Goal: Task Accomplishment & Management: Manage account settings

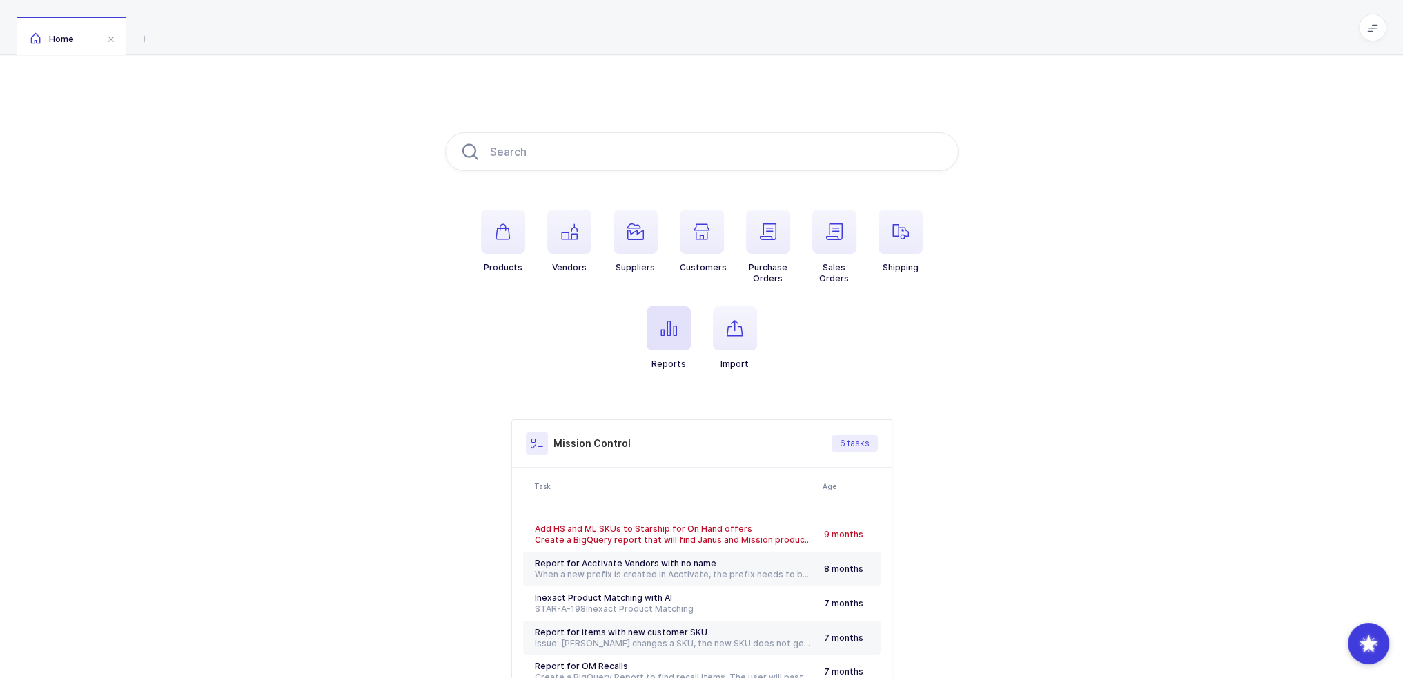
click at [668, 316] on span "button" at bounding box center [669, 328] width 44 height 44
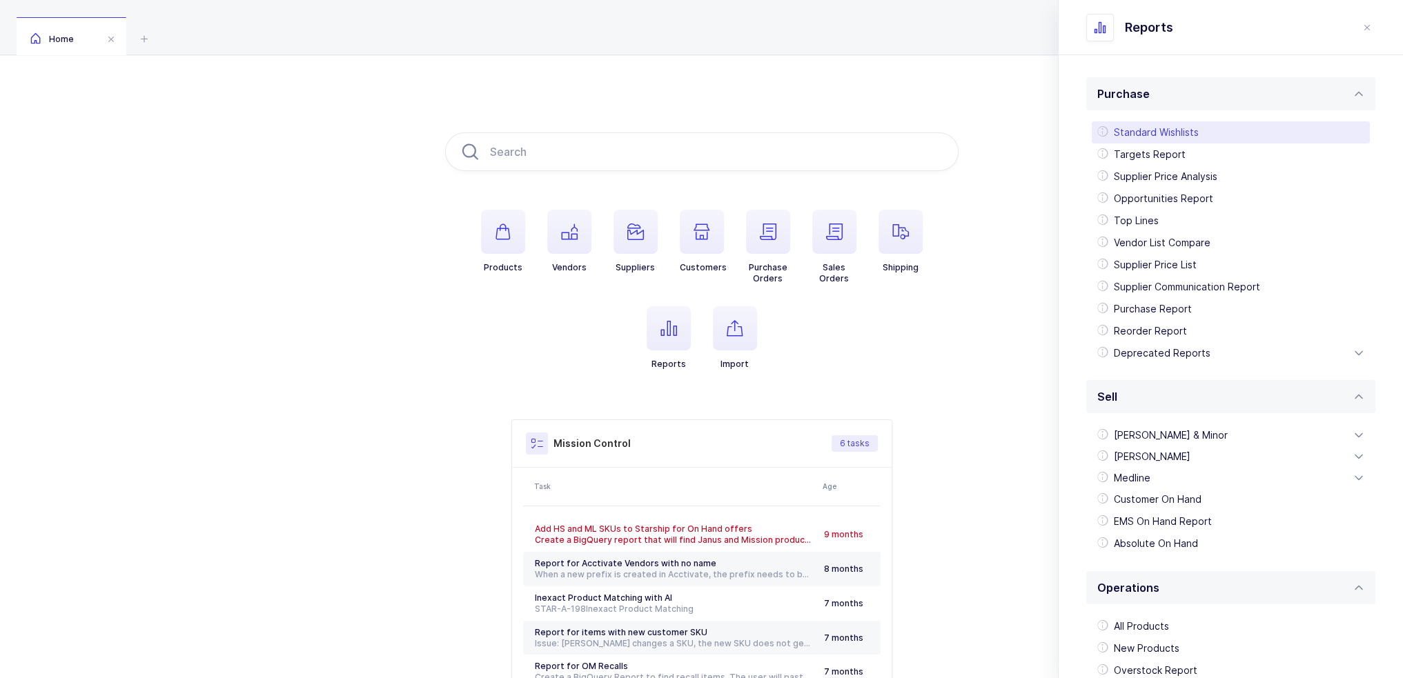
click at [1204, 138] on div "Standard Wishlists" at bounding box center [1231, 132] width 278 height 22
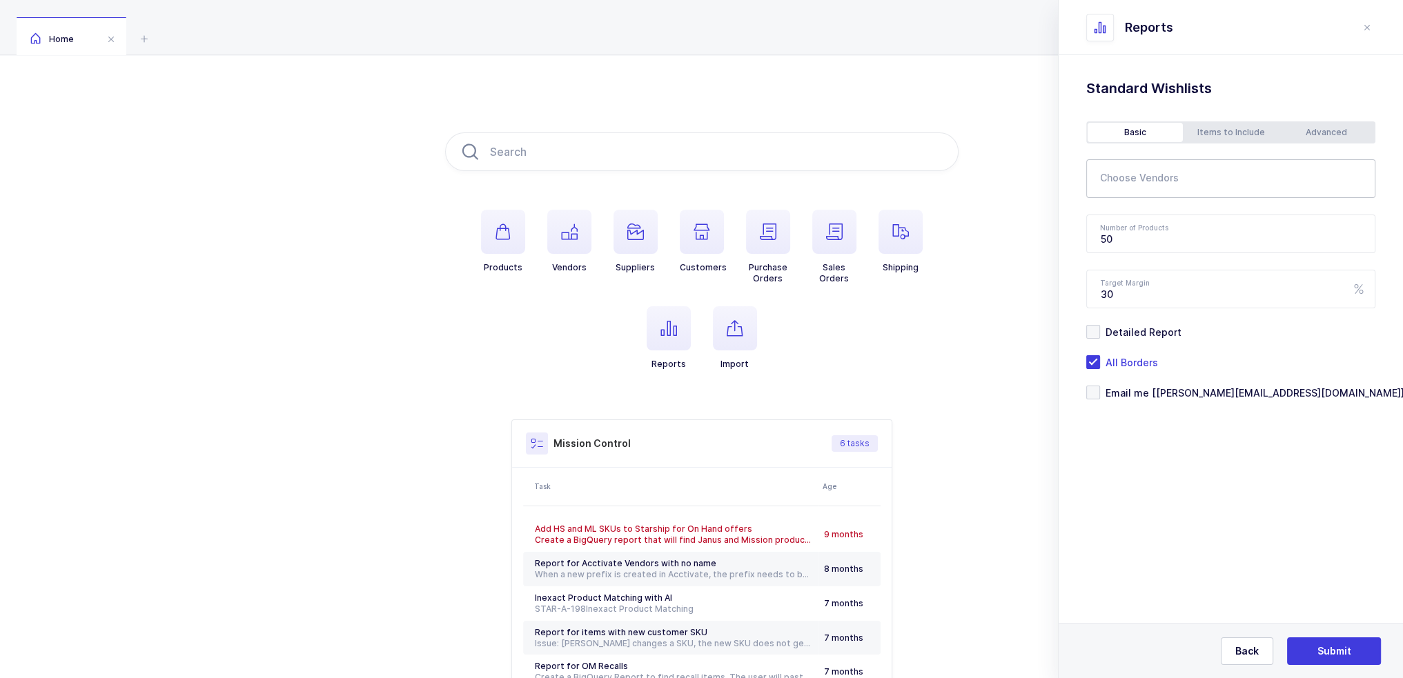
click at [1151, 188] on input "text" at bounding box center [1222, 183] width 244 height 18
type input "neotec"
click at [1168, 222] on span "Neotech Products" at bounding box center [1160, 226] width 87 height 12
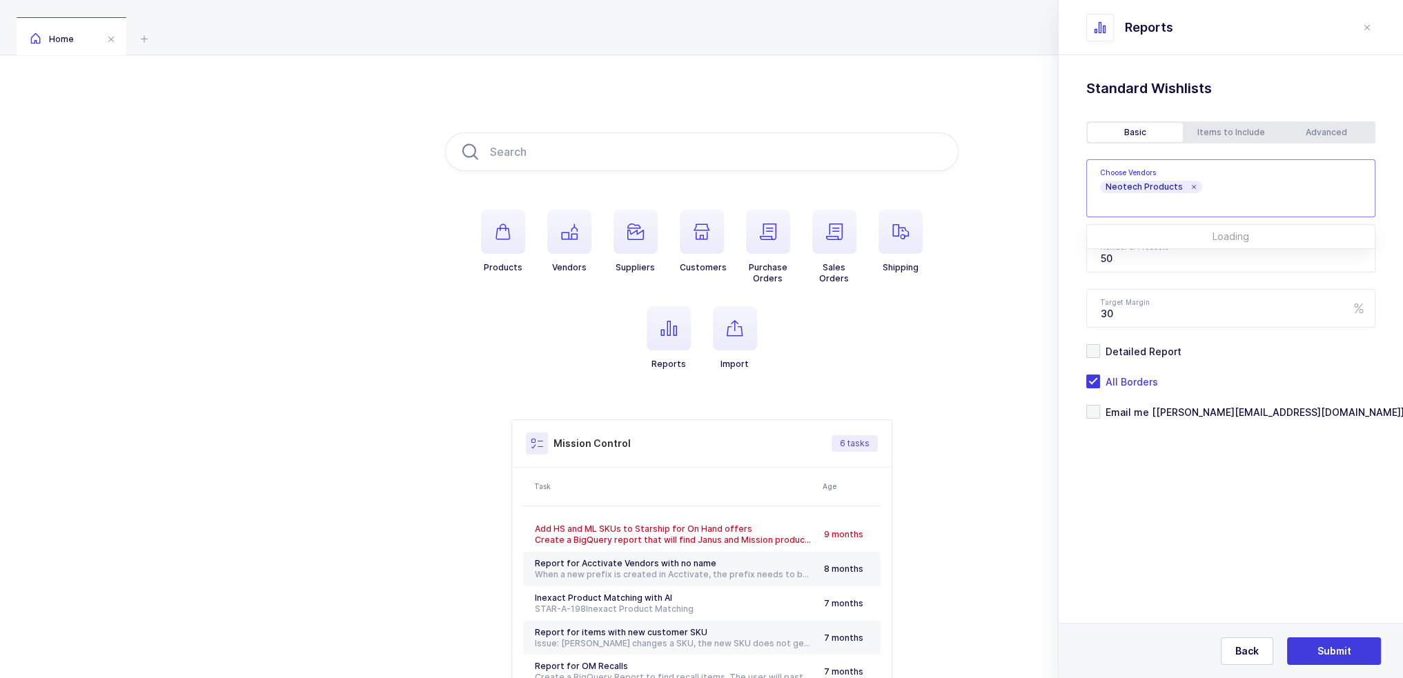
click at [1199, 467] on div "Standard Wishlists Targets Report Supplier Price Analysis Opportunities Report …" at bounding box center [1231, 284] width 344 height 458
drag, startPoint x: 1148, startPoint y: 256, endPoint x: 1075, endPoint y: 261, distance: 74.0
click at [1075, 261] on div "Standard Wishlists Targets Report Supplier Price Analysis Opportunities Report …" at bounding box center [1231, 284] width 344 height 458
type input "150"
click at [1313, 124] on div "Advanced" at bounding box center [1326, 132] width 95 height 19
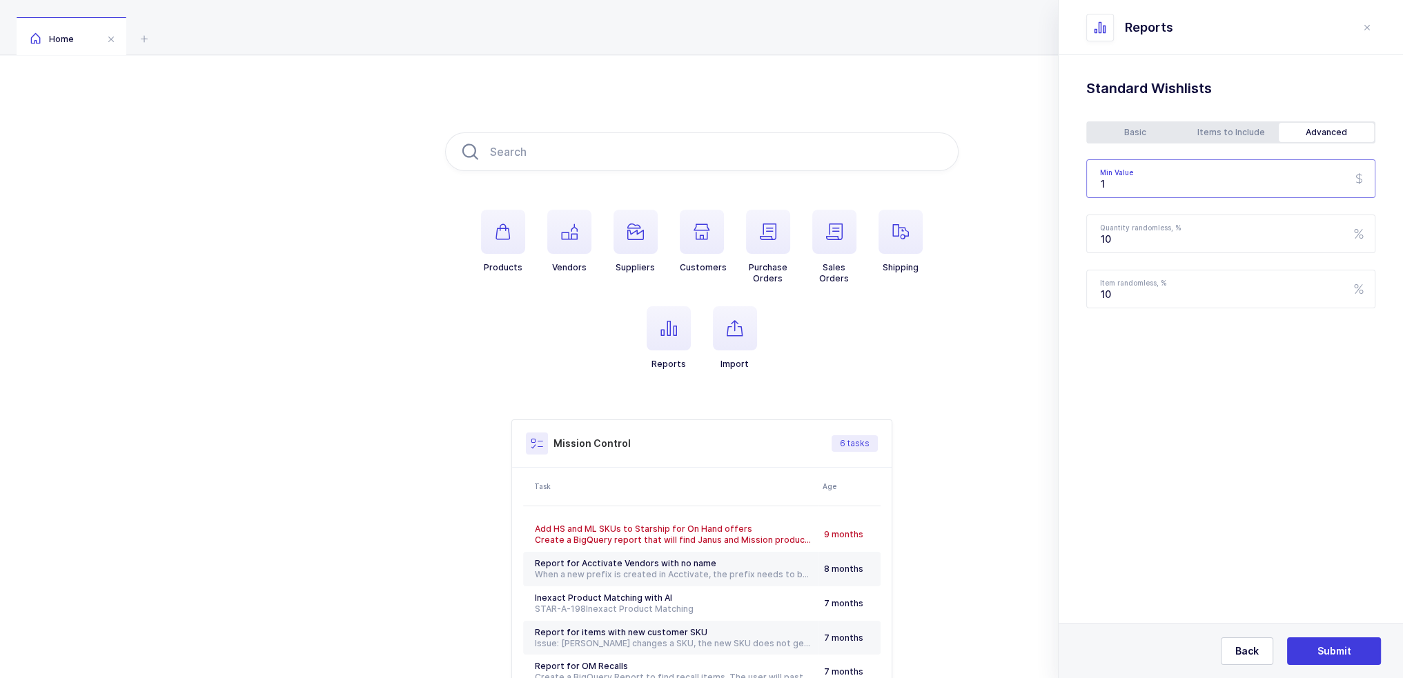
drag, startPoint x: 1171, startPoint y: 188, endPoint x: 1090, endPoint y: 186, distance: 80.8
click at [1090, 186] on input "1" at bounding box center [1230, 178] width 289 height 39
type input "150"
click at [1214, 129] on div "Items to Include" at bounding box center [1230, 132] width 95 height 19
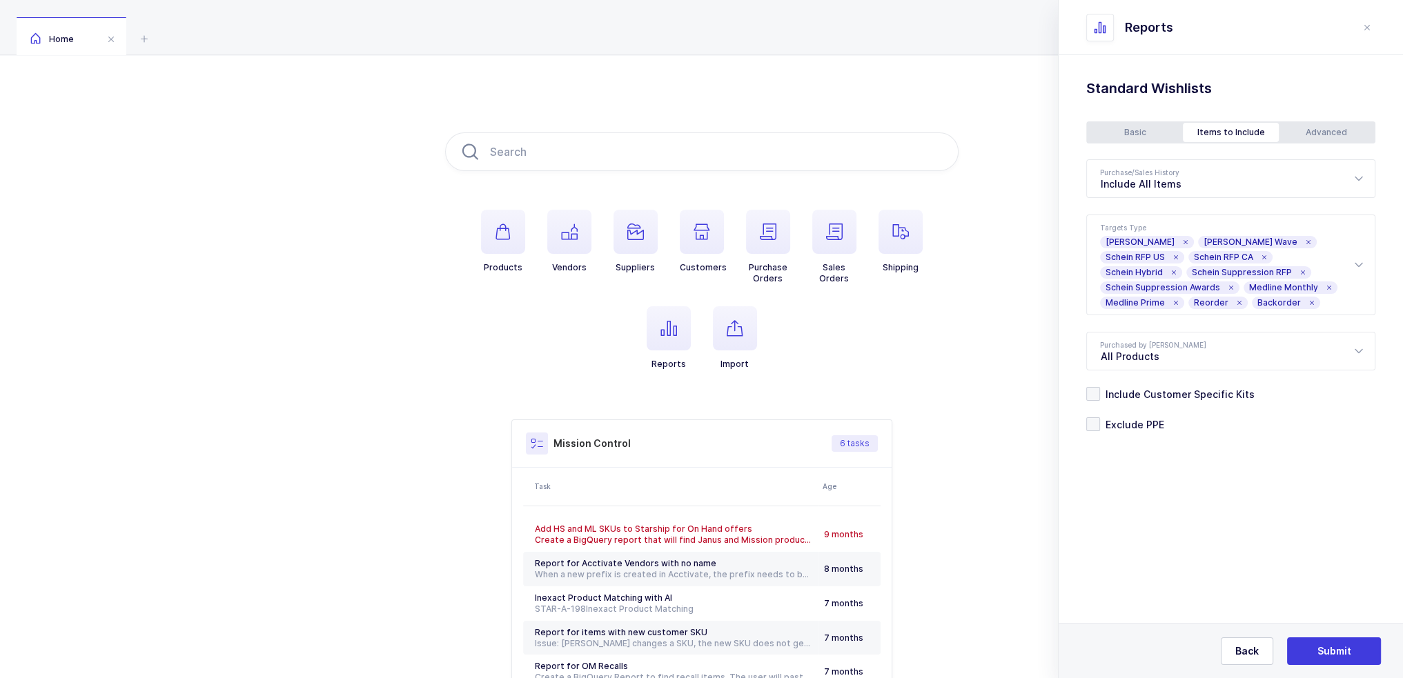
click at [1154, 134] on div "Basic" at bounding box center [1135, 132] width 95 height 19
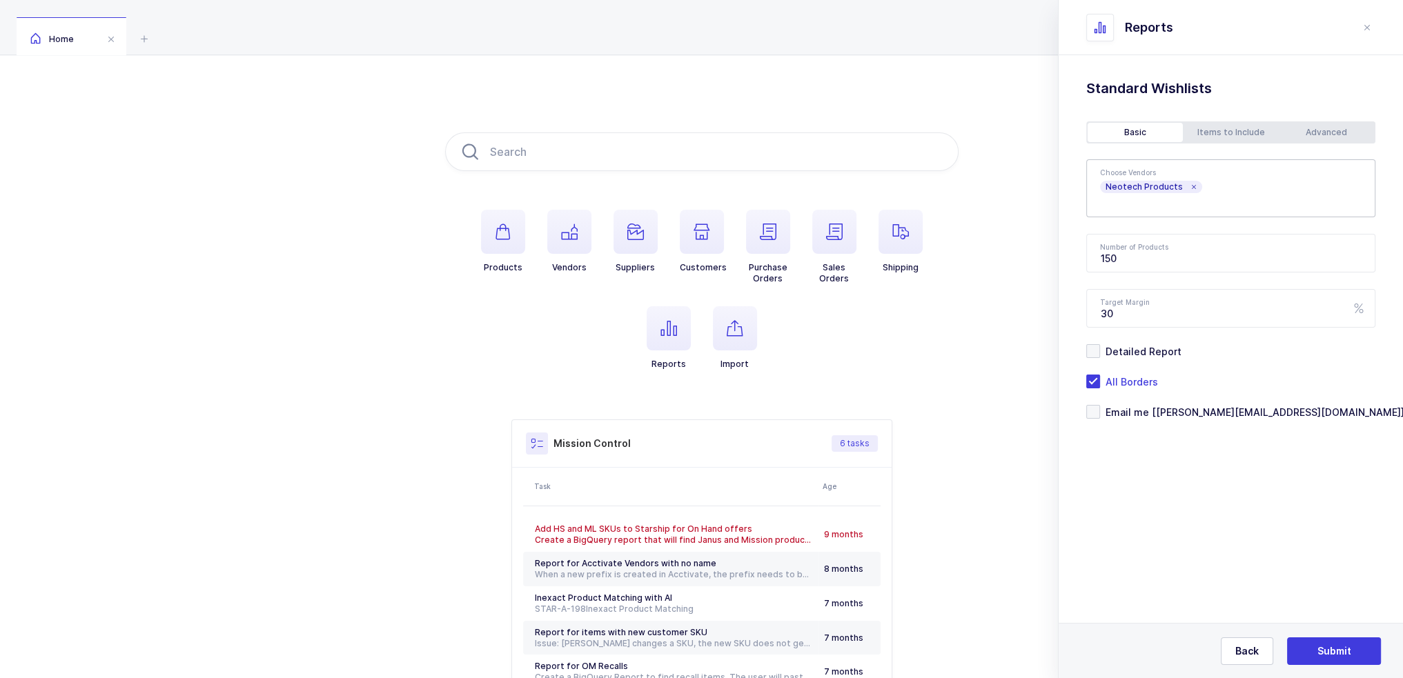
click at [1186, 404] on div "Choose Vendors Neotech Products 3M JT, MM, BT, OM, HS, HSC, ML, DC Airlife OM A…" at bounding box center [1230, 289] width 289 height 260
click at [1186, 407] on span "Email me [joey@janustrade.com]" at bounding box center [1252, 412] width 304 height 13
click at [1100, 405] on input "Email me [joey@janustrade.com]" at bounding box center [1100, 405] width 0 height 0
click at [1330, 648] on span "Submit" at bounding box center [1335, 652] width 34 height 14
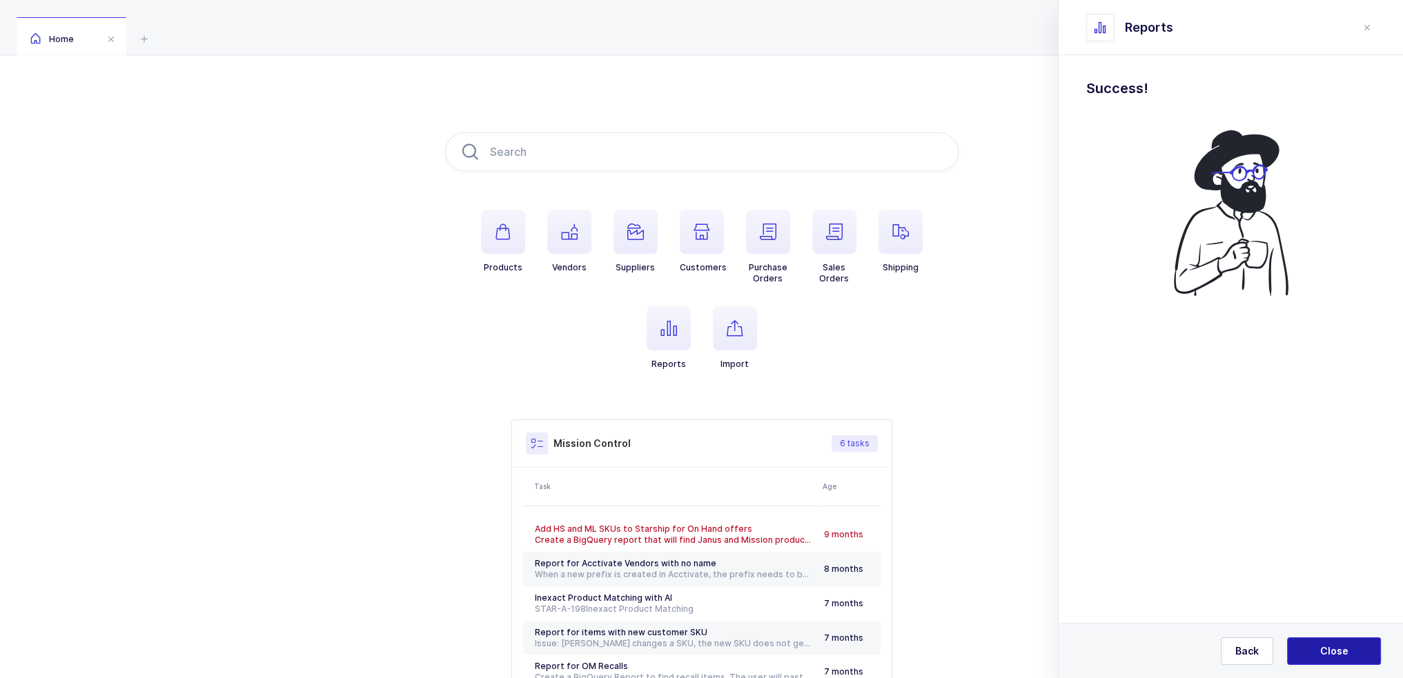
click at [1330, 648] on span "Close" at bounding box center [1334, 652] width 28 height 14
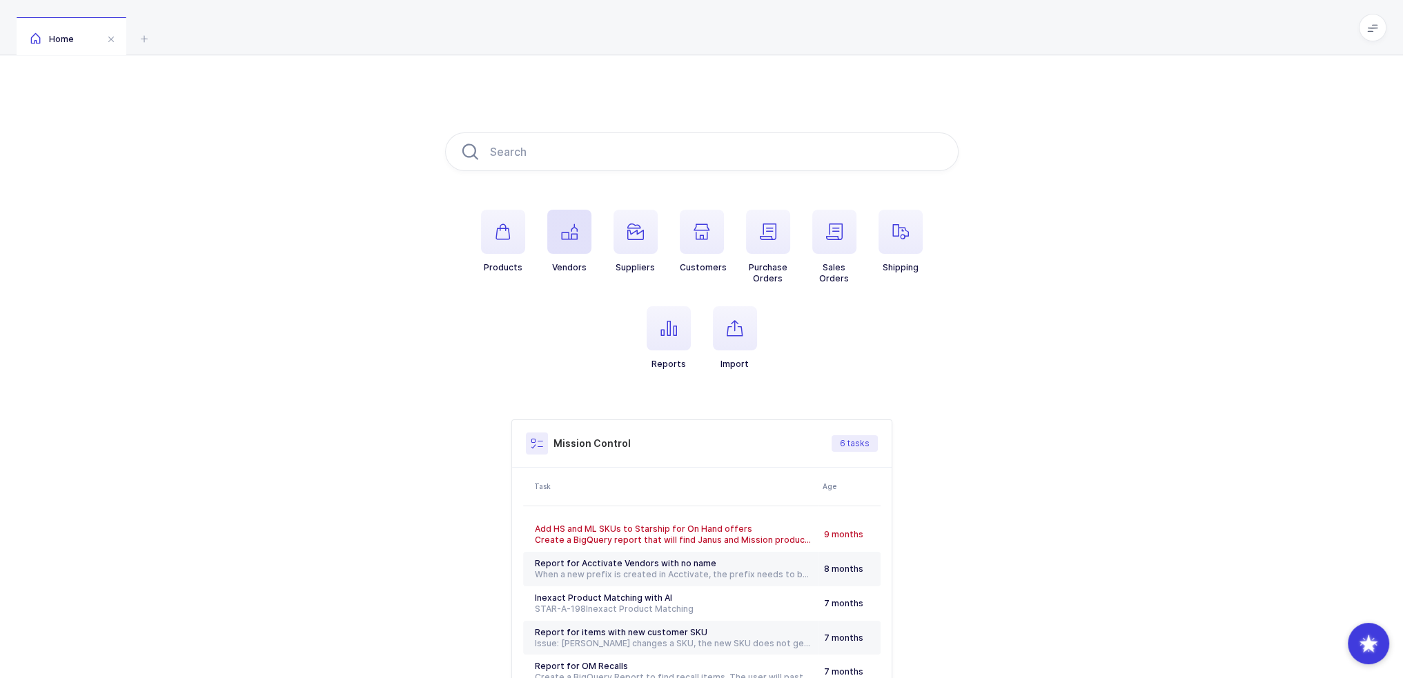
click at [583, 244] on span "button" at bounding box center [569, 232] width 44 height 44
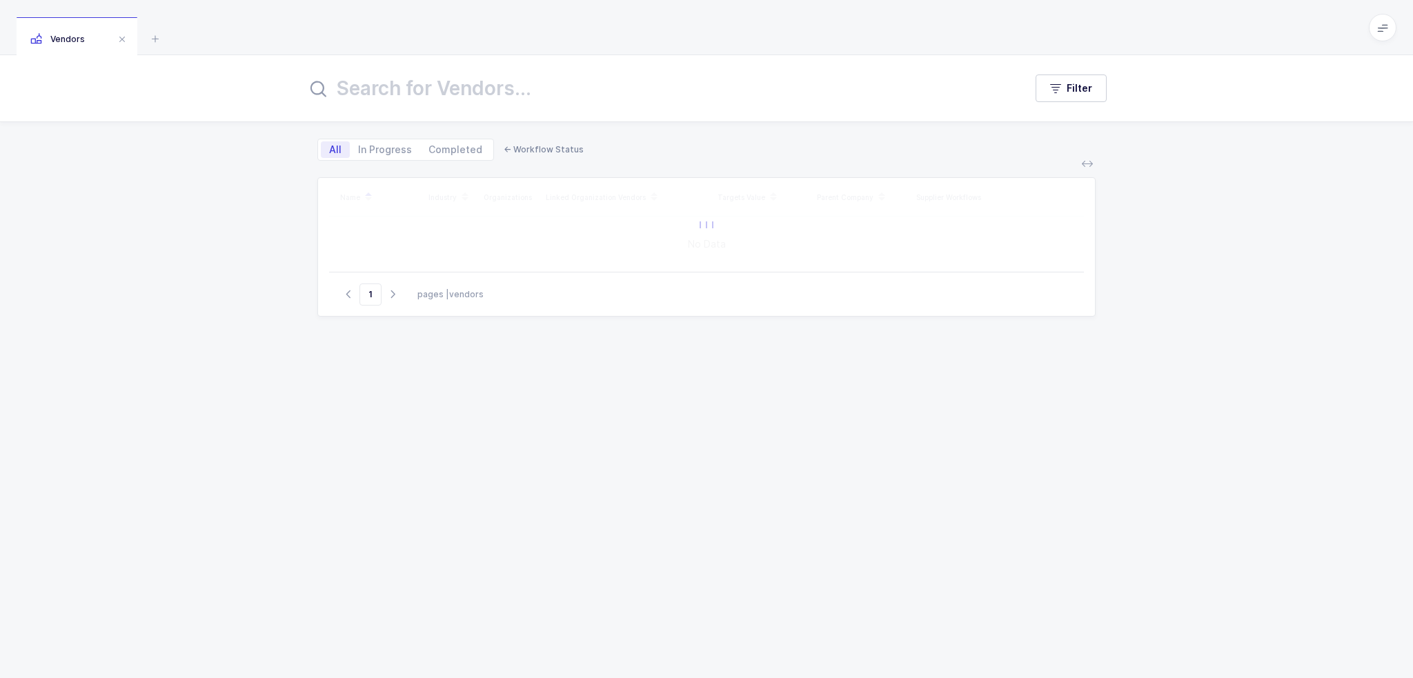
click at [587, 96] on input "text" at bounding box center [657, 88] width 702 height 33
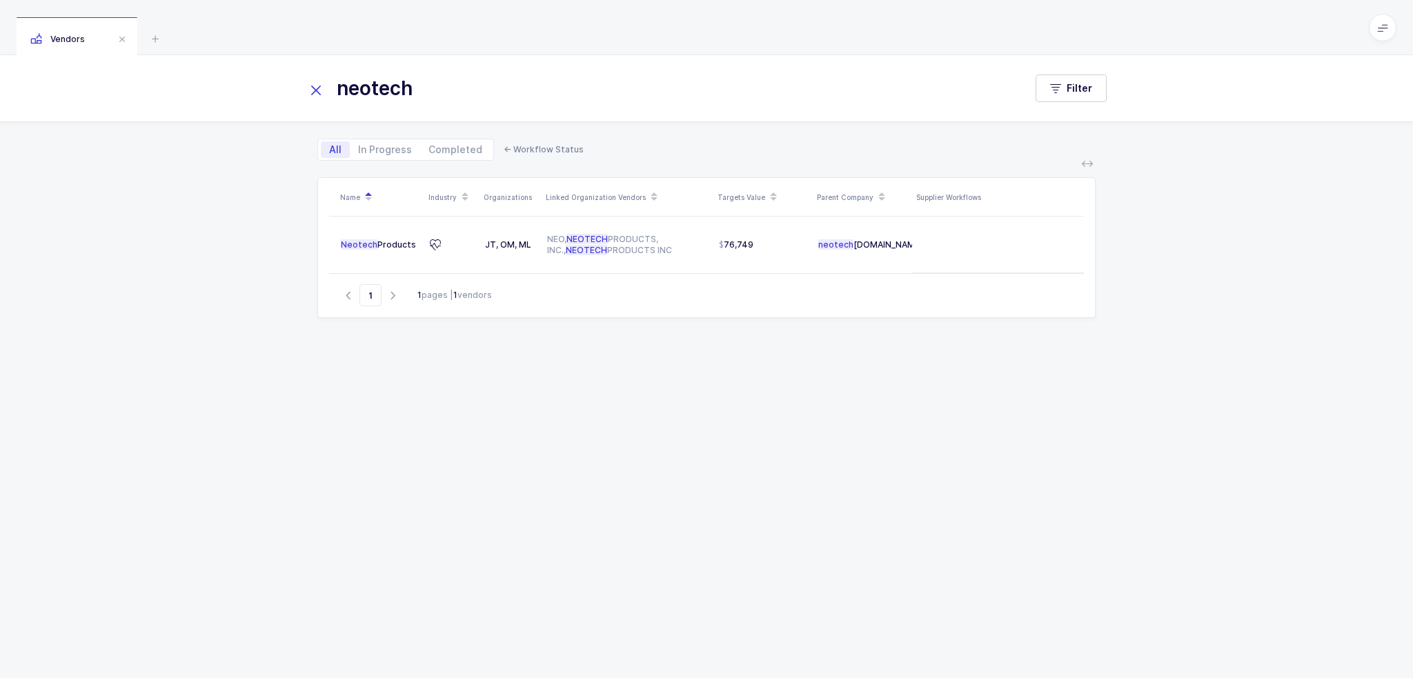
type input "neotech"
click at [494, 97] on input "neotech" at bounding box center [657, 88] width 702 height 33
click at [646, 349] on div "Name Industry Organizations Linked Organization Vendors Targets Value Parent Co…" at bounding box center [706, 411] width 779 height 468
click at [571, 397] on div "Name Industry Organizations Linked Organization Vendors Targets Value Parent Co…" at bounding box center [706, 411] width 779 height 468
click at [323, 92] on icon at bounding box center [315, 90] width 19 height 19
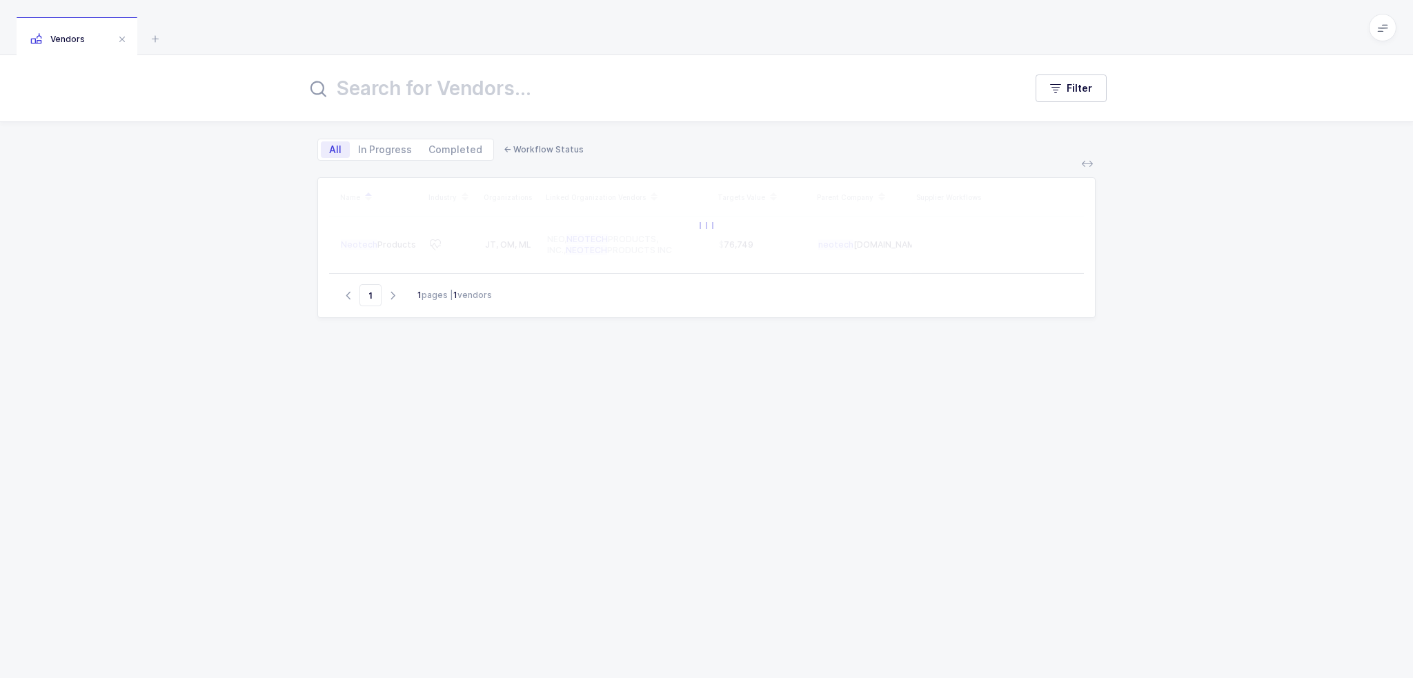
click at [224, 419] on div "Filter All In Progress Completed ← Workflow Status Name Industry Organizations …" at bounding box center [706, 366] width 1413 height 623
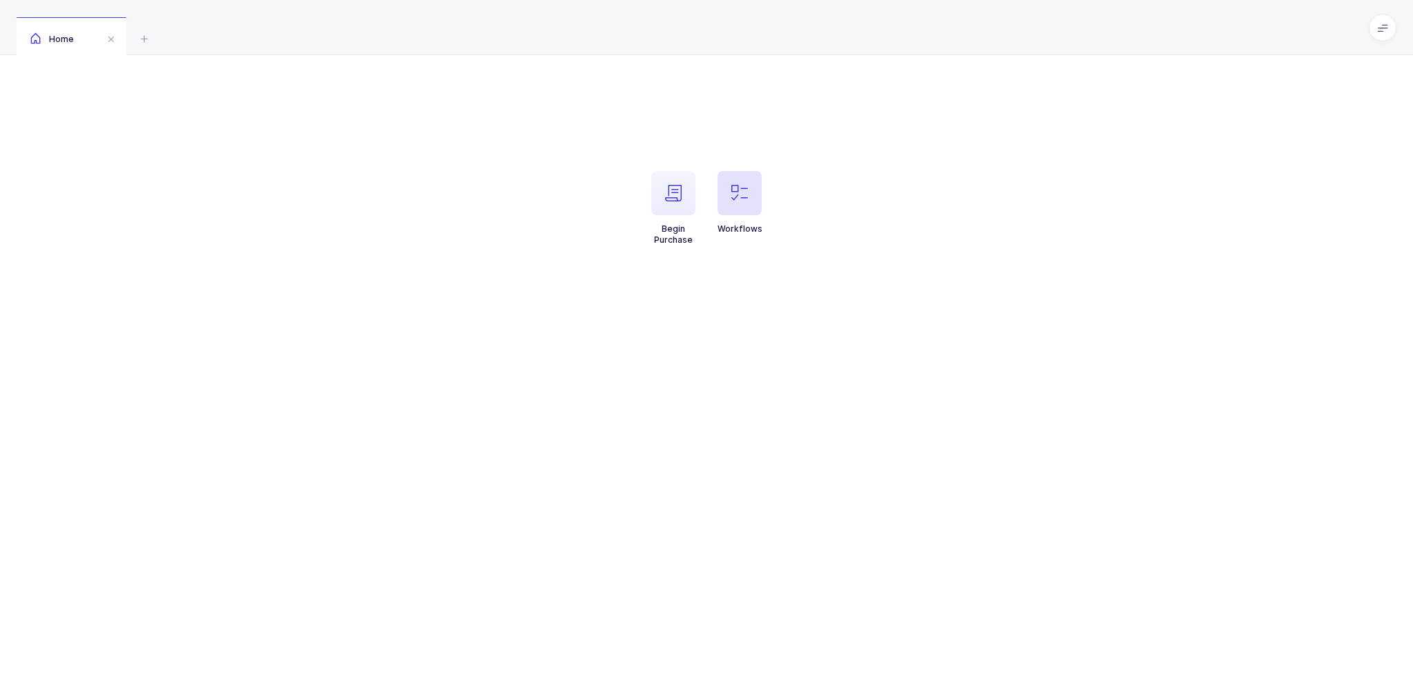
click at [736, 200] on icon "button" at bounding box center [740, 193] width 17 height 17
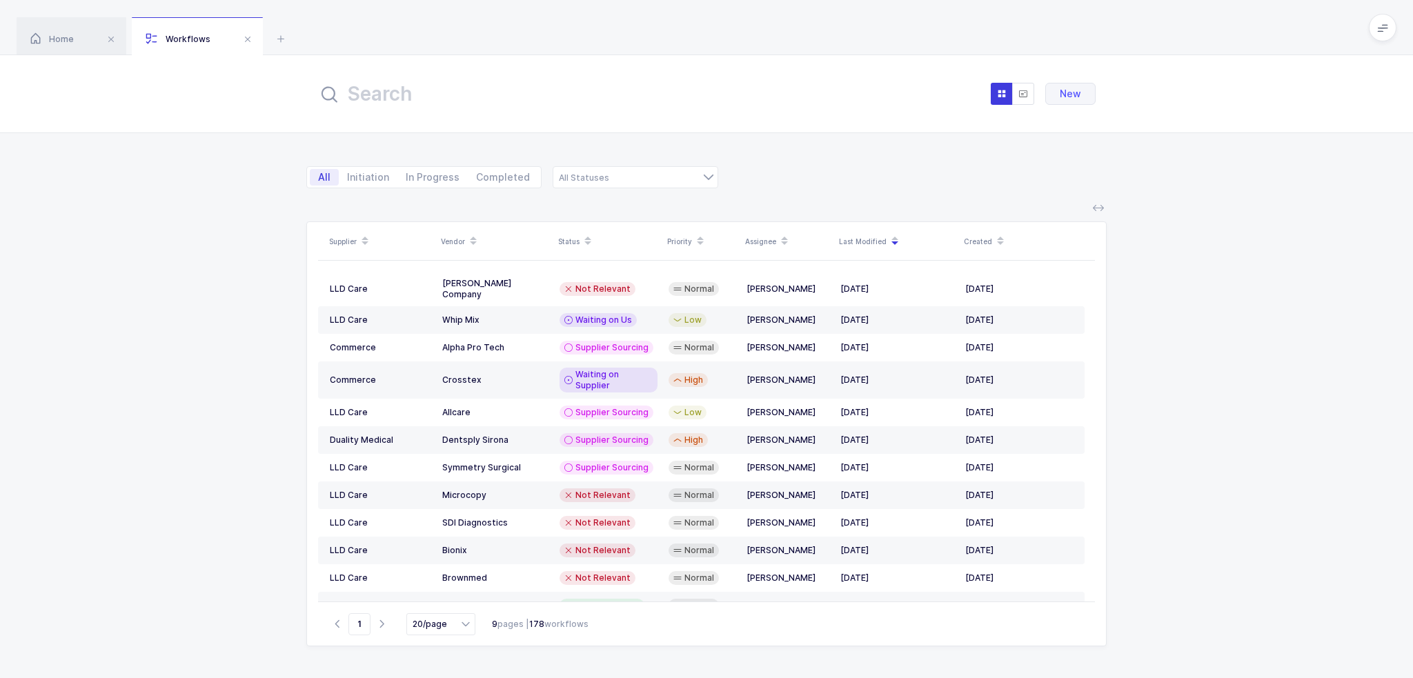
click at [533, 104] on input "text" at bounding box center [469, 93] width 304 height 33
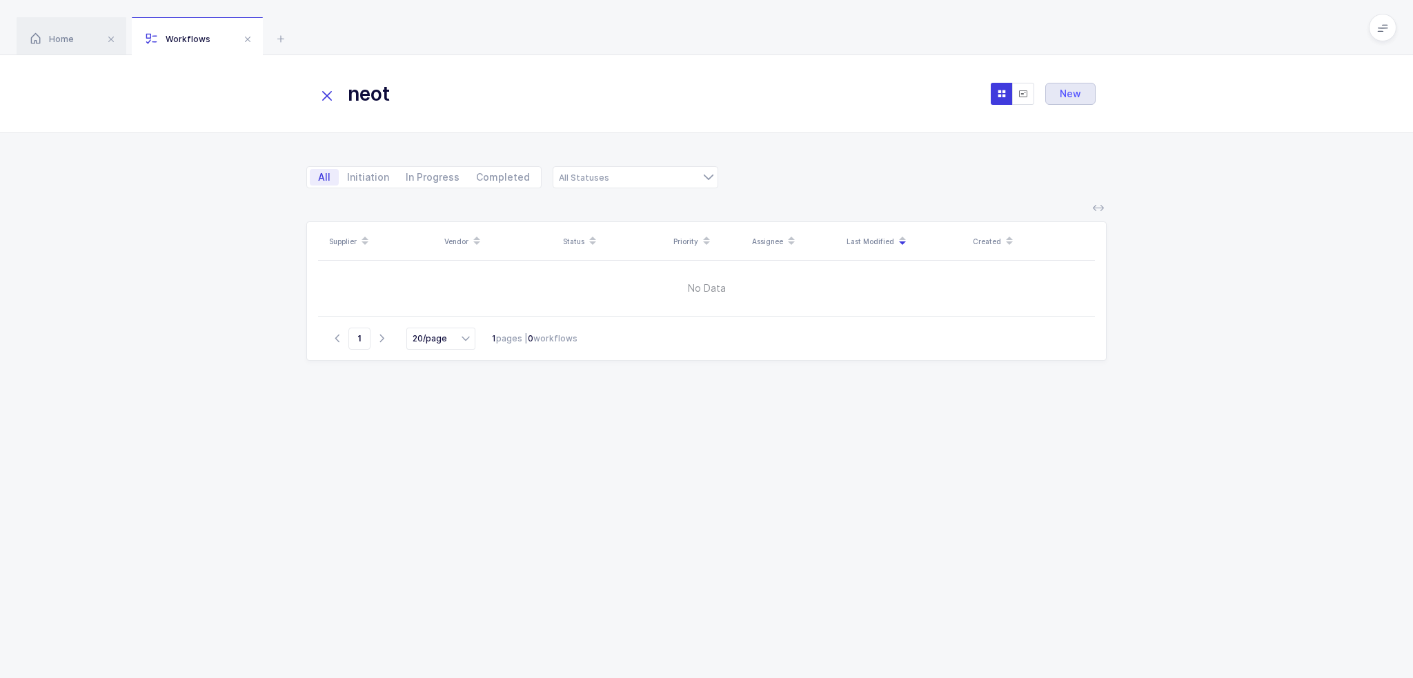
type input "neot"
click at [1066, 92] on span "New" at bounding box center [1070, 93] width 21 height 11
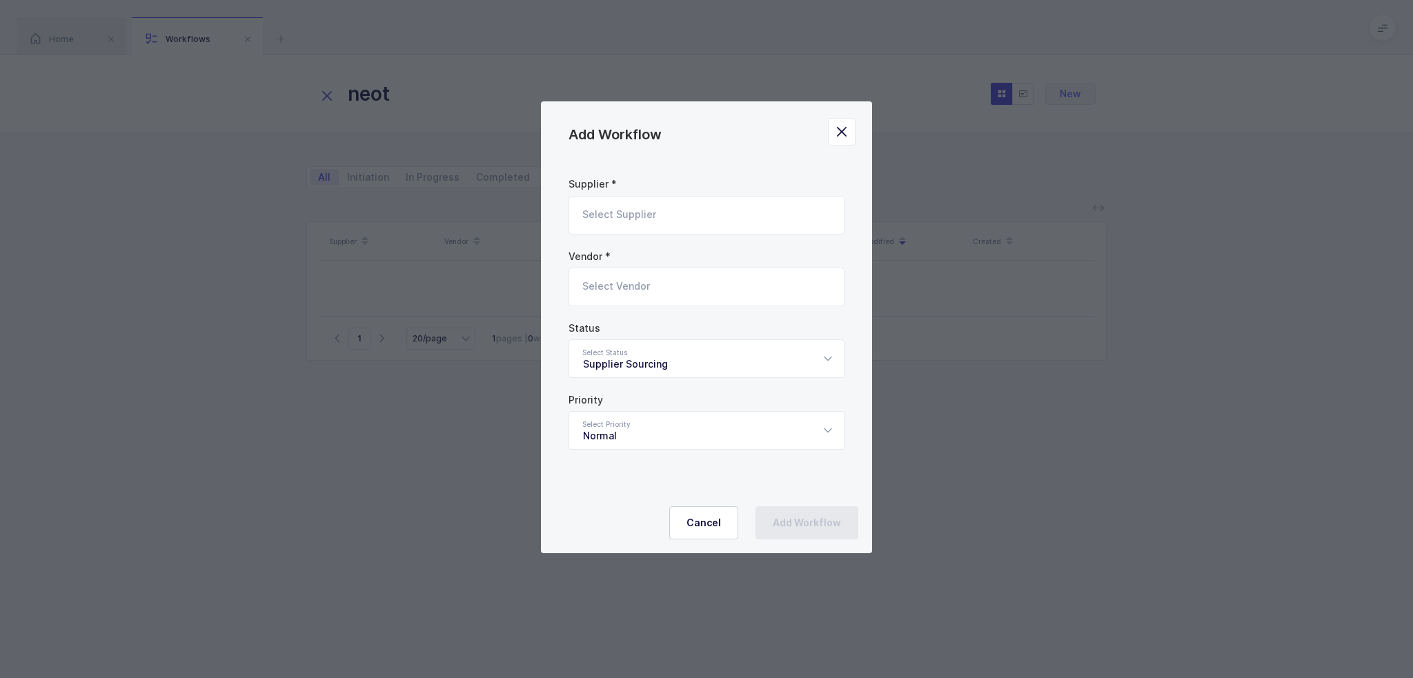
click at [678, 201] on input "Add Workflow" at bounding box center [707, 215] width 276 height 39
click at [649, 259] on li "LLD Care" at bounding box center [712, 262] width 274 height 22
type input "LLD Care"
click at [643, 285] on input "Add Workflow" at bounding box center [707, 287] width 276 height 39
click at [627, 337] on span "Neotech Products" at bounding box center [626, 333] width 87 height 12
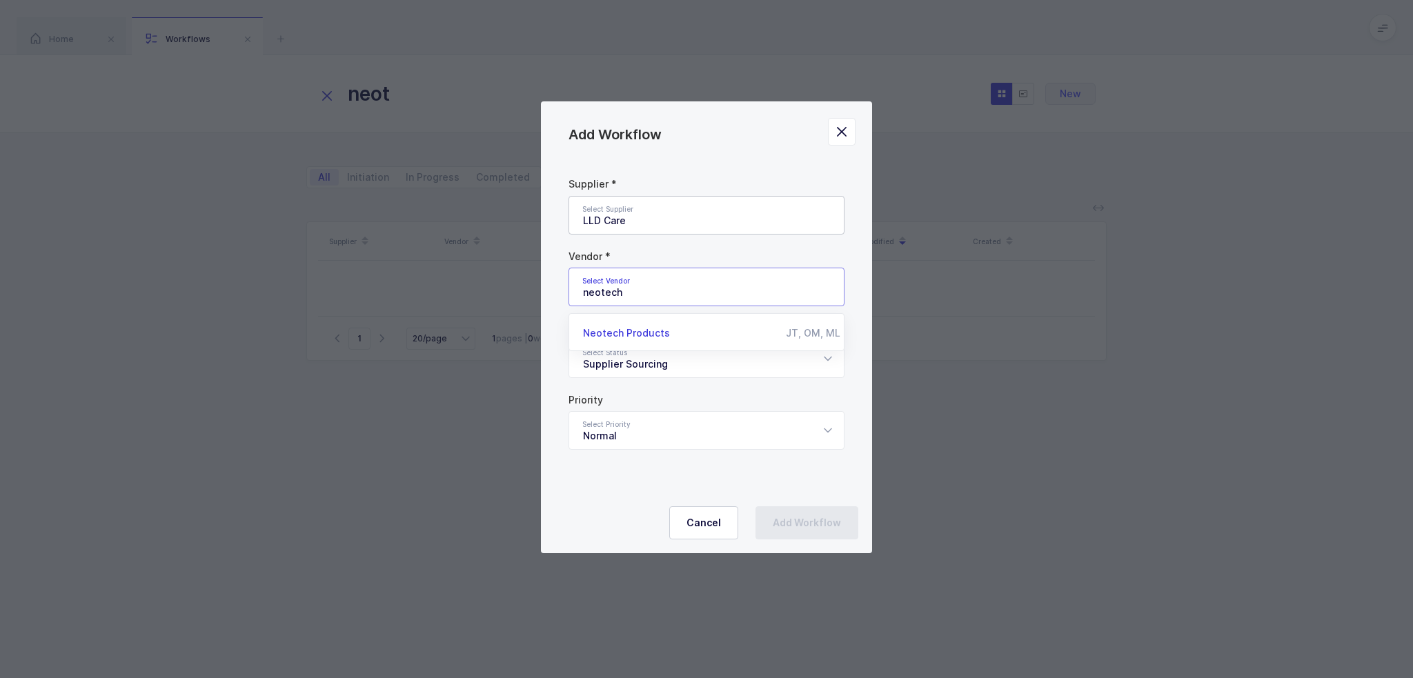
type input "Neotech Products"
click at [554, 309] on div "Supplier * Select Supplier LLD Care 1 NYSNS 246 Industrial Way 2M Marketing Gro…" at bounding box center [706, 322] width 331 height 353
click at [629, 361] on div "Supplier Sourcing" at bounding box center [707, 359] width 276 height 39
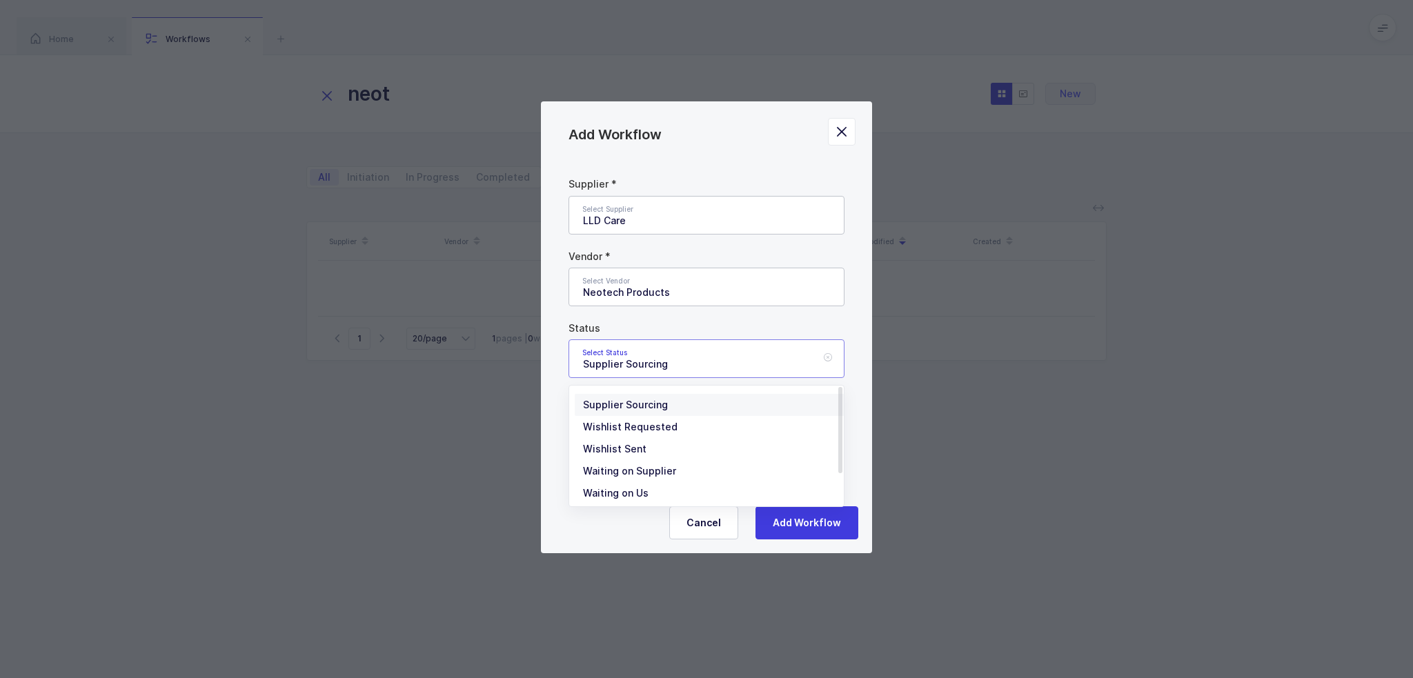
click at [631, 360] on div "Supplier Sourcing" at bounding box center [707, 359] width 276 height 39
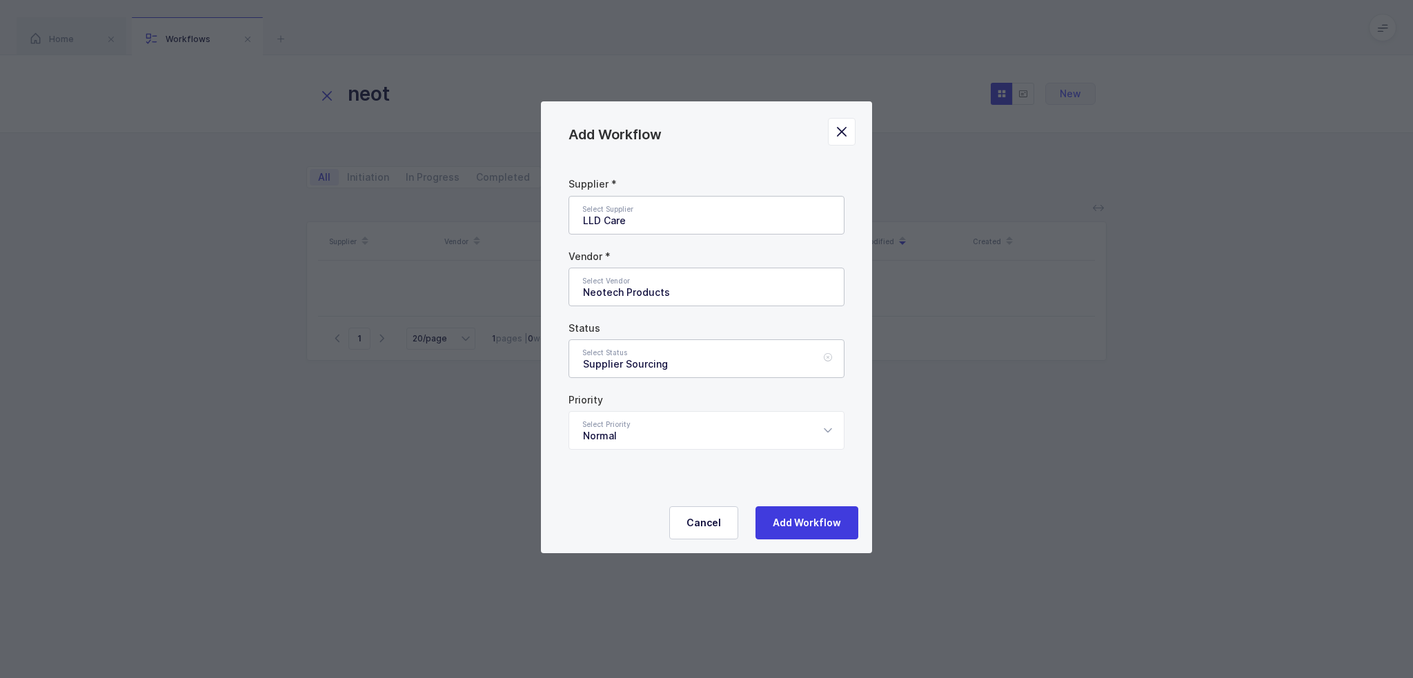
click at [638, 361] on div "Supplier Sourcing" at bounding box center [707, 359] width 276 height 39
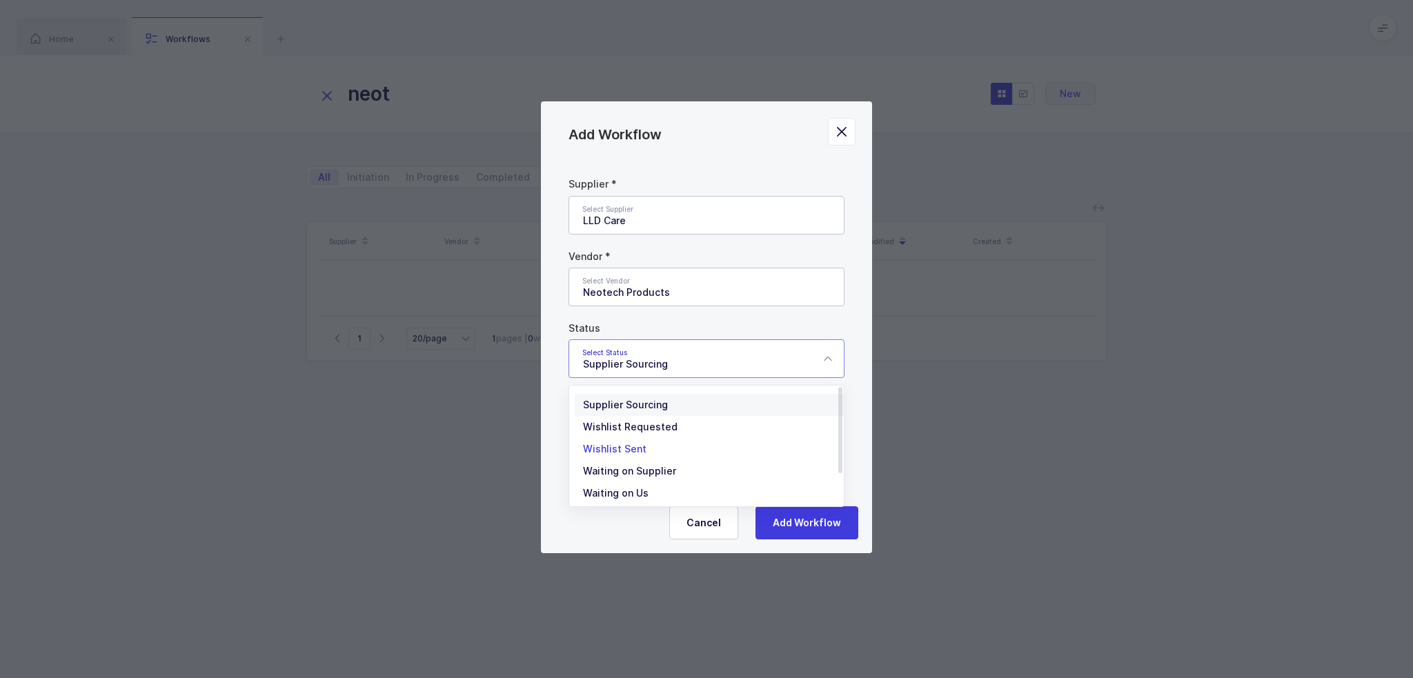
click at [646, 445] on li "Wishlist Sent" at bounding box center [712, 449] width 274 height 22
type input "Wishlist Sent"
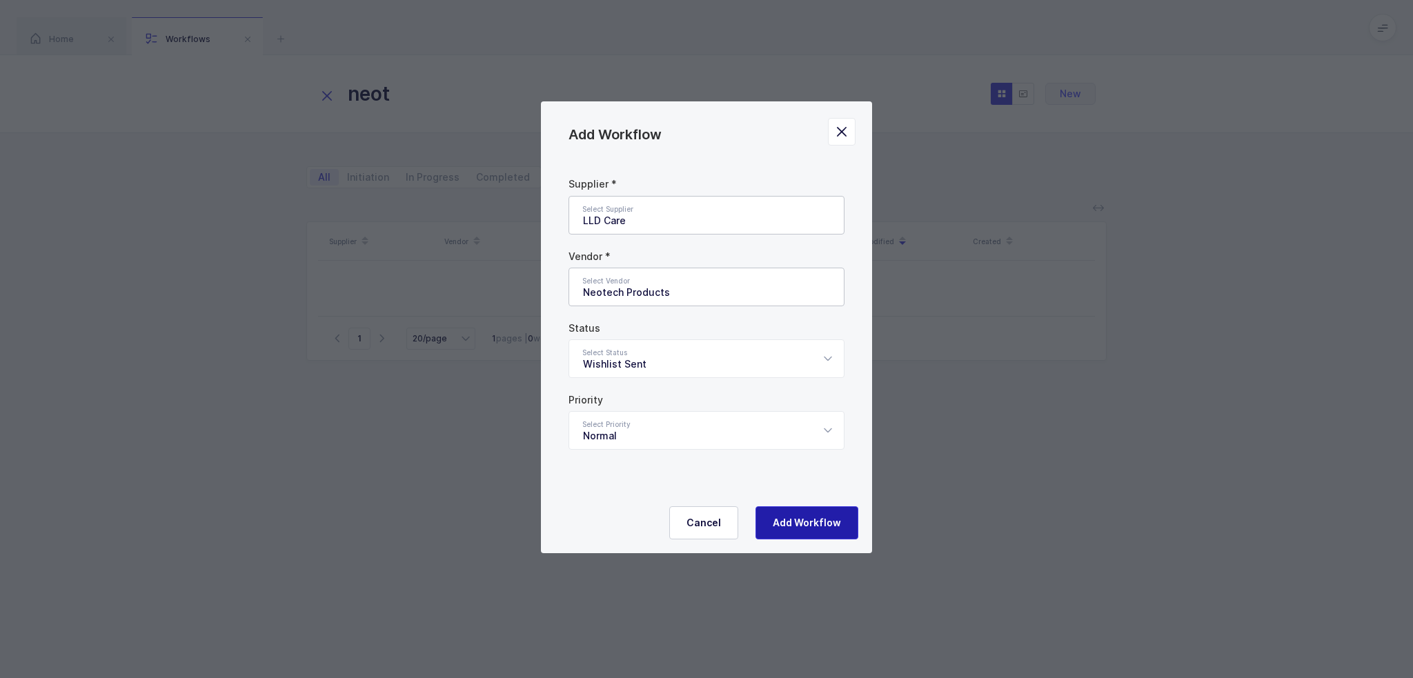
click at [809, 524] on span "Add Workflow" at bounding box center [807, 523] width 68 height 14
type input "Supplier Sourcing"
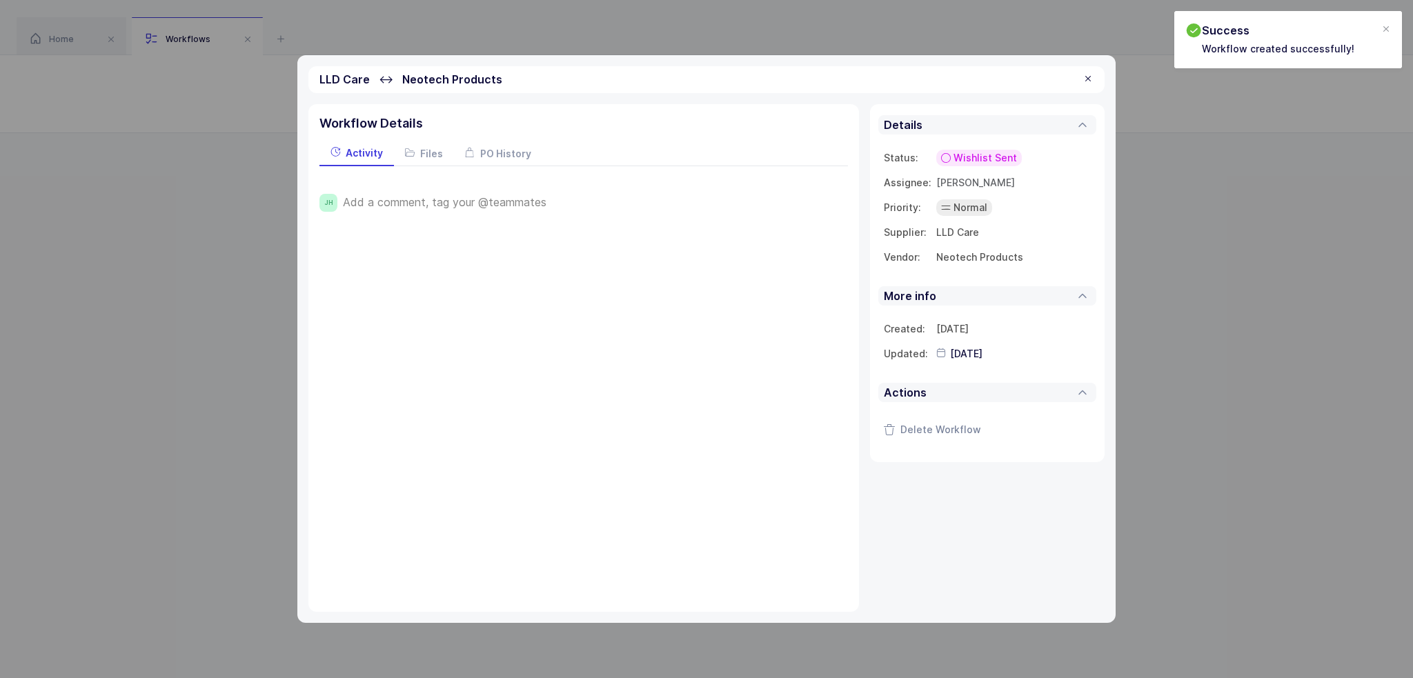
click at [1091, 81] on div at bounding box center [1088, 79] width 11 height 12
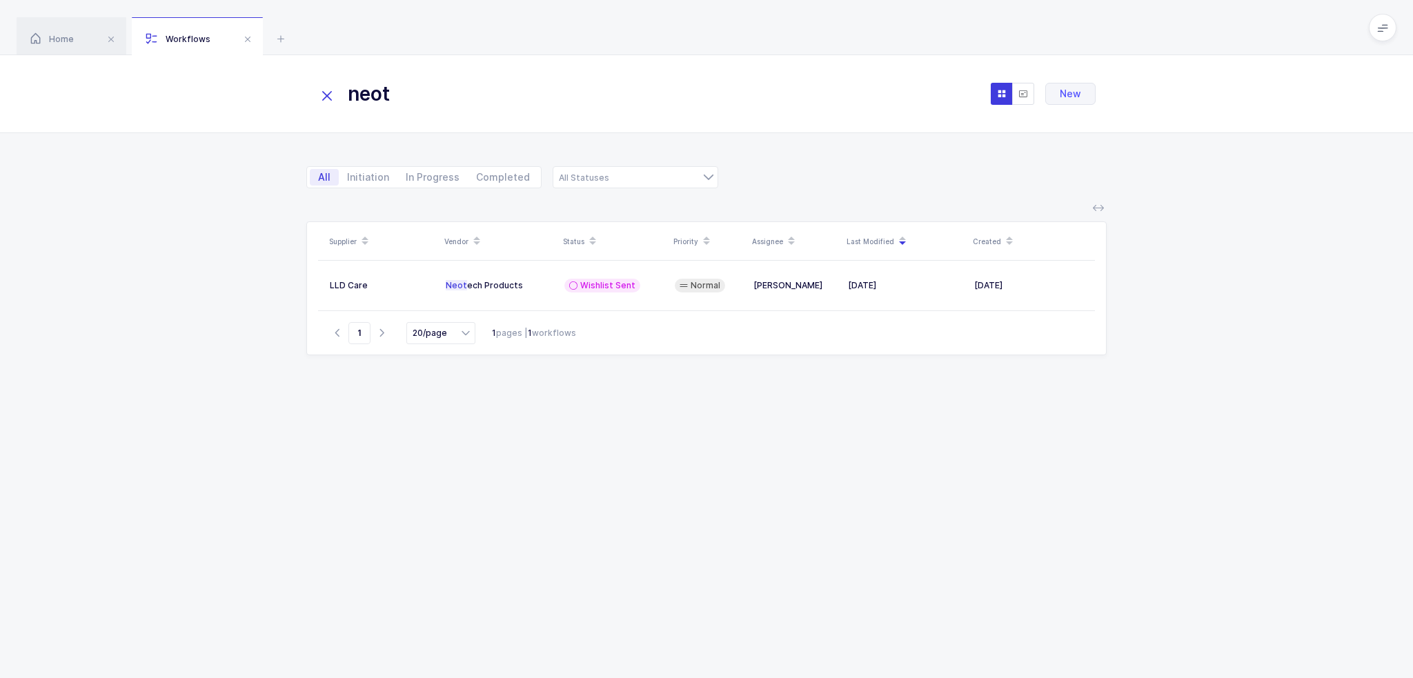
drag, startPoint x: 407, startPoint y: 95, endPoint x: 307, endPoint y: 92, distance: 99.4
click at [307, 92] on div "neot New" at bounding box center [706, 94] width 801 height 50
type input "grampas"
click at [283, 35] on icon at bounding box center [281, 38] width 17 height 17
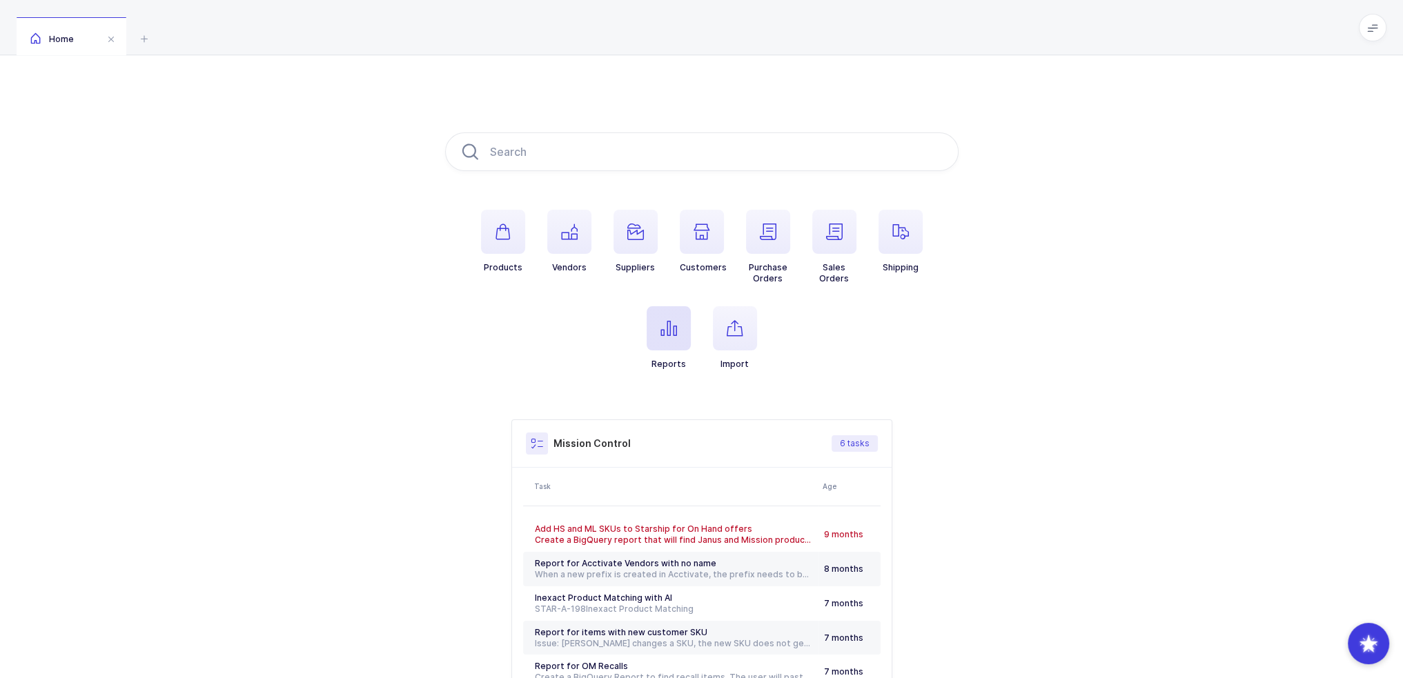
click at [674, 320] on icon "button" at bounding box center [668, 328] width 17 height 17
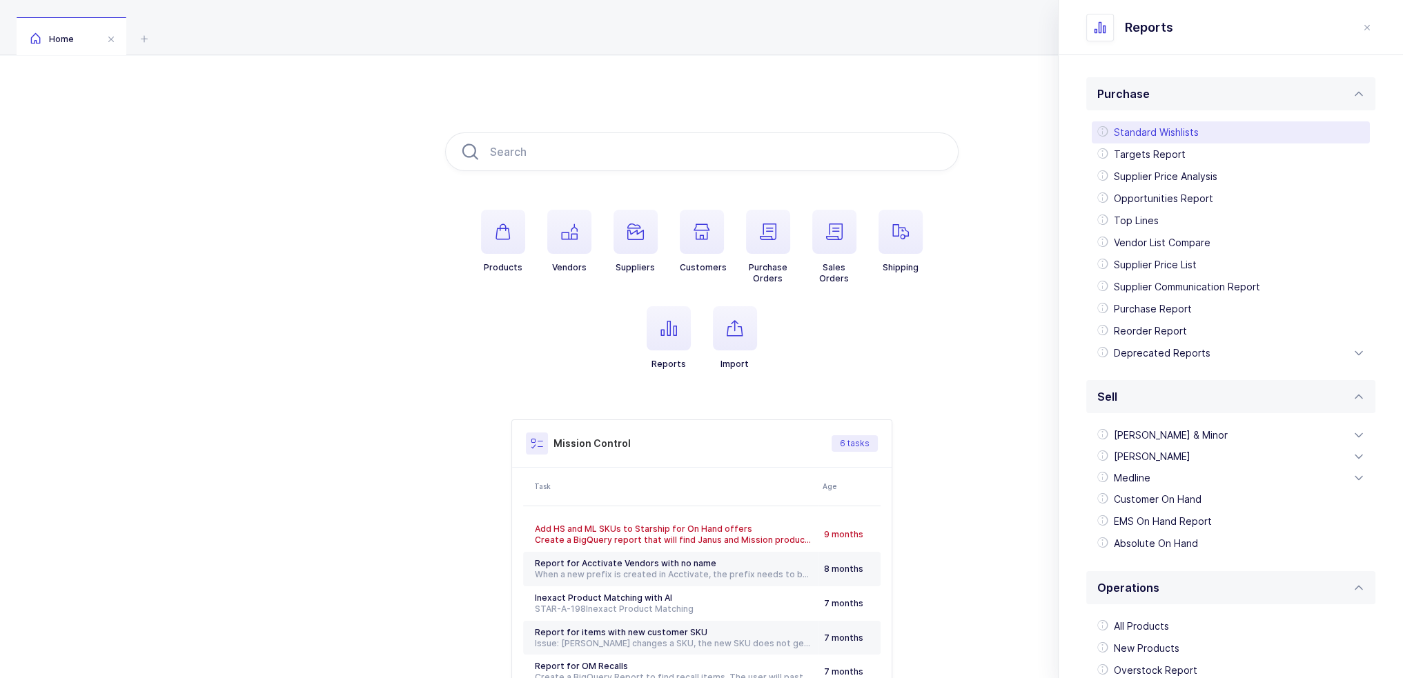
click at [1170, 130] on div "Standard Wishlists" at bounding box center [1231, 132] width 278 height 22
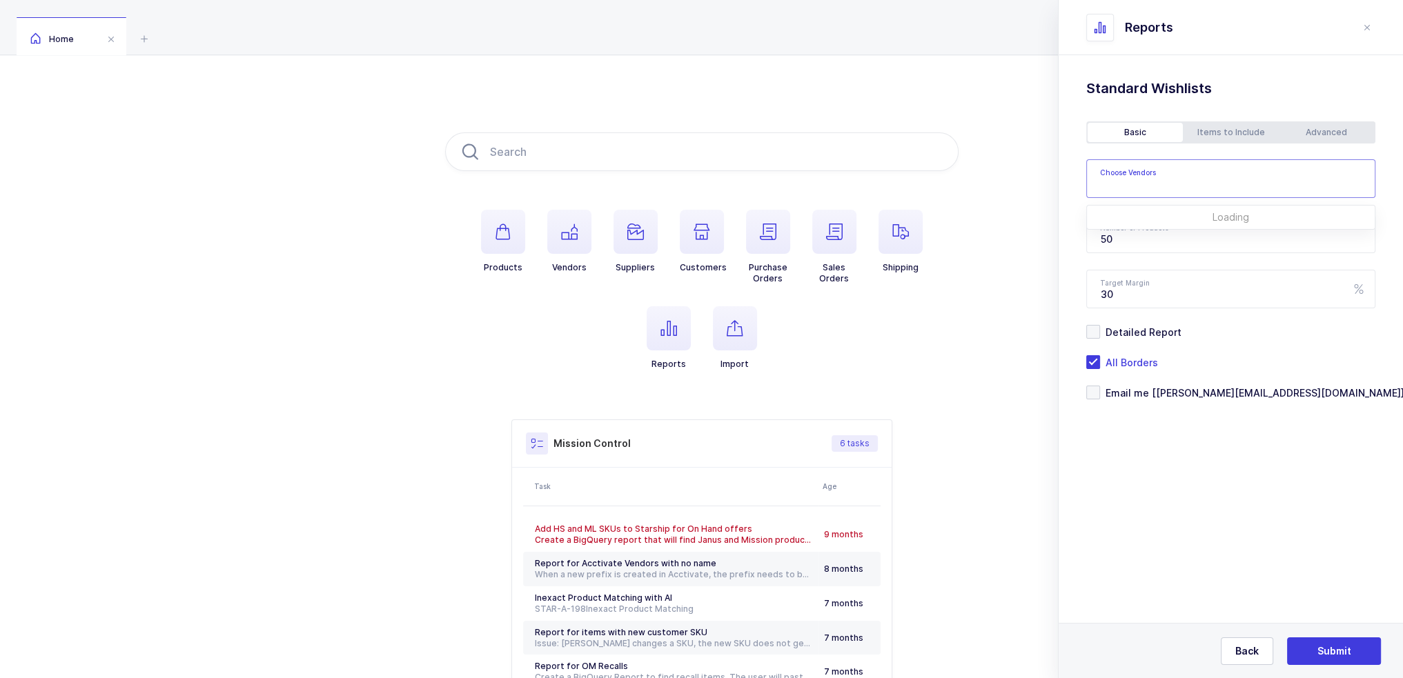
click at [1139, 177] on input "text" at bounding box center [1222, 183] width 244 height 18
type input "[PERSON_NAME]"
click at [1182, 223] on span "[PERSON_NAME] Medical Systems" at bounding box center [1199, 226] width 164 height 12
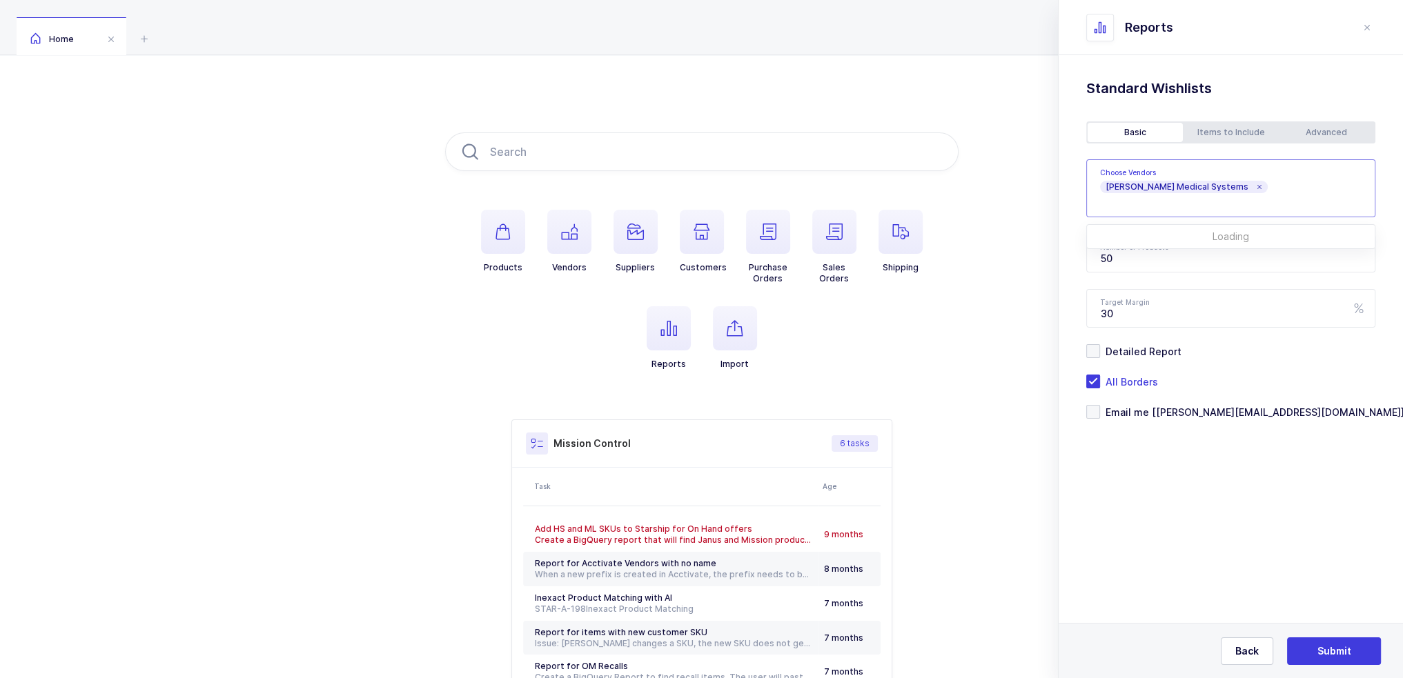
click at [1206, 469] on div "Standard Wishlists Targets Report Supplier Price Analysis Opportunities Report …" at bounding box center [1231, 284] width 344 height 458
click at [1198, 408] on span "Email me [[PERSON_NAME][EMAIL_ADDRESS][DOMAIN_NAME]]" at bounding box center [1252, 412] width 304 height 13
click at [1100, 405] on input "Email me [[PERSON_NAME][EMAIL_ADDRESS][DOMAIN_NAME]]" at bounding box center [1100, 405] width 0 height 0
drag, startPoint x: 1232, startPoint y: 251, endPoint x: 1079, endPoint y: 260, distance: 153.5
click at [1079, 260] on div "Standard Wishlists Targets Report Supplier Price Analysis Opportunities Report …" at bounding box center [1231, 284] width 344 height 458
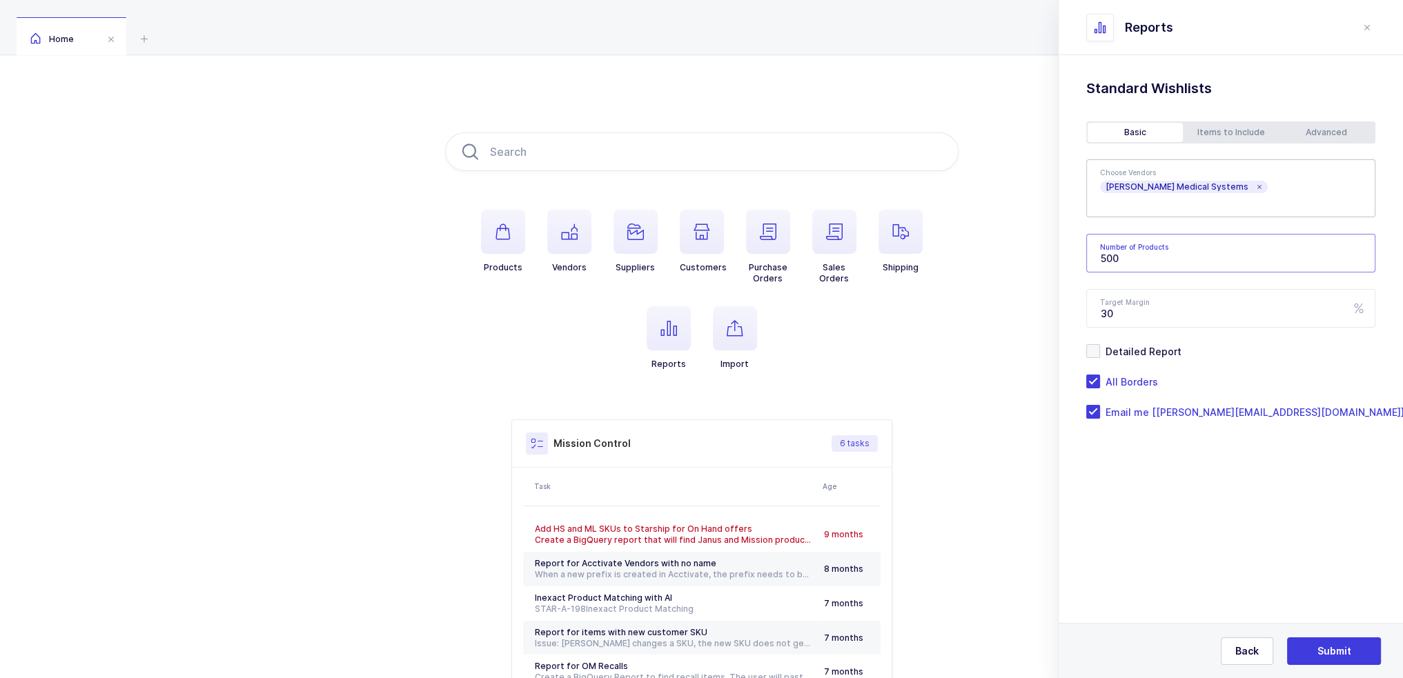
type input "500"
click at [1329, 124] on div "Advanced" at bounding box center [1326, 132] width 95 height 19
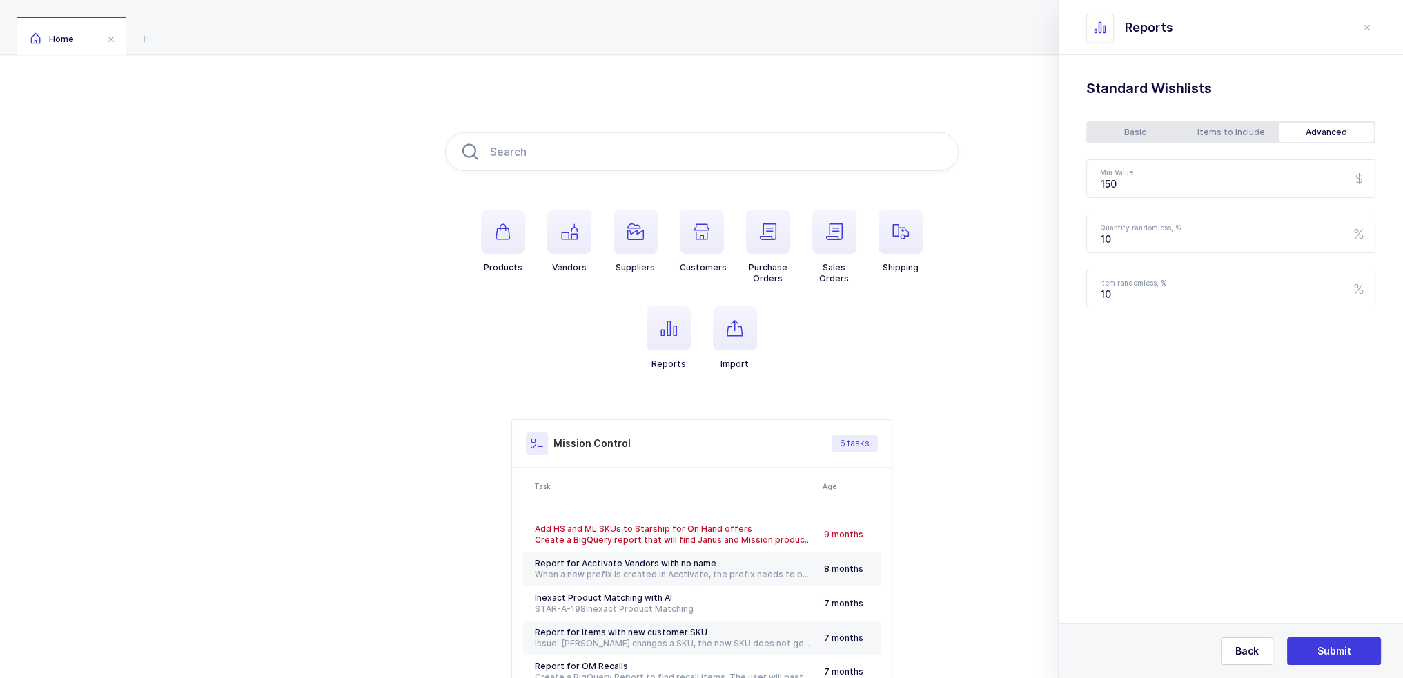
click at [1137, 129] on div "Basic" at bounding box center [1135, 132] width 95 height 19
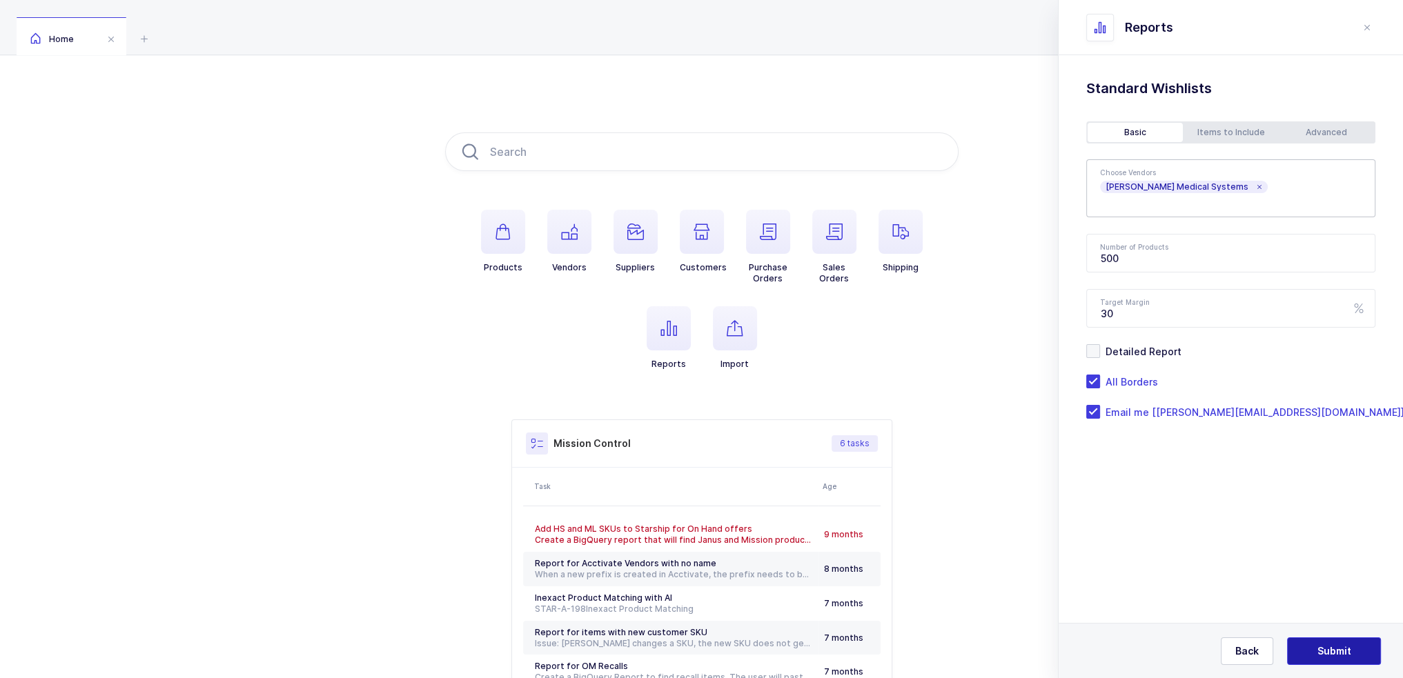
click at [1327, 640] on button "Submit" at bounding box center [1334, 652] width 94 height 28
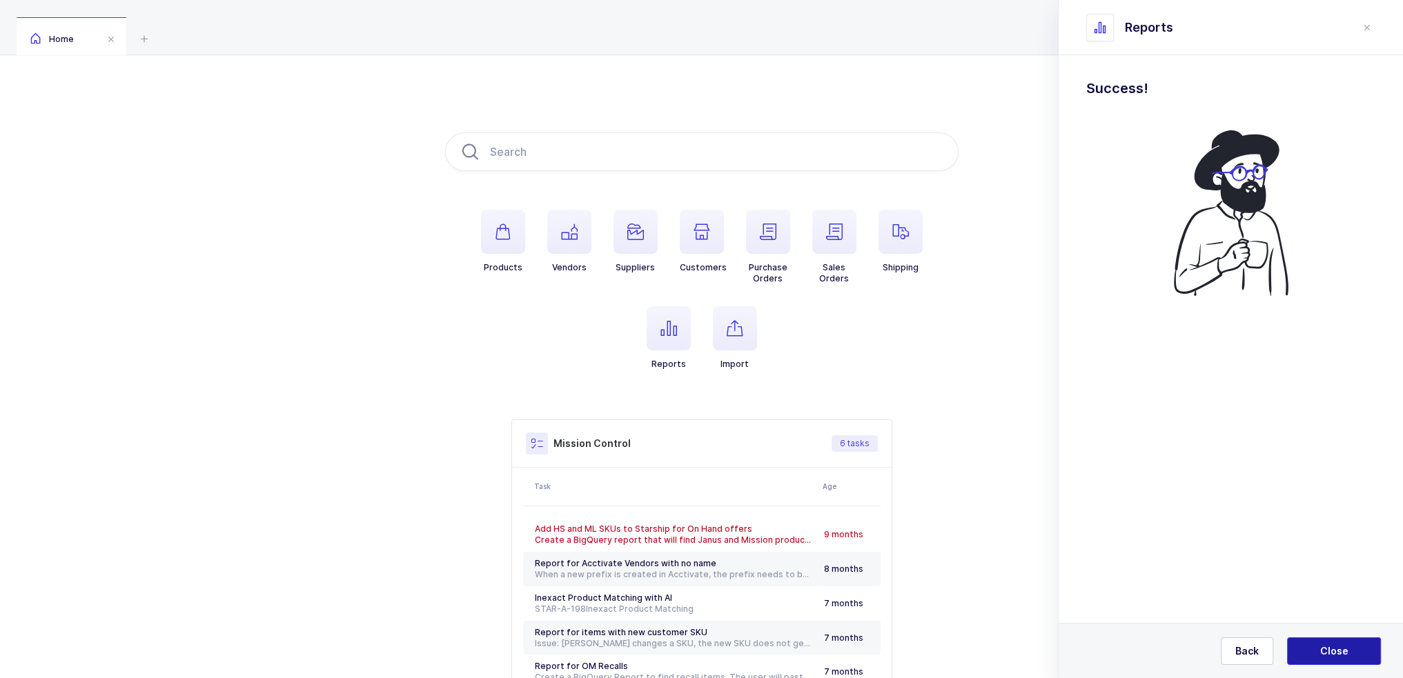
click at [1327, 640] on button "Close" at bounding box center [1334, 652] width 94 height 28
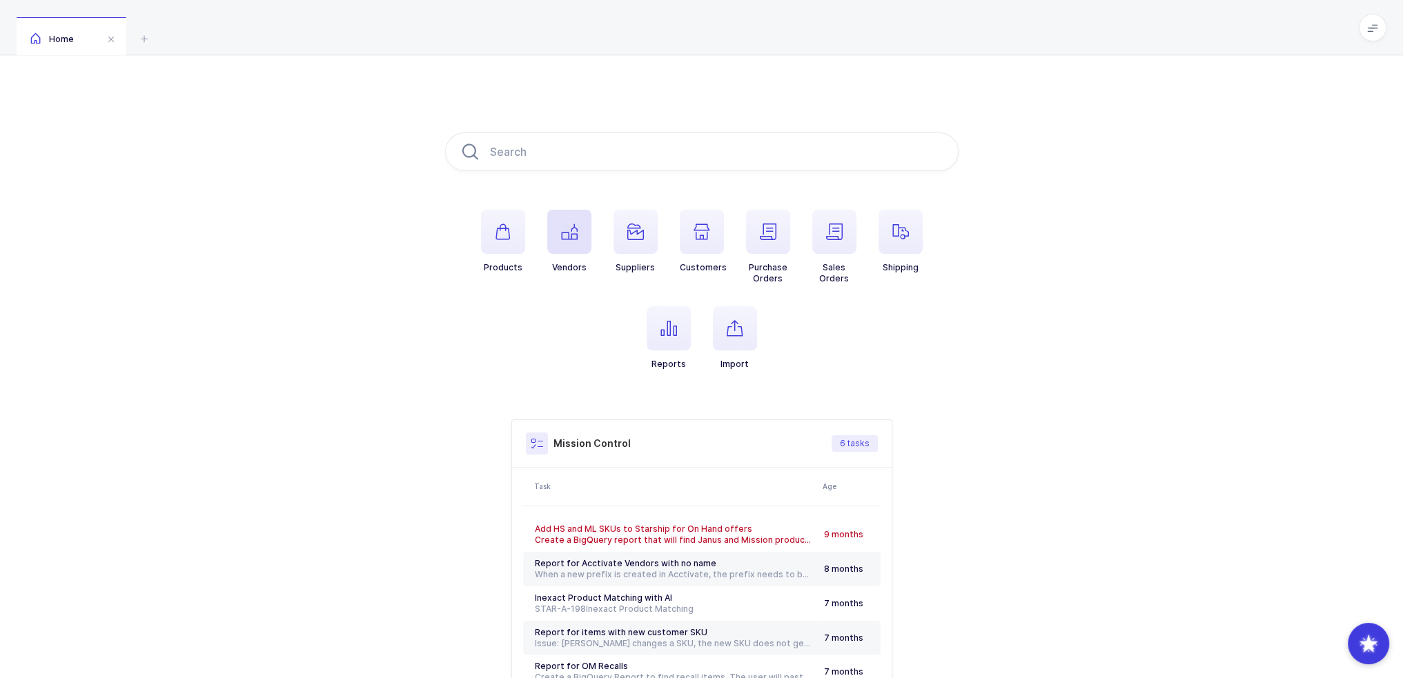
click at [578, 245] on span "button" at bounding box center [569, 232] width 44 height 44
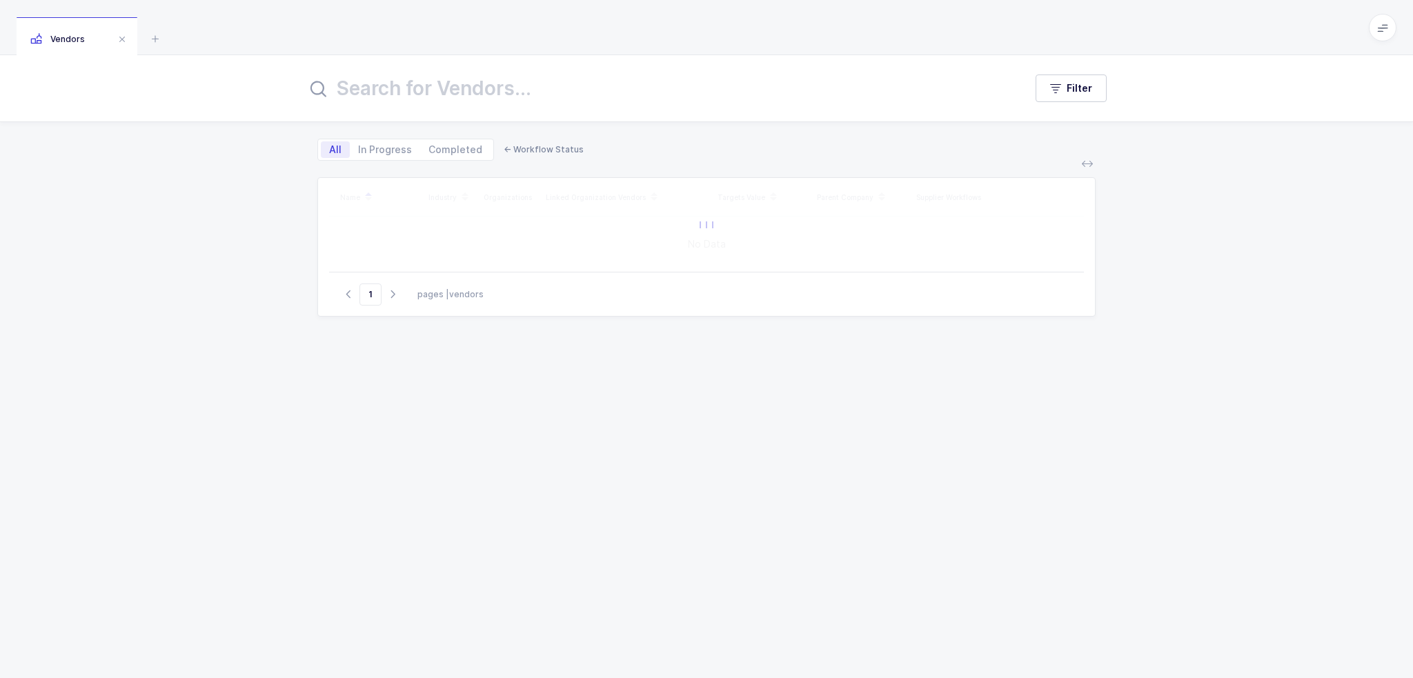
click at [538, 83] on input "text" at bounding box center [657, 88] width 702 height 33
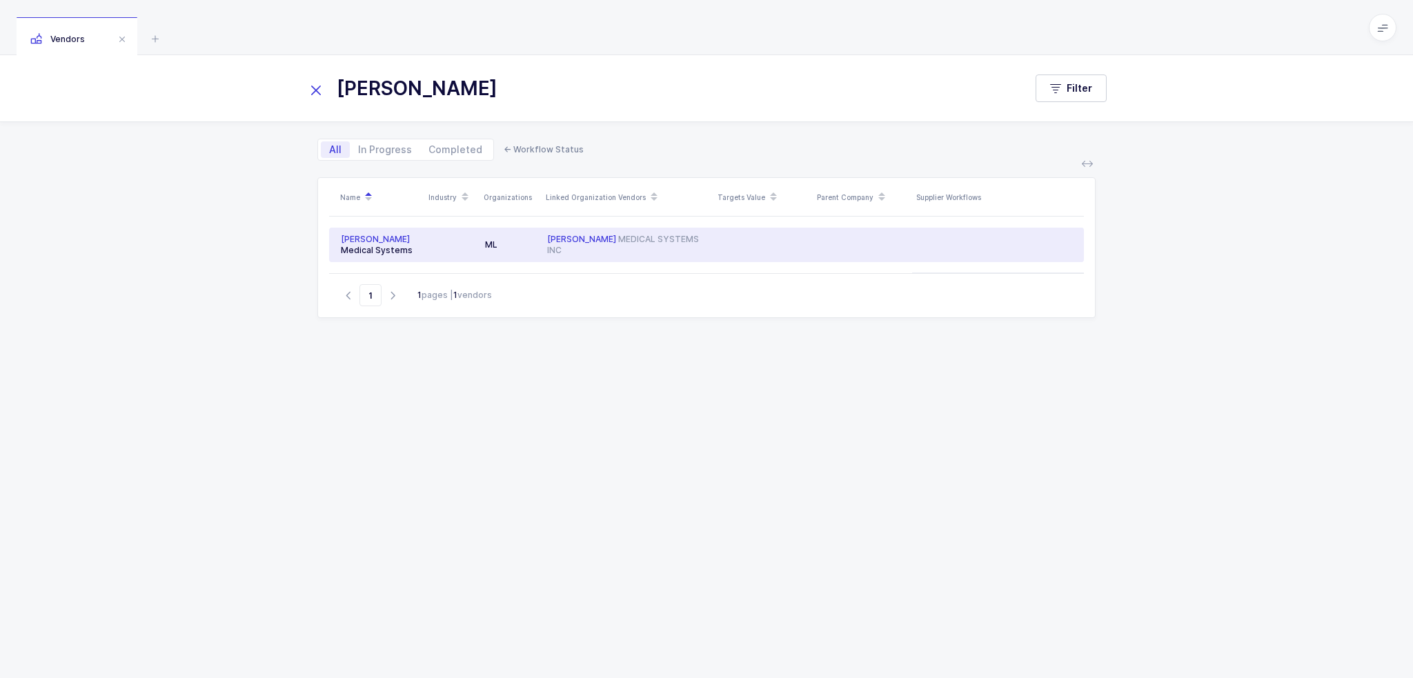
click at [712, 245] on td "ALLEN M E D I C A L S Y S T E M S I N C" at bounding box center [628, 245] width 172 height 35
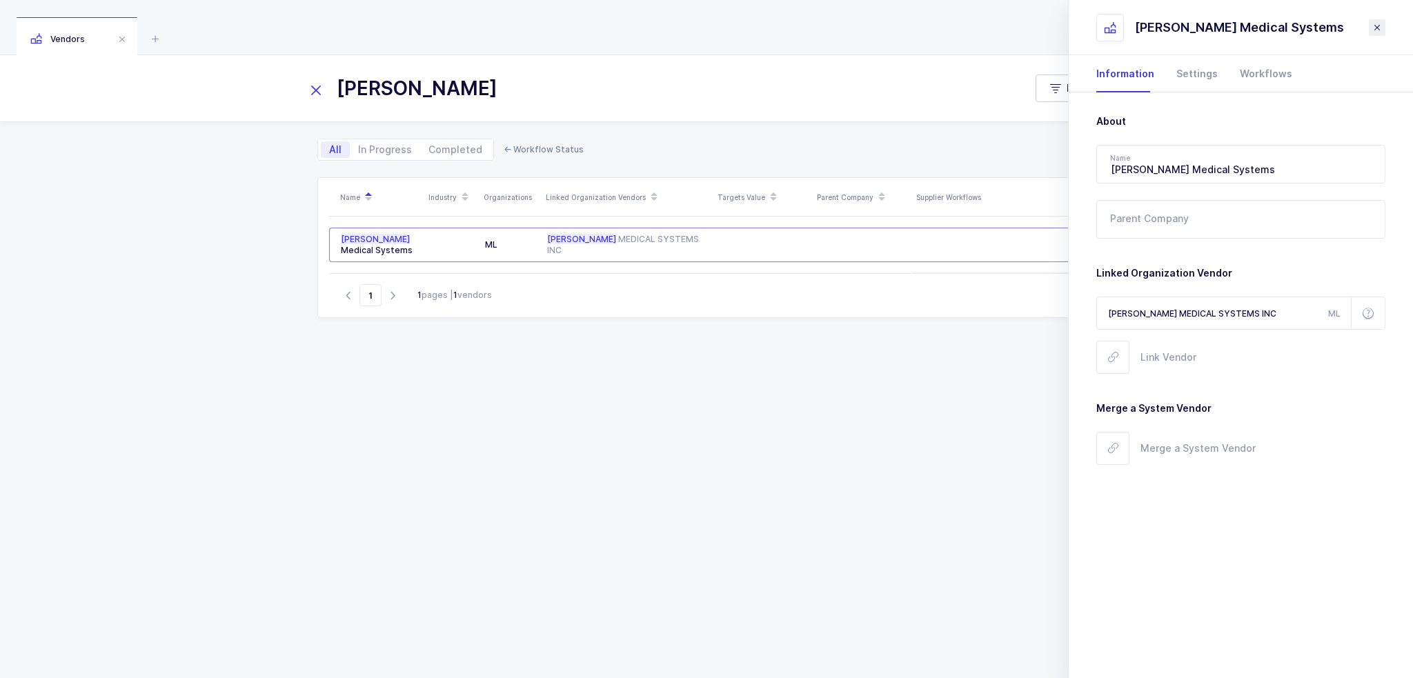
click at [1376, 28] on icon "close drawer" at bounding box center [1377, 27] width 11 height 11
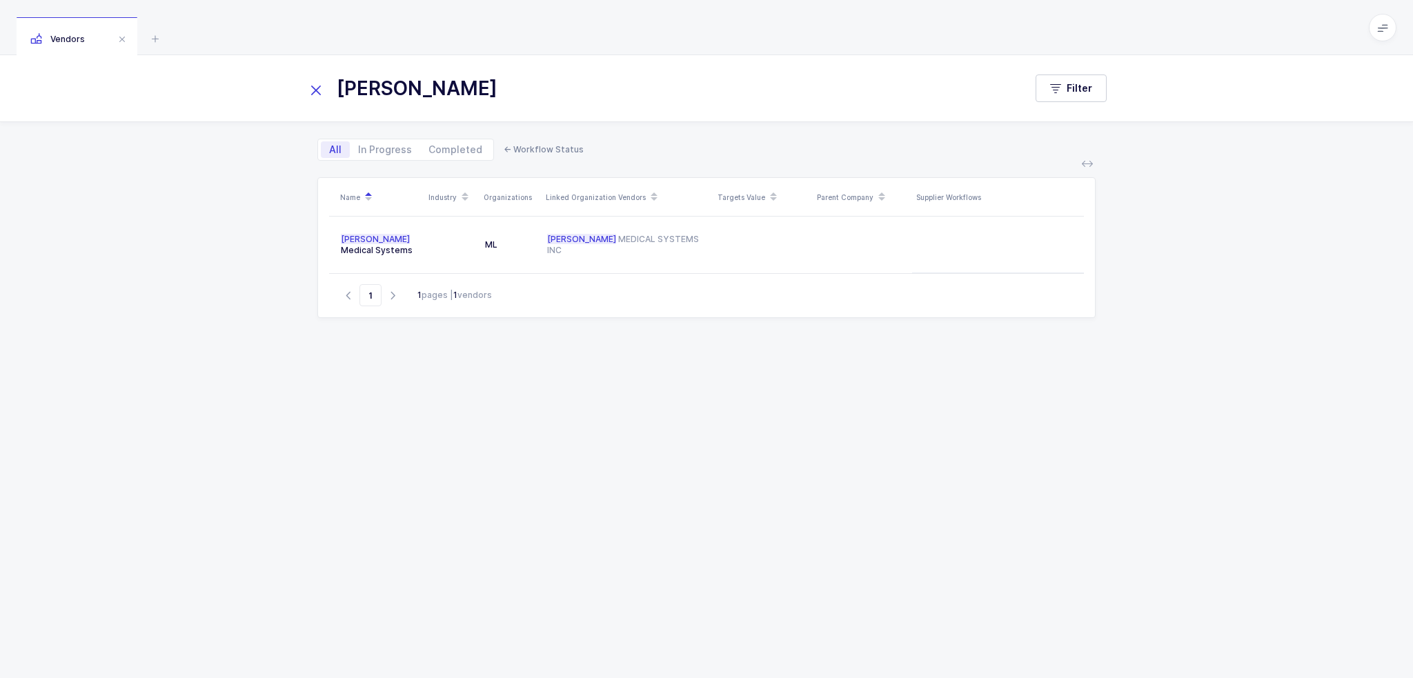
click at [469, 83] on input "allen" at bounding box center [657, 88] width 702 height 33
drag, startPoint x: 476, startPoint y: 85, endPoint x: 219, endPoint y: 79, distance: 256.8
click at [219, 79] on div "allen Filter" at bounding box center [706, 88] width 1413 height 66
click at [414, 86] on input "allen" at bounding box center [657, 88] width 702 height 33
drag, startPoint x: 436, startPoint y: 81, endPoint x: 313, endPoint y: 81, distance: 123.5
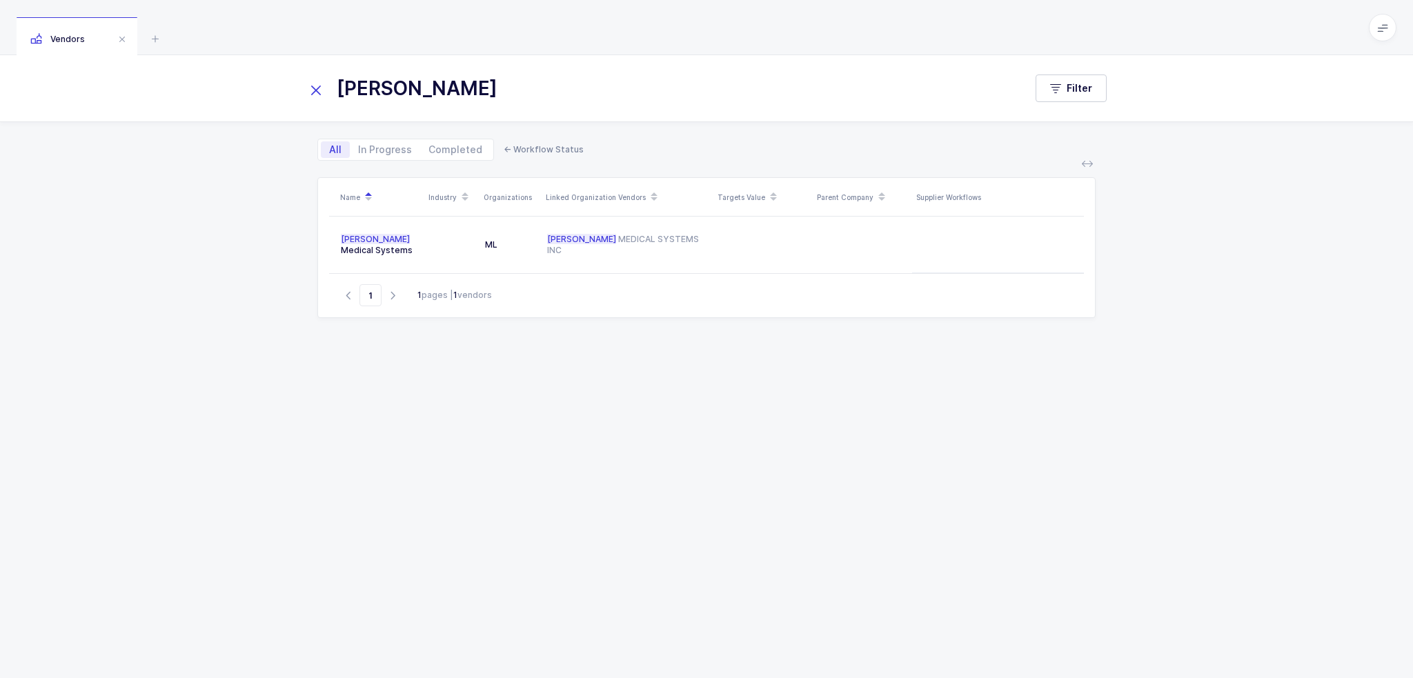
click at [316, 81] on div "allen" at bounding box center [665, 88] width 718 height 33
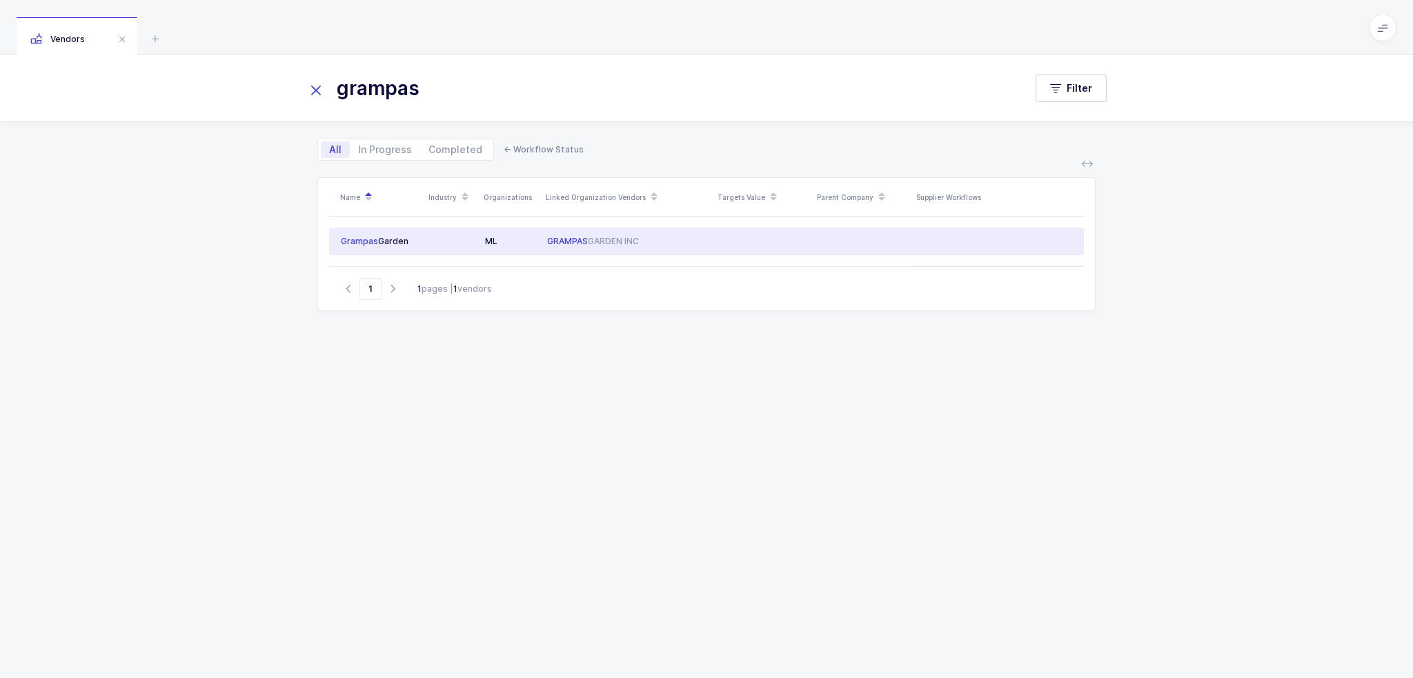
type input "grampas"
click at [811, 241] on td at bounding box center [763, 242] width 99 height 28
type input "Grampas Garden"
type input "GRAMPAS GARDEN INC"
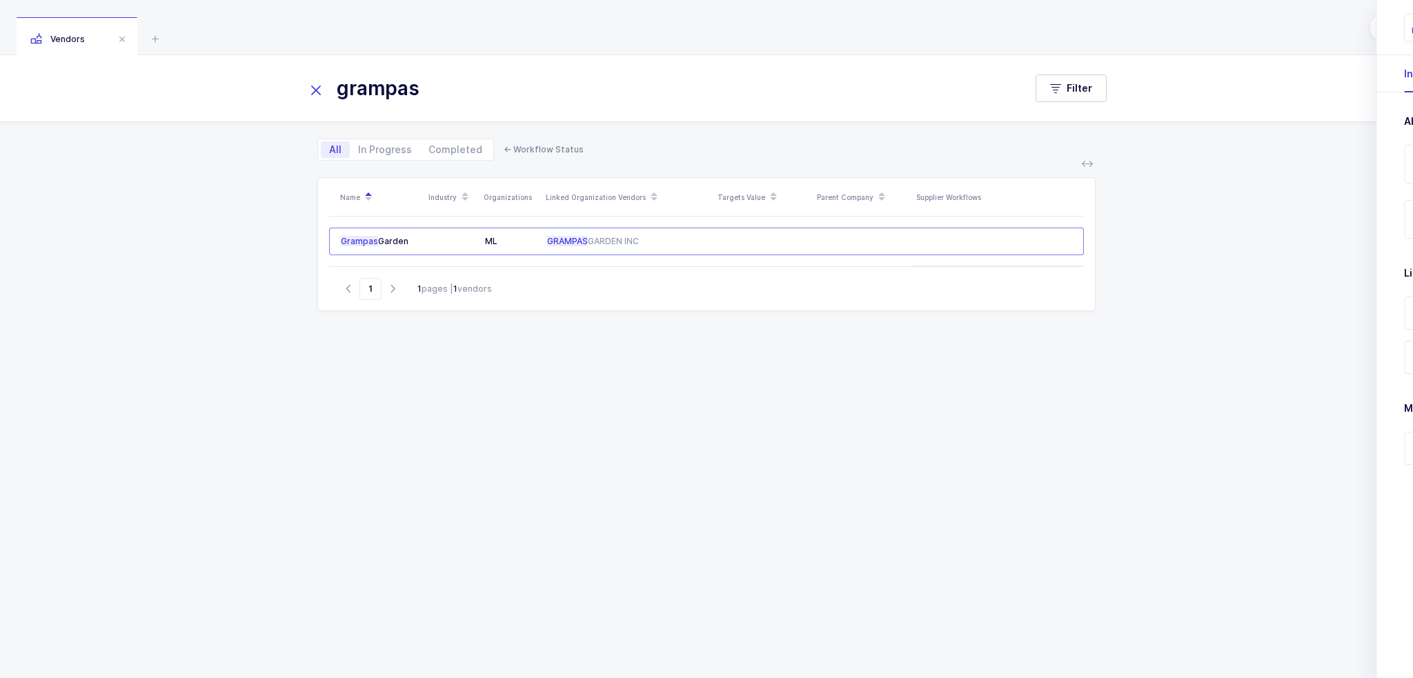
click at [729, 372] on div "Name Industry Organizations Linked Organization Vendors Targets Value Parent Co…" at bounding box center [706, 411] width 779 height 468
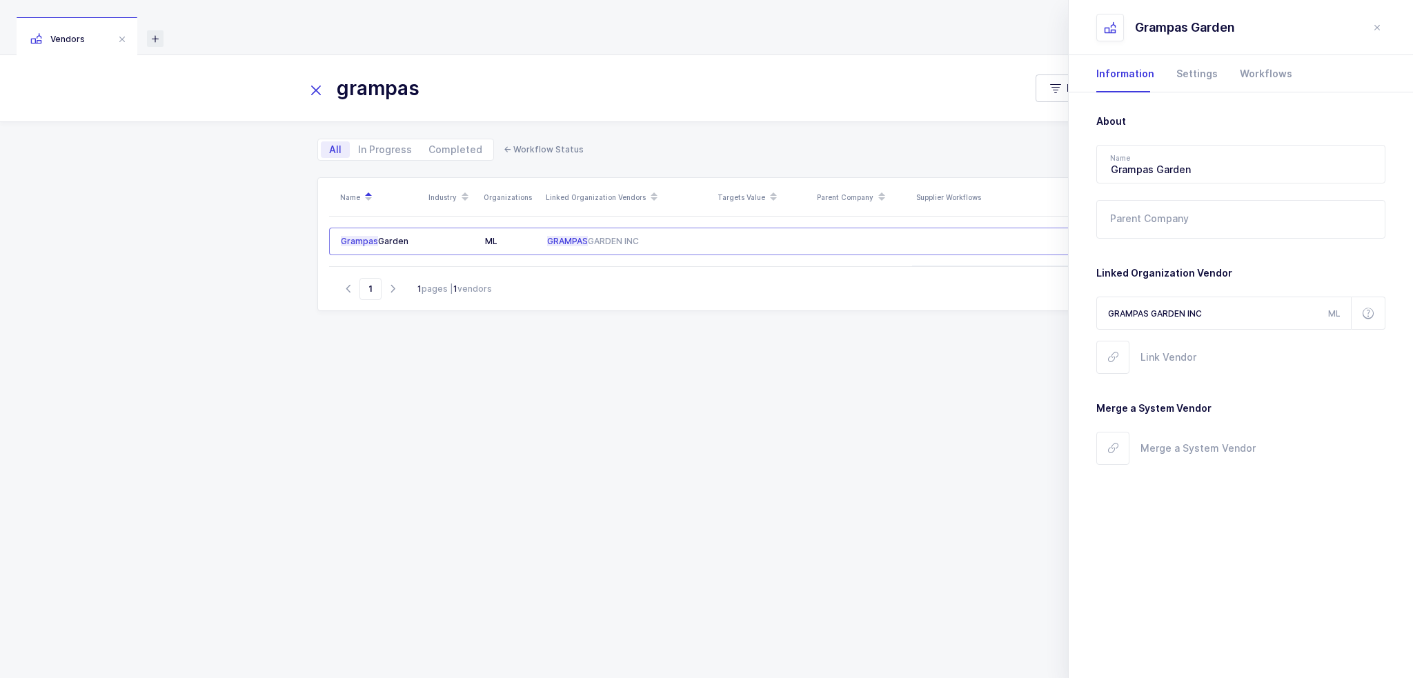
click at [155, 38] on icon at bounding box center [155, 38] width 17 height 17
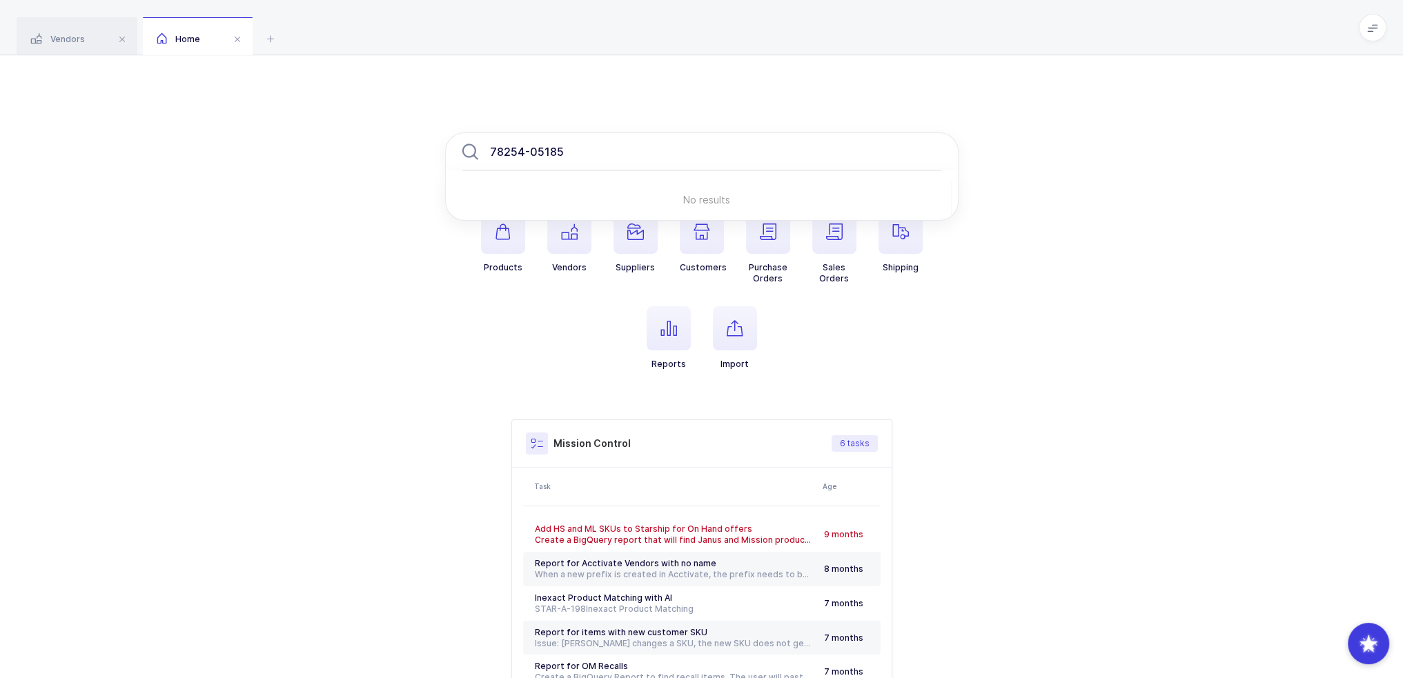
type input "78254-05185"
click at [273, 39] on icon at bounding box center [270, 38] width 17 height 17
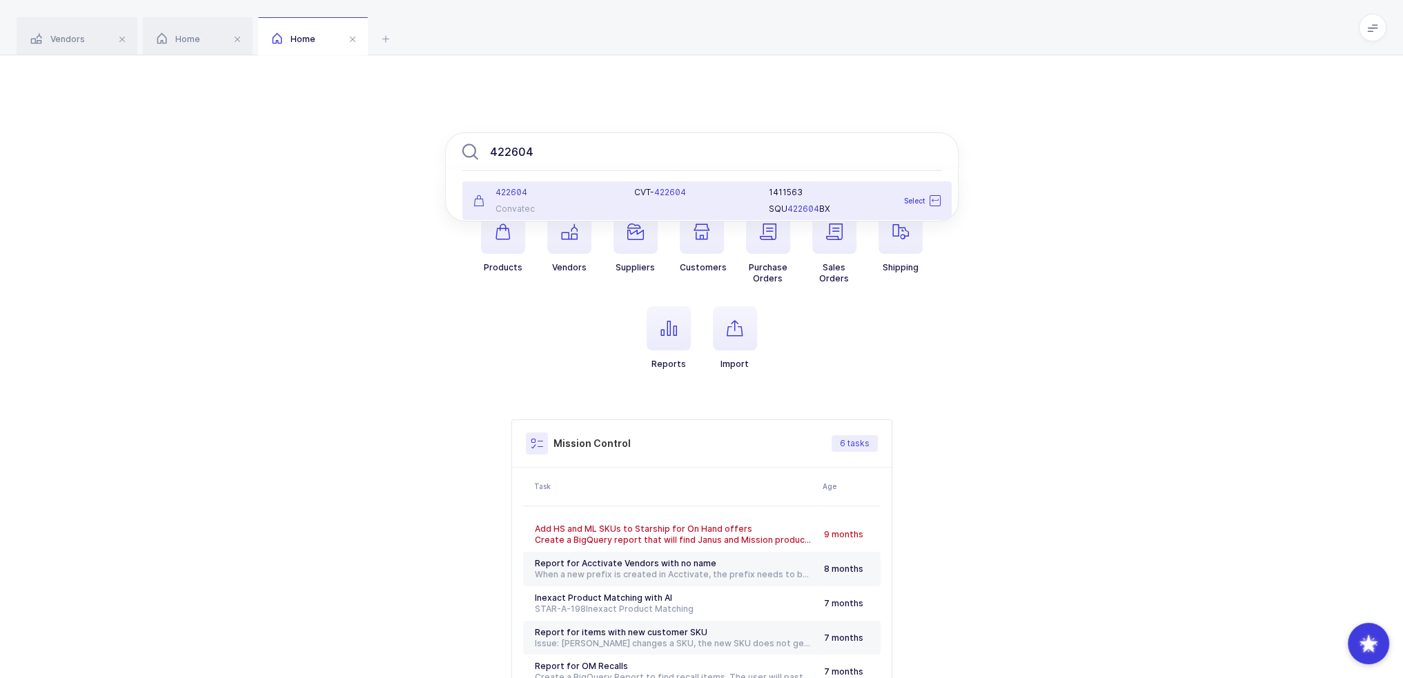
type input "422604"
click at [559, 195] on div "422604" at bounding box center [545, 192] width 145 height 11
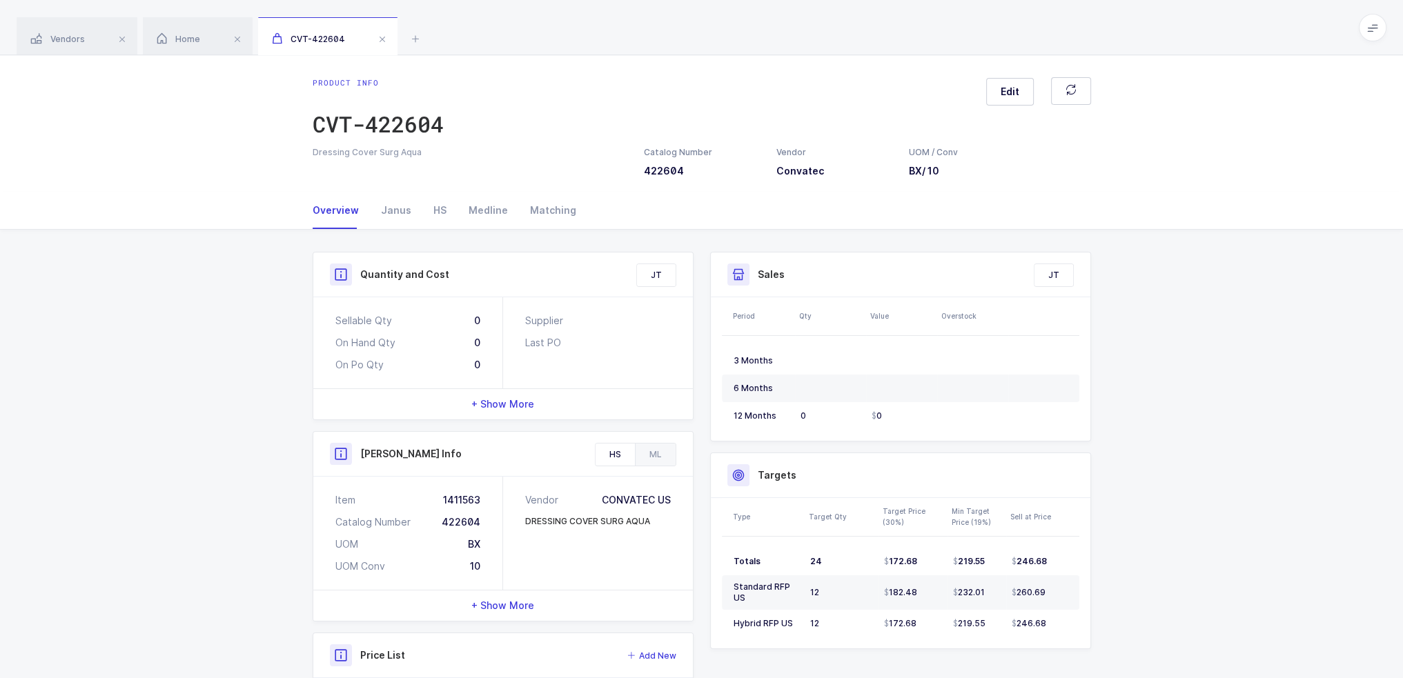
click at [681, 442] on div "Henry Schein Info" at bounding box center [503, 454] width 380 height 45
click at [642, 458] on div "ML" at bounding box center [655, 455] width 41 height 22
click at [616, 453] on div "HS" at bounding box center [615, 455] width 39 height 22
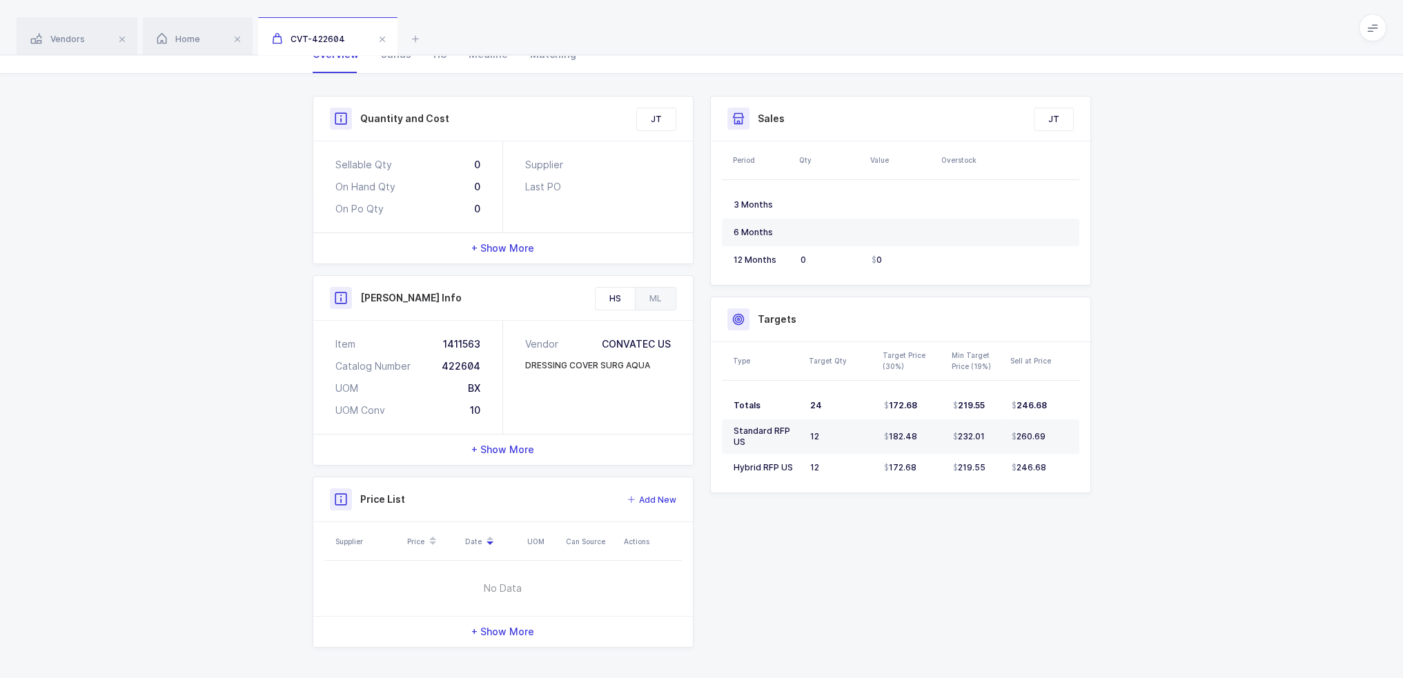
scroll to position [157, 0]
click at [422, 42] on icon at bounding box center [415, 38] width 17 height 17
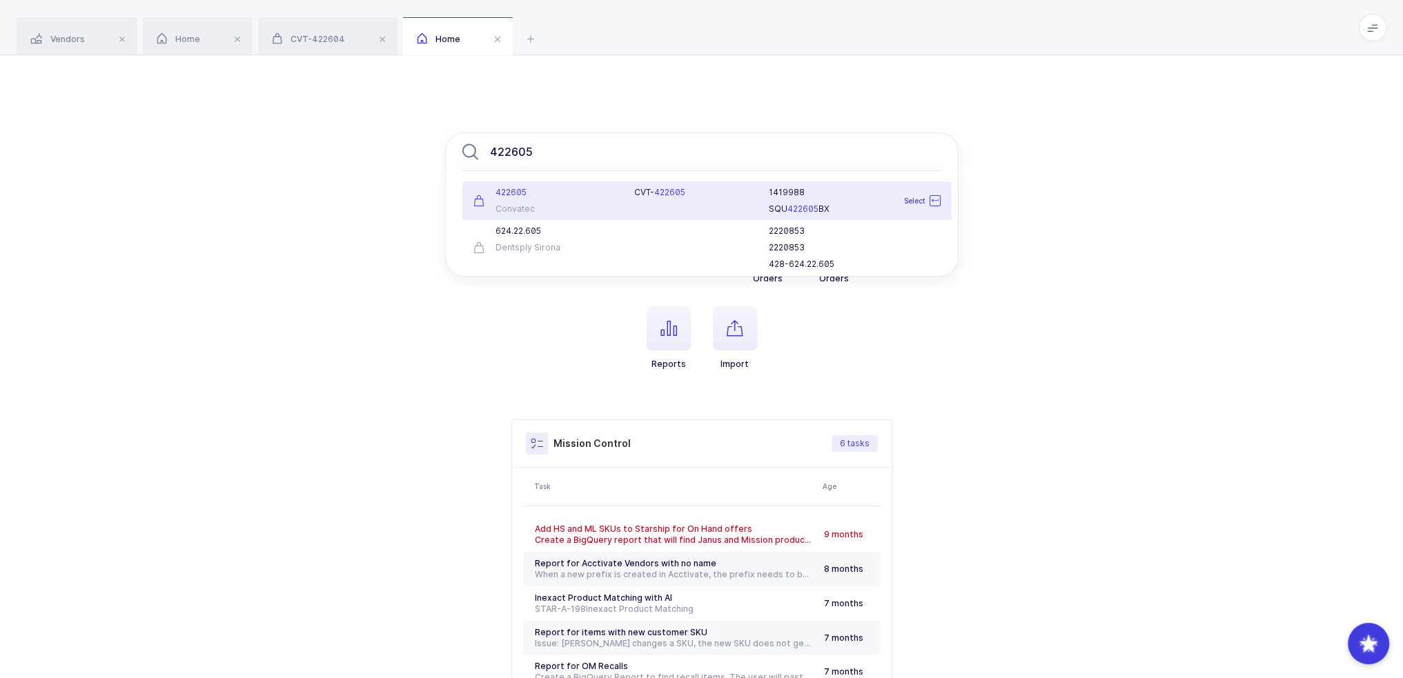
type input "422605"
click at [583, 195] on div "422605" at bounding box center [545, 192] width 145 height 11
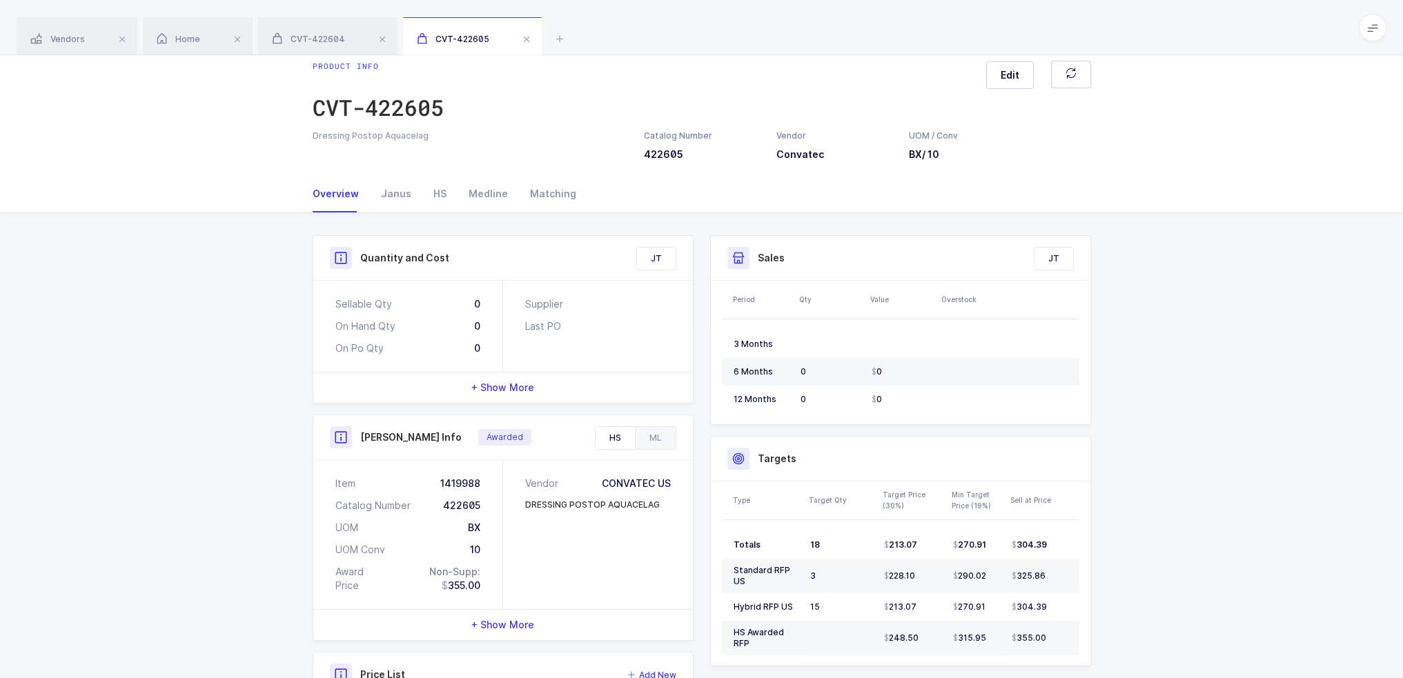
scroll to position [138, 0]
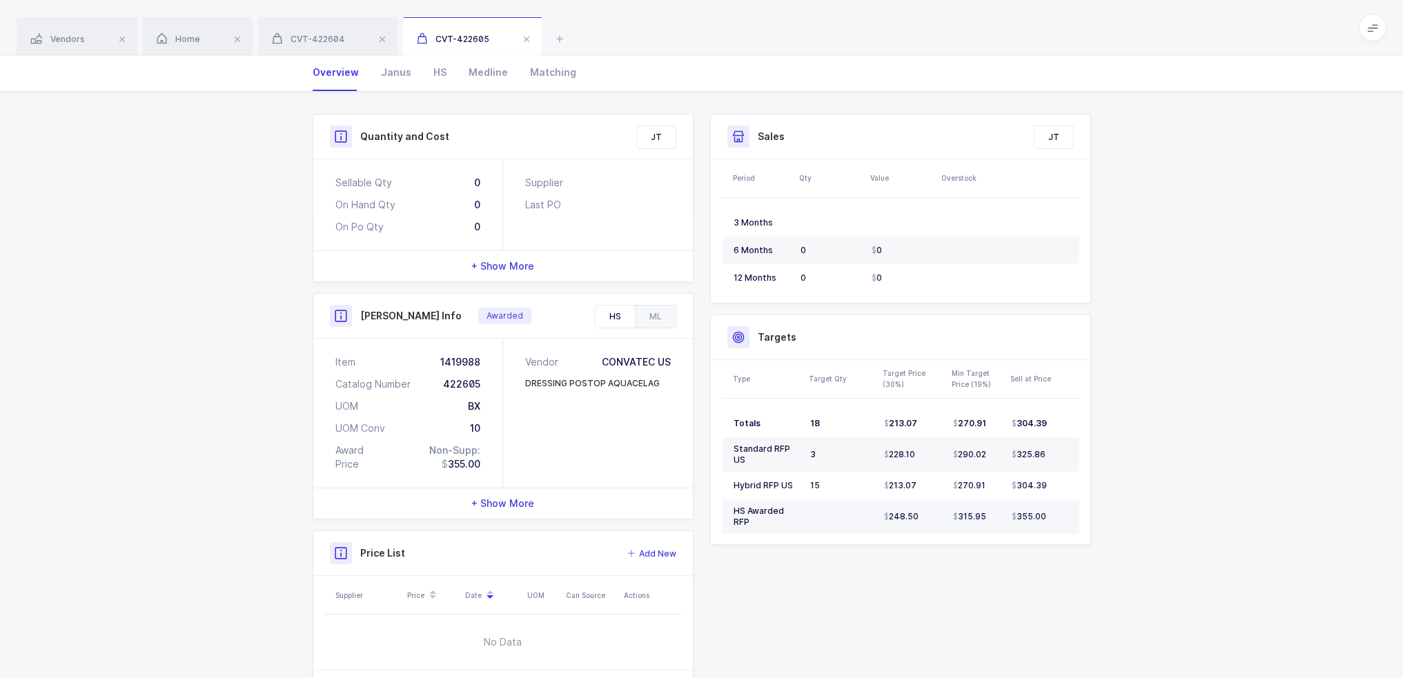
drag, startPoint x: 1059, startPoint y: 514, endPoint x: 1075, endPoint y: 505, distance: 18.8
click at [1075, 505] on td "355.00" at bounding box center [1042, 517] width 73 height 35
drag, startPoint x: 1066, startPoint y: 518, endPoint x: 1041, endPoint y: 510, distance: 26.2
click at [1041, 511] on div "355.00" at bounding box center [1040, 516] width 56 height 11
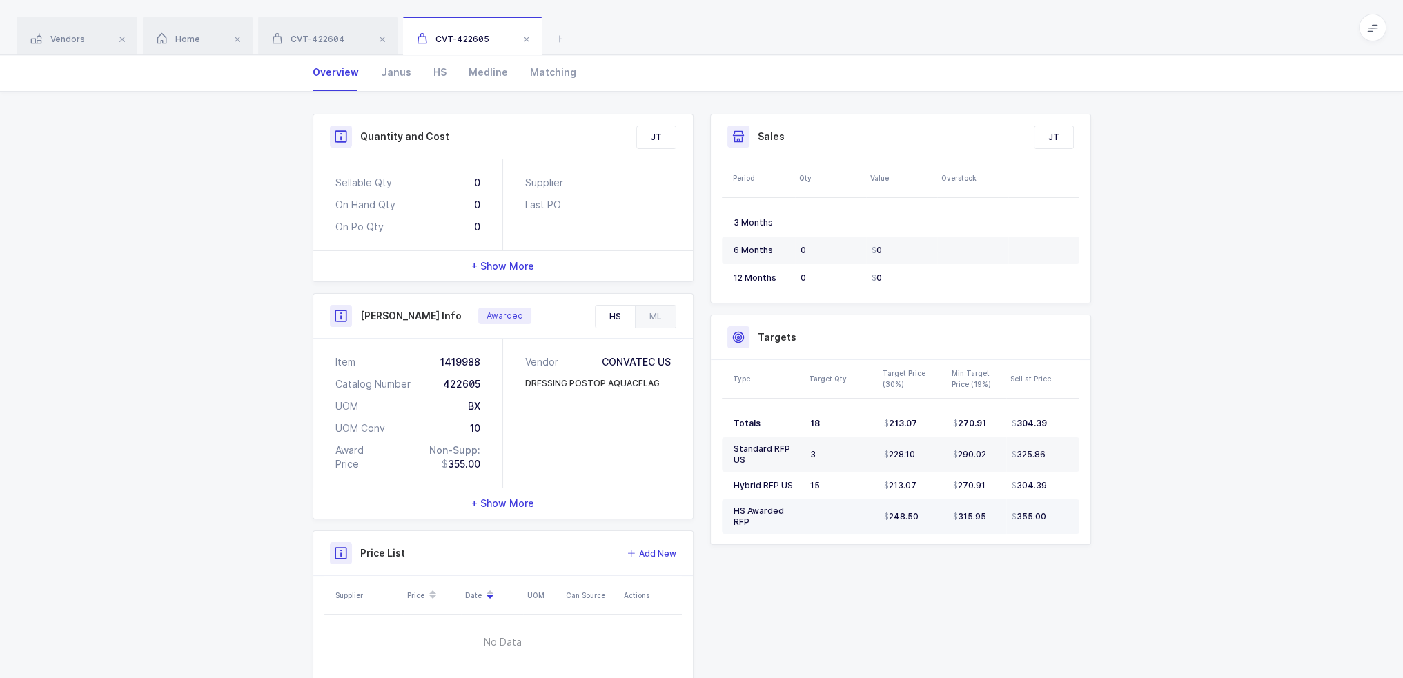
click at [1041, 511] on span "355.00" at bounding box center [1029, 516] width 35 height 11
click at [624, 310] on div "HS" at bounding box center [615, 317] width 39 height 22
click at [629, 310] on div "HS" at bounding box center [615, 317] width 39 height 22
click at [643, 311] on div "ML" at bounding box center [655, 317] width 41 height 22
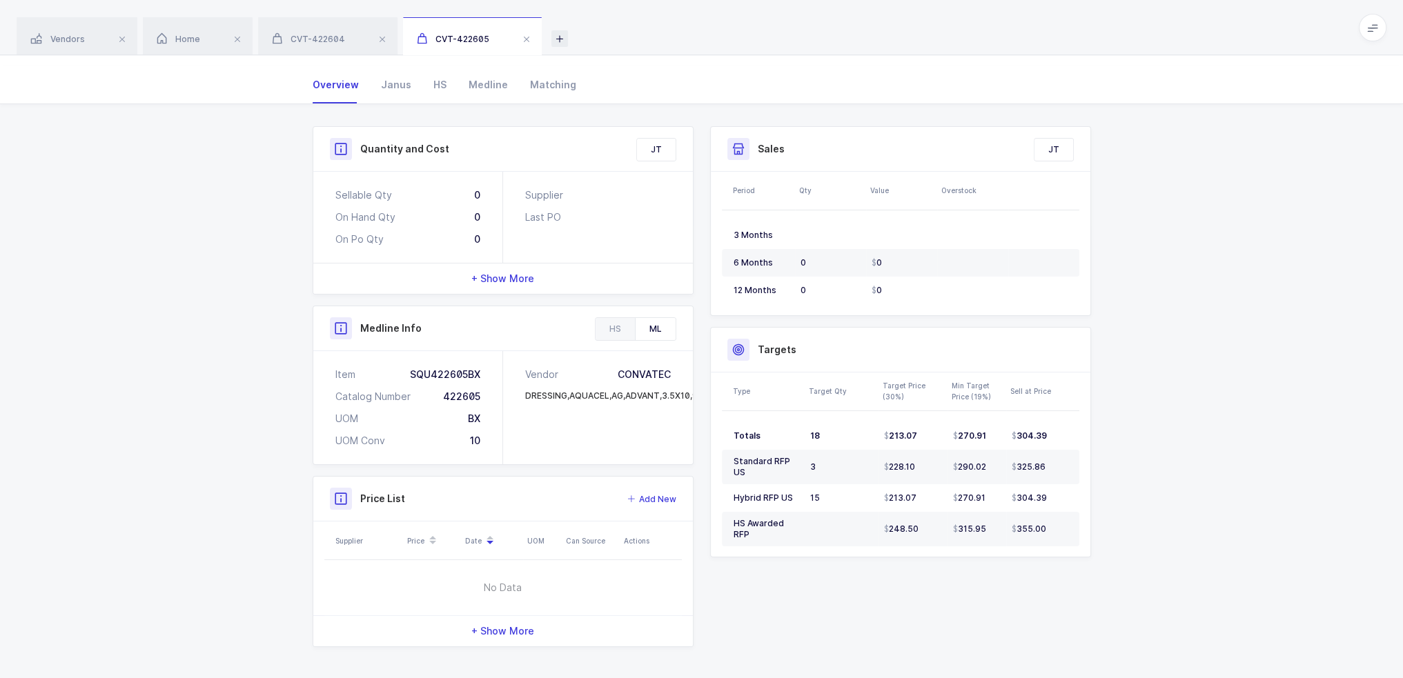
click at [560, 37] on icon at bounding box center [559, 38] width 17 height 17
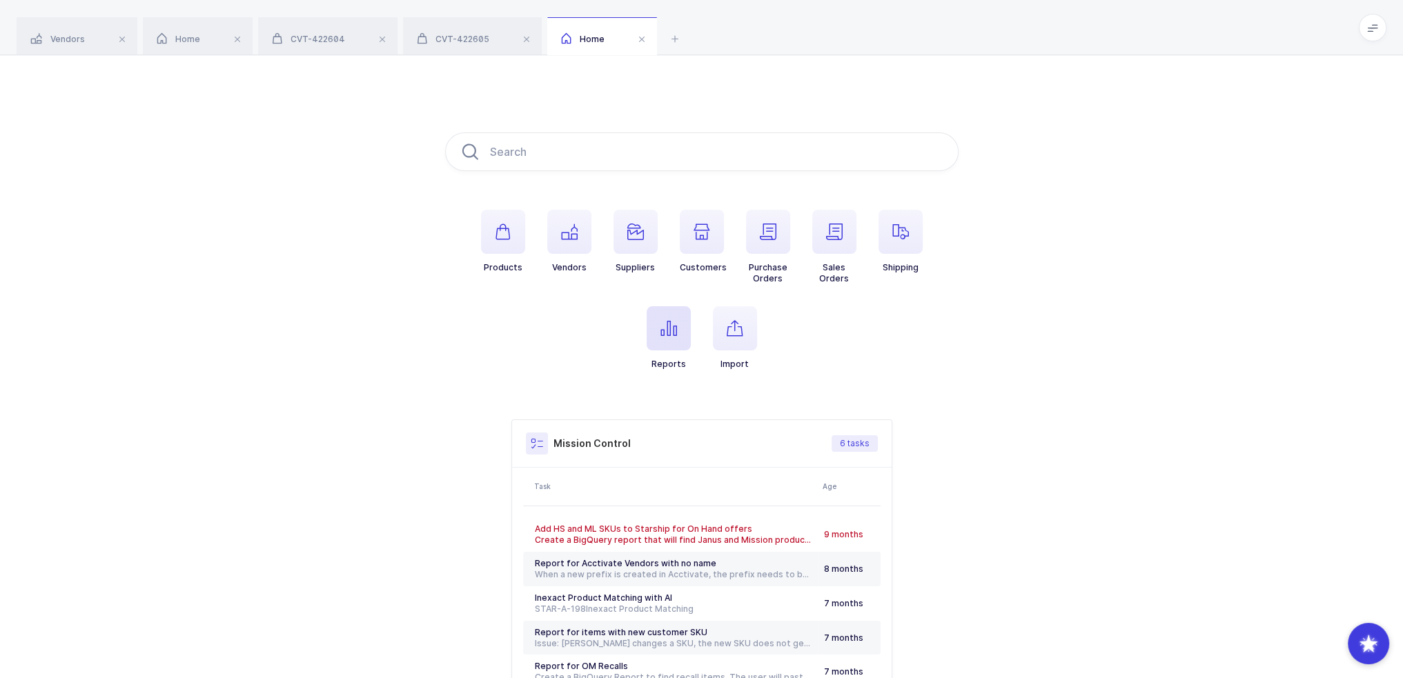
click at [663, 343] on span "button" at bounding box center [669, 328] width 44 height 44
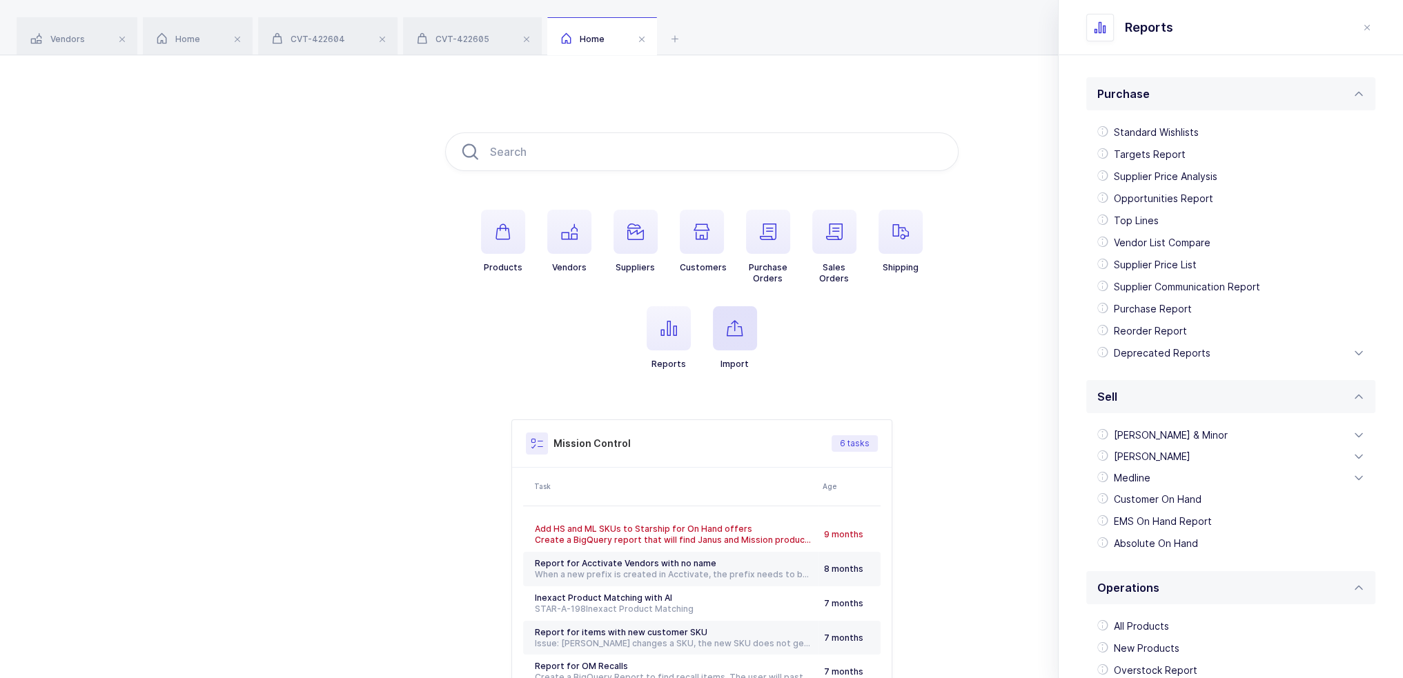
click at [737, 333] on icon "button" at bounding box center [735, 328] width 17 height 17
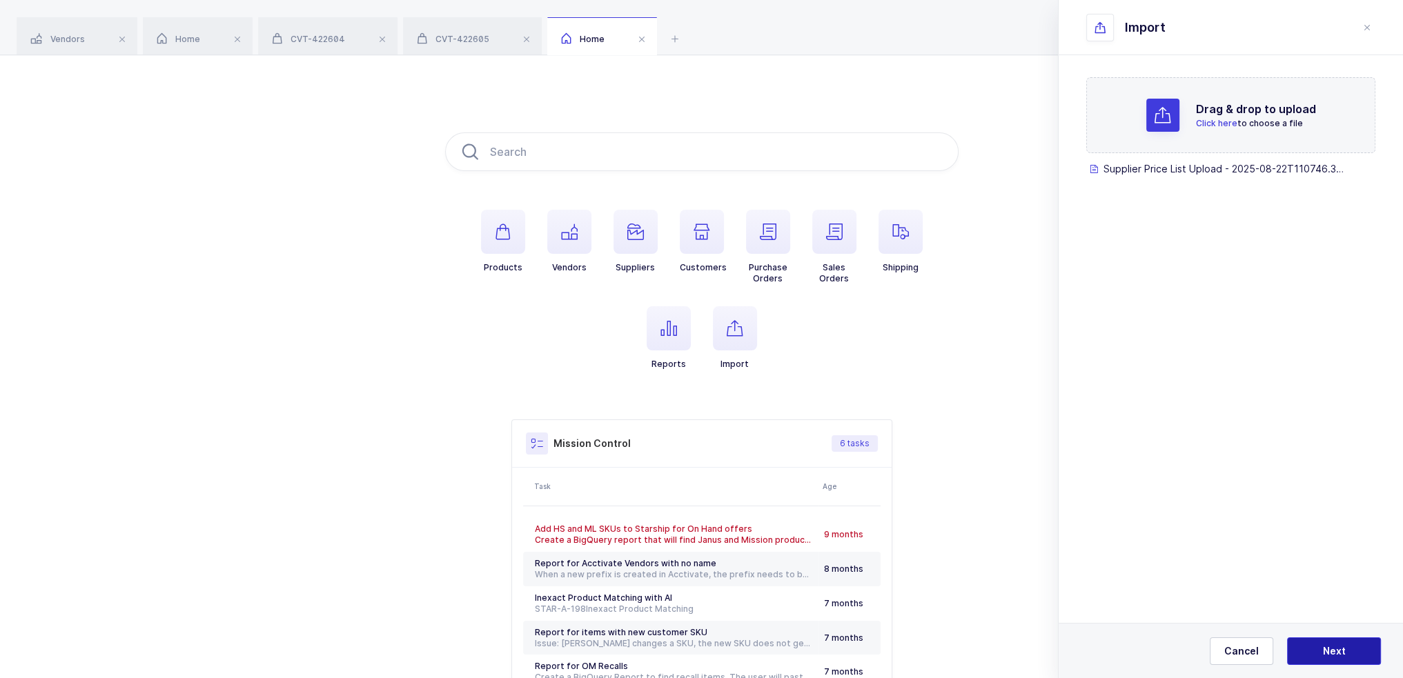
click at [1333, 654] on span "Next" at bounding box center [1334, 652] width 23 height 14
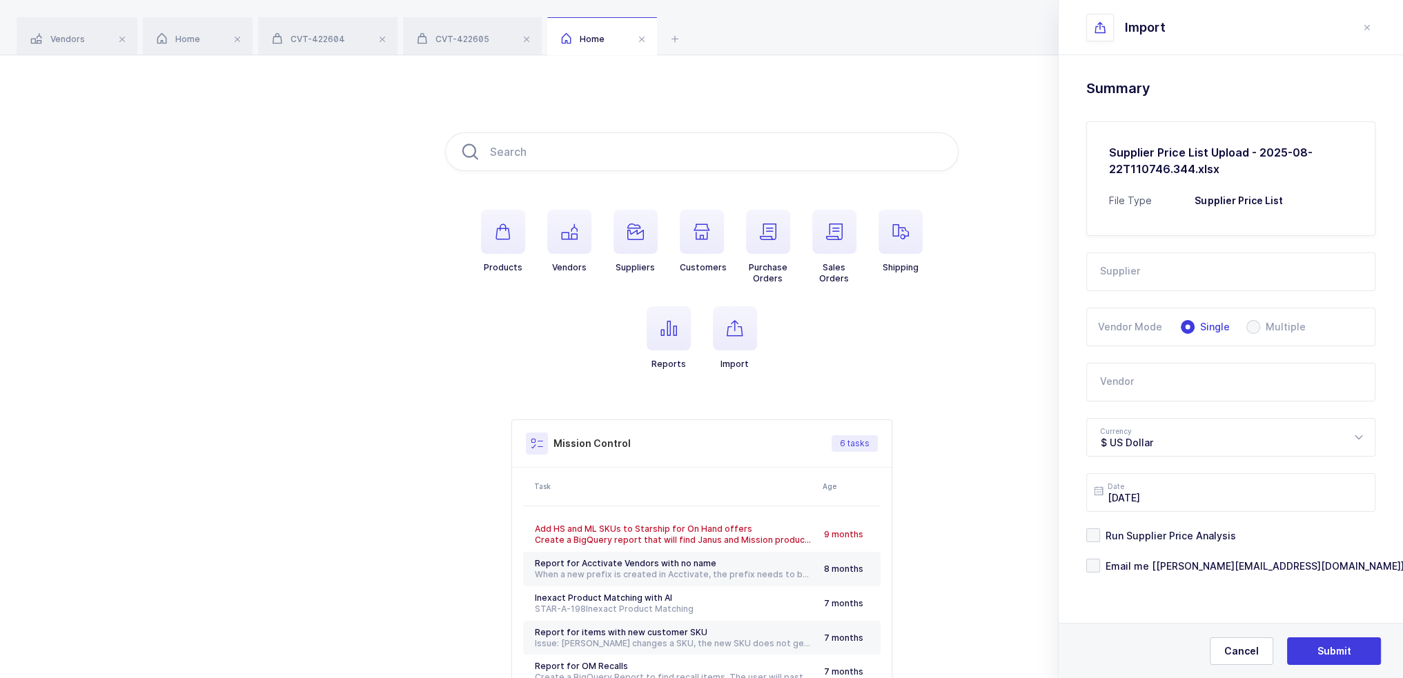
click at [1141, 282] on input "text" at bounding box center [1230, 272] width 289 height 39
click at [1163, 313] on li "Commerce" at bounding box center [1236, 318] width 287 height 22
type input "Commerce"
click at [1161, 369] on input "text" at bounding box center [1230, 382] width 289 height 39
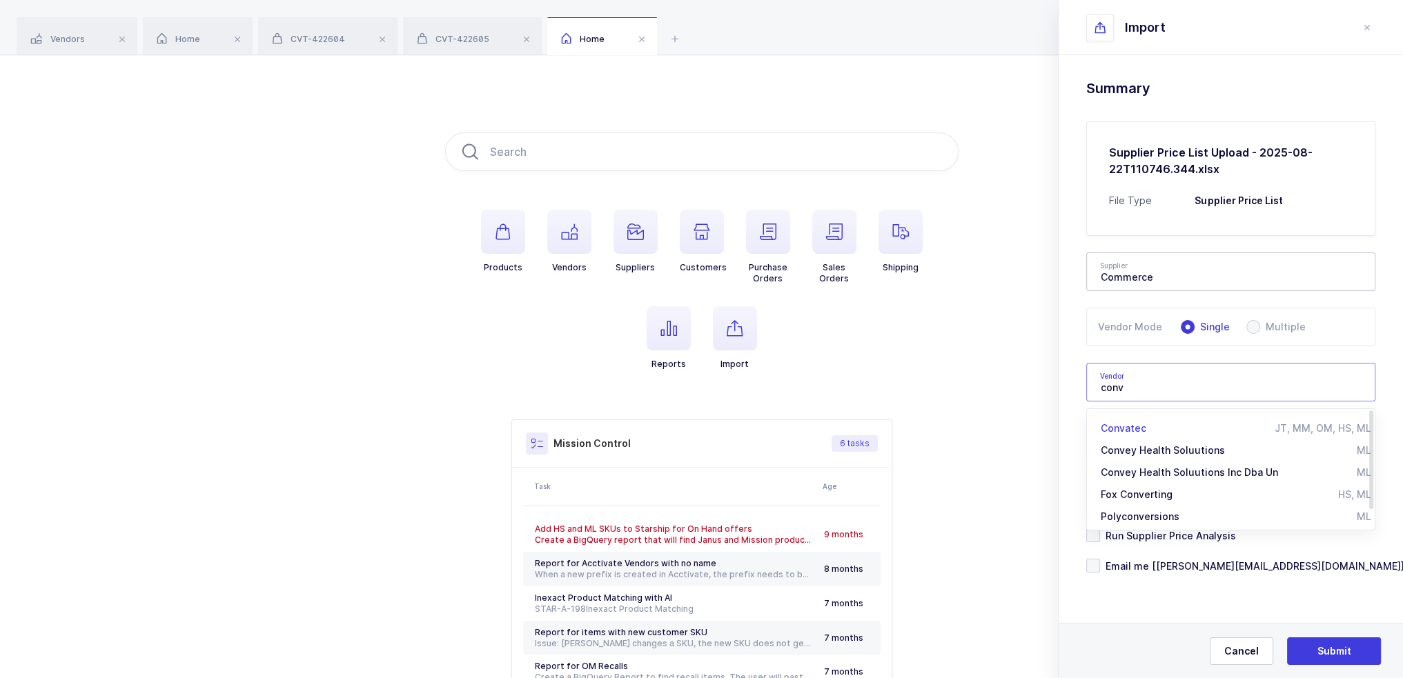
click at [1151, 433] on div "Convatec" at bounding box center [1188, 429] width 174 height 14
type input "Convatec"
click at [1173, 534] on span "Run Supplier Price Analysis" at bounding box center [1168, 535] width 136 height 13
click at [1100, 529] on input "Run Supplier Price Analysis" at bounding box center [1100, 529] width 0 height 0
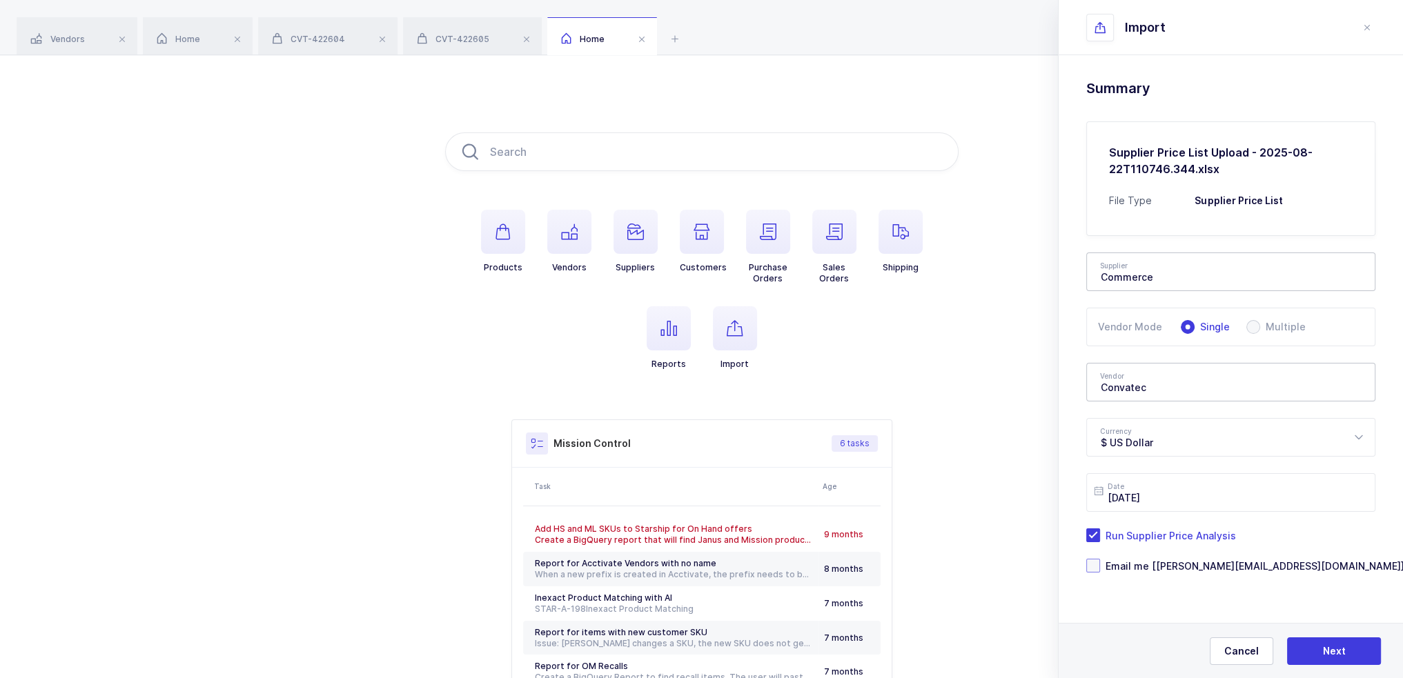
click at [1162, 565] on span "Email me [[PERSON_NAME][EMAIL_ADDRESS][DOMAIN_NAME]]" at bounding box center [1252, 566] width 304 height 13
click at [1100, 559] on input "Email me [[PERSON_NAME][EMAIL_ADDRESS][DOMAIN_NAME]]" at bounding box center [1100, 559] width 0 height 0
click at [1338, 652] on span "Next" at bounding box center [1334, 652] width 23 height 14
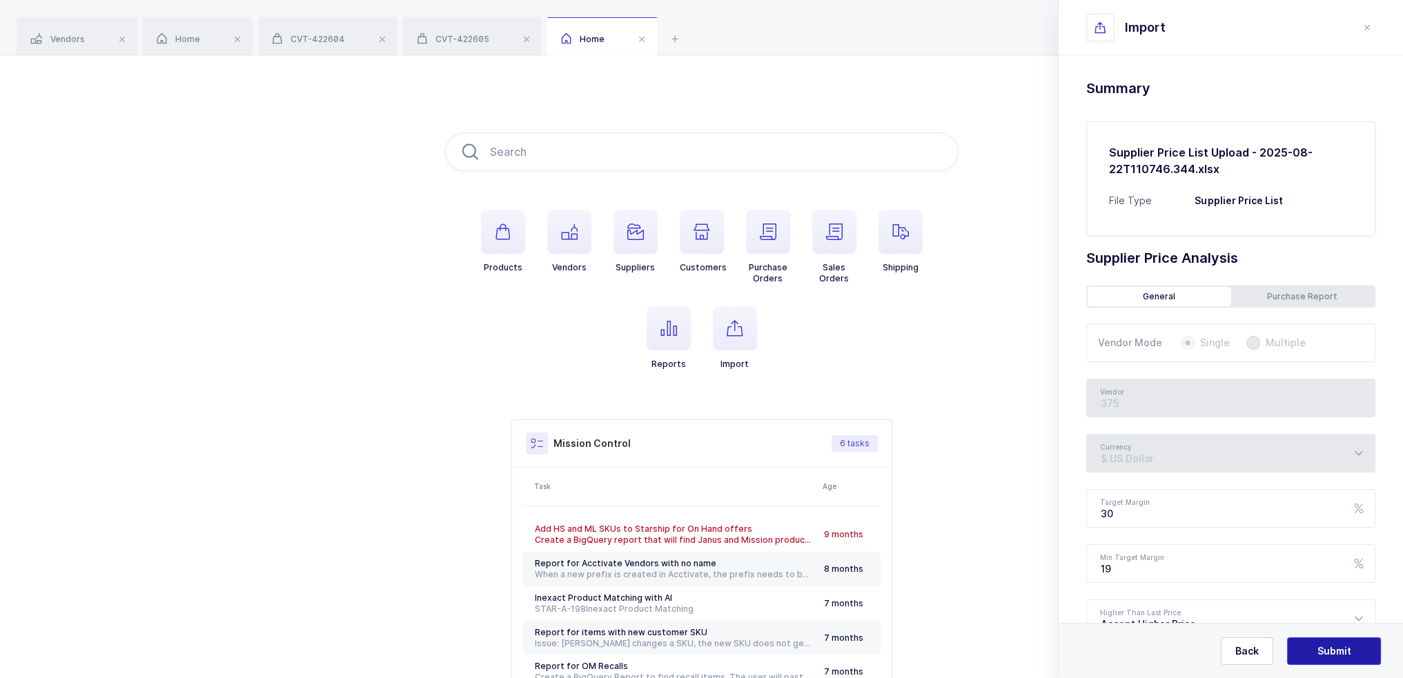
type input "Convatec"
click at [1338, 650] on span "Submit" at bounding box center [1335, 652] width 34 height 14
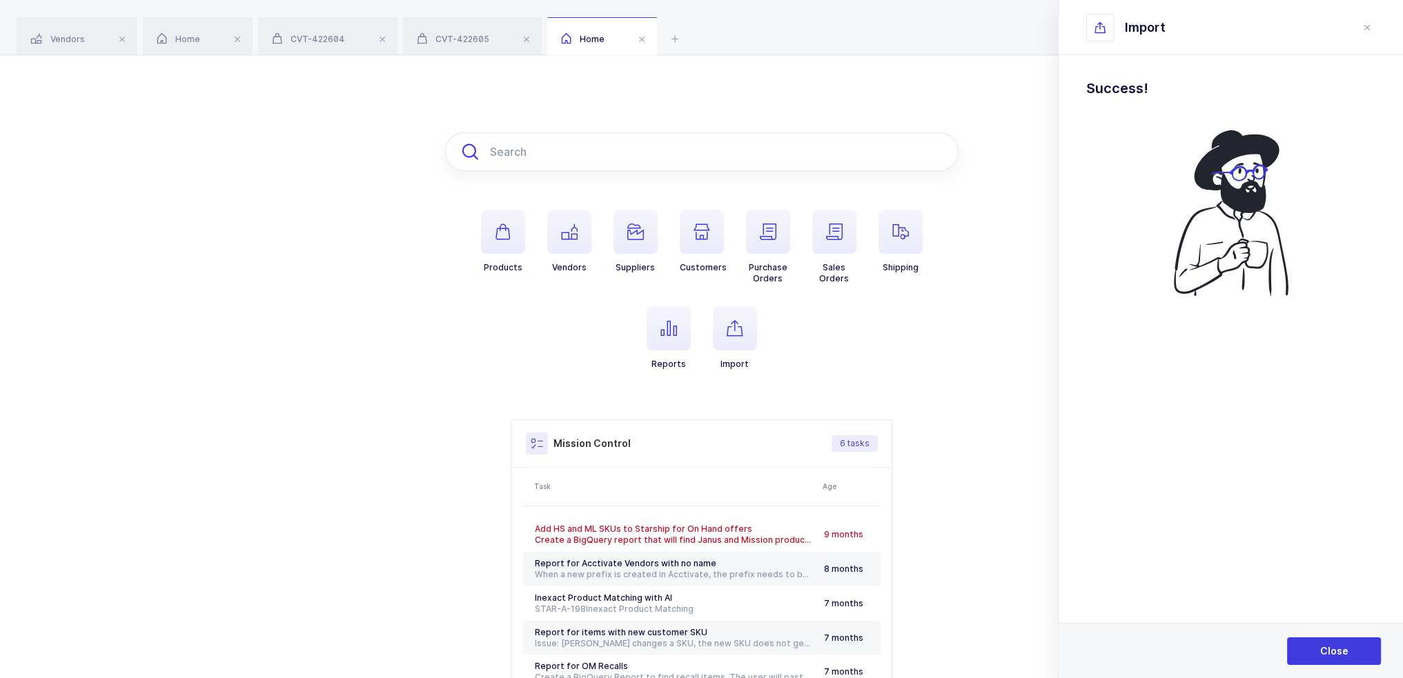
click at [672, 141] on input "text" at bounding box center [701, 152] width 513 height 39
paste input "EN91"
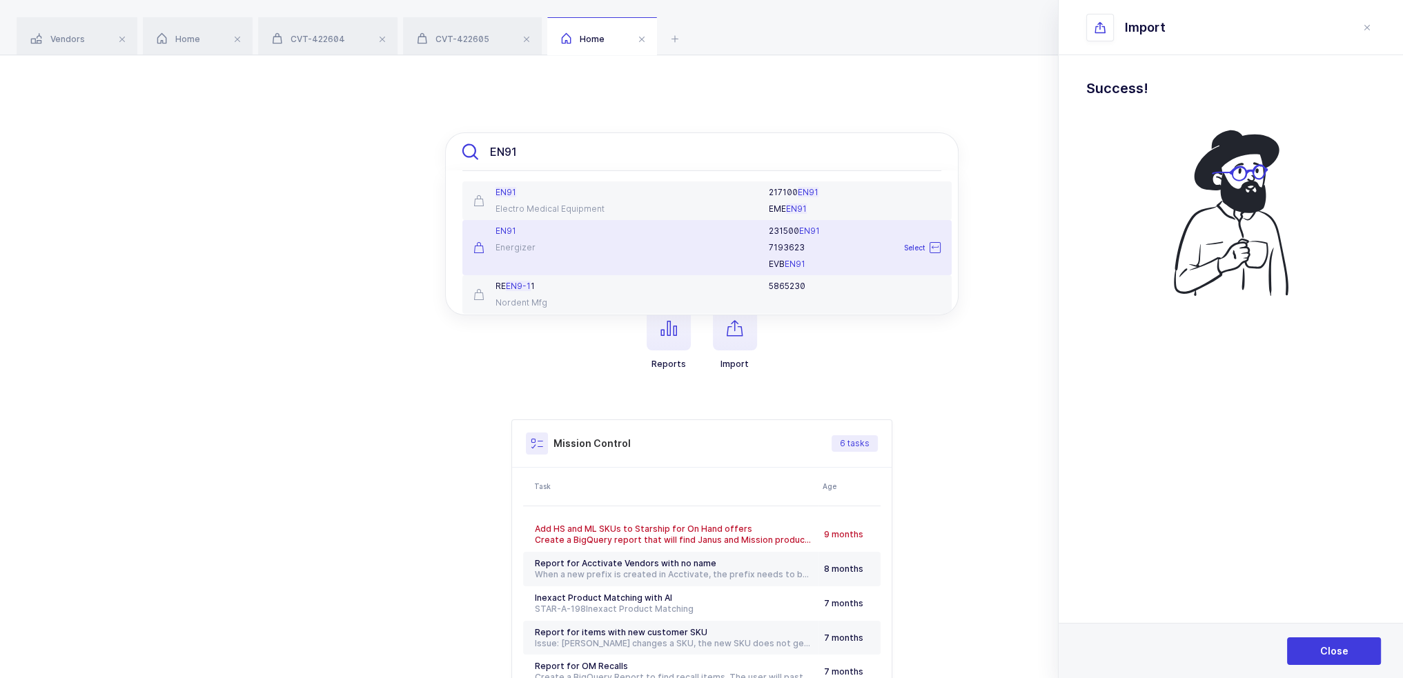
type input "EN91"
click at [577, 237] on div "EN91 Energizer" at bounding box center [545, 248] width 161 height 44
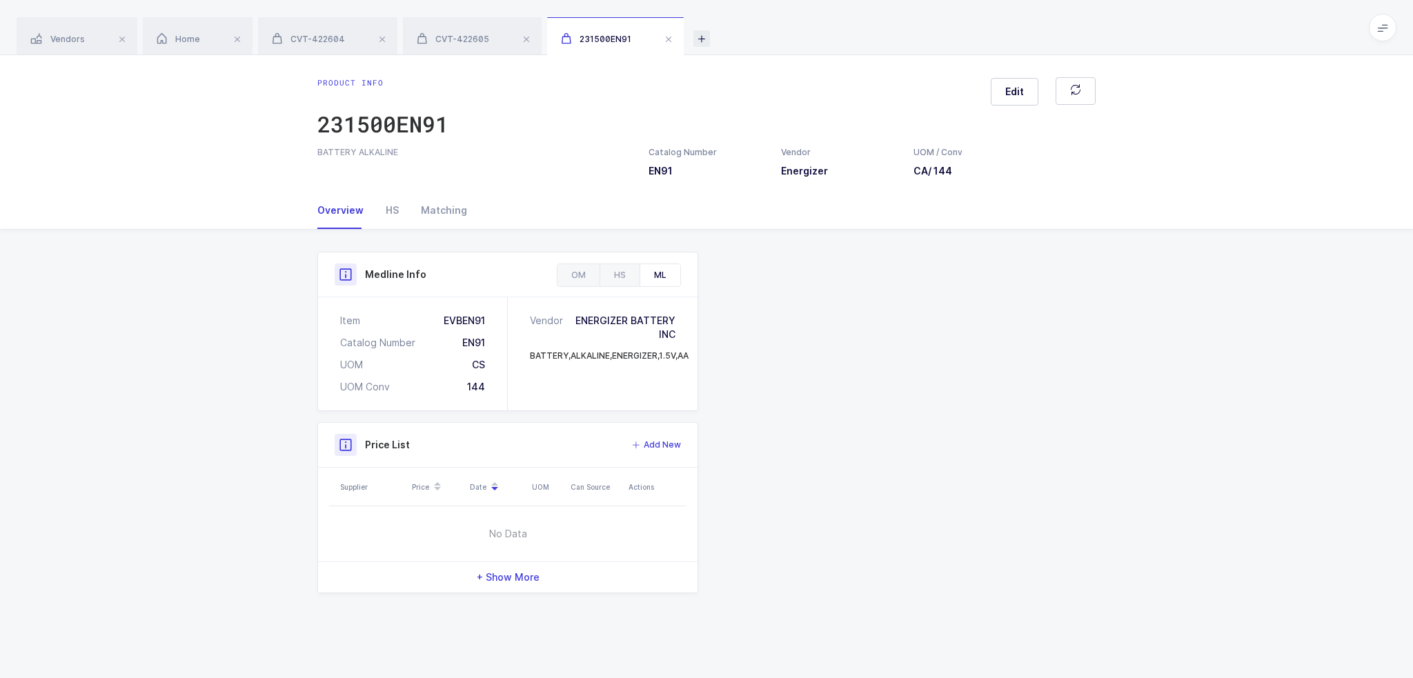
click at [709, 44] on icon at bounding box center [702, 38] width 17 height 17
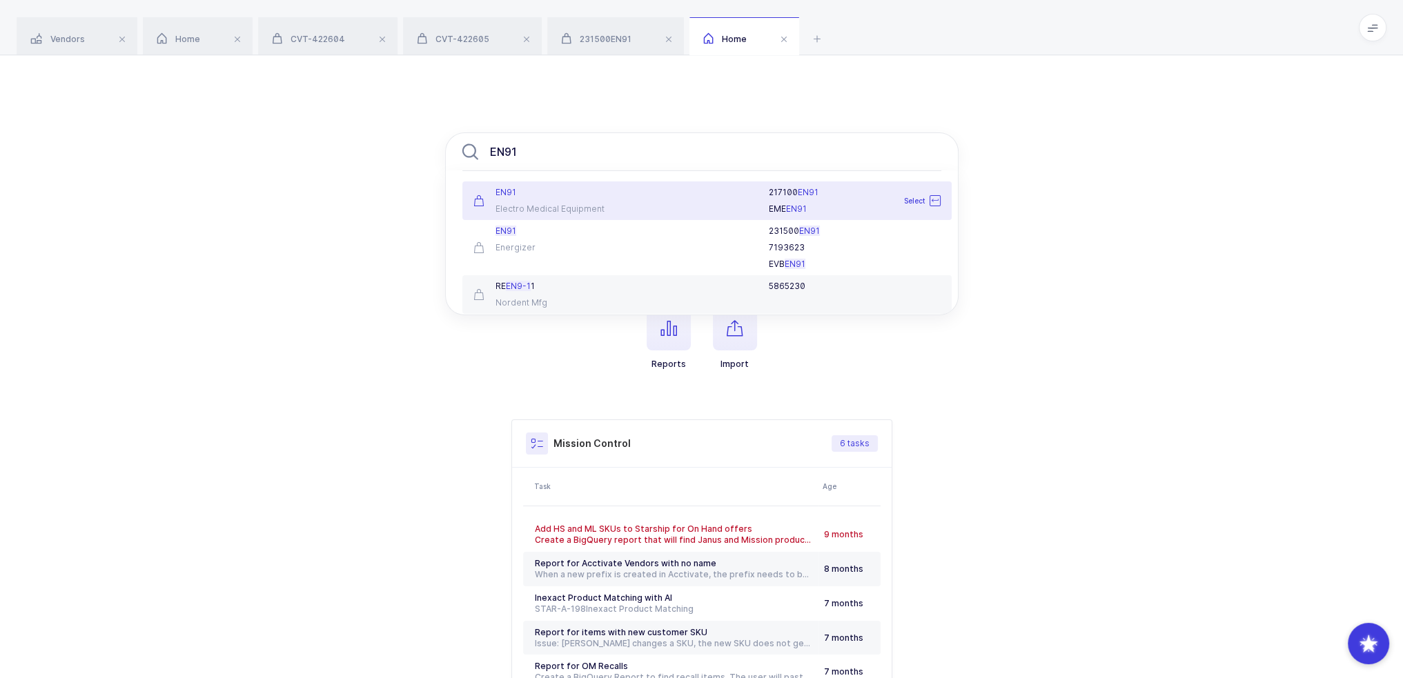
type input "EN91"
click at [577, 204] on div "Electro Medical Equipment" at bounding box center [545, 209] width 145 height 11
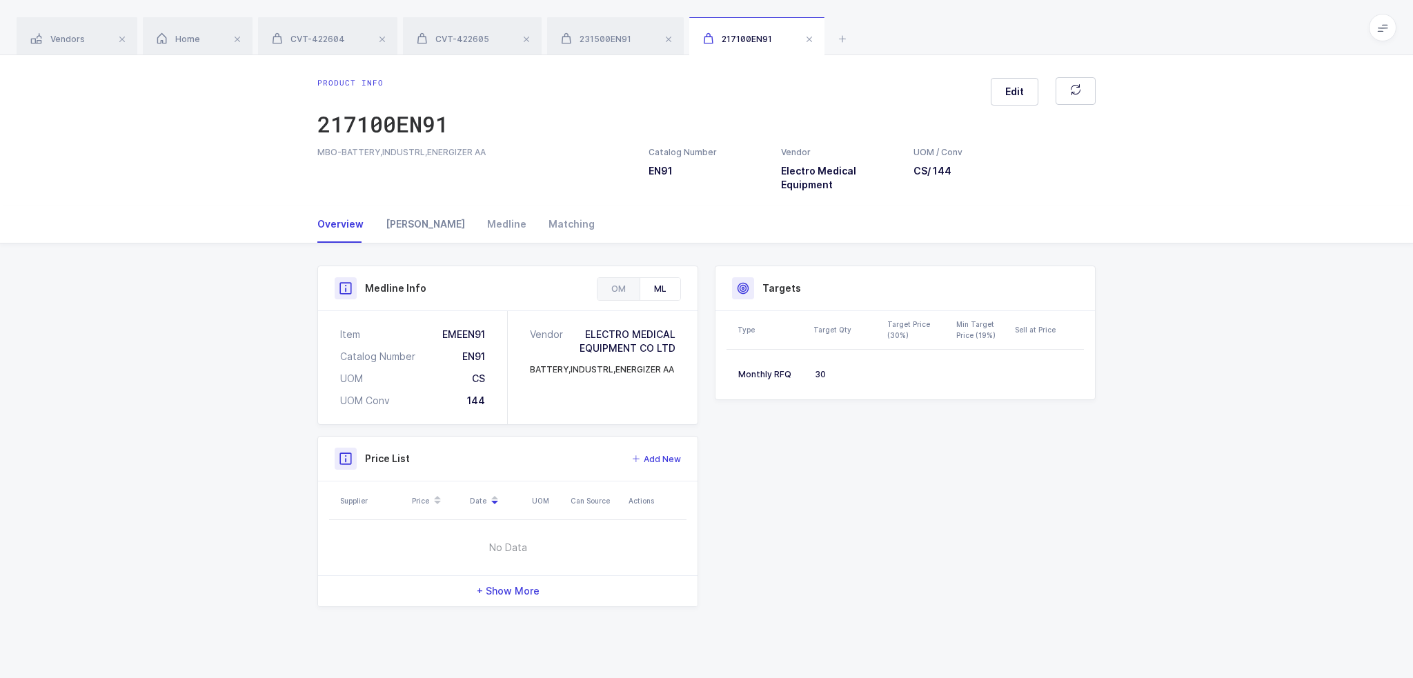
click at [391, 224] on div "Owens" at bounding box center [425, 224] width 101 height 37
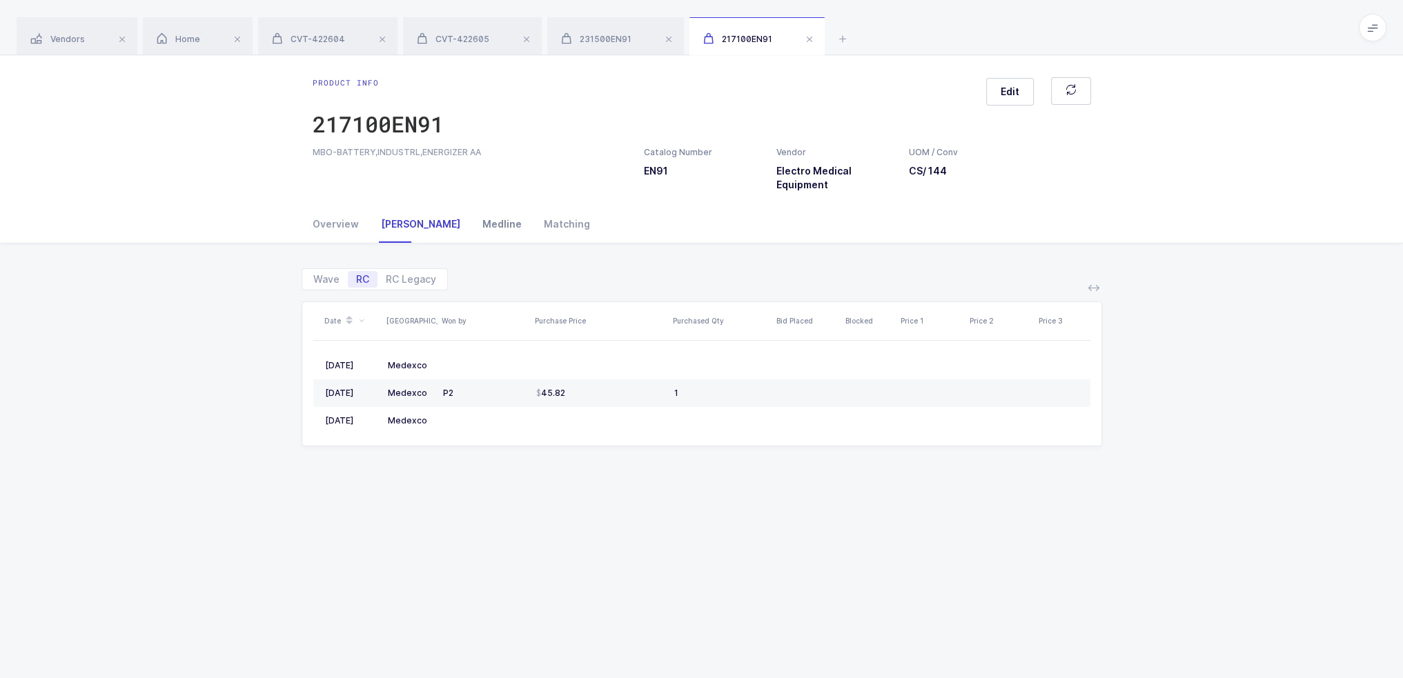
click at [472, 224] on div "Medline" at bounding box center [501, 224] width 61 height 37
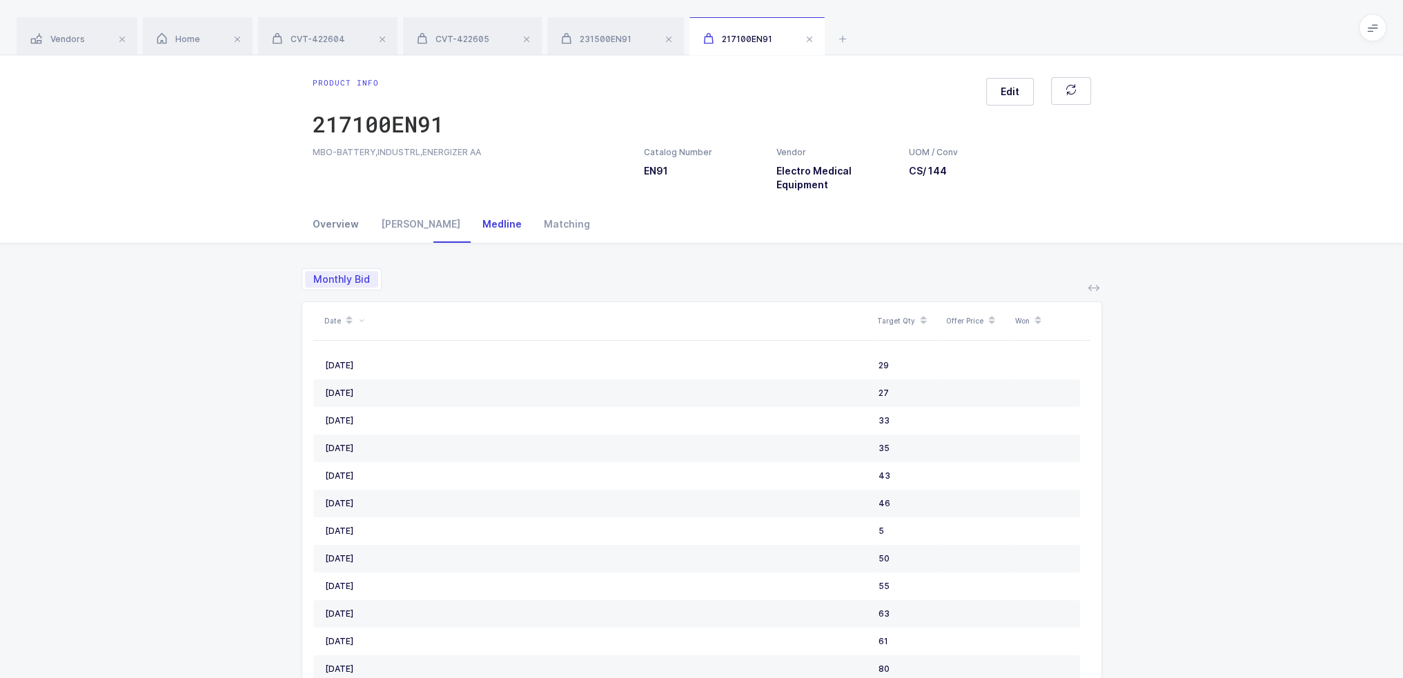
click at [326, 226] on div "Overview" at bounding box center [341, 224] width 57 height 37
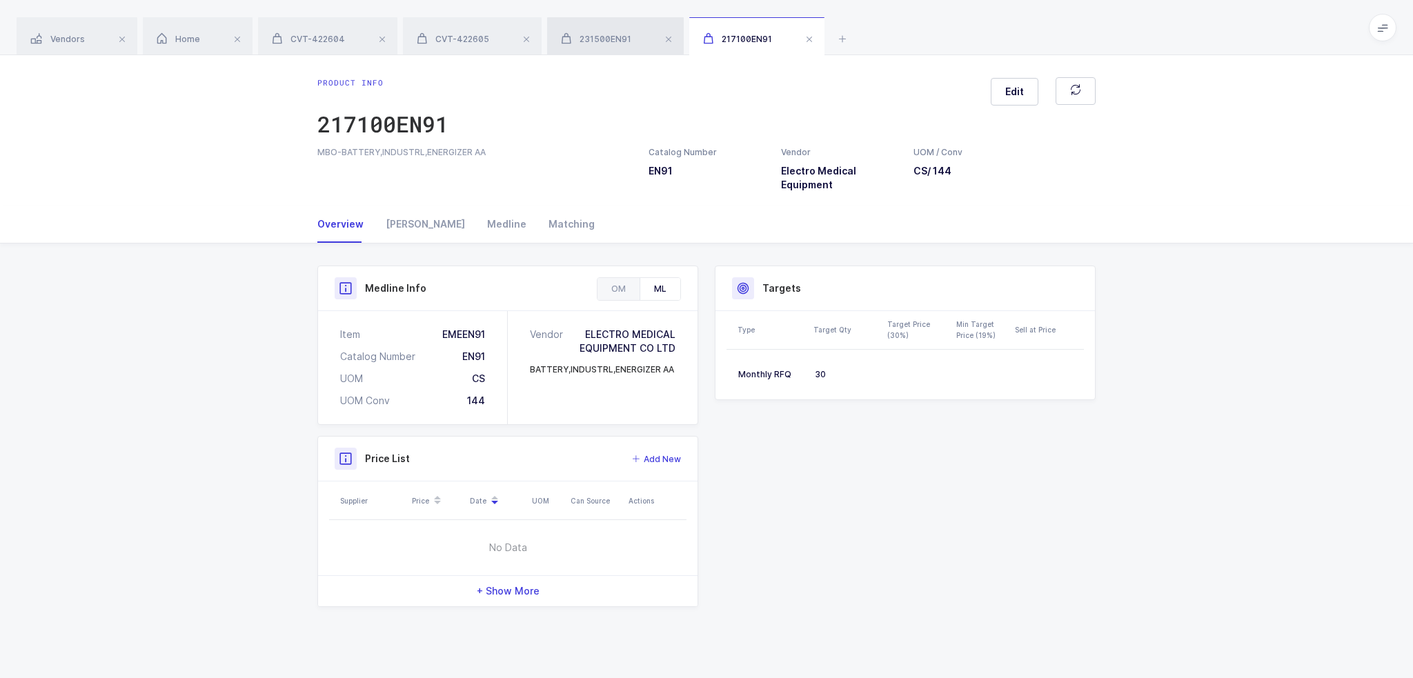
click at [625, 27] on div "231500EN91" at bounding box center [615, 36] width 137 height 39
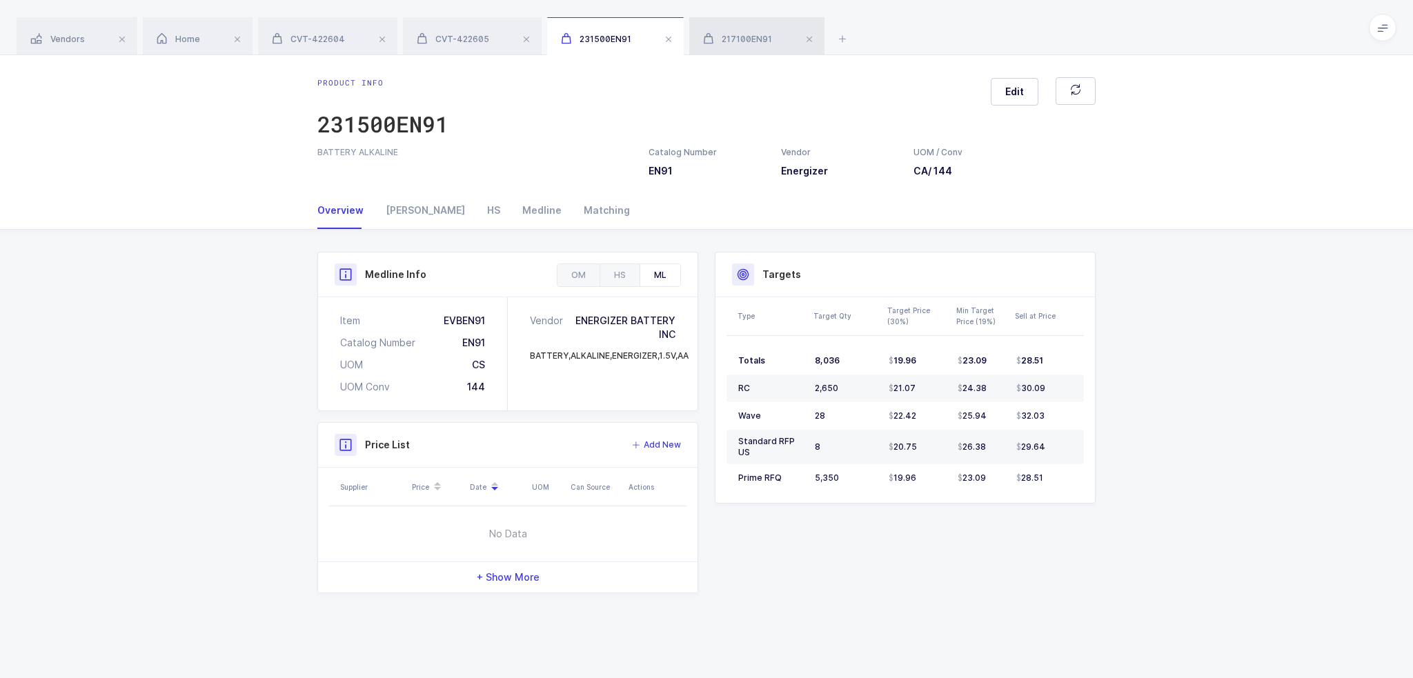
click at [738, 32] on div "217100EN91" at bounding box center [756, 36] width 135 height 39
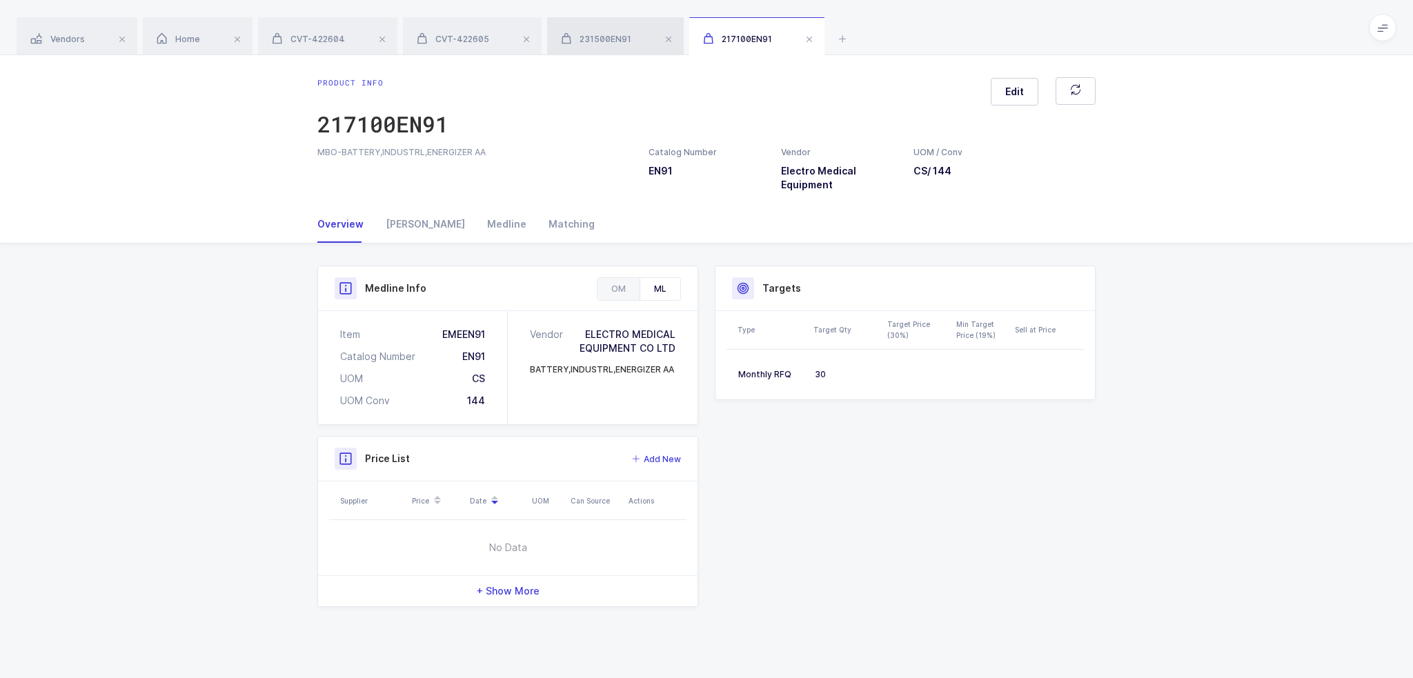
click at [603, 41] on span "231500EN91" at bounding box center [596, 39] width 70 height 10
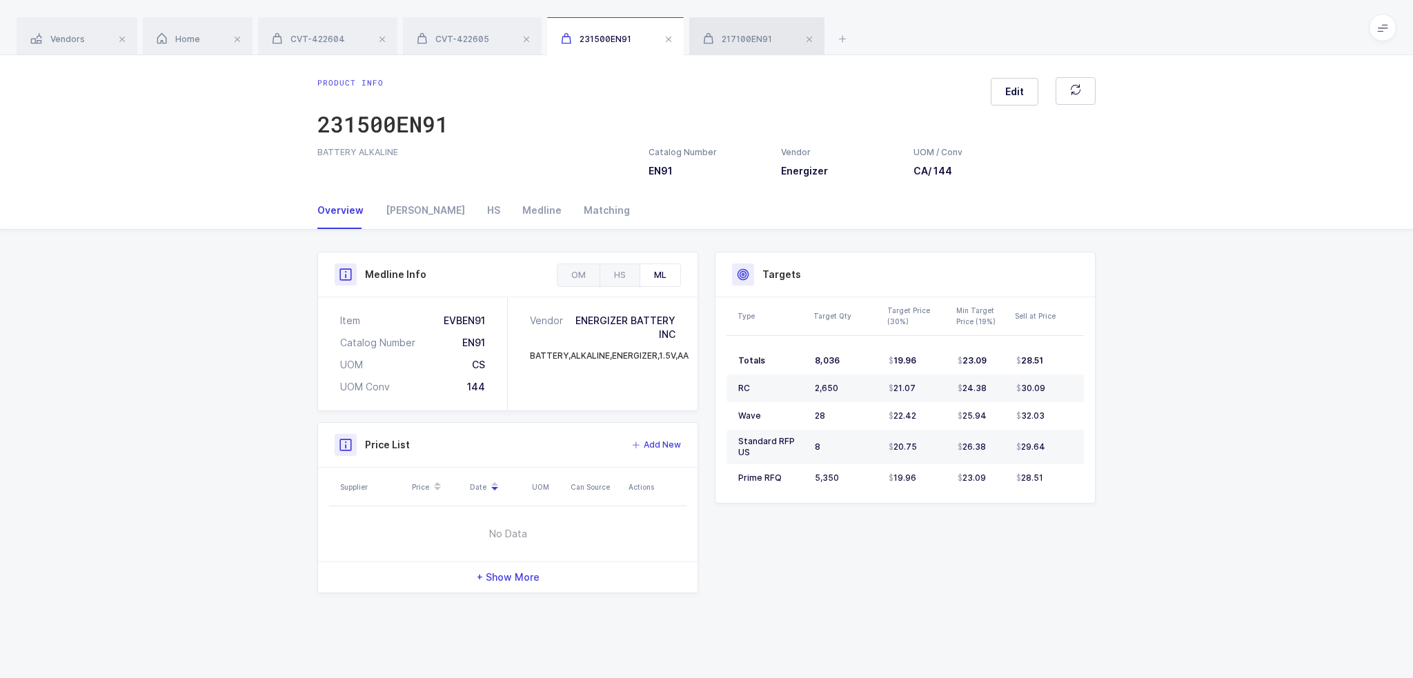
click at [770, 38] on span "217100EN91" at bounding box center [737, 39] width 69 height 10
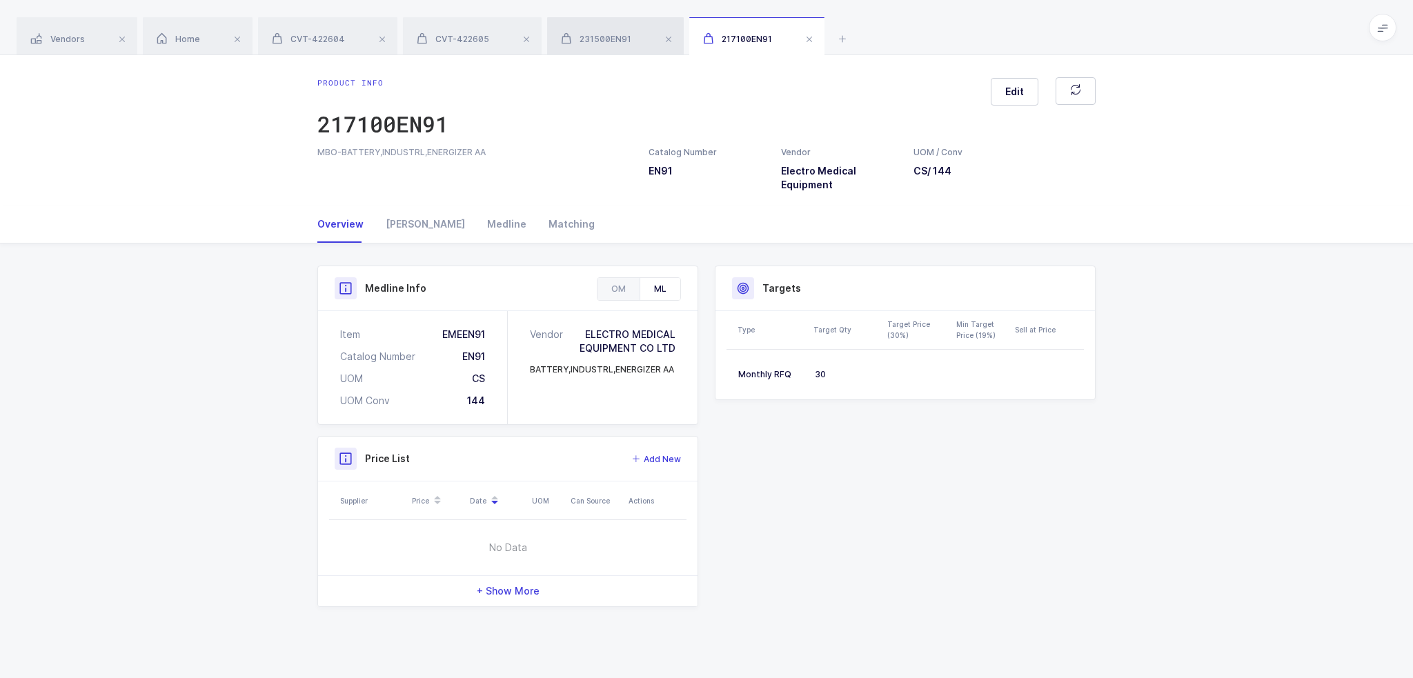
click at [625, 35] on span "231500EN91" at bounding box center [596, 39] width 70 height 10
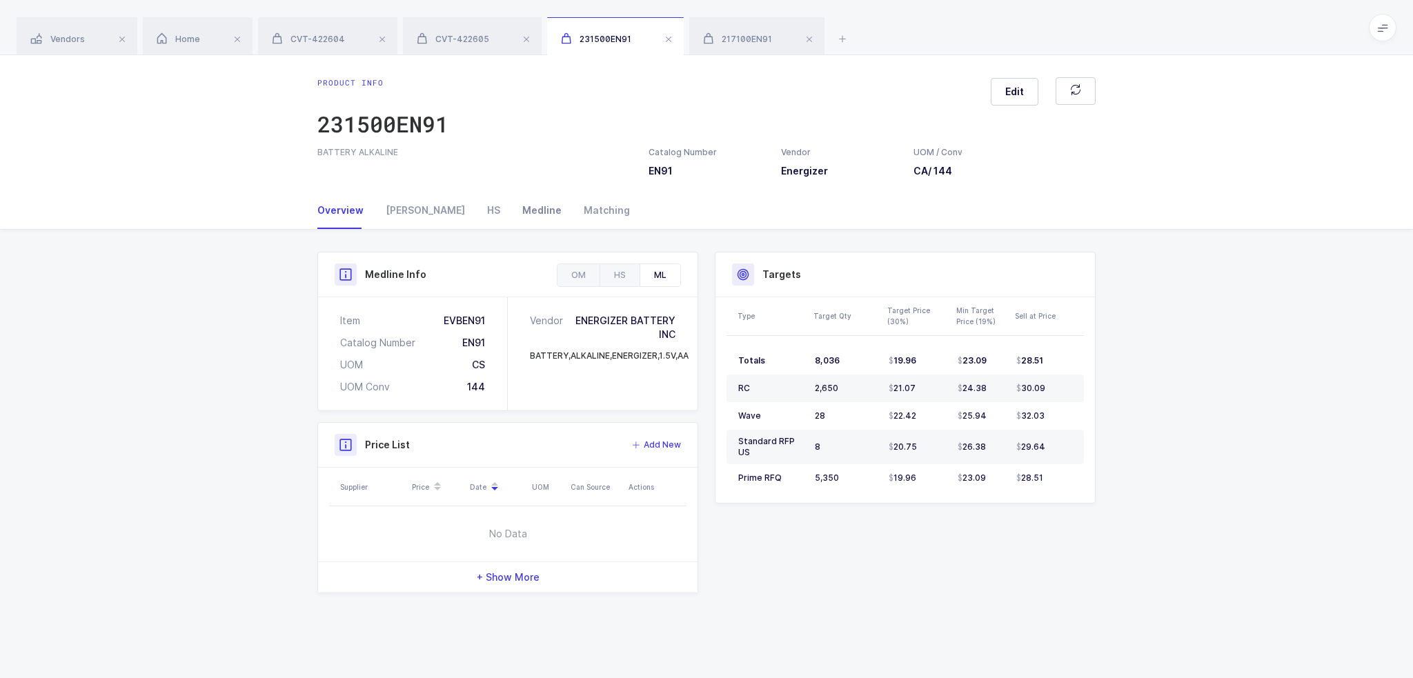
click at [511, 215] on div "Medline" at bounding box center [541, 210] width 61 height 37
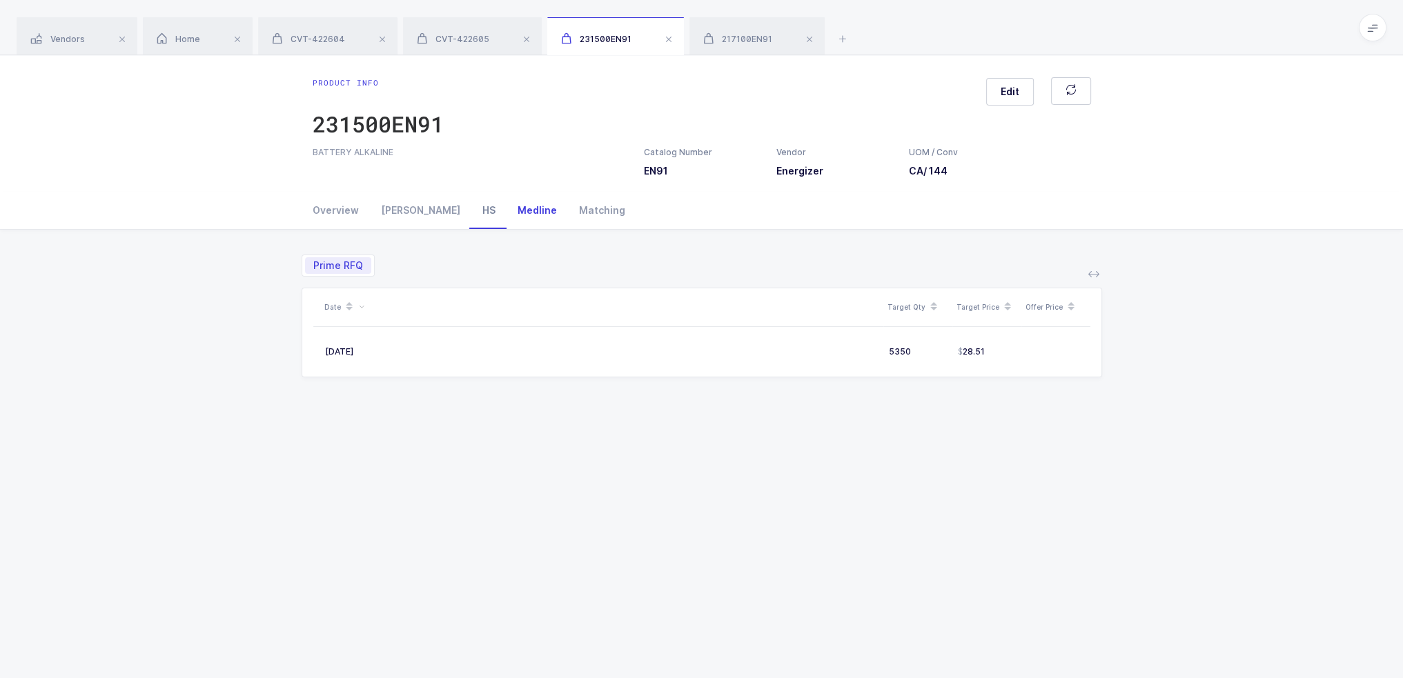
click at [471, 215] on div "HS" at bounding box center [488, 210] width 35 height 37
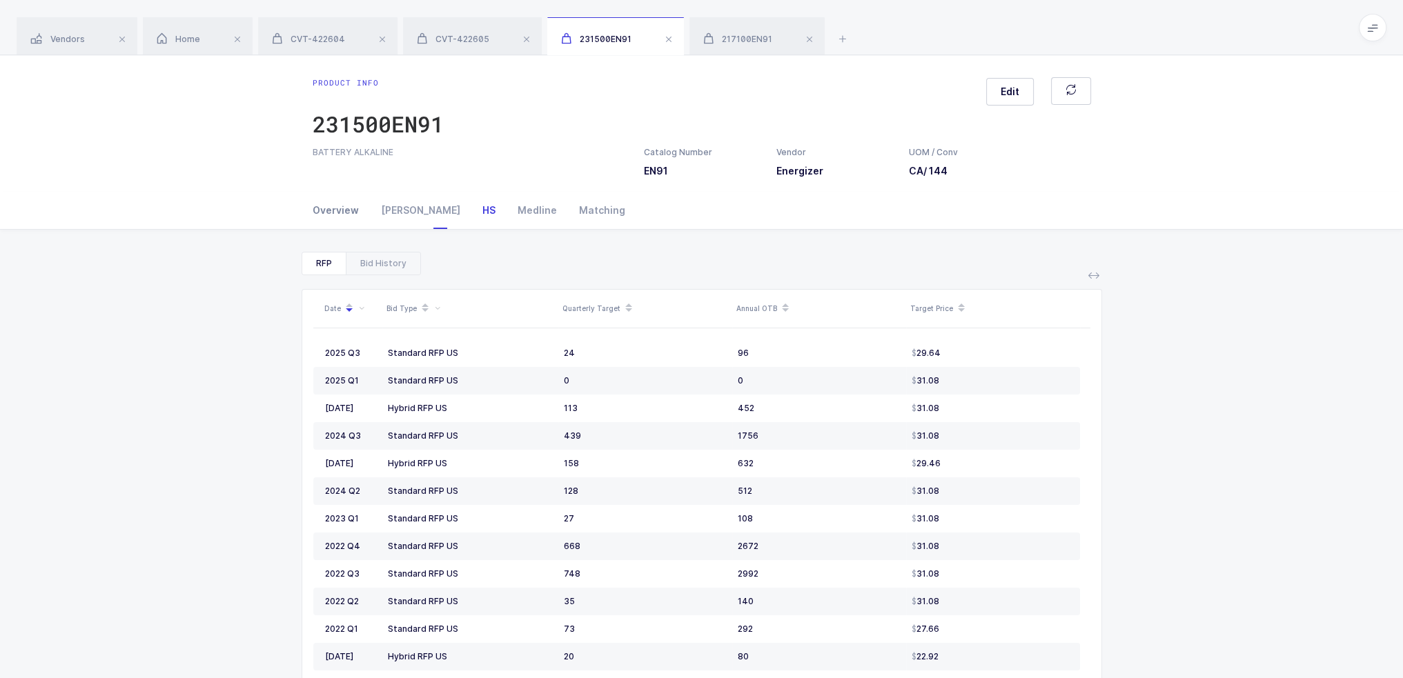
click at [343, 214] on div "Overview" at bounding box center [341, 210] width 57 height 37
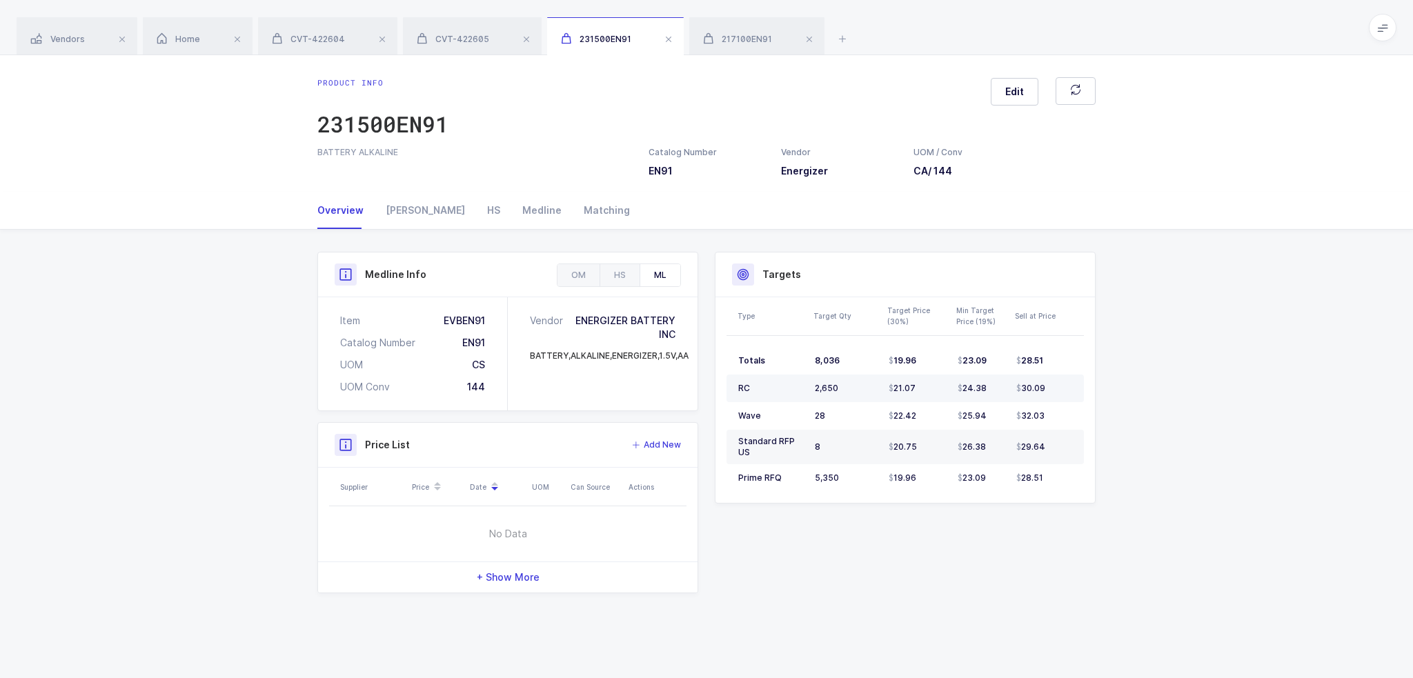
drag, startPoint x: 798, startPoint y: 383, endPoint x: 1060, endPoint y: 380, distance: 262.3
click at [1060, 380] on tr "RC 2,650 21.07 24.38 30.09" at bounding box center [906, 389] width 358 height 28
click at [1060, 380] on td "30.09" at bounding box center [1047, 389] width 73 height 28
drag, startPoint x: 1063, startPoint y: 381, endPoint x: 806, endPoint y: 380, distance: 256.7
click at [806, 380] on tr "RC 2,650 21.07 24.38 30.09" at bounding box center [906, 389] width 358 height 28
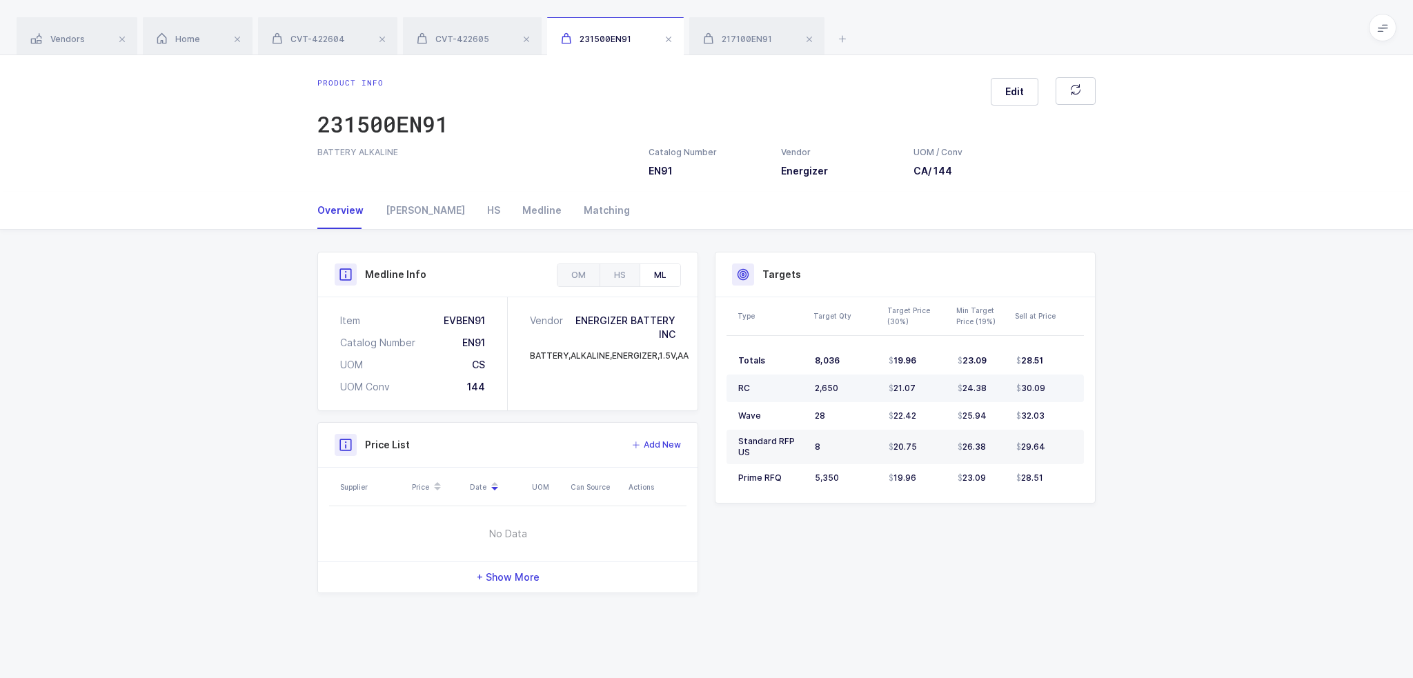
click at [806, 380] on td "RC" at bounding box center [768, 389] width 83 height 28
drag, startPoint x: 806, startPoint y: 380, endPoint x: 1039, endPoint y: 388, distance: 232.7
click at [1039, 388] on tr "RC 2,650 21.07 24.38 30.09" at bounding box center [906, 389] width 358 height 28
click at [1039, 388] on span "30.09" at bounding box center [1031, 388] width 29 height 11
drag, startPoint x: 1049, startPoint y: 386, endPoint x: 1079, endPoint y: 393, distance: 30.3
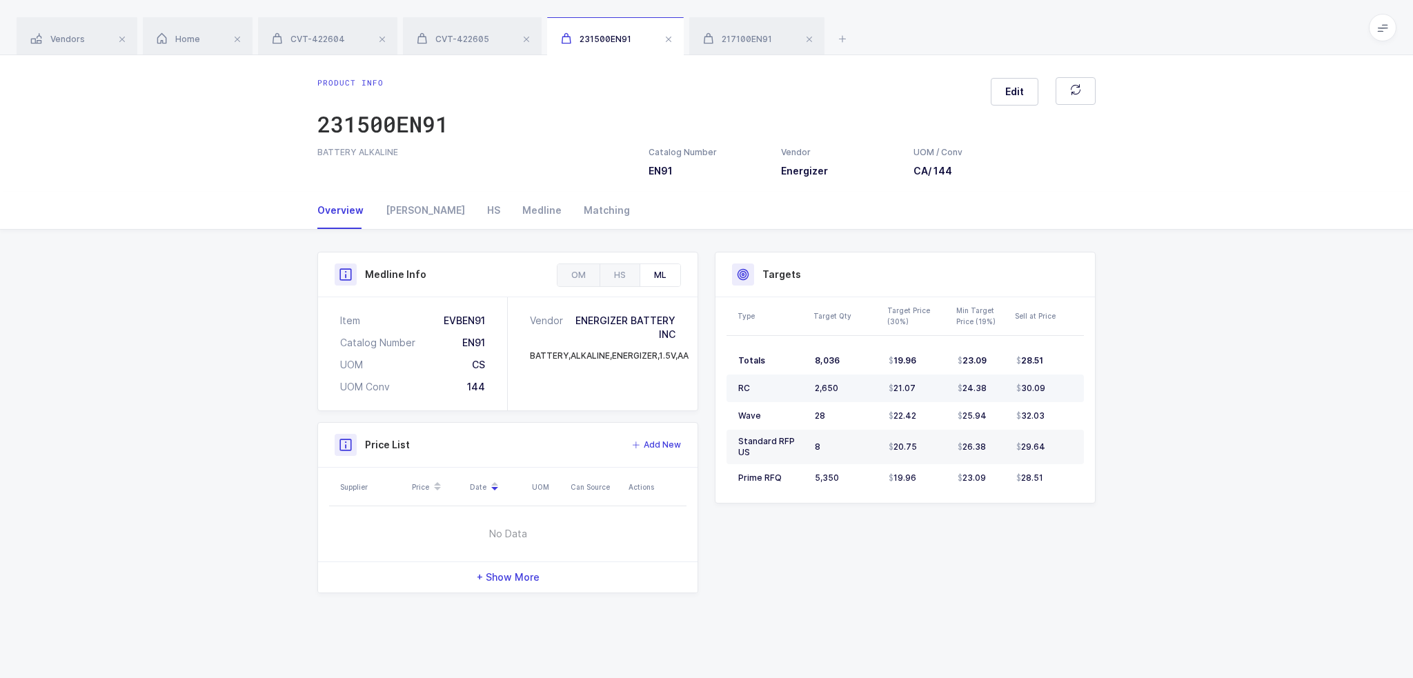
click at [1079, 393] on td "30.09" at bounding box center [1047, 389] width 73 height 28
drag, startPoint x: 1070, startPoint y: 485, endPoint x: 1061, endPoint y: 491, distance: 10.9
click at [1061, 491] on table "Totals 8,036 19.96 23.09 28.51 RC 2,650 21.07 24.38 30.09 Wave 28 22.42 25.94 3…" at bounding box center [906, 419] width 358 height 167
drag, startPoint x: 1070, startPoint y: 486, endPoint x: 1070, endPoint y: 436, distance: 49.7
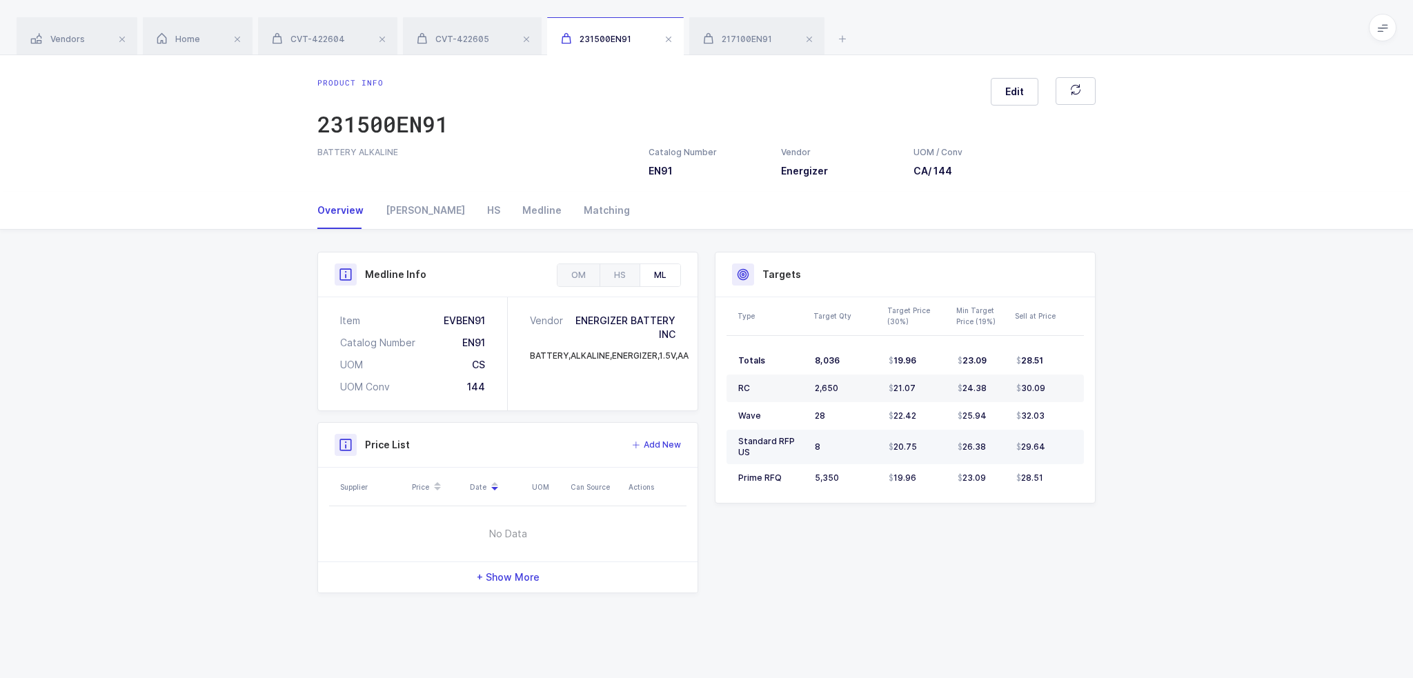
click at [1070, 436] on tbody "Totals 8,036 19.96 23.09 28.51 RC 2,650 21.07 24.38 30.09 Wave 28 22.42 25.94 3…" at bounding box center [906, 419] width 358 height 145
click at [1076, 416] on td "32.03" at bounding box center [1047, 416] width 73 height 28
drag, startPoint x: 1045, startPoint y: 483, endPoint x: 1025, endPoint y: 222, distance: 261.7
click at [1025, 222] on div "Overview Owens HS Medline Matching Product Info Catalog Number EN91 Vendor Ener…" at bounding box center [706, 409] width 1413 height 435
click at [1025, 222] on div "Overview Owens HS Medline Matching" at bounding box center [706, 210] width 779 height 37
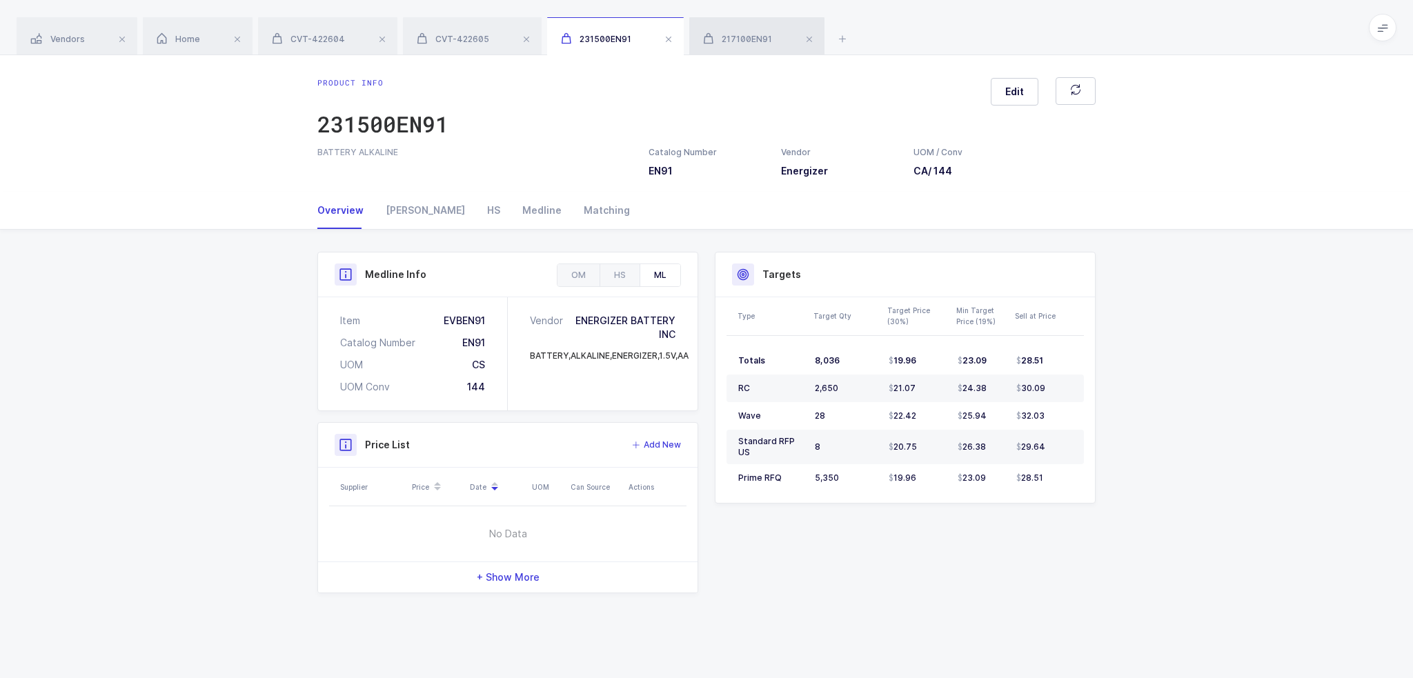
click at [761, 34] on span "217100EN91" at bounding box center [737, 39] width 69 height 10
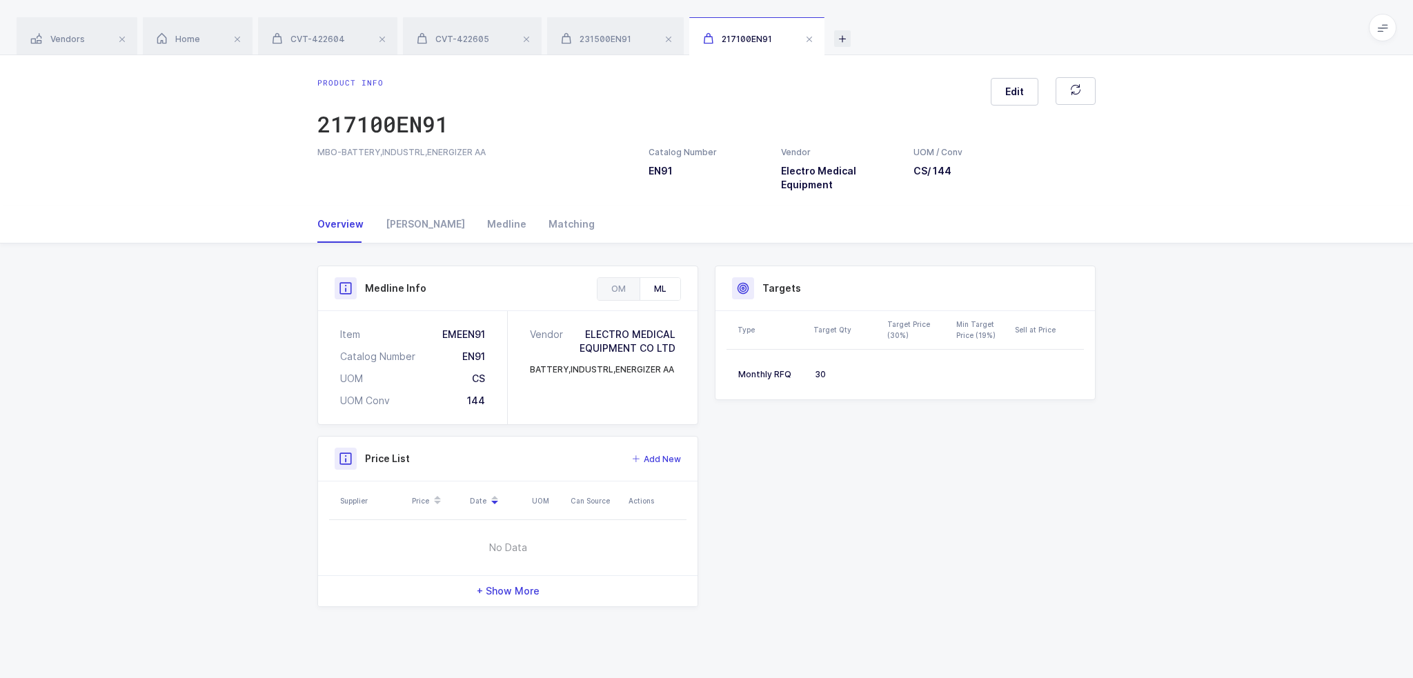
click at [849, 37] on icon at bounding box center [842, 38] width 17 height 17
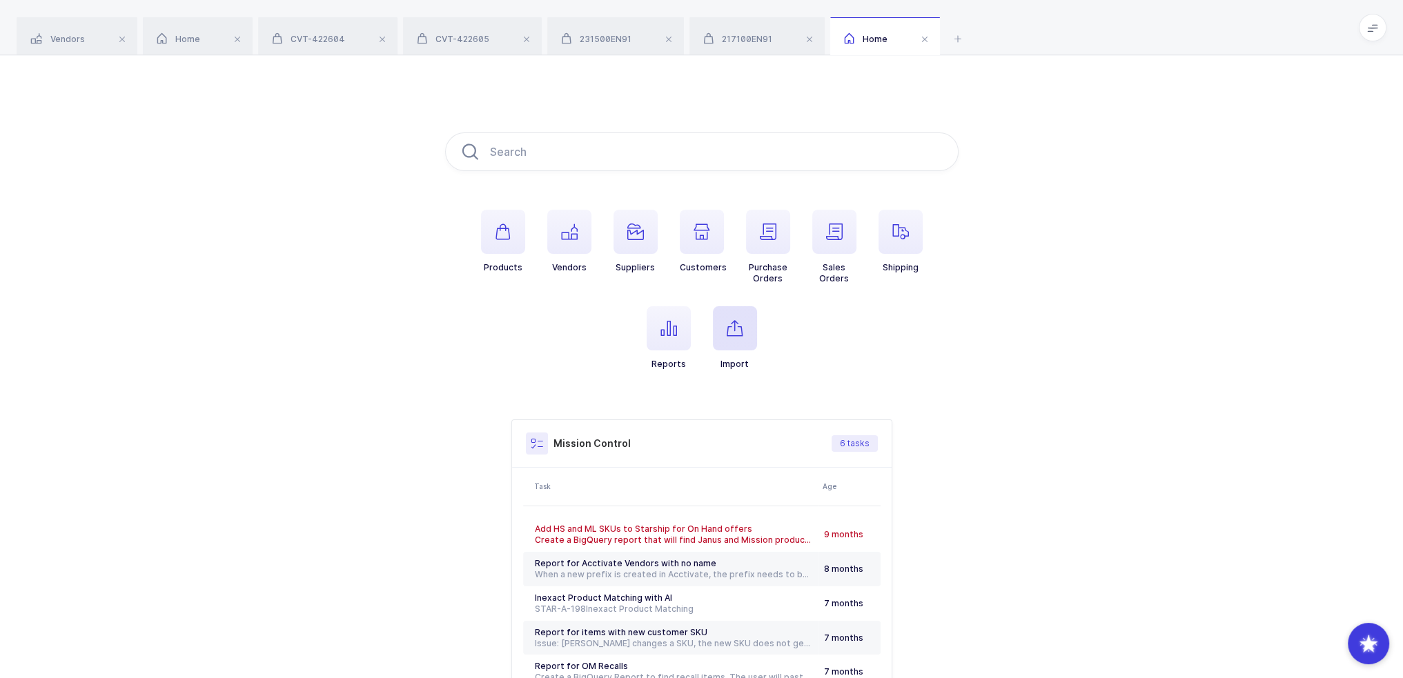
click at [744, 322] on span "button" at bounding box center [735, 328] width 44 height 44
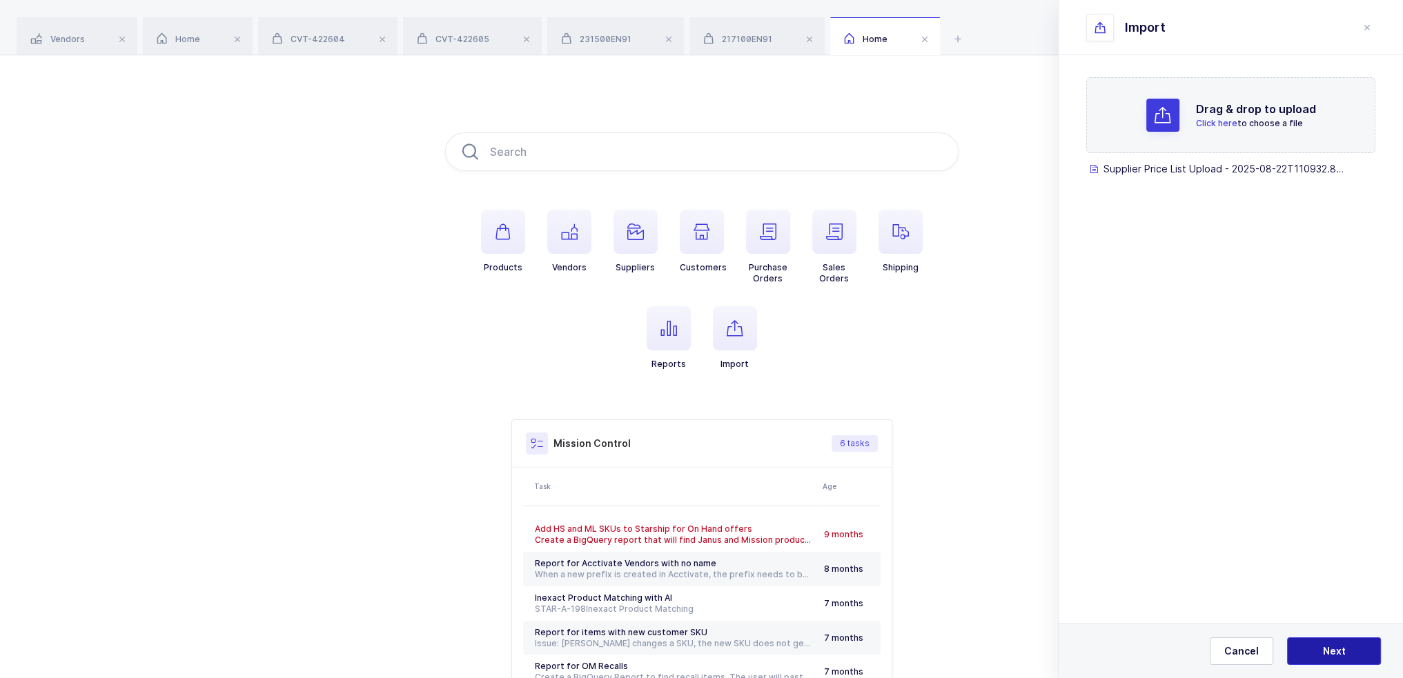
click at [1323, 654] on span "Next" at bounding box center [1334, 652] width 23 height 14
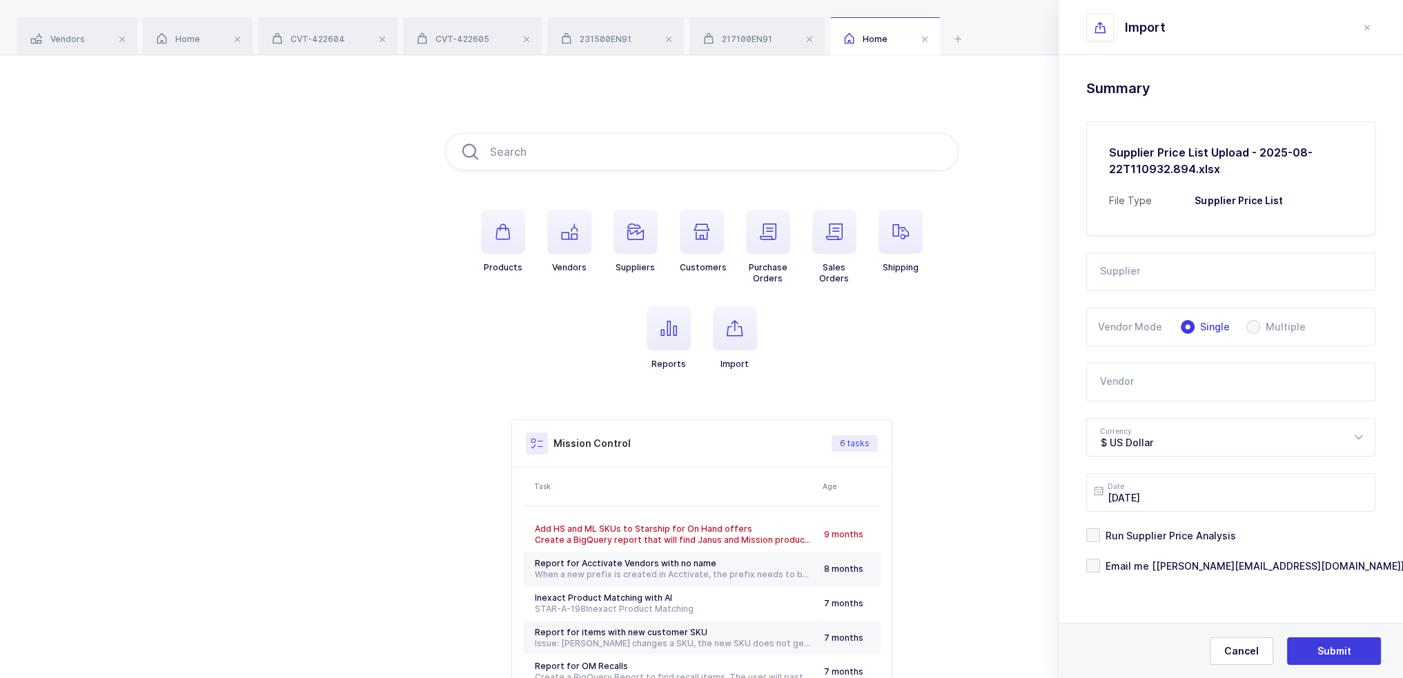
click at [1151, 259] on input "text" at bounding box center [1230, 272] width 289 height 39
type input "e"
click at [1155, 315] on li "Commerce" at bounding box center [1236, 318] width 287 height 22
type input "Commerce"
click at [1146, 378] on input "text" at bounding box center [1230, 382] width 289 height 39
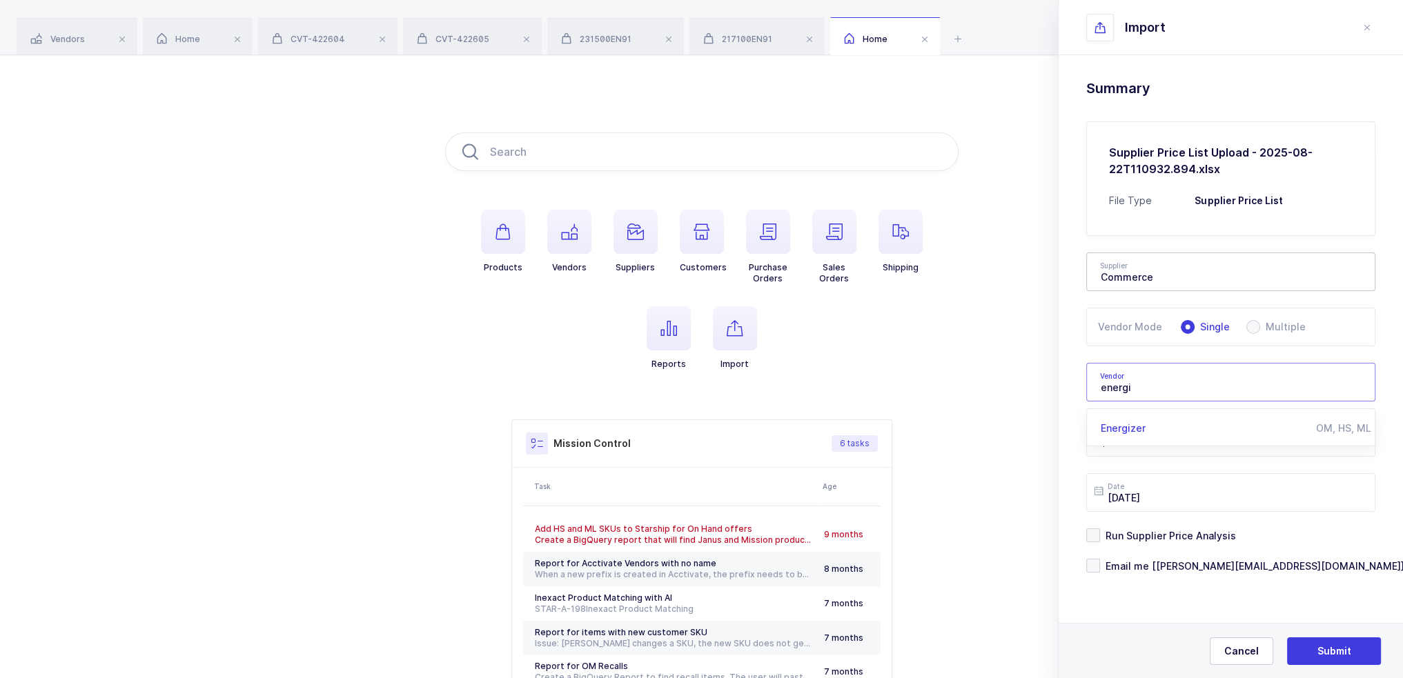
click at [1124, 428] on span "Energizer" at bounding box center [1123, 428] width 45 height 12
type input "Energizer"
click at [1157, 536] on span "Run Supplier Price Analysis" at bounding box center [1168, 535] width 136 height 13
click at [1100, 529] on input "Run Supplier Price Analysis" at bounding box center [1100, 529] width 0 height 0
click at [1157, 565] on span "Email me [[PERSON_NAME][EMAIL_ADDRESS][DOMAIN_NAME]]" at bounding box center [1252, 566] width 304 height 13
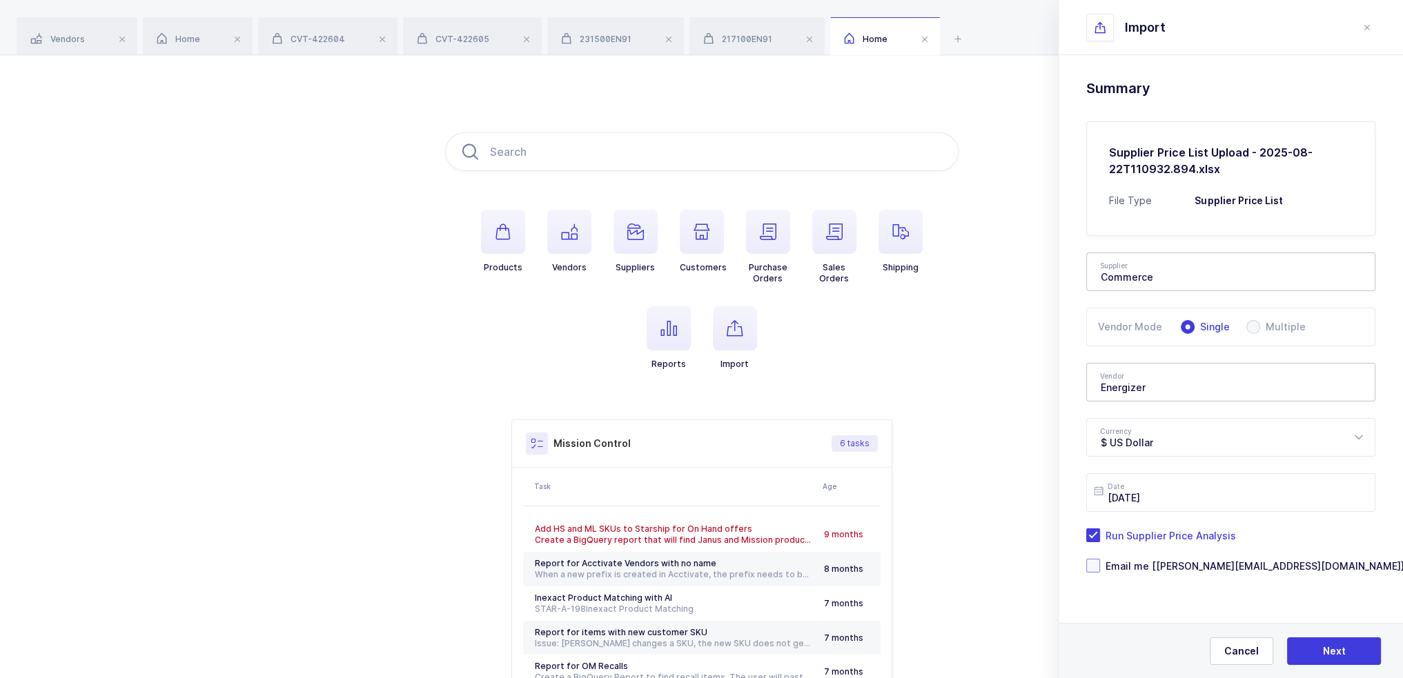
click at [1100, 559] on input "Email me [[PERSON_NAME][EMAIL_ADDRESS][DOMAIN_NAME]]" at bounding box center [1100, 559] width 0 height 0
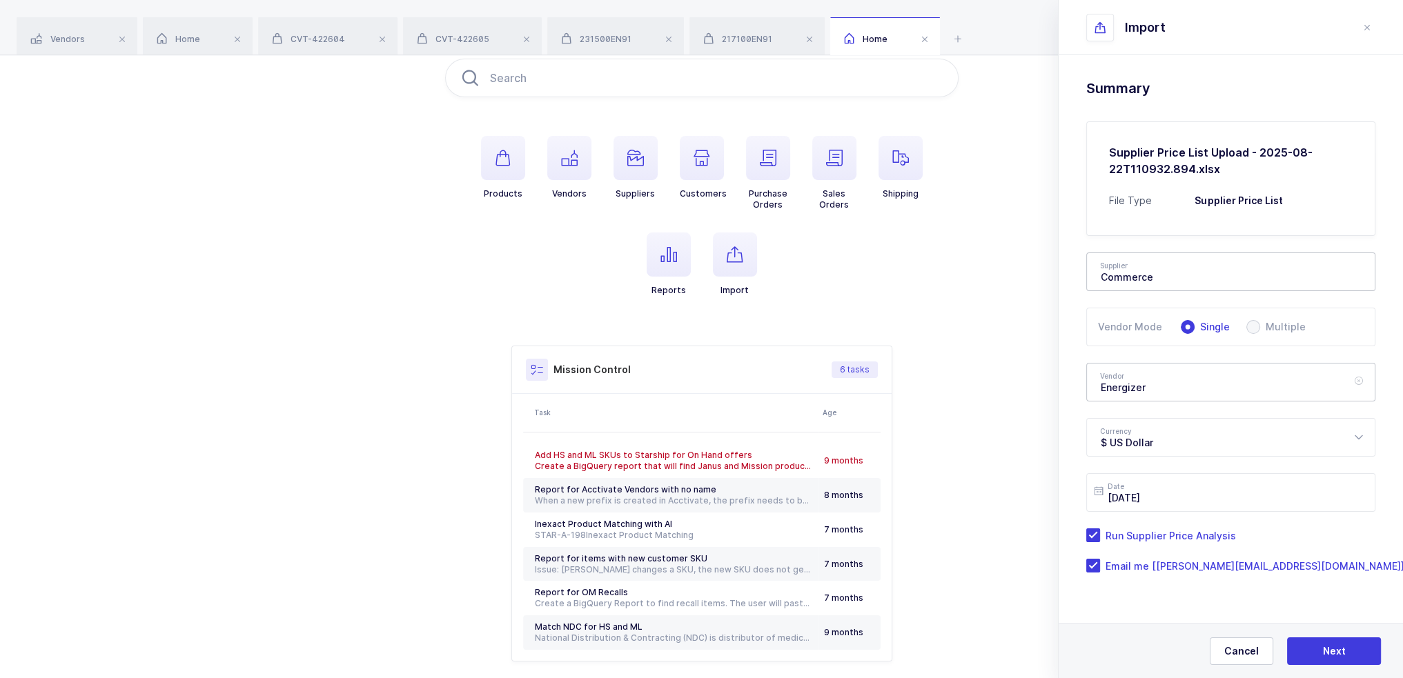
scroll to position [133, 0]
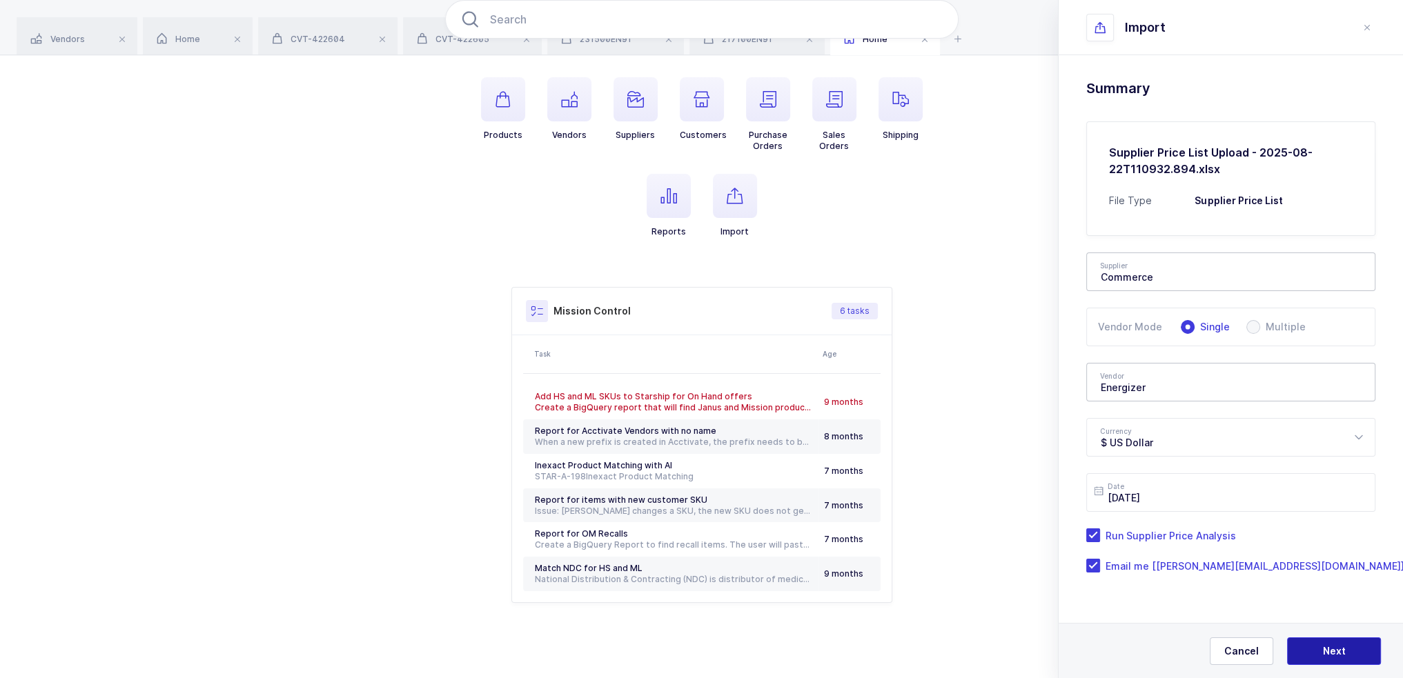
click at [1358, 656] on button "Next" at bounding box center [1334, 652] width 94 height 28
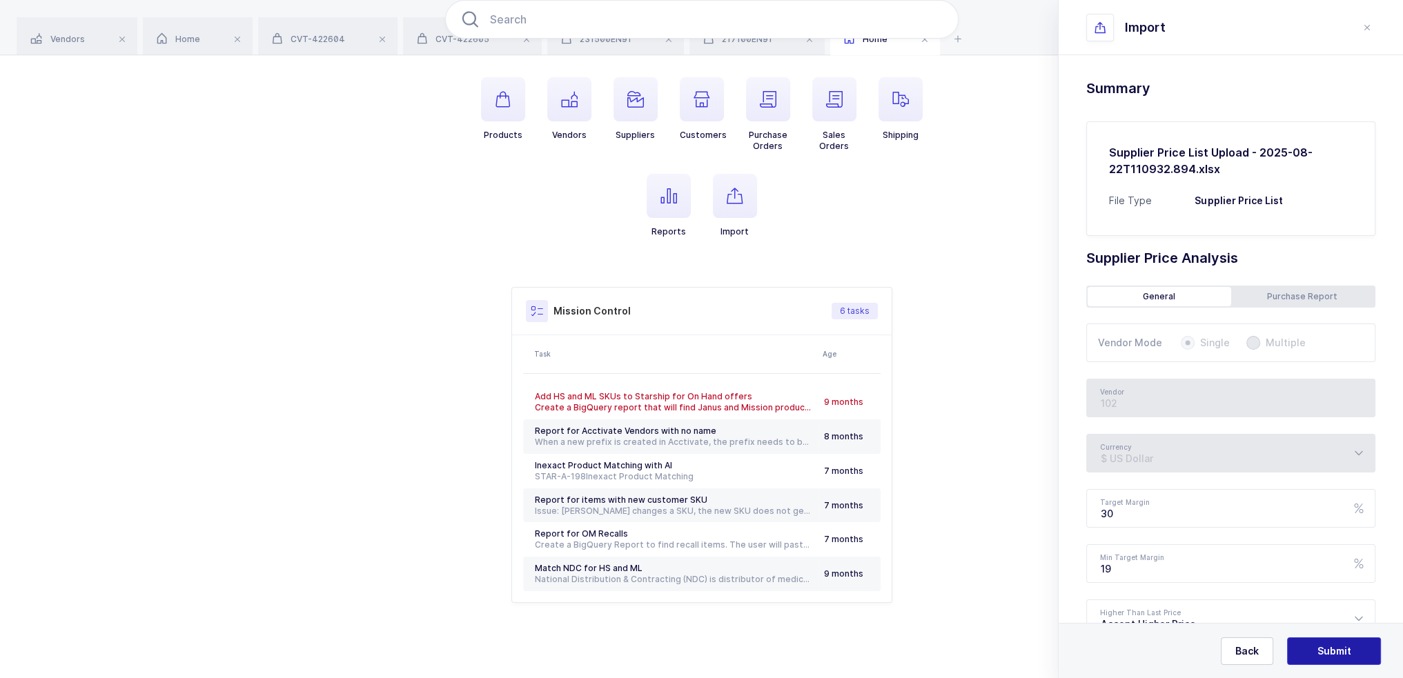
type input "Energizer"
click at [1358, 653] on button "Submit" at bounding box center [1334, 652] width 94 height 28
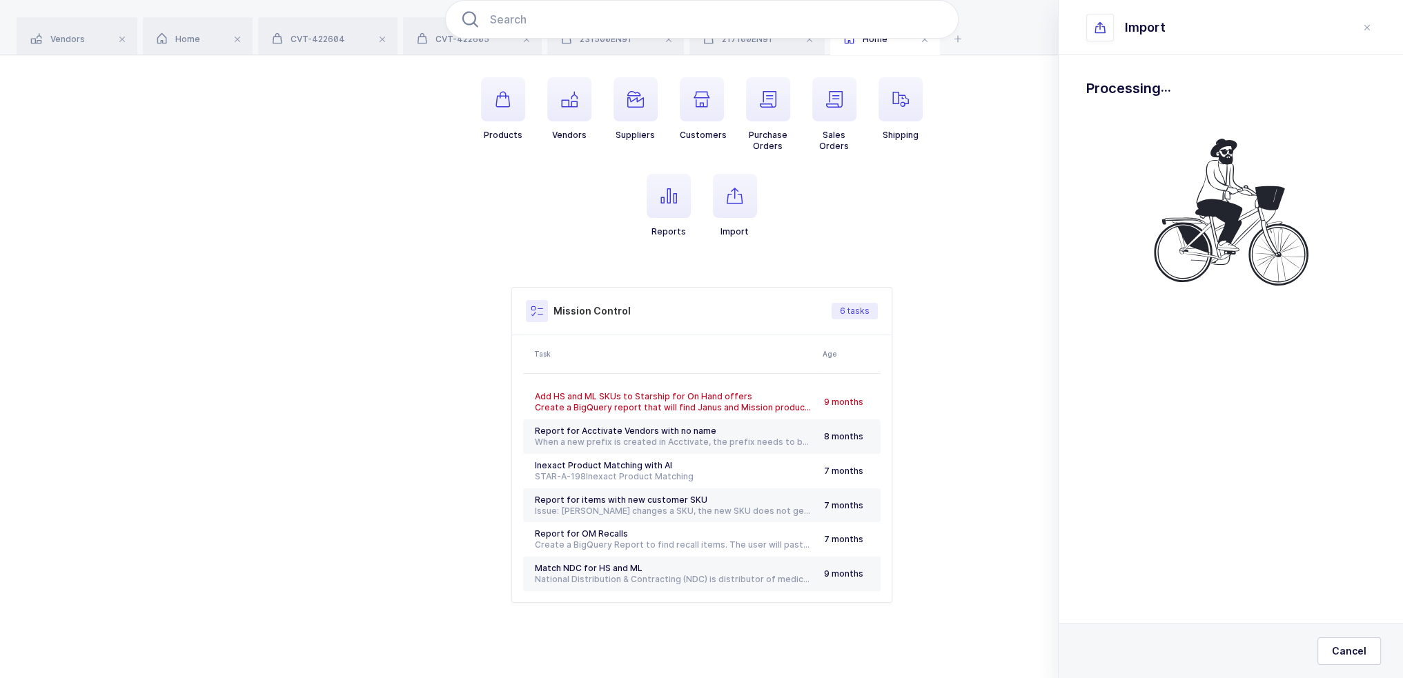
click at [407, 157] on div "Products Vendors Suppliers Customers Purchase Orders Sales Orders Shipping Repo…" at bounding box center [701, 302] width 1403 height 758
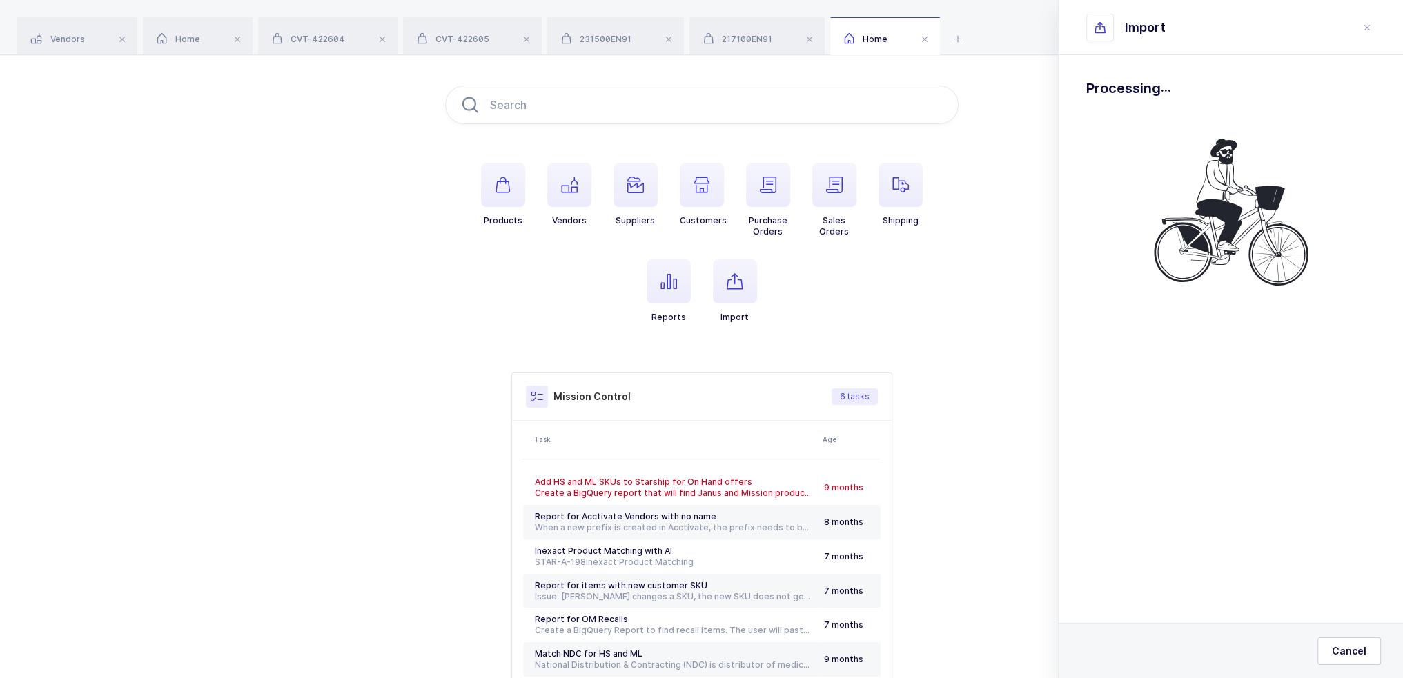
scroll to position [0, 0]
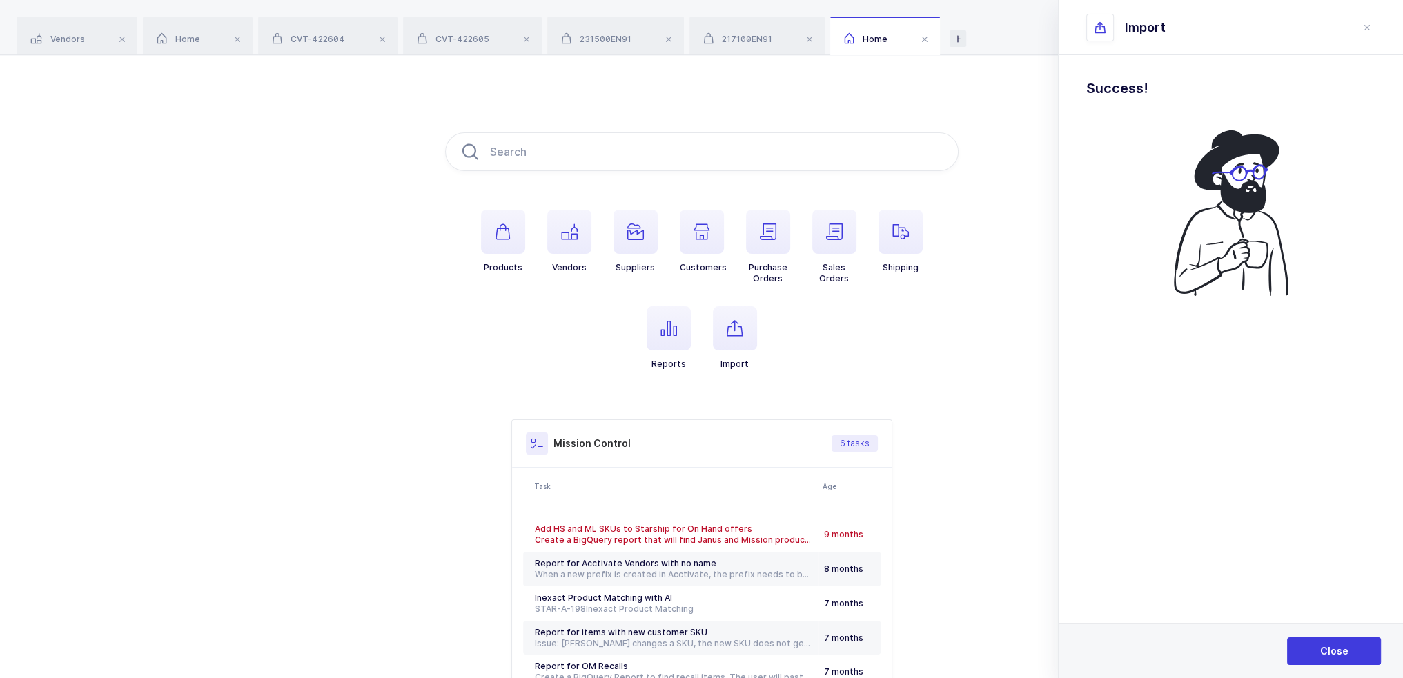
click at [965, 42] on icon at bounding box center [958, 38] width 17 height 17
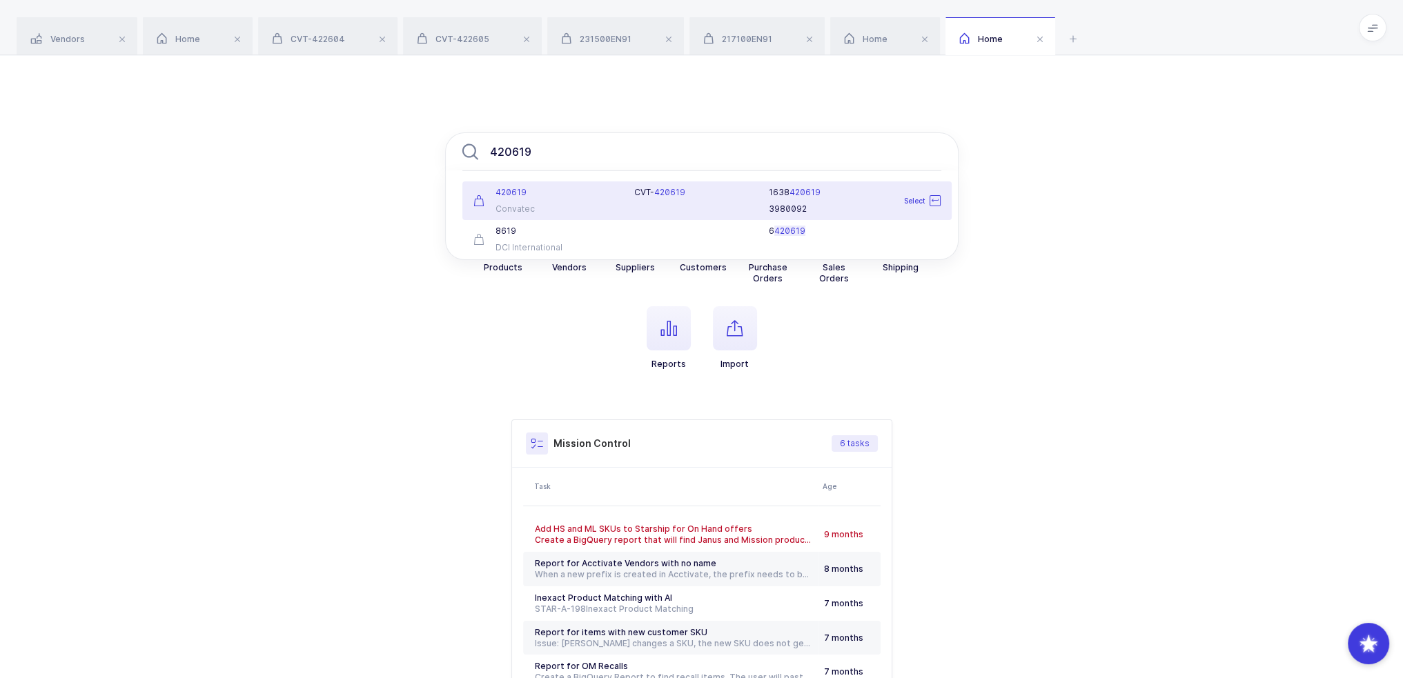
type input "420619"
click at [607, 195] on div "420619" at bounding box center [545, 192] width 145 height 11
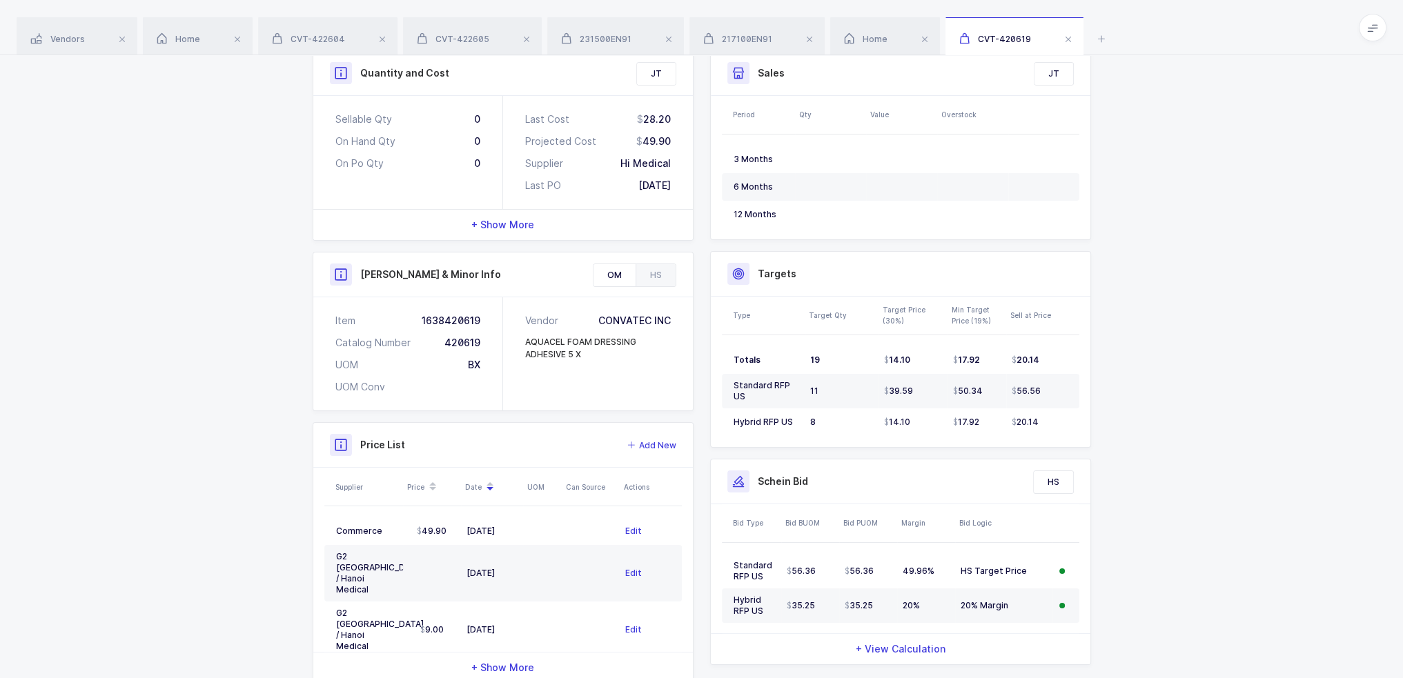
scroll to position [238, 0]
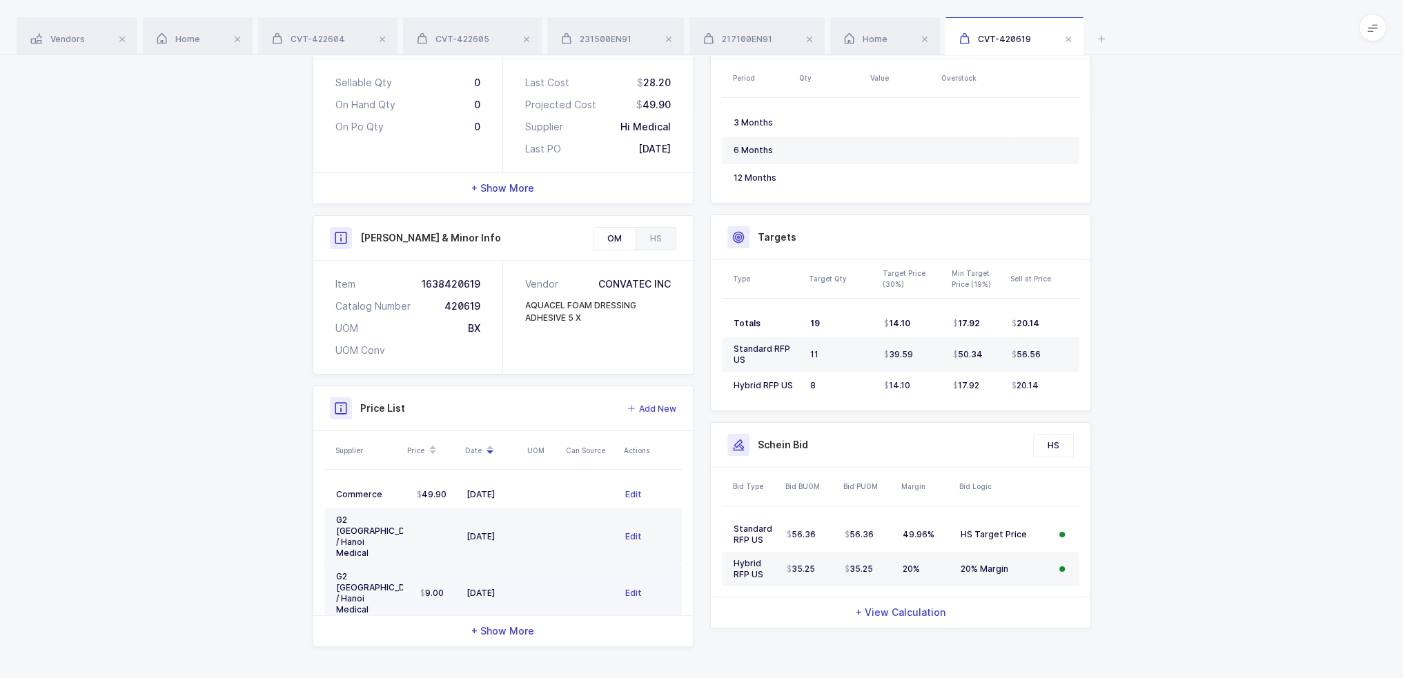
drag, startPoint x: 549, startPoint y: 560, endPoint x: 555, endPoint y: 569, distance: 10.9
click at [555, 569] on td at bounding box center [542, 593] width 39 height 57
click at [555, 567] on td at bounding box center [542, 593] width 39 height 57
click at [555, 630] on div "BX" at bounding box center [543, 635] width 28 height 11
drag, startPoint x: 580, startPoint y: 588, endPoint x: 578, endPoint y: 604, distance: 16.0
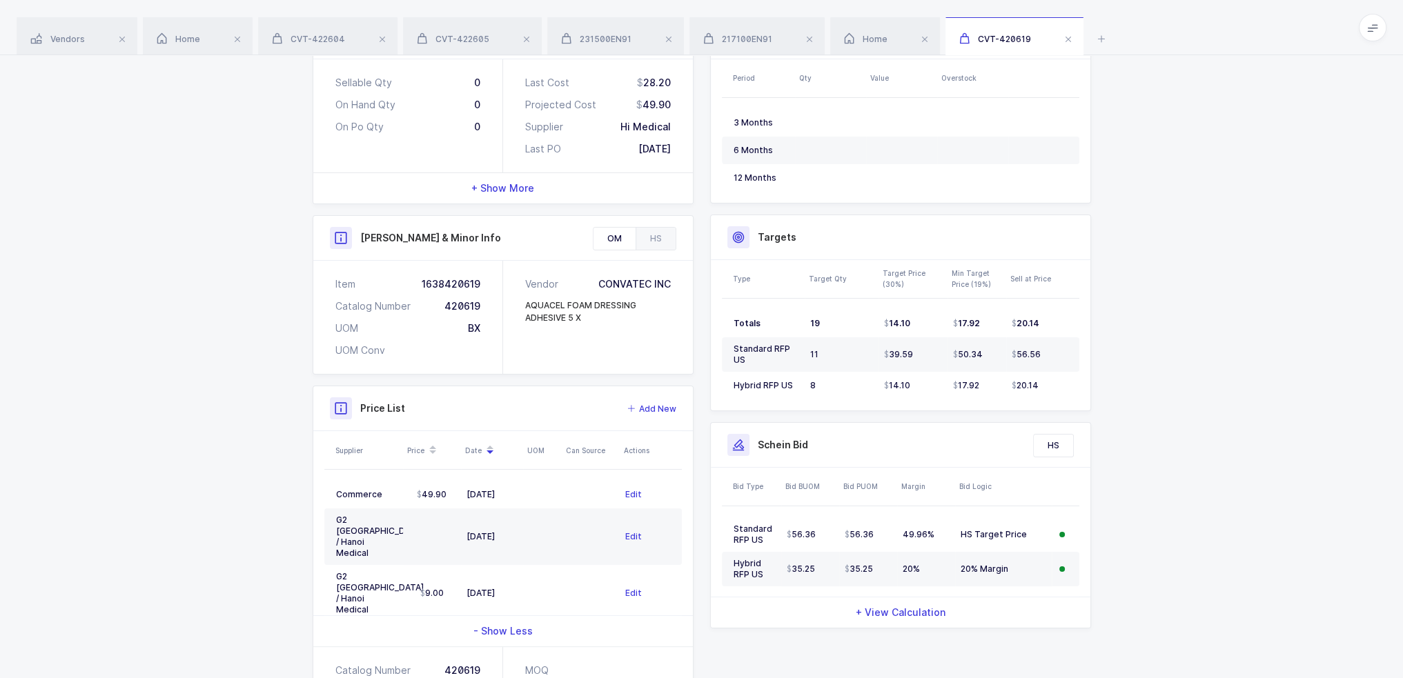
click at [578, 604] on table "Commerce 49.90 08/22/2025 Edit G2 Vietnam / Hanoi Medical 11/26/2024 Edit G2 Vi…" at bounding box center [503, 565] width 358 height 190
drag, startPoint x: 378, startPoint y: 494, endPoint x: 600, endPoint y: 593, distance: 243.2
click at [600, 593] on tbody "Commerce 49.90 08/22/2025 Edit G2 Vietnam / Hanoi Medical 11/26/2024 Edit G2 Vi…" at bounding box center [503, 565] width 358 height 168
click at [600, 622] on td at bounding box center [591, 636] width 58 height 28
drag, startPoint x: 611, startPoint y: 591, endPoint x: 588, endPoint y: 598, distance: 23.6
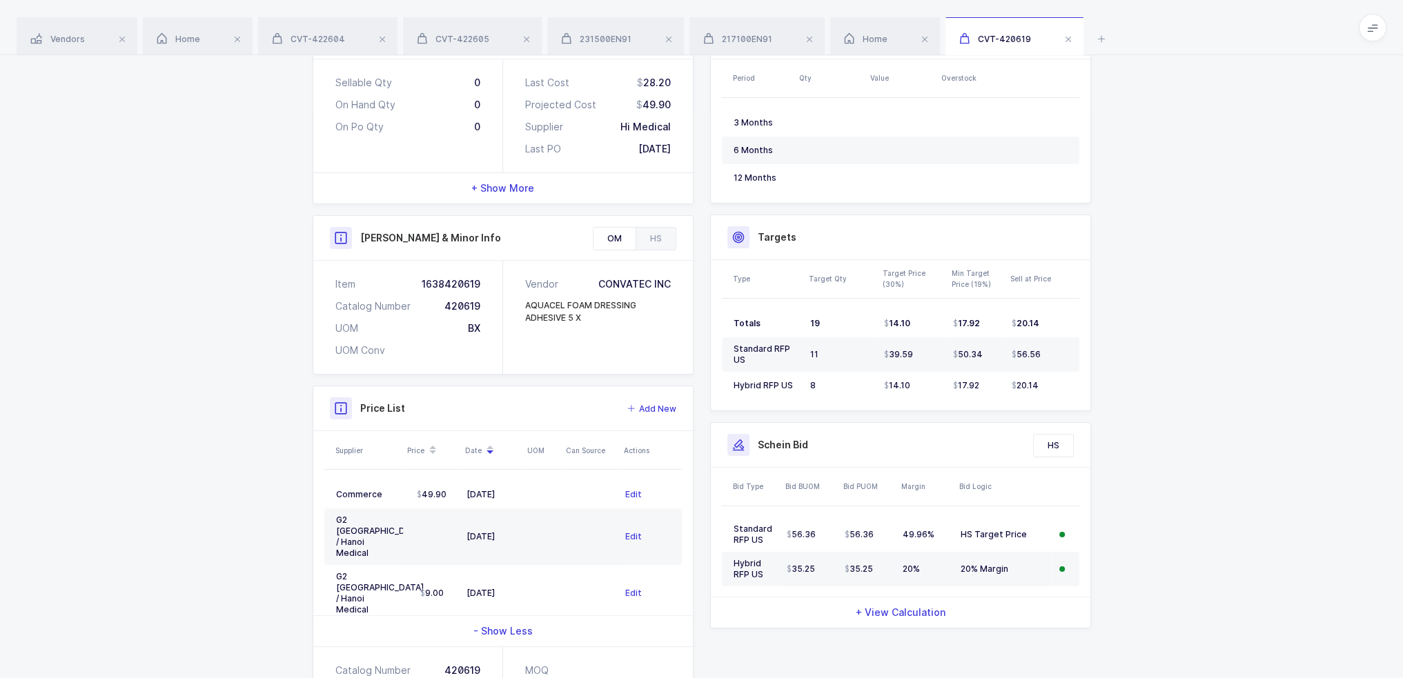
click at [588, 622] on td at bounding box center [591, 636] width 58 height 28
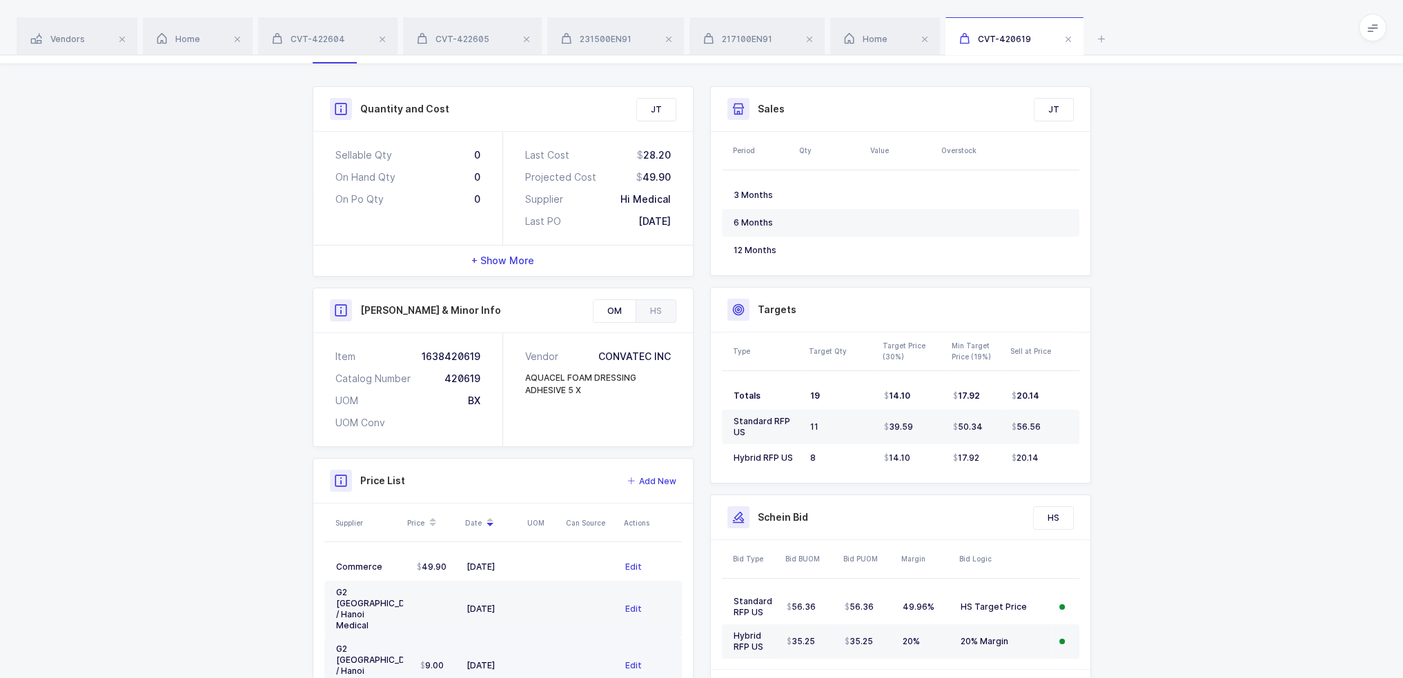
scroll to position [100, 0]
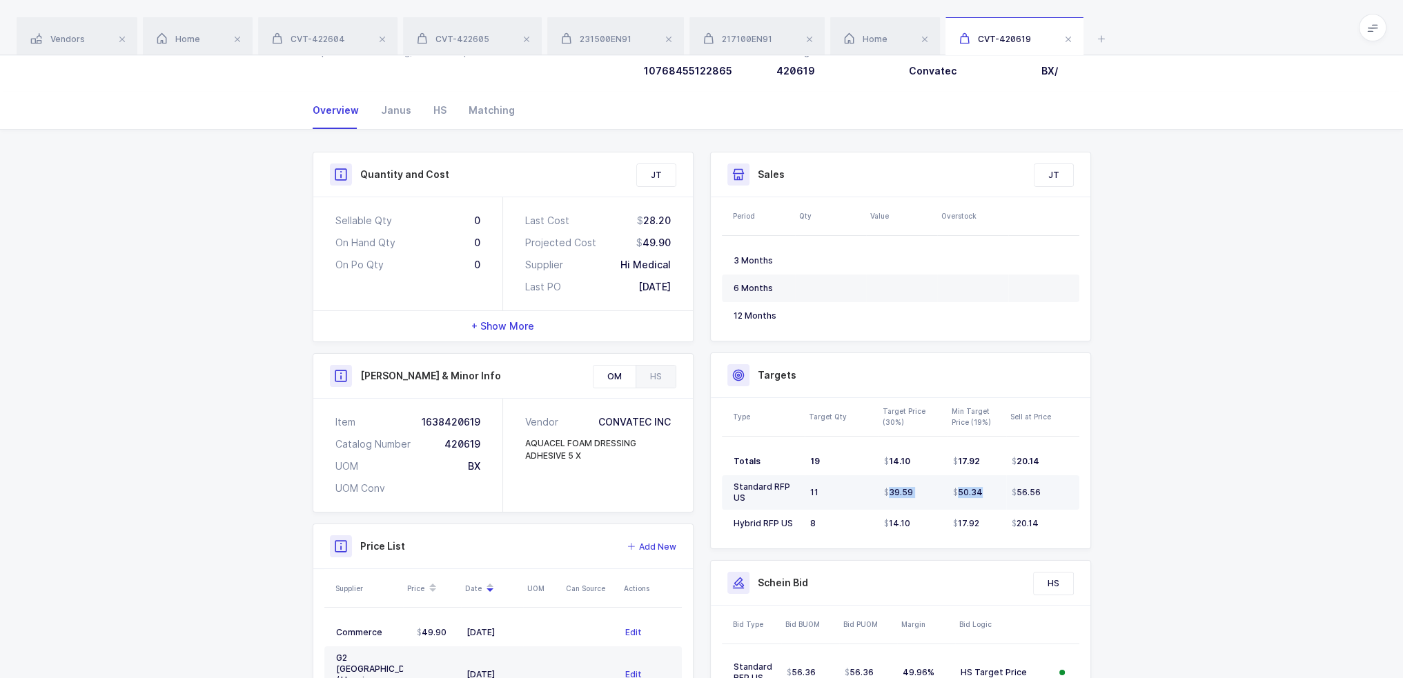
drag, startPoint x: 870, startPoint y: 488, endPoint x: 1039, endPoint y: 488, distance: 169.1
click at [1039, 488] on tr "Standard RFP US 11 39.59 50.34 56.56" at bounding box center [901, 493] width 358 height 35
click at [1039, 488] on span "56.56" at bounding box center [1026, 492] width 29 height 11
drag, startPoint x: 1055, startPoint y: 488, endPoint x: 1044, endPoint y: 493, distance: 12.3
click at [1044, 493] on div "56.56" at bounding box center [1040, 492] width 56 height 11
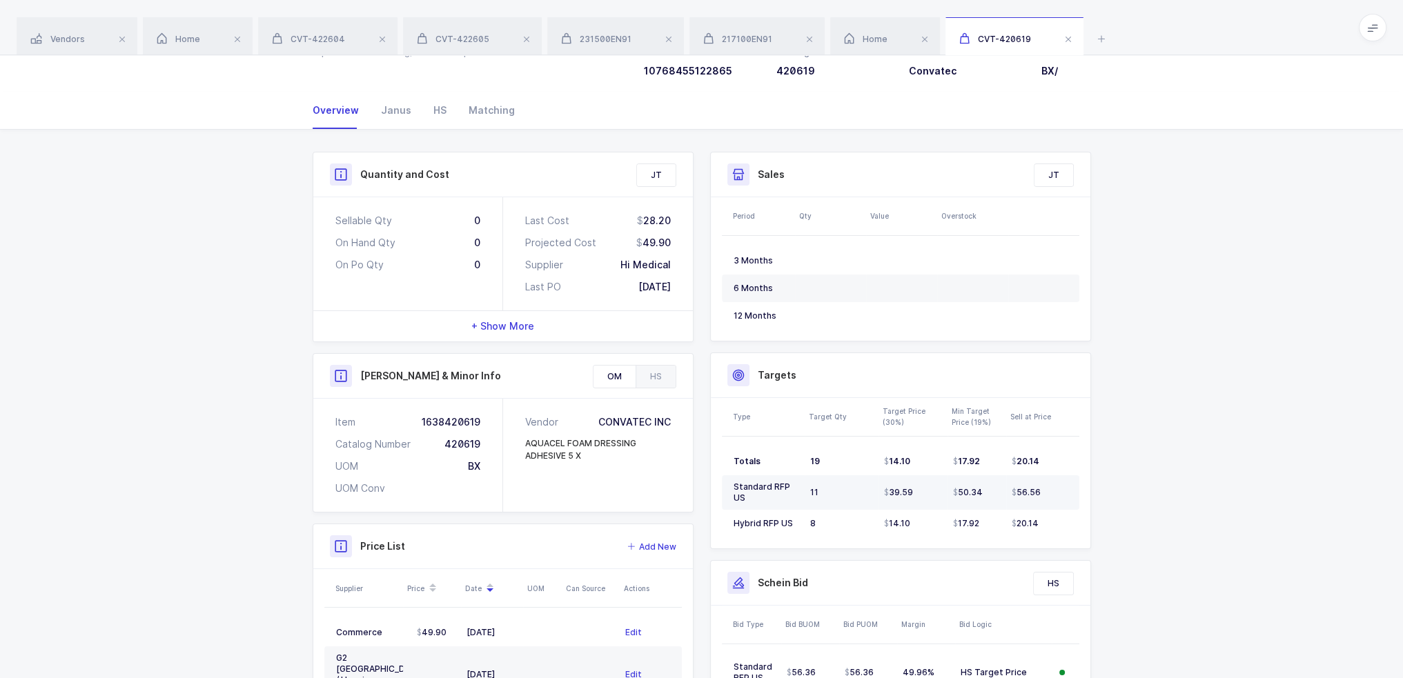
drag, startPoint x: 1044, startPoint y: 493, endPoint x: 1055, endPoint y: 494, distance: 11.8
click at [1050, 494] on div "56.56" at bounding box center [1040, 492] width 56 height 11
drag, startPoint x: 1055, startPoint y: 494, endPoint x: 1038, endPoint y: 499, distance: 17.9
click at [1038, 499] on td "56.56" at bounding box center [1042, 493] width 73 height 35
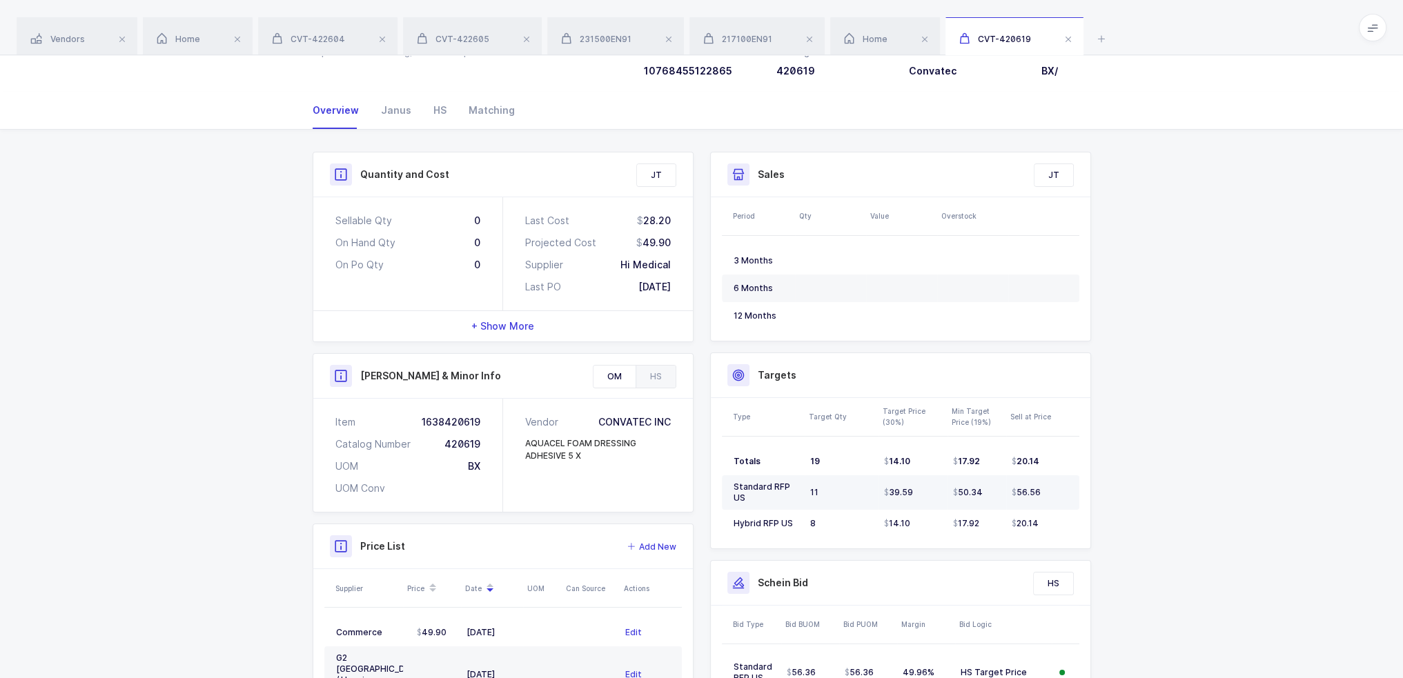
drag, startPoint x: 1060, startPoint y: 496, endPoint x: 1078, endPoint y: 489, distance: 19.5
click at [1078, 489] on td "56.56" at bounding box center [1042, 493] width 73 height 35
drag, startPoint x: 1060, startPoint y: 492, endPoint x: 1072, endPoint y: 493, distance: 11.8
click at [1072, 493] on td "56.56" at bounding box center [1042, 493] width 73 height 35
drag, startPoint x: 917, startPoint y: 488, endPoint x: 966, endPoint y: 493, distance: 49.3
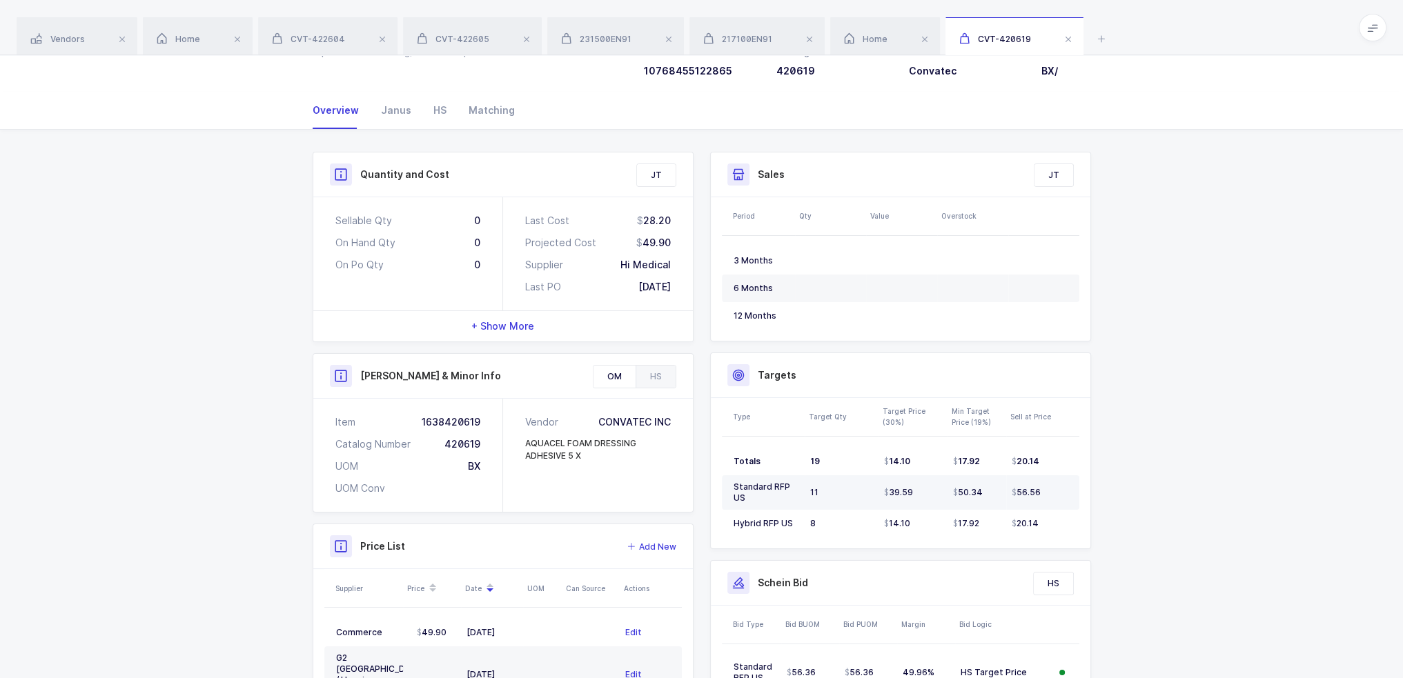
click at [966, 493] on tr "Standard RFP US 11 39.59 50.34 56.56" at bounding box center [901, 493] width 358 height 35
click at [1103, 39] on icon at bounding box center [1101, 38] width 17 height 17
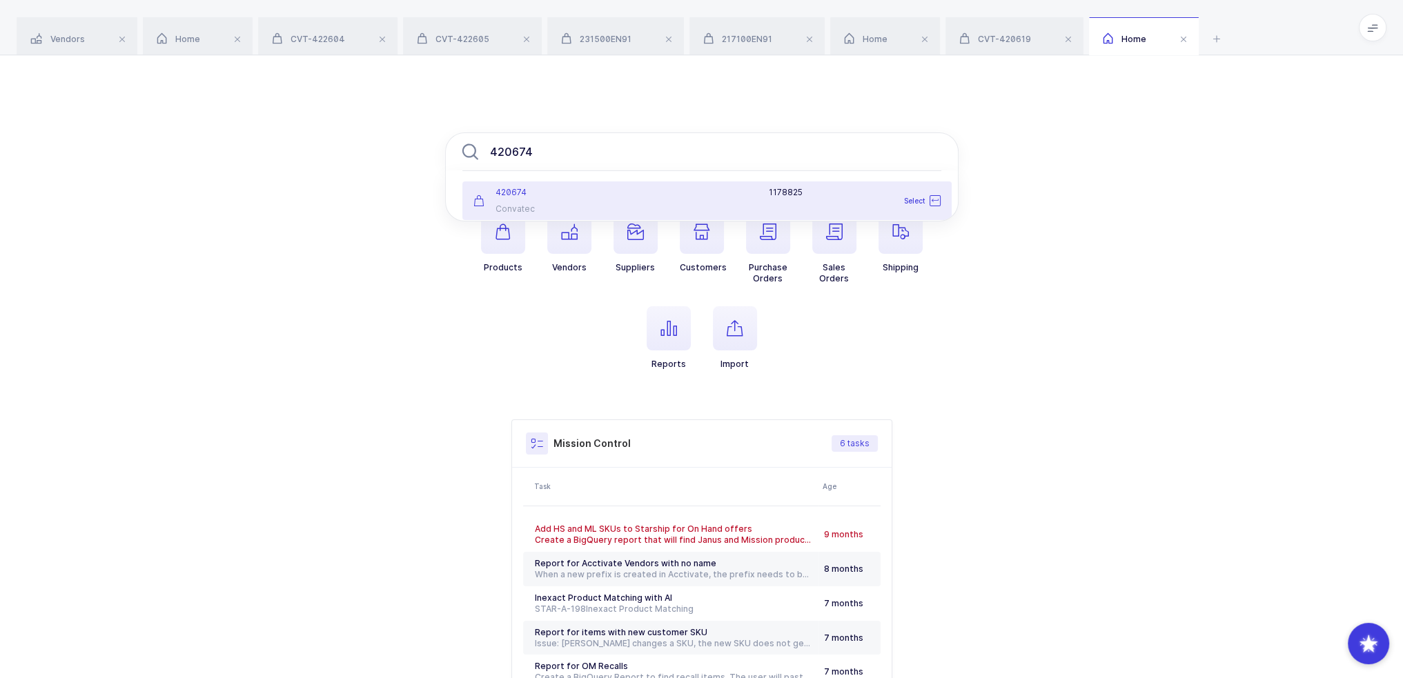
type input "420674"
click at [598, 193] on div "420674" at bounding box center [545, 192] width 145 height 11
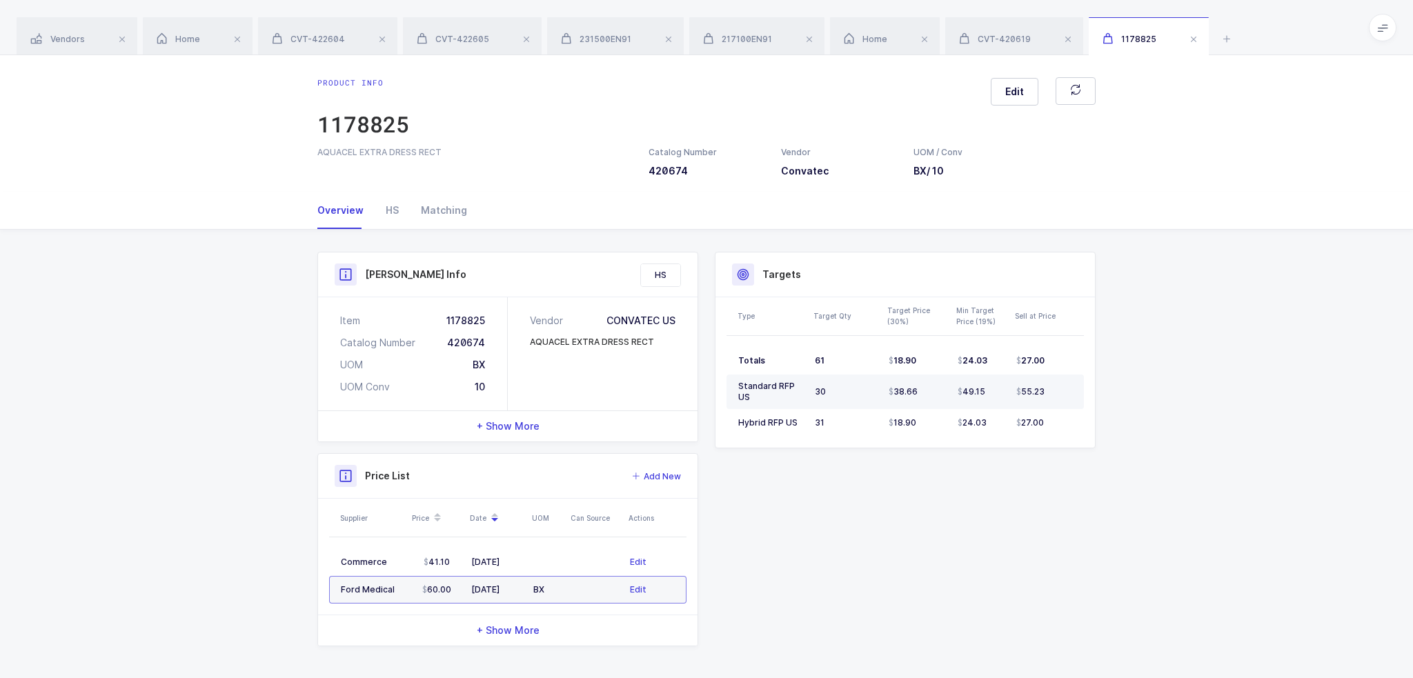
drag, startPoint x: 861, startPoint y: 394, endPoint x: 1045, endPoint y: 391, distance: 183.6
click at [1045, 391] on tr "Standard RFP US 30 38.66 49.15 55.23" at bounding box center [906, 392] width 358 height 35
click at [1051, 389] on div "55.23" at bounding box center [1045, 391] width 56 height 11
click at [1057, 391] on div "55.23" at bounding box center [1045, 391] width 56 height 11
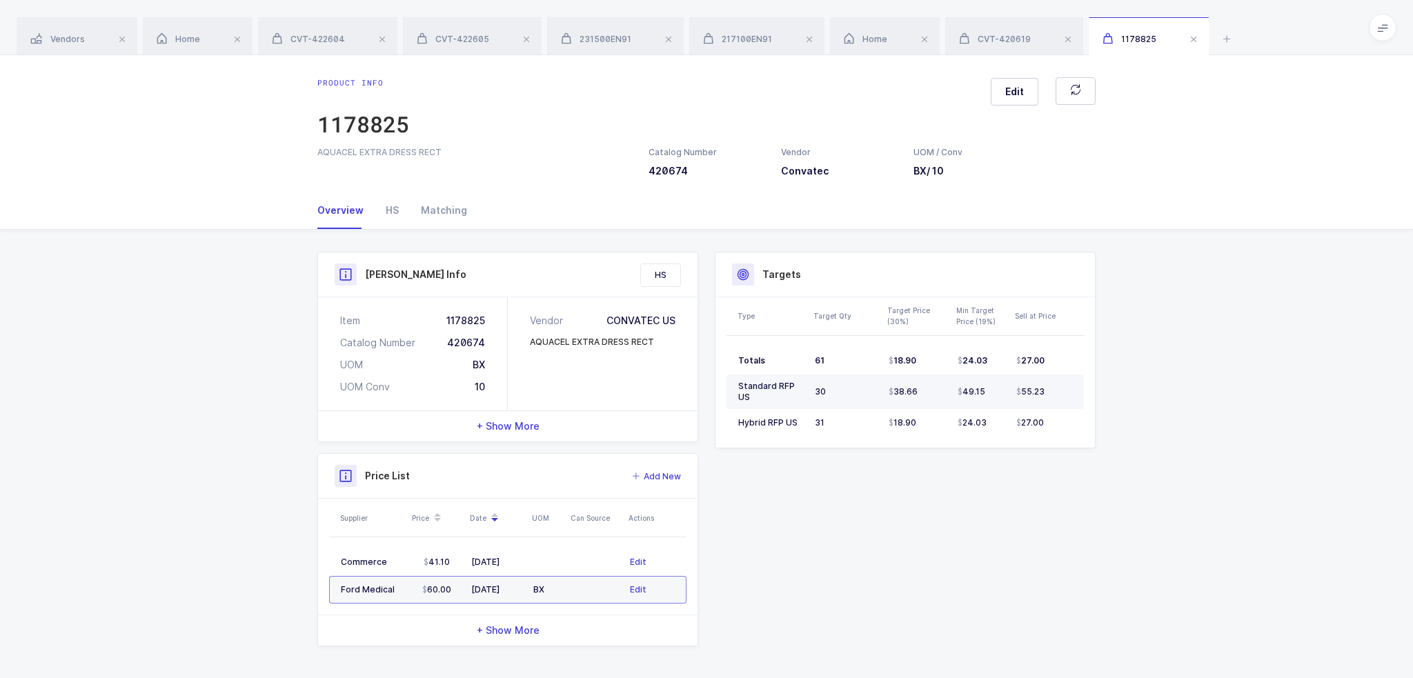
drag, startPoint x: 1060, startPoint y: 391, endPoint x: 892, endPoint y: 392, distance: 168.4
click at [892, 392] on tr "Standard RFP US 30 38.66 49.15 55.23" at bounding box center [906, 392] width 358 height 35
click at [1231, 32] on icon at bounding box center [1227, 38] width 17 height 17
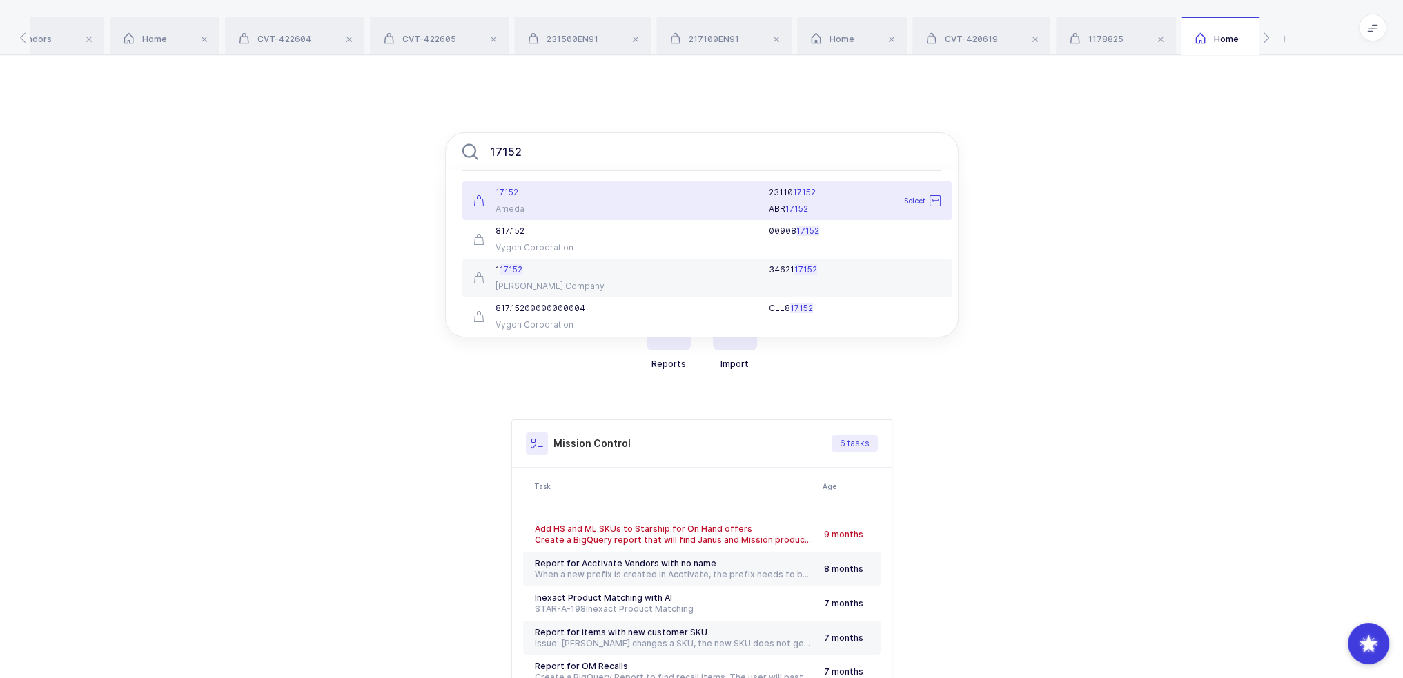
type input "17152"
click at [817, 195] on div "23110 17152" at bounding box center [855, 192] width 172 height 11
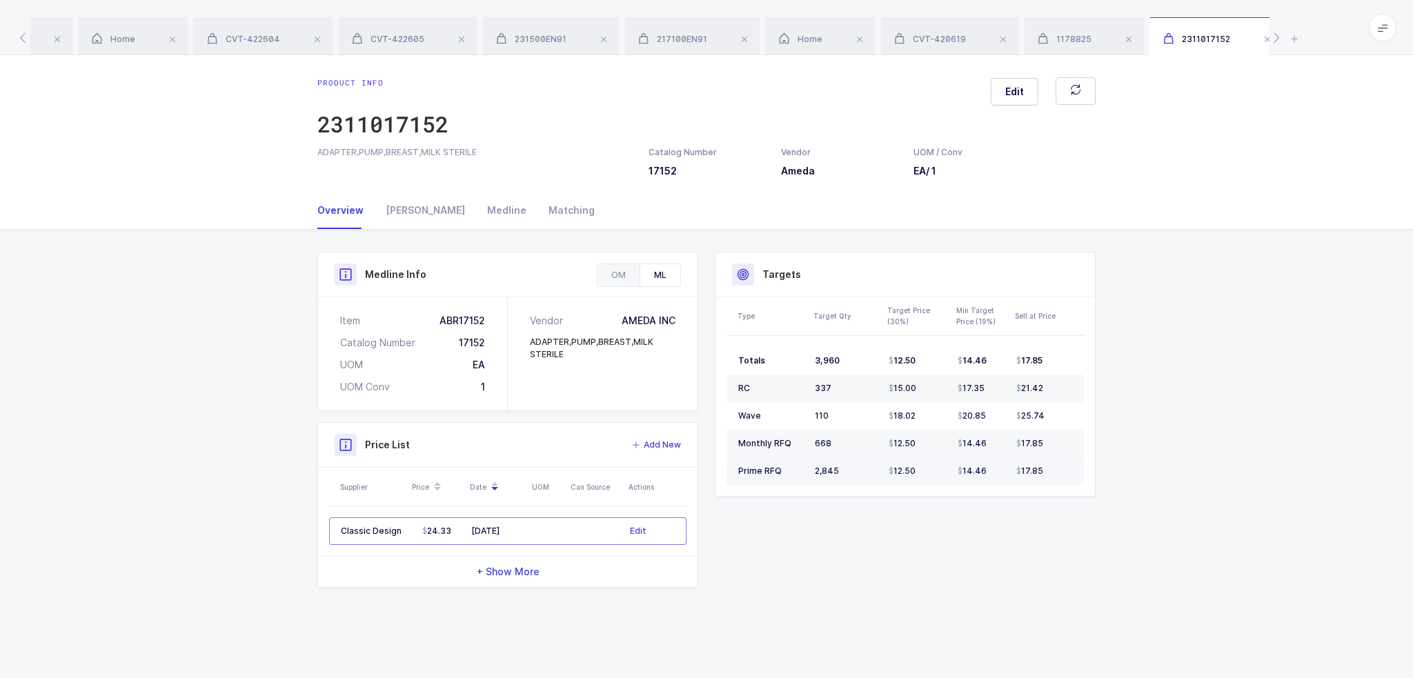
drag, startPoint x: 1072, startPoint y: 473, endPoint x: 1049, endPoint y: 479, distance: 23.4
click at [1049, 479] on td "17.85" at bounding box center [1047, 472] width 73 height 28
click at [1133, 467] on div "Product Info Catalog Number 17152 Vendor Ameda UOM / Conv EA / 1 Description AD…" at bounding box center [706, 425] width 1413 height 391
drag, startPoint x: 1108, startPoint y: 484, endPoint x: 1182, endPoint y: 557, distance: 104.0
click at [1182, 557] on div "Product Info Catalog Number 17152 Vendor Ameda UOM / Conv EA / 1 Description AD…" at bounding box center [706, 425] width 1413 height 391
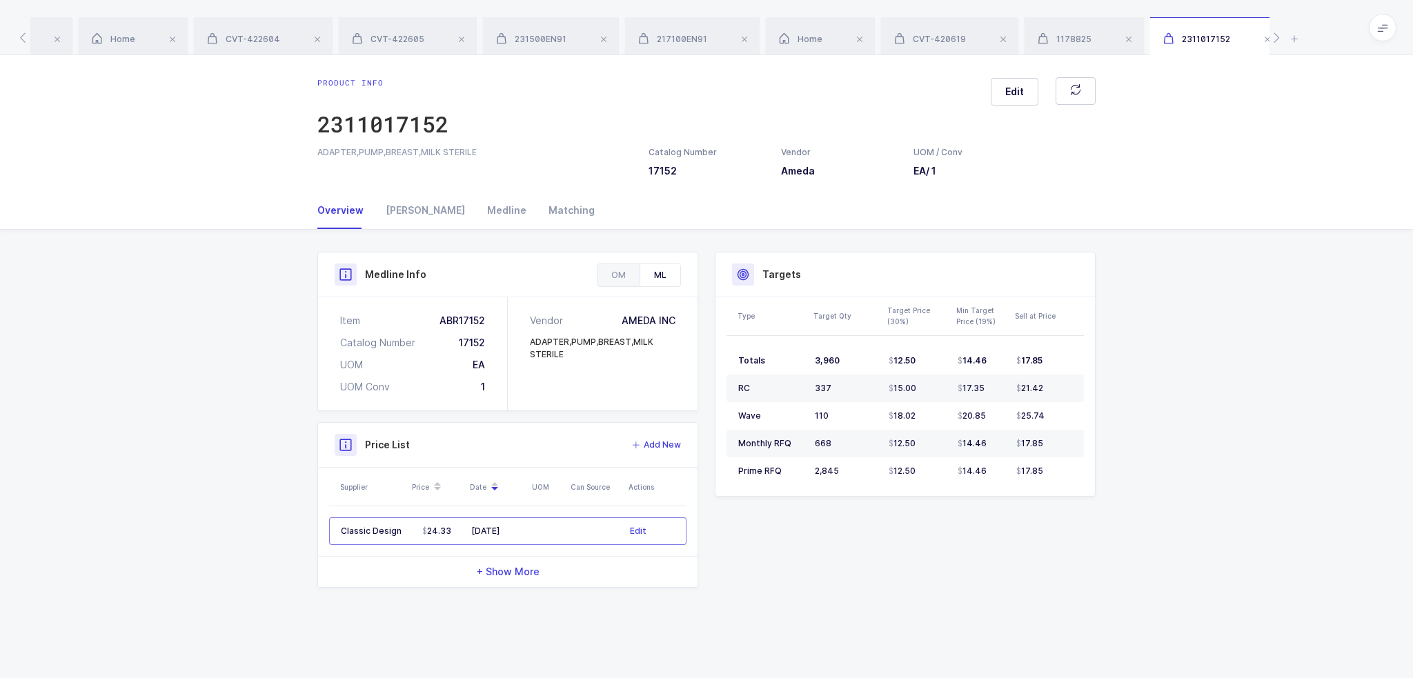
click at [1182, 557] on div "Product Info Catalog Number 17152 Vendor Ameda UOM / Conv EA / 1 Description AD…" at bounding box center [706, 425] width 1413 height 391
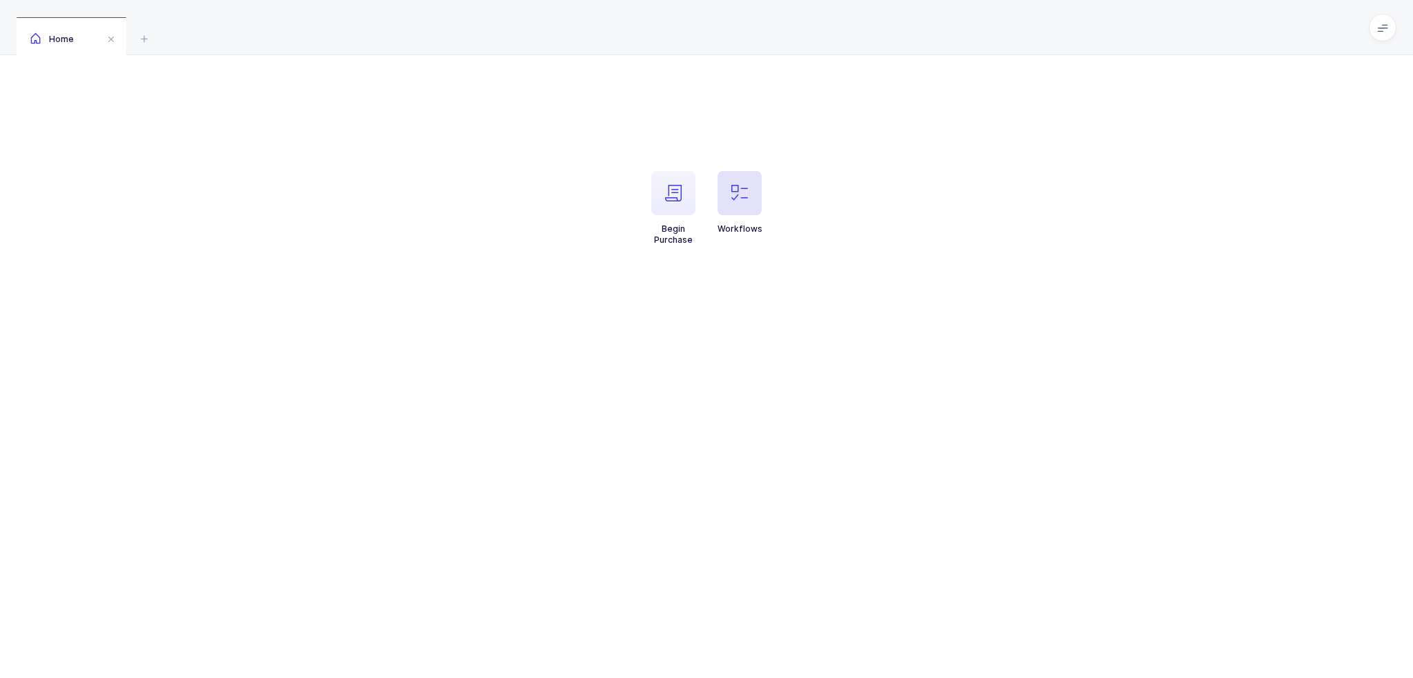
click at [743, 179] on span "button" at bounding box center [740, 193] width 44 height 44
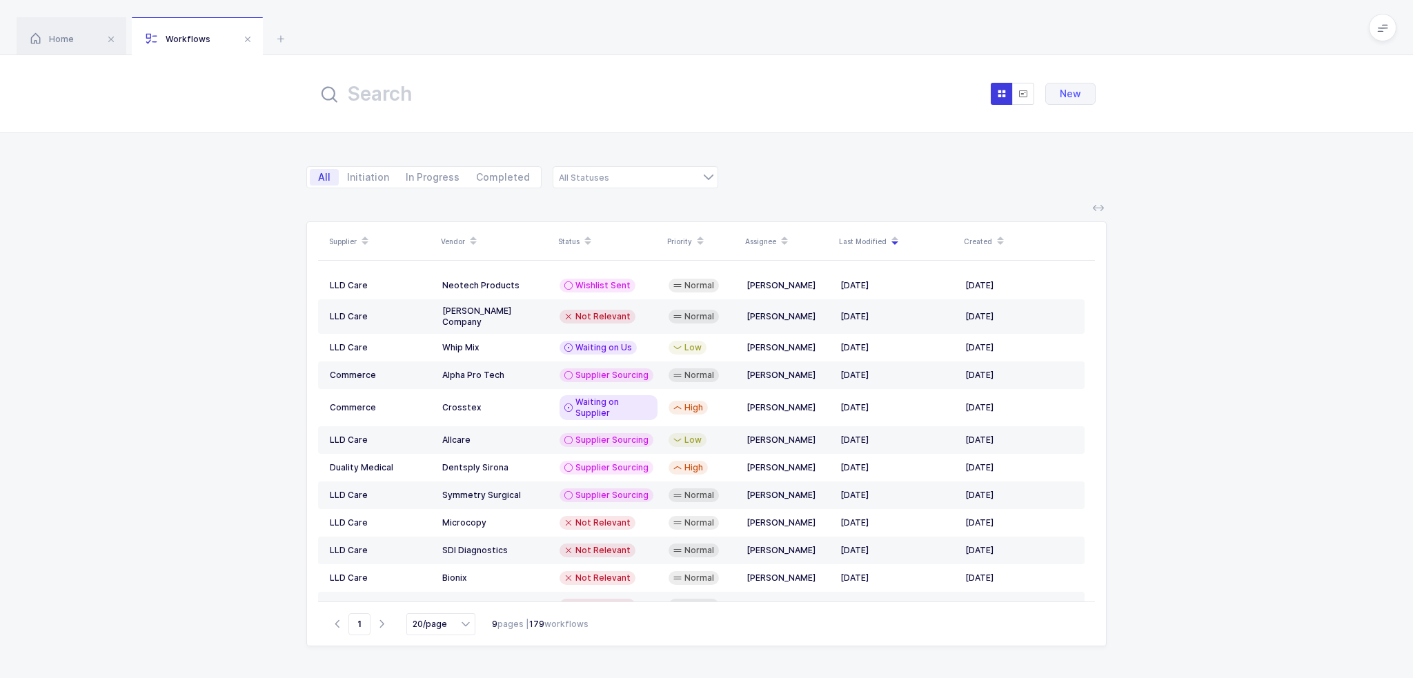
click at [525, 81] on input "text" at bounding box center [469, 93] width 304 height 33
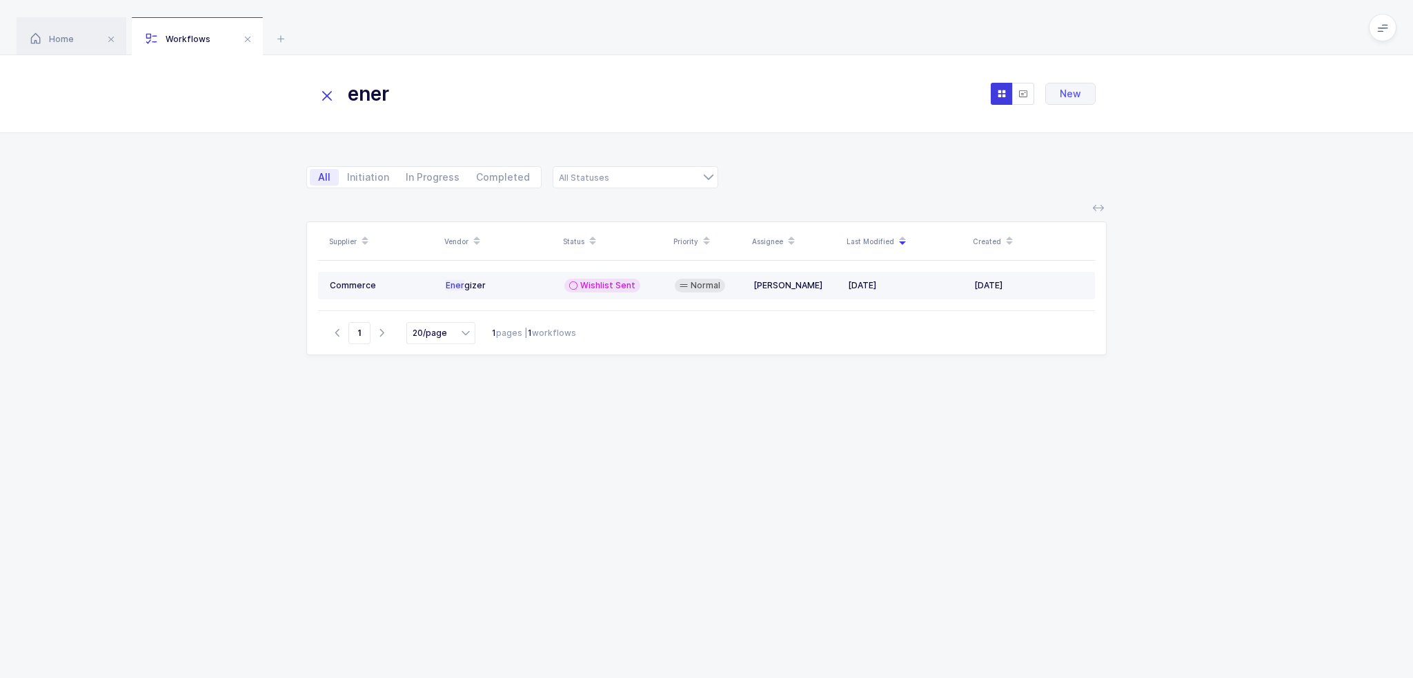
type input "ener"
click at [587, 275] on td "Wishlist Sent" at bounding box center [614, 286] width 110 height 28
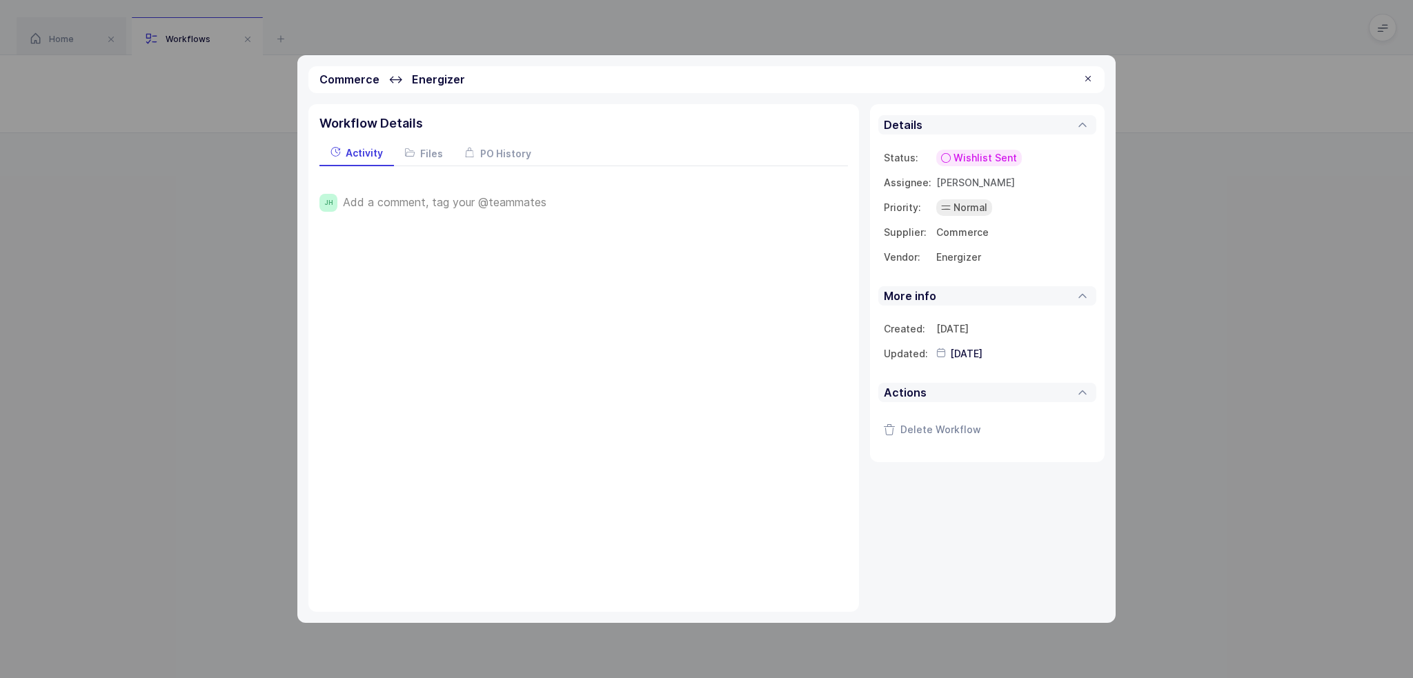
click at [991, 153] on span "Wishlist Sent" at bounding box center [985, 158] width 63 height 14
click at [970, 281] on span "Waiting on Us" at bounding box center [945, 288] width 66 height 14
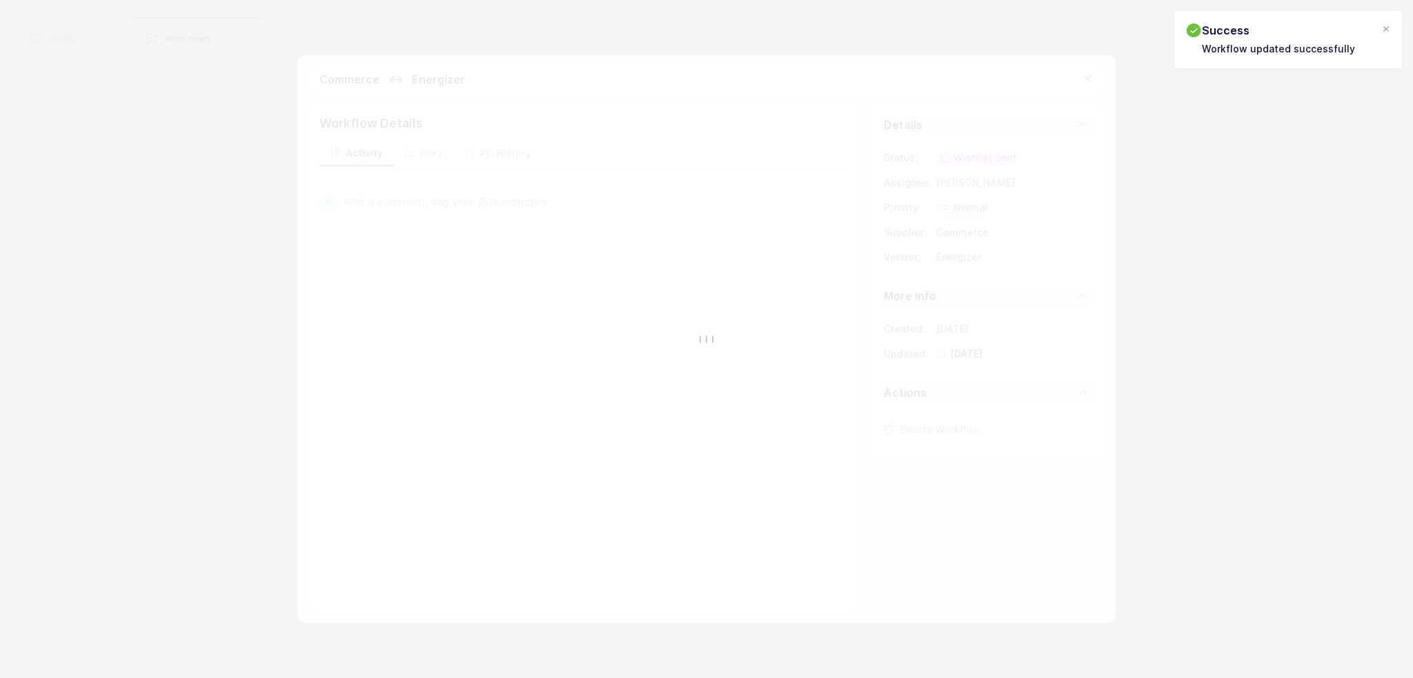
type input "[DATE]"
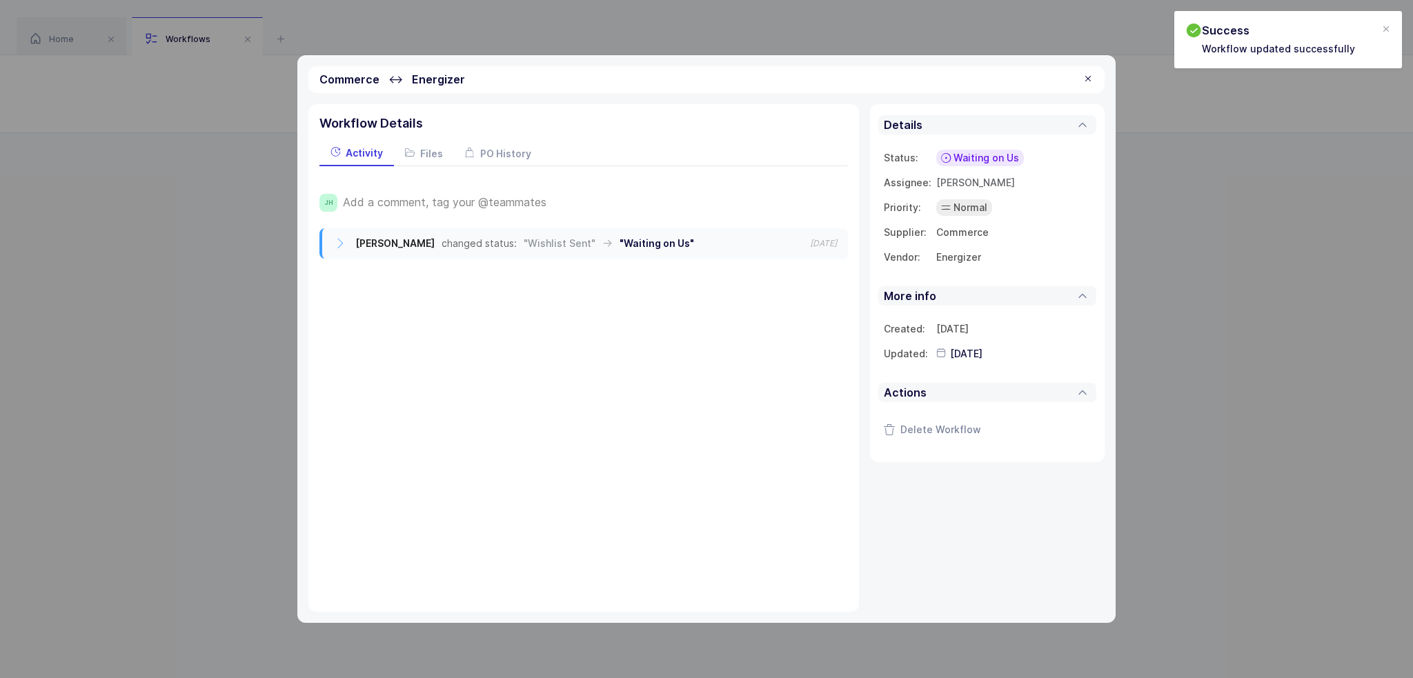
click at [483, 204] on span "Add a comment, tag your @teammates" at bounding box center [445, 202] width 204 height 12
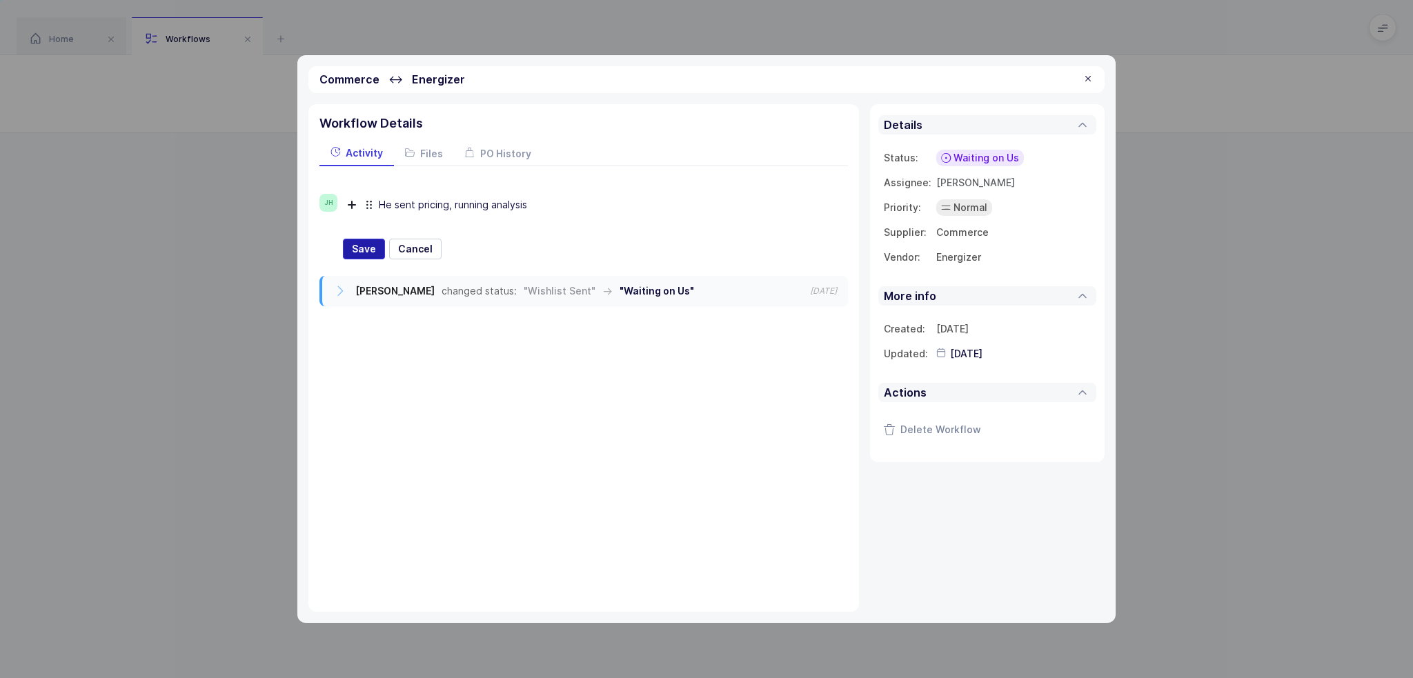
click at [355, 250] on span "Save" at bounding box center [364, 249] width 24 height 14
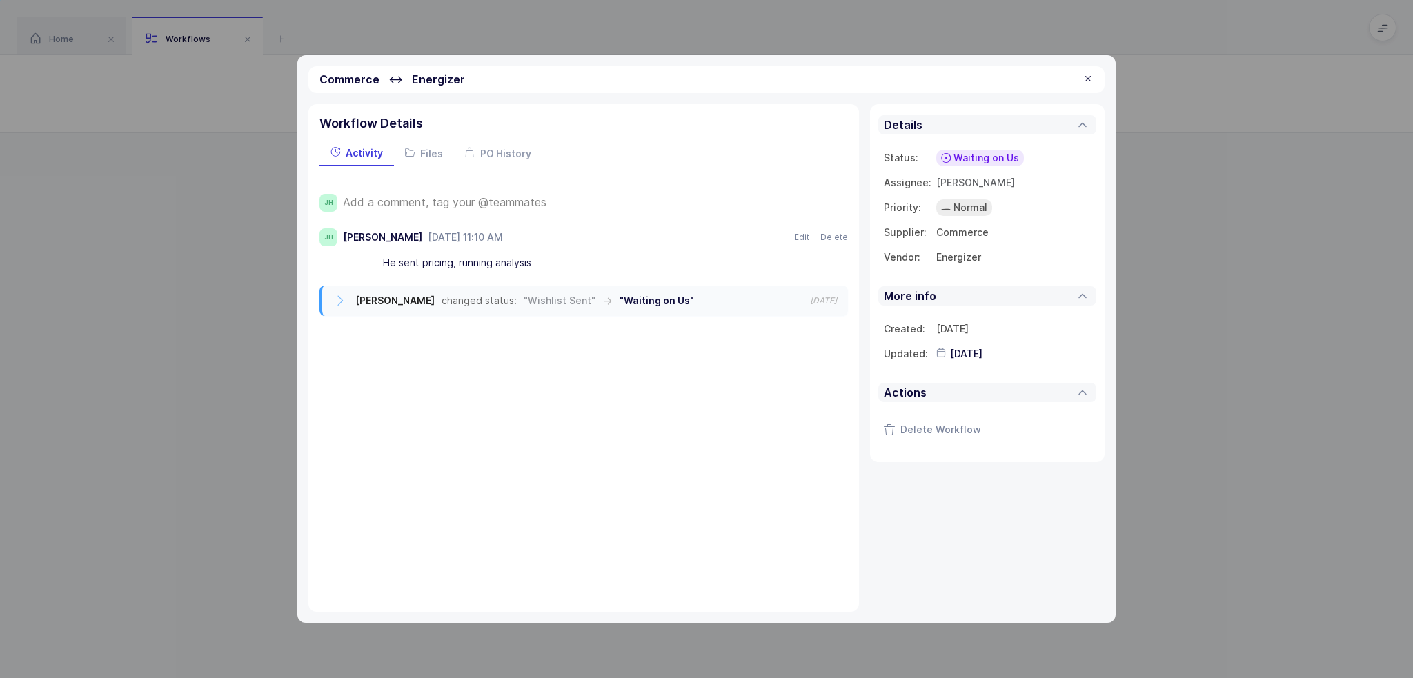
click at [1090, 77] on div at bounding box center [1088, 79] width 11 height 12
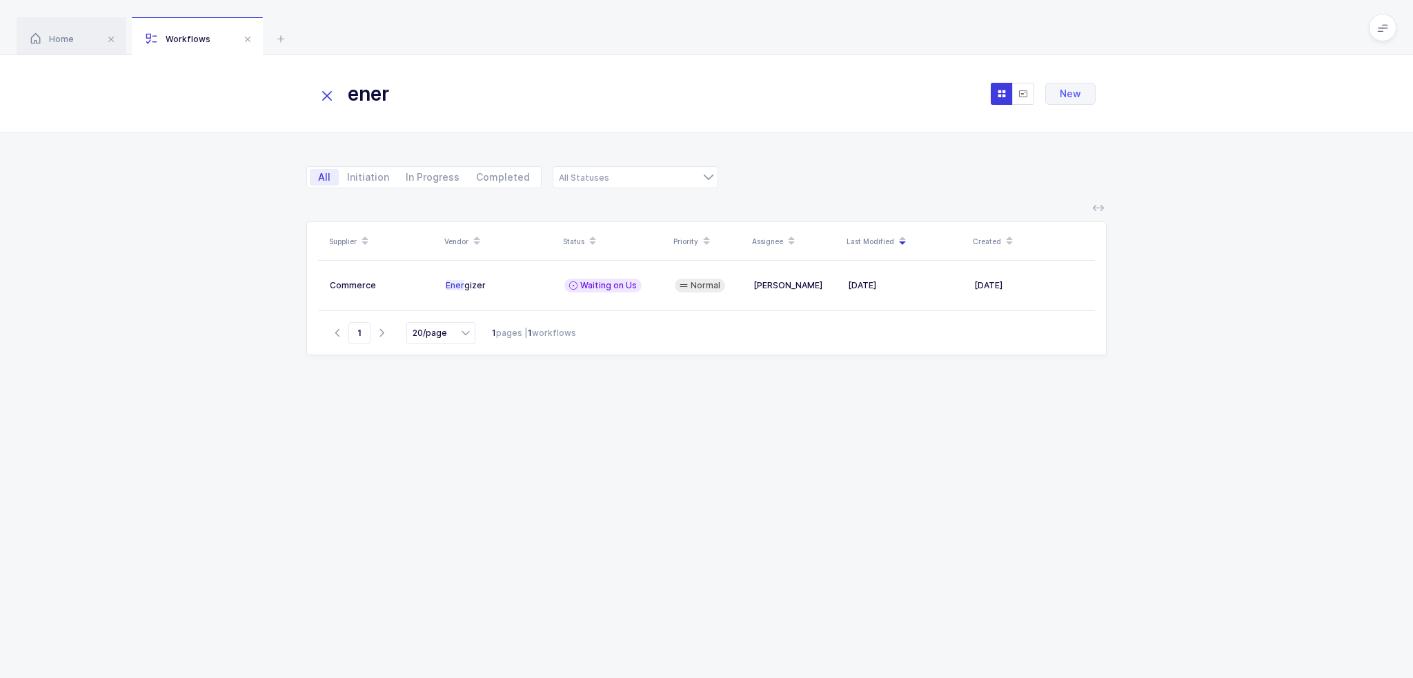
drag, startPoint x: 487, startPoint y: 97, endPoint x: 273, endPoint y: 99, distance: 214.7
click at [273, 99] on div "ener New" at bounding box center [706, 94] width 1413 height 78
type input "conva"
click at [612, 282] on span "Wishlist Sent" at bounding box center [607, 285] width 55 height 11
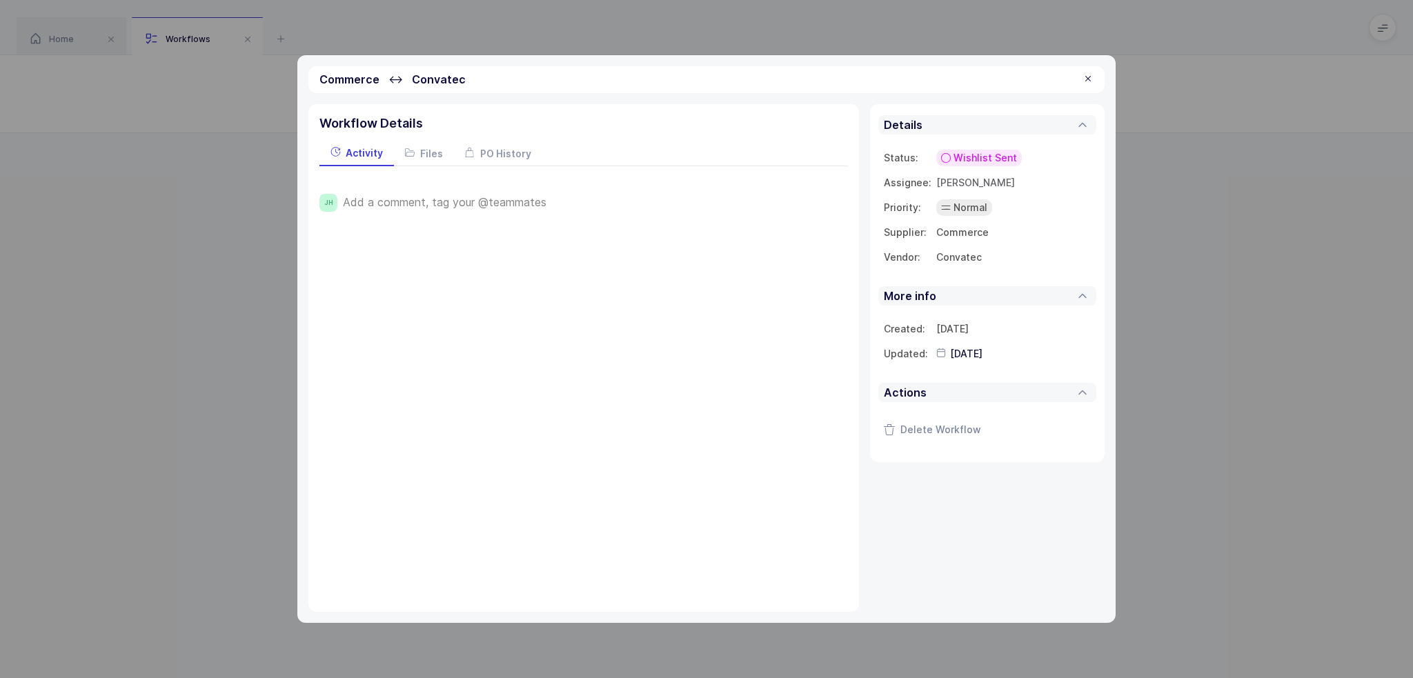
click at [983, 156] on span "Wishlist Sent" at bounding box center [985, 158] width 63 height 14
click at [977, 286] on div "Waiting on Us" at bounding box center [938, 288] width 88 height 17
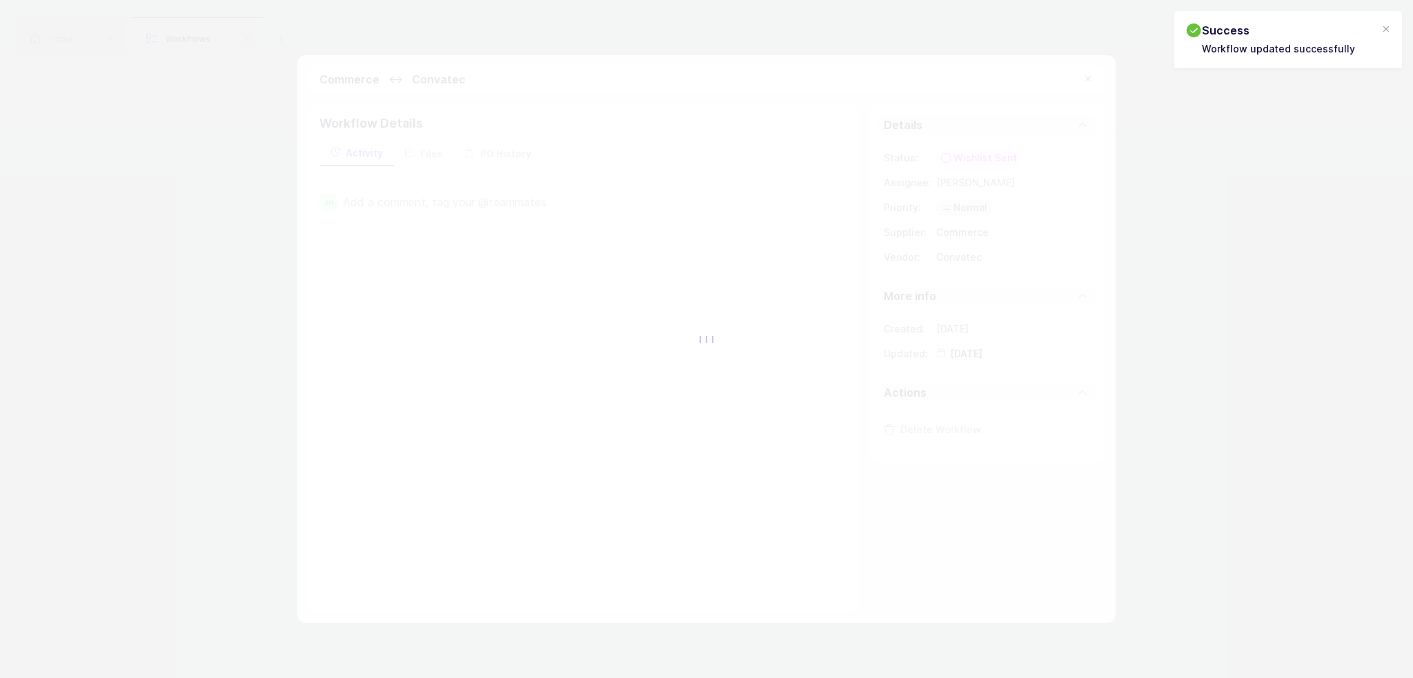
type input "2025-08-22"
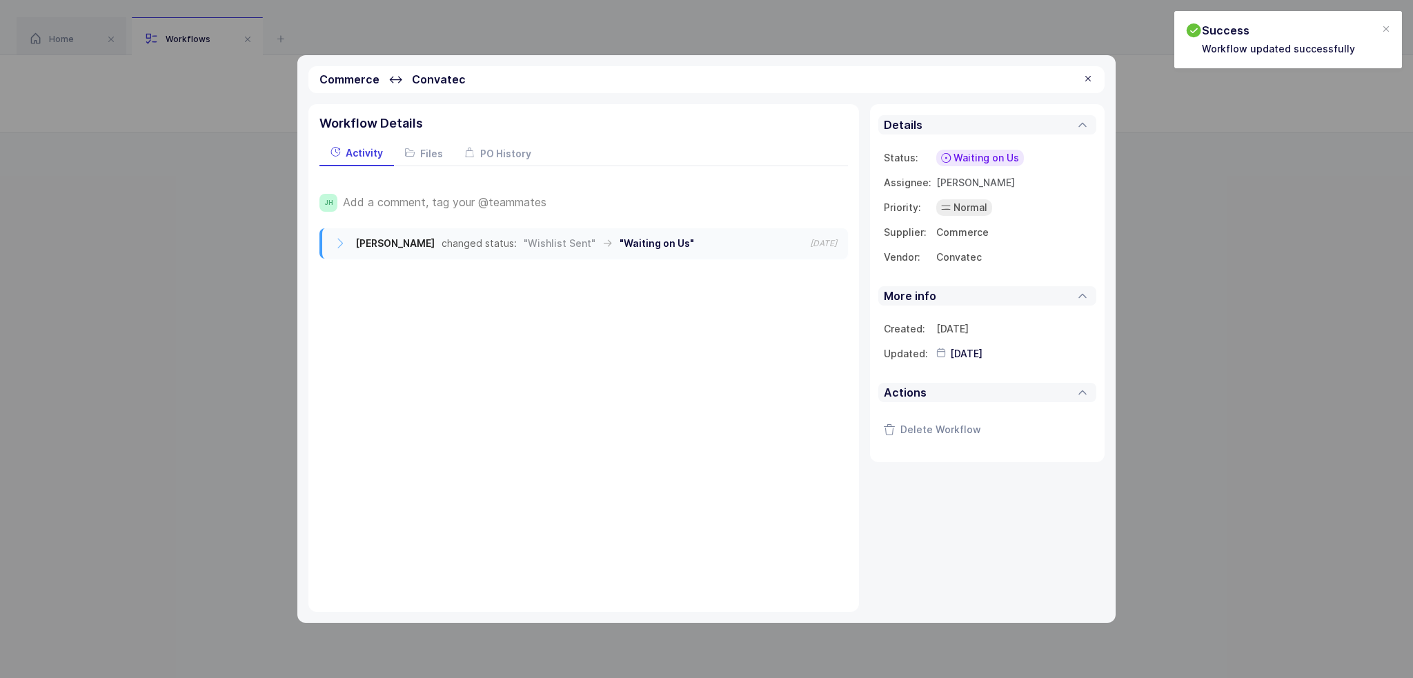
click at [477, 199] on div "Commerce ↔ Convatec Workflow Details Activity Files PO History JH Add a comment…" at bounding box center [706, 339] width 1413 height 678
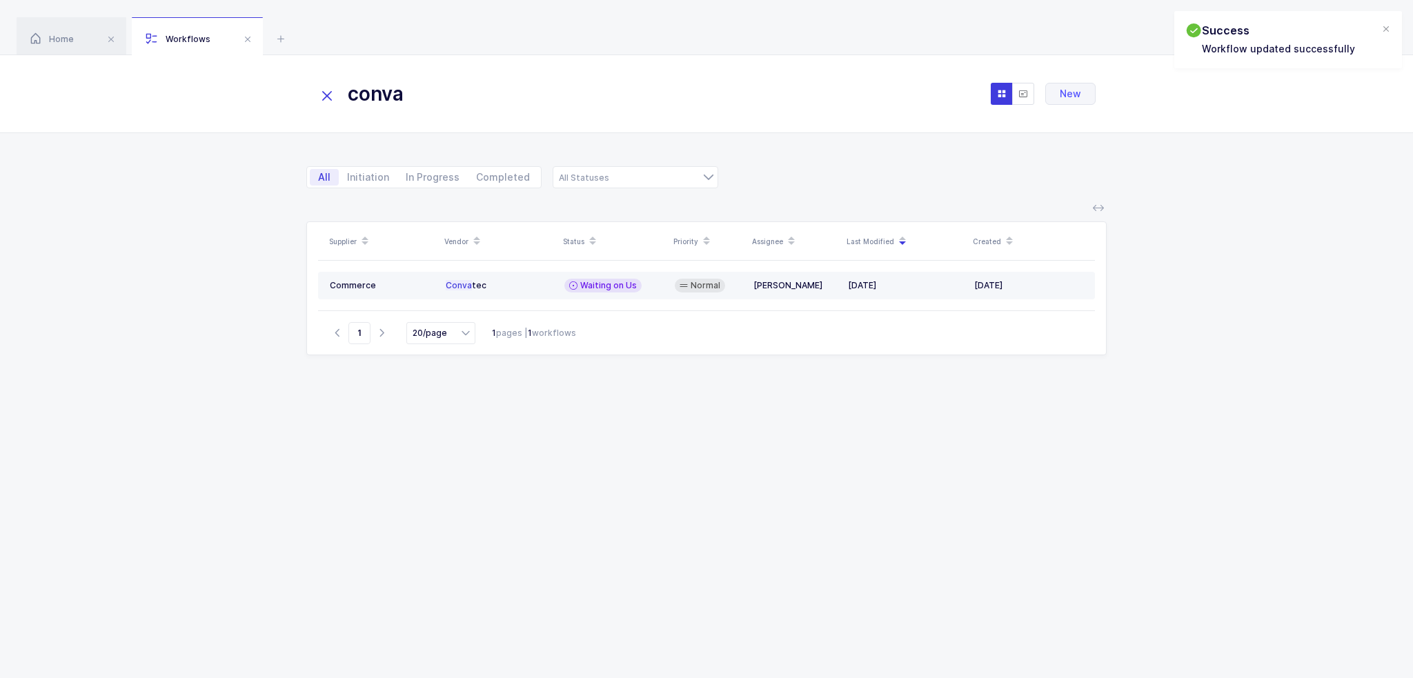
click at [480, 275] on td "Conva tec" at bounding box center [499, 286] width 119 height 28
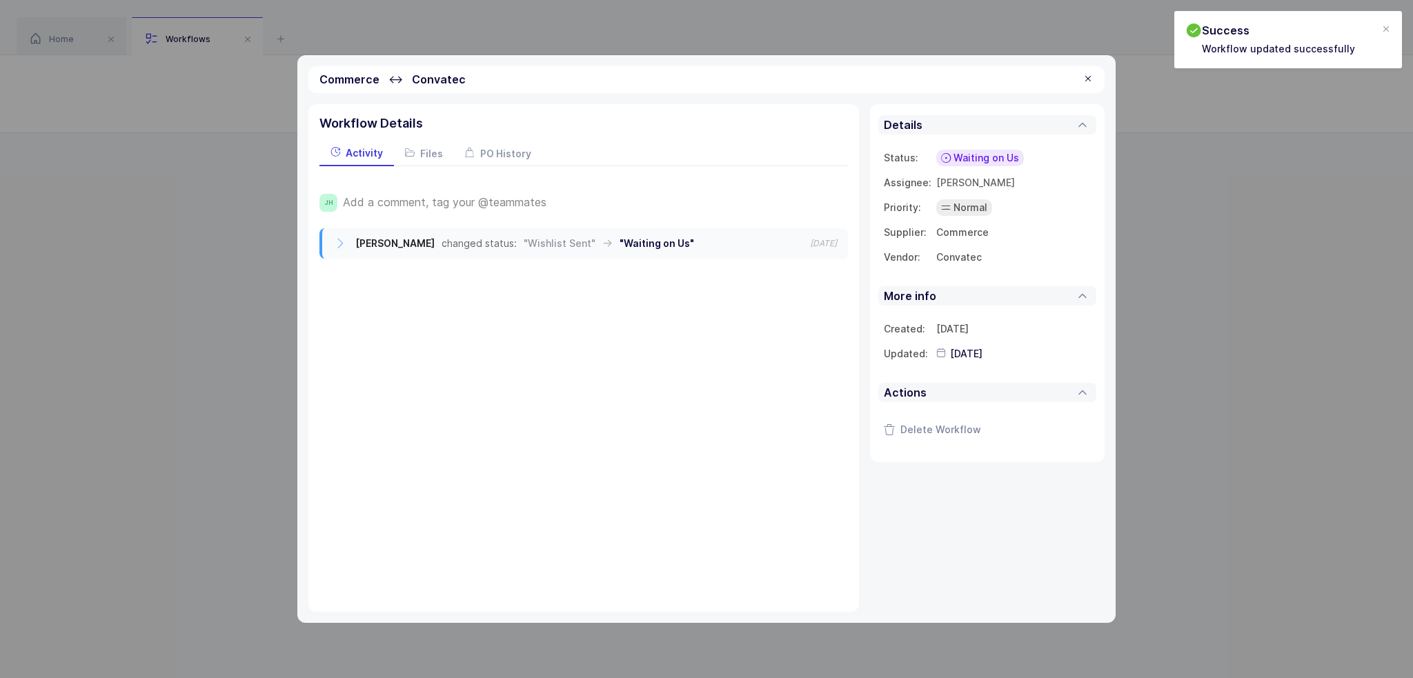
click at [465, 208] on span "Add a comment, tag your @teammates" at bounding box center [445, 202] width 204 height 12
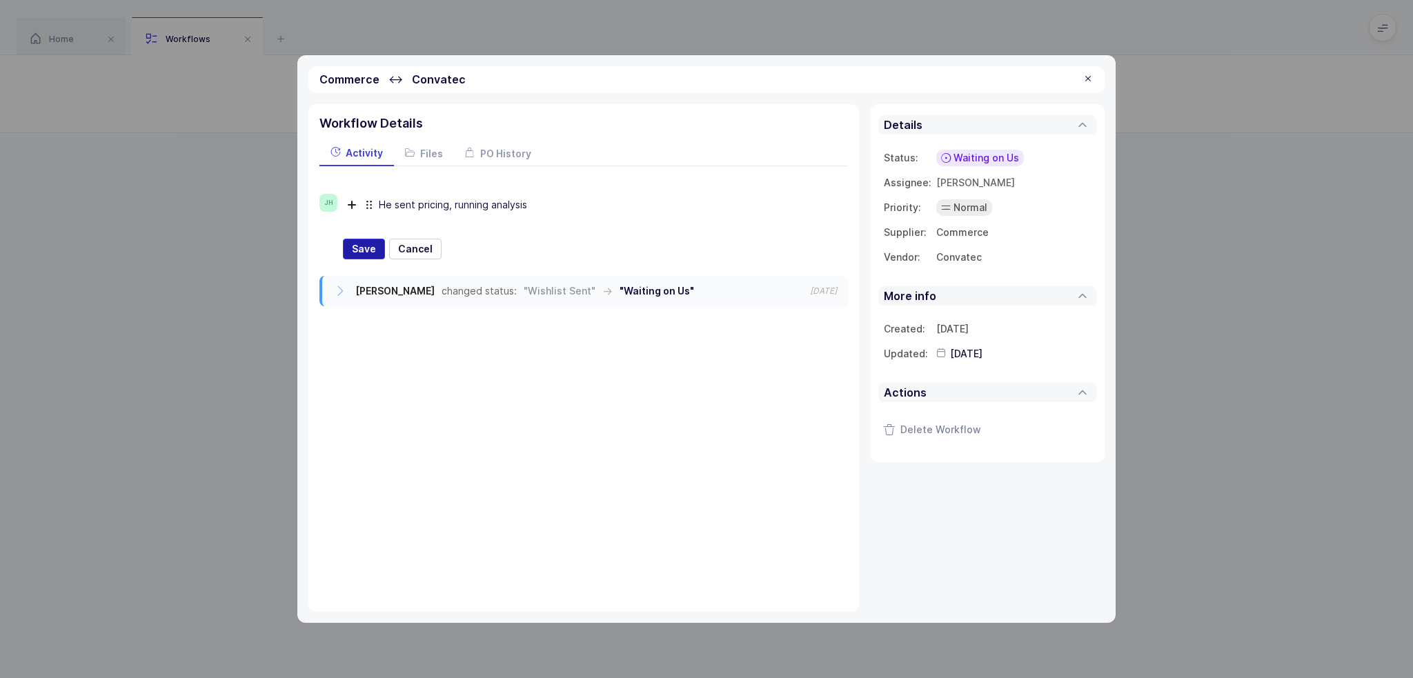
click at [367, 248] on span "Save" at bounding box center [364, 249] width 24 height 14
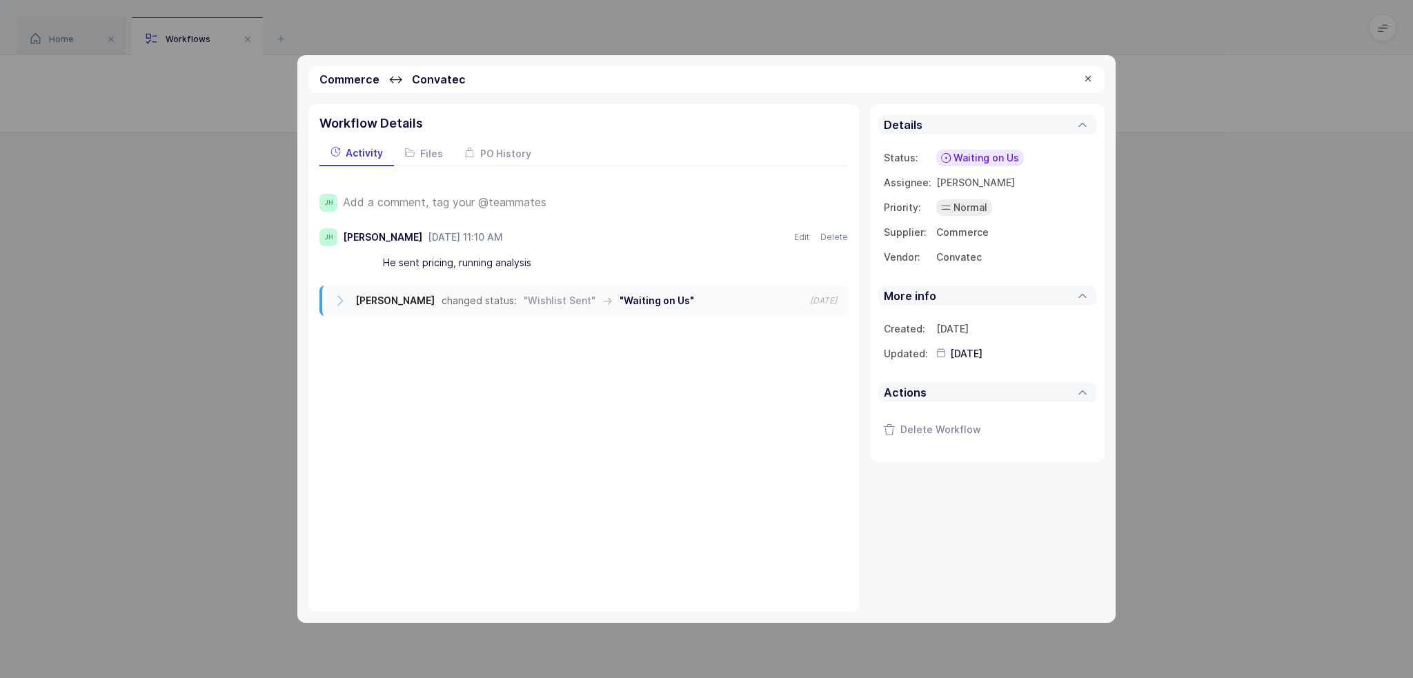
click at [1096, 79] on div "Commerce ↔ Convatec" at bounding box center [707, 79] width 796 height 27
click at [1092, 79] on div at bounding box center [1088, 79] width 11 height 12
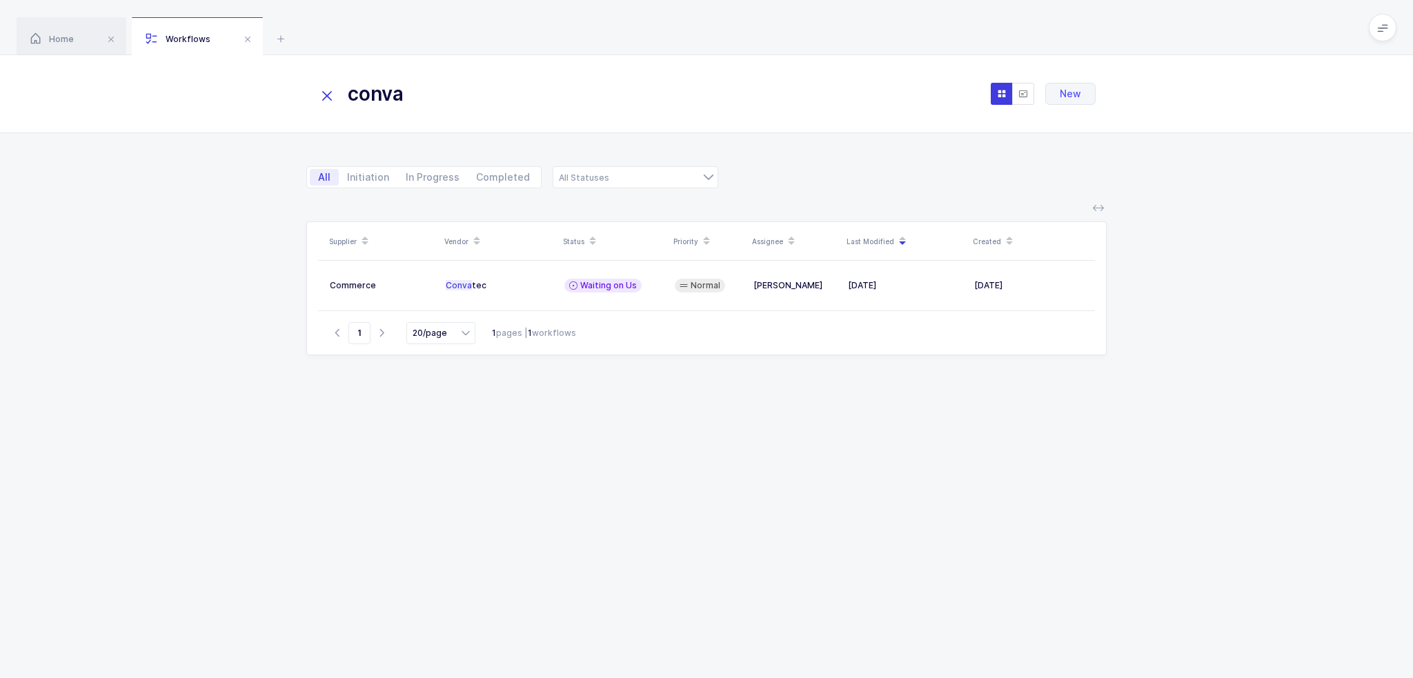
click at [621, 271] on table "Commerce Conva tec Waiting on Us Normal Joey Husney Aug 22, 2025 Aug 18, 2025" at bounding box center [706, 286] width 777 height 50
click at [621, 290] on span "Waiting on Us" at bounding box center [608, 285] width 57 height 11
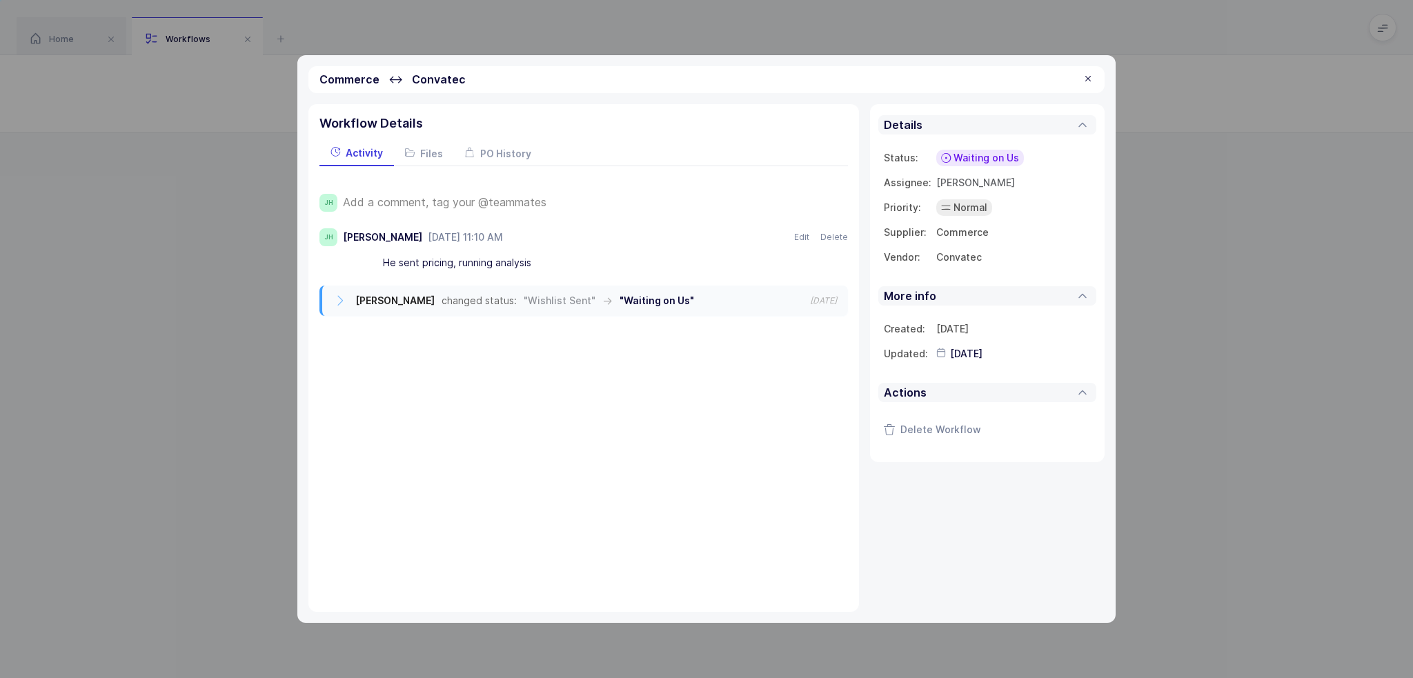
click at [458, 190] on div "JH Add a comment, tag your @teammates JH Joey Husney August 22, 2025 at 11:10 A…" at bounding box center [584, 251] width 529 height 170
click at [456, 202] on span "Add a comment, tag your @teammates" at bounding box center [445, 202] width 204 height 12
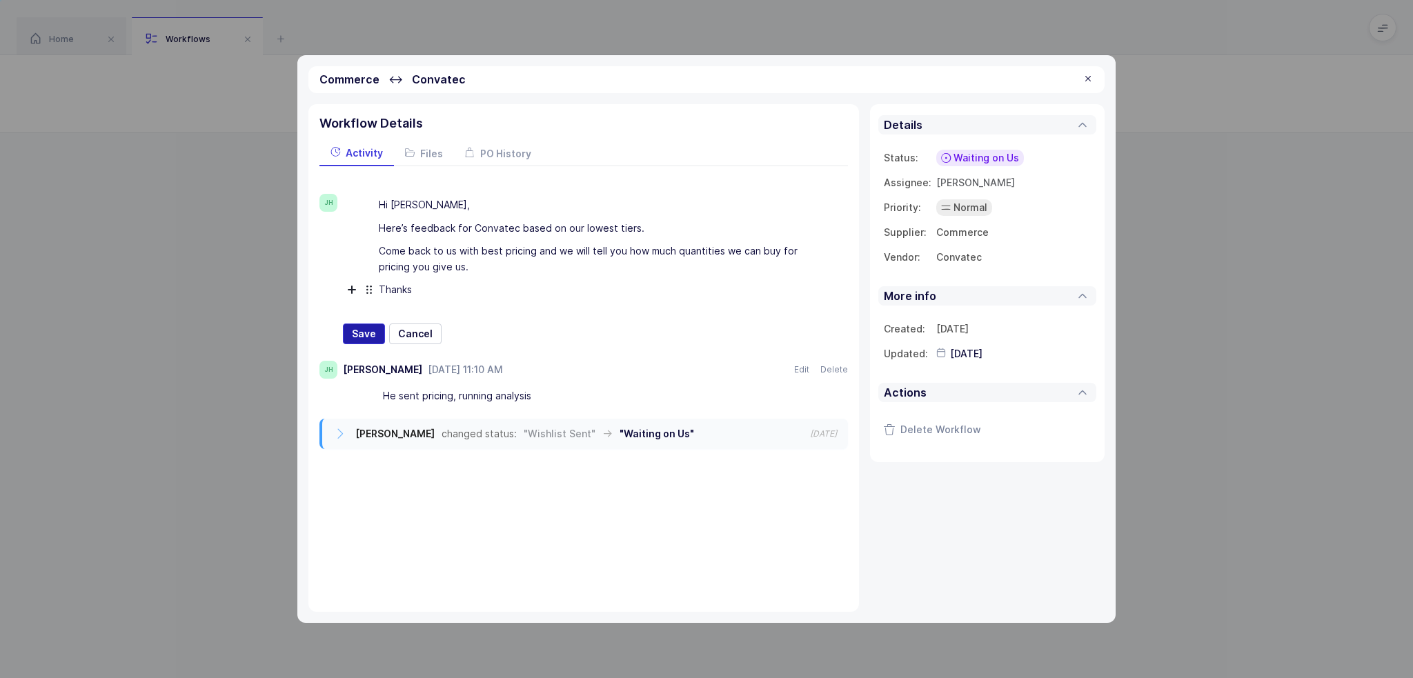
click at [364, 331] on span "Save" at bounding box center [364, 334] width 24 height 14
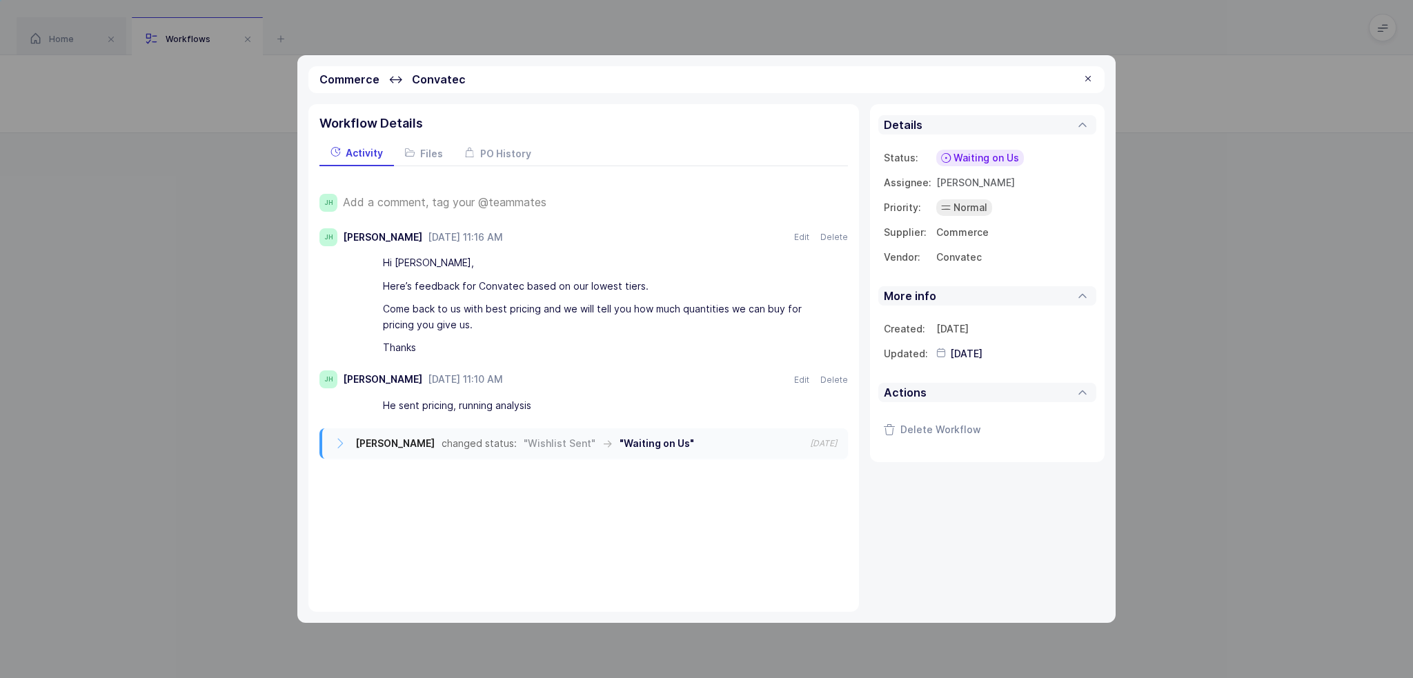
click at [995, 157] on div "Commerce ↔ Convatec Workflow Details Activity Files PO History JH Add a comment…" at bounding box center [706, 339] width 1413 height 678
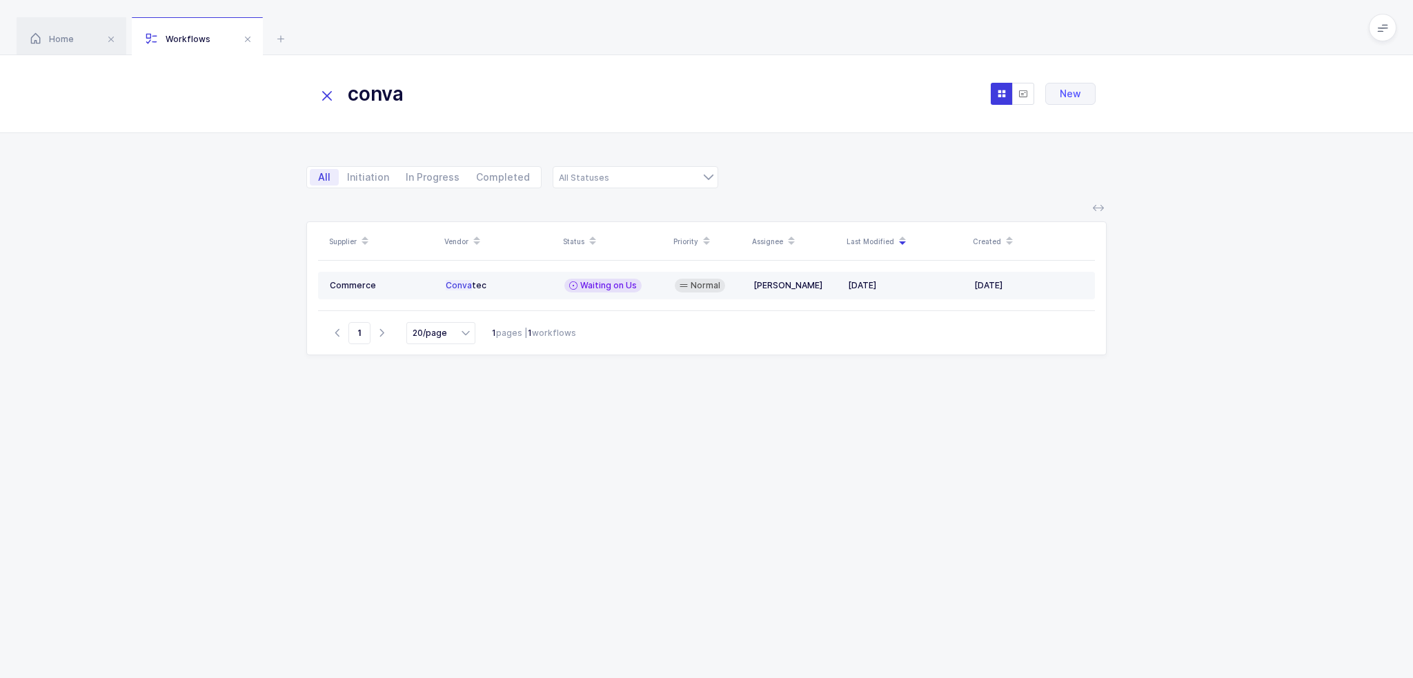
click at [734, 275] on td "Normal" at bounding box center [708, 286] width 79 height 28
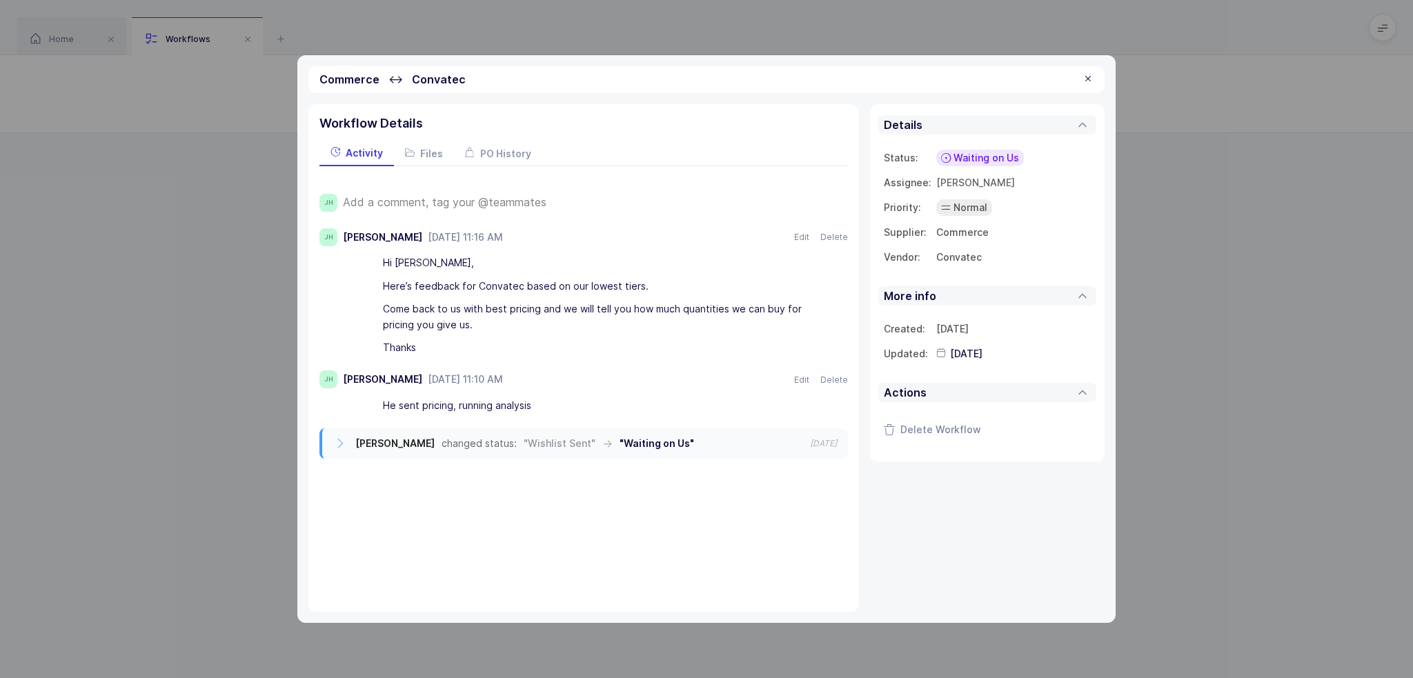
click at [972, 153] on span "Waiting on Us" at bounding box center [987, 158] width 66 height 14
click at [985, 260] on span "Waiting on Supplier" at bounding box center [961, 264] width 93 height 14
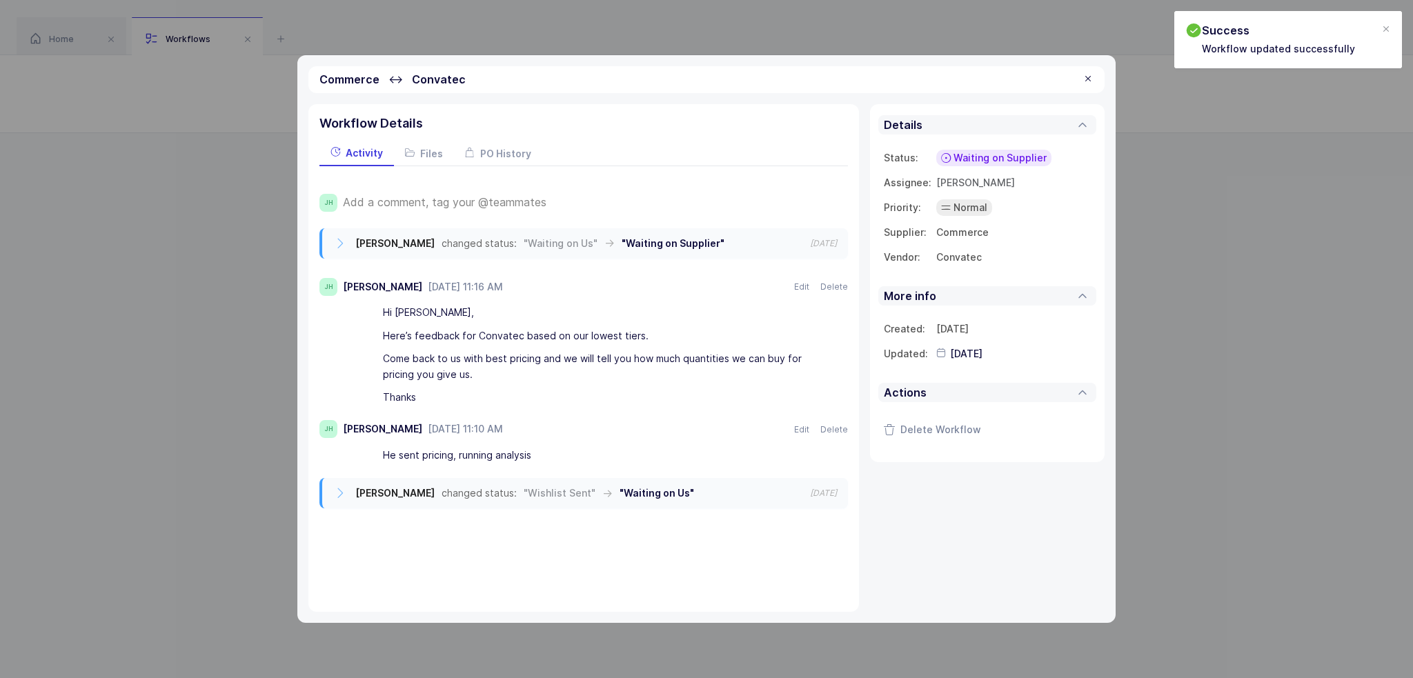
click at [1093, 85] on div at bounding box center [1088, 79] width 11 height 12
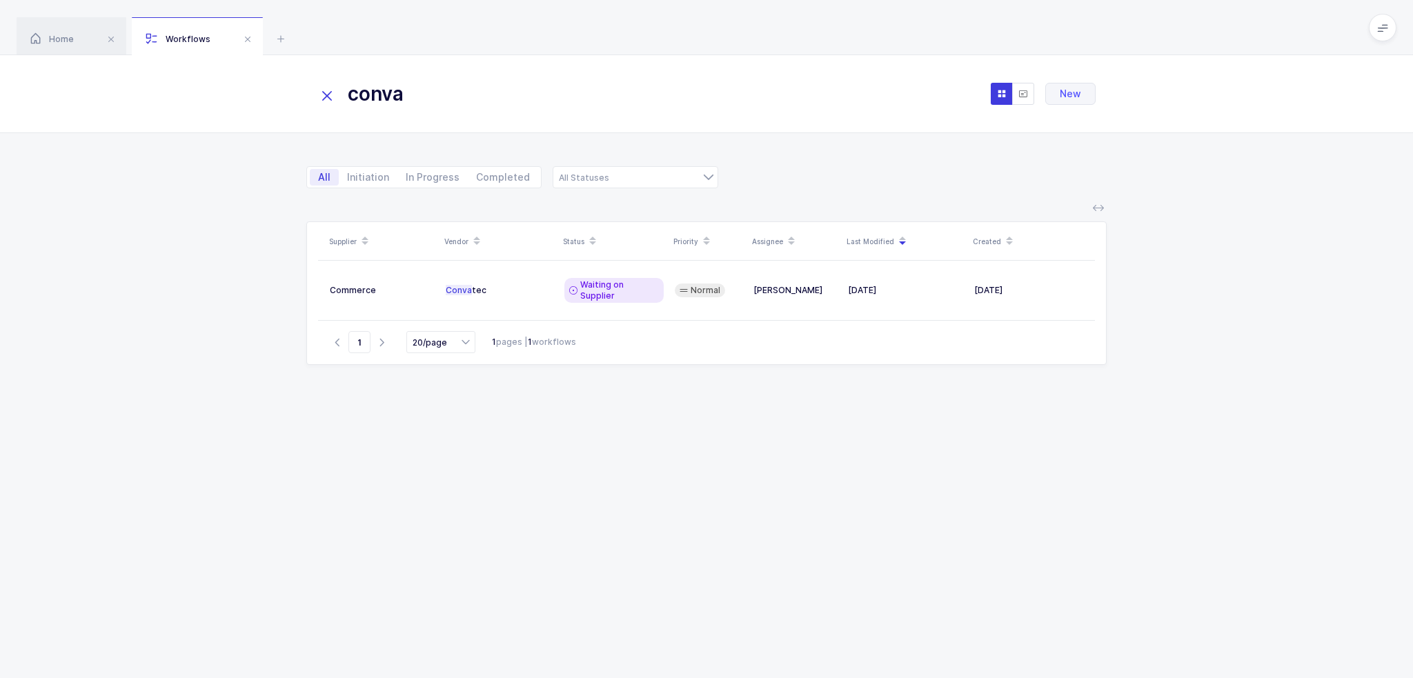
drag, startPoint x: 483, startPoint y: 108, endPoint x: 290, endPoint y: 104, distance: 193.3
click at [291, 104] on div "conva New" at bounding box center [706, 94] width 1413 height 78
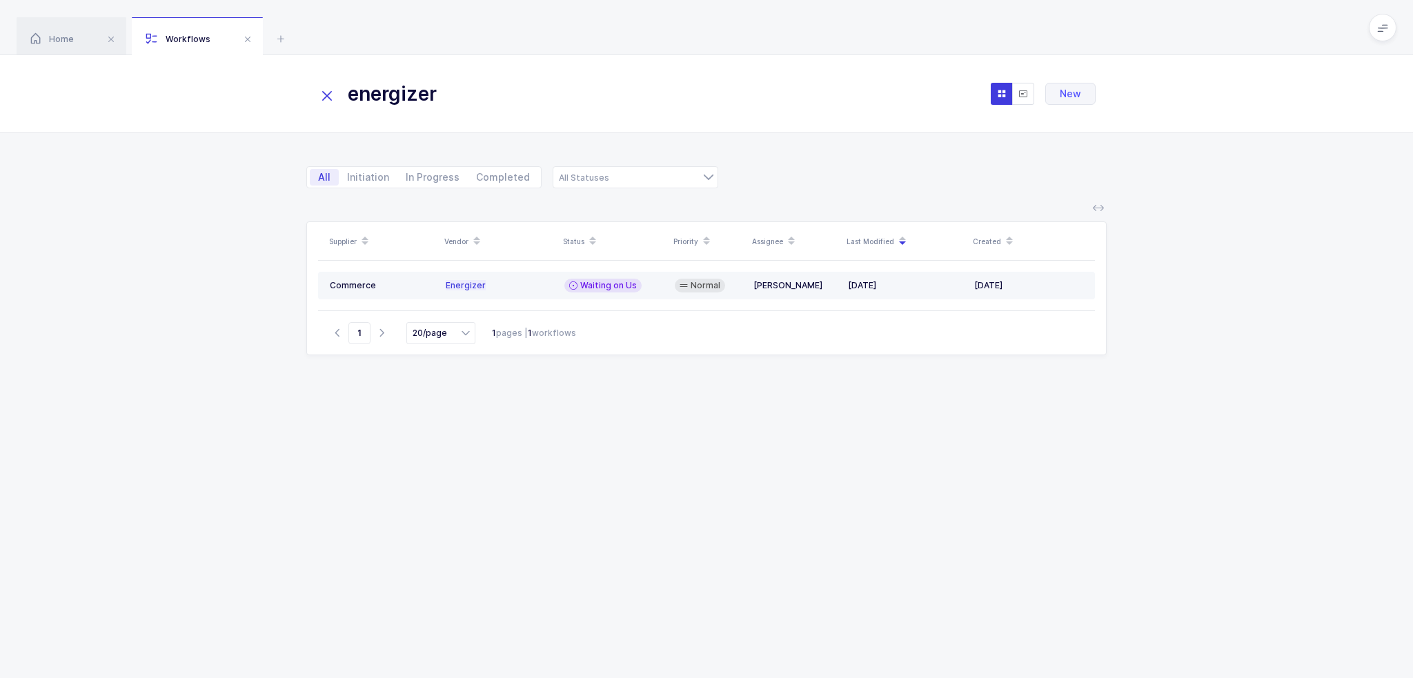
type input "energizer"
click at [613, 293] on td "Waiting on Us" at bounding box center [614, 286] width 110 height 28
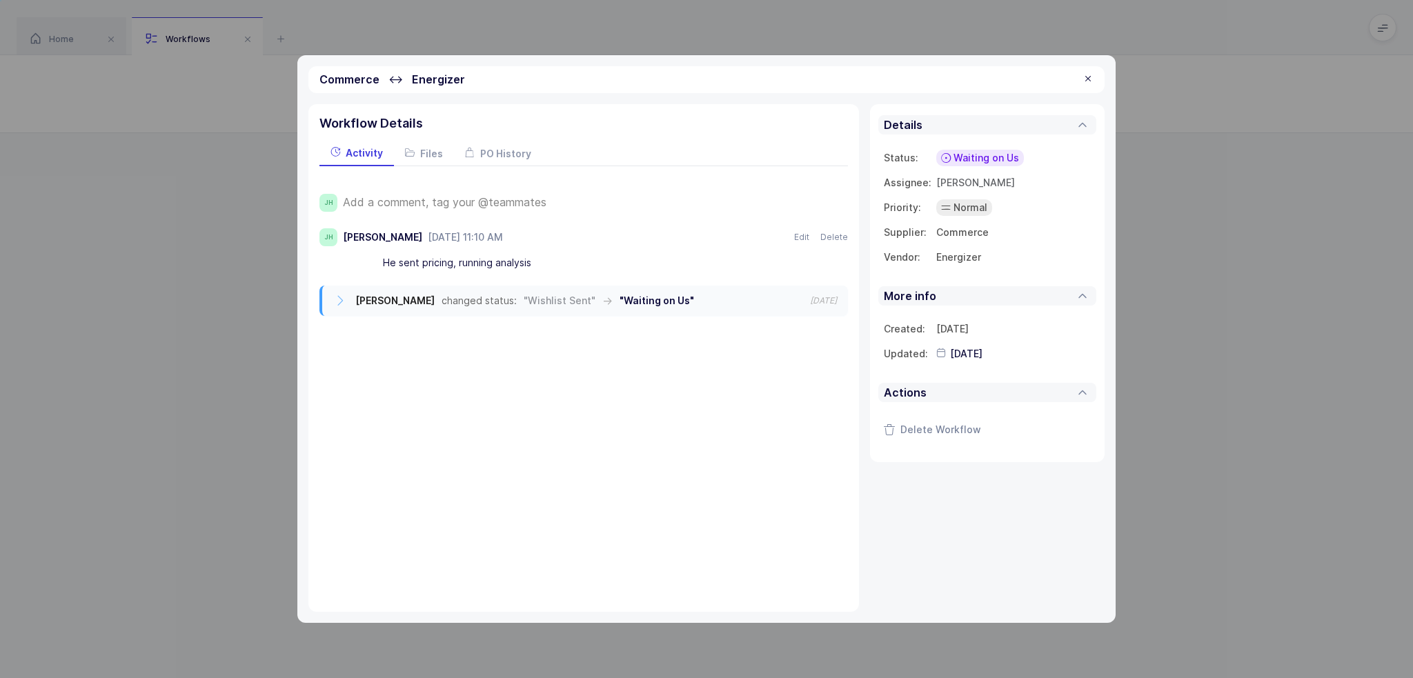
click at [482, 199] on span "Add a comment, tag your @teammates" at bounding box center [445, 202] width 204 height 12
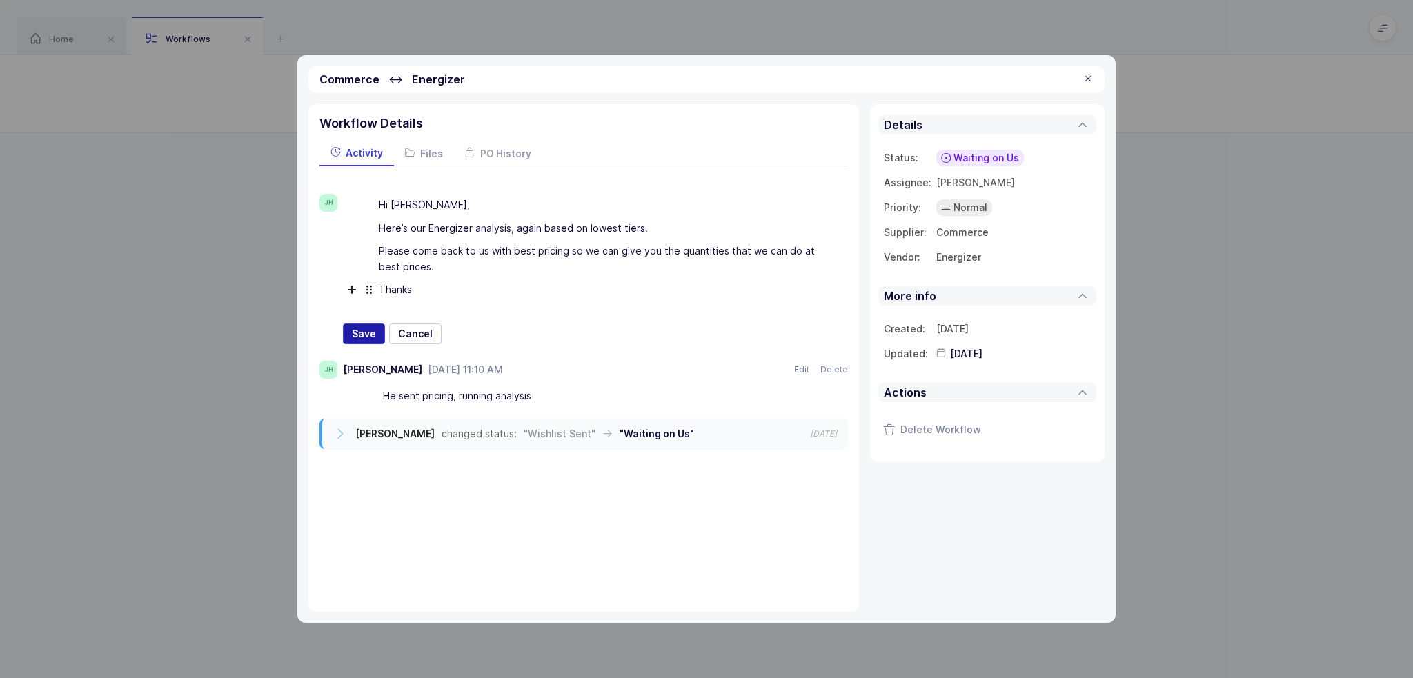
click at [367, 328] on span "Save" at bounding box center [364, 334] width 24 height 14
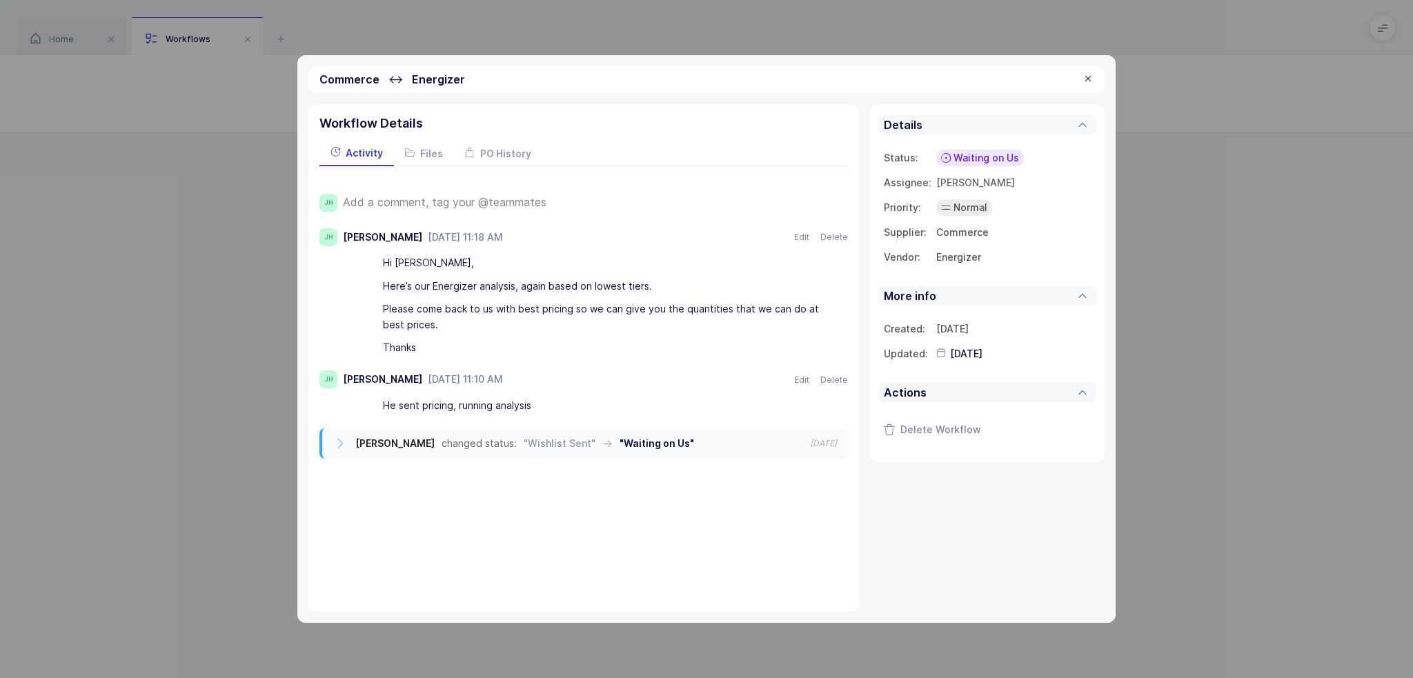
click at [986, 159] on span "Waiting on Us" at bounding box center [987, 158] width 66 height 14
click at [980, 262] on span "Waiting on Supplier" at bounding box center [961, 264] width 93 height 14
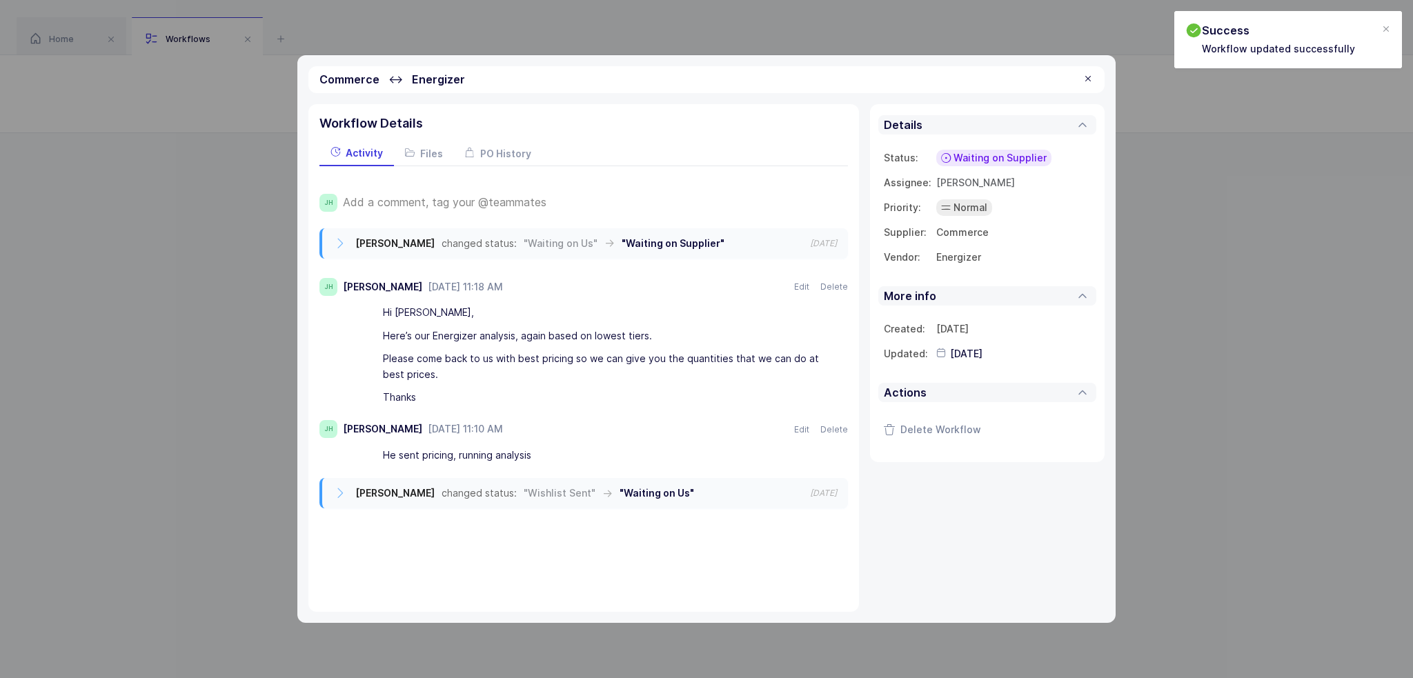
click at [1086, 74] on div at bounding box center [1088, 79] width 11 height 12
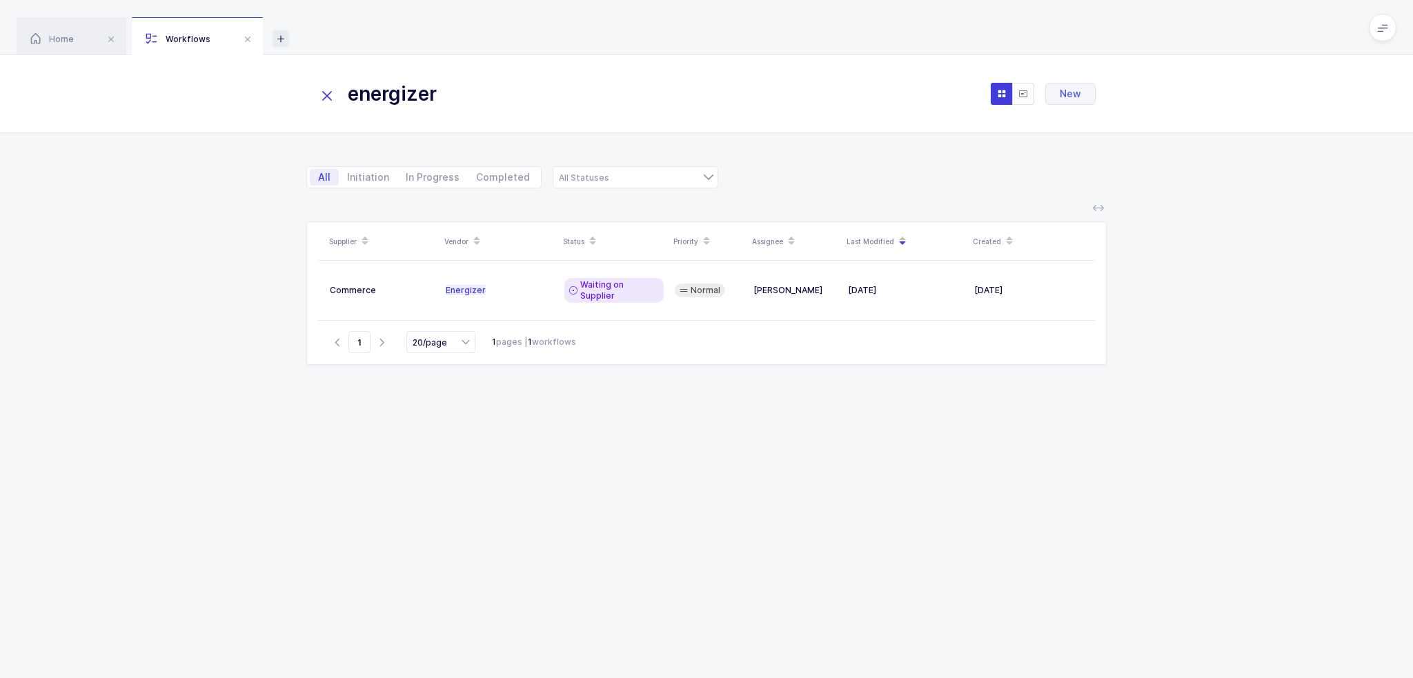
click at [280, 32] on icon at bounding box center [281, 38] width 17 height 17
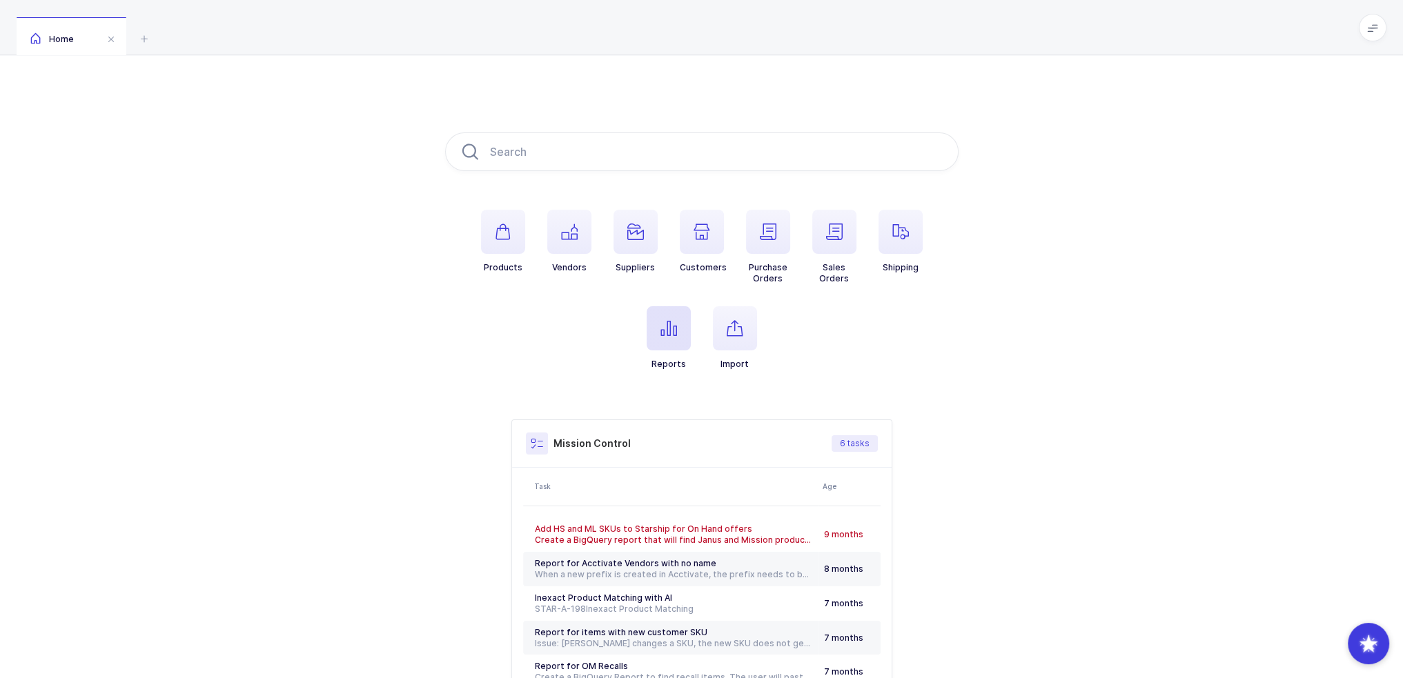
click at [672, 337] on span "button" at bounding box center [669, 328] width 44 height 44
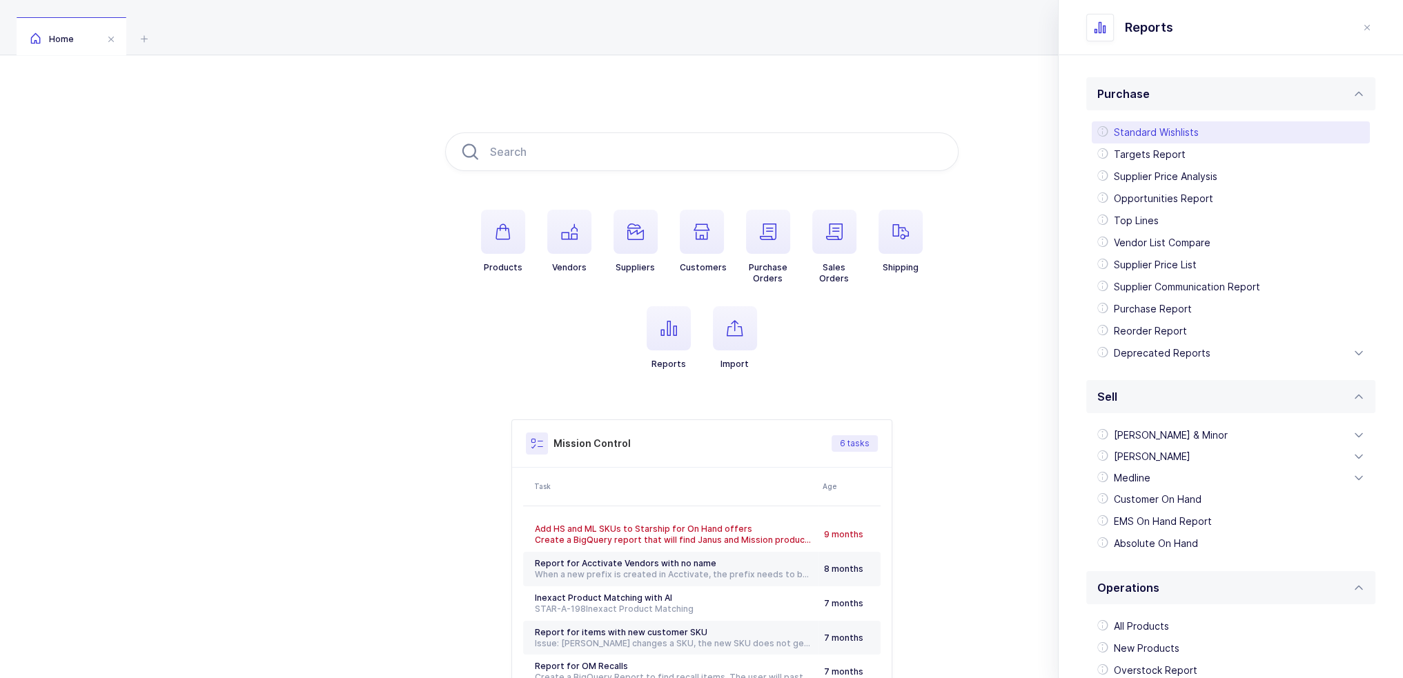
click at [1246, 124] on div "Standard Wishlists" at bounding box center [1231, 132] width 278 height 22
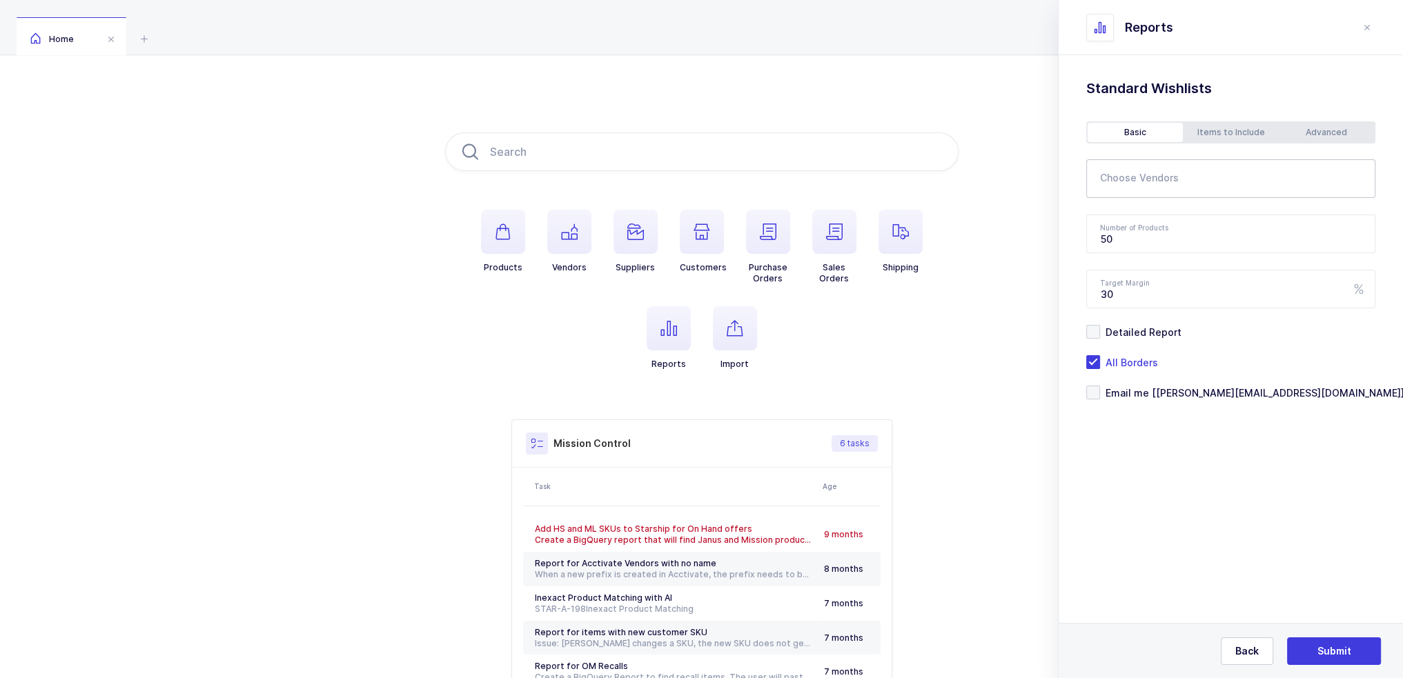
click at [1148, 178] on input "text" at bounding box center [1222, 183] width 244 height 18
type input "ameda"
click at [1146, 222] on span "Ameda" at bounding box center [1134, 226] width 34 height 12
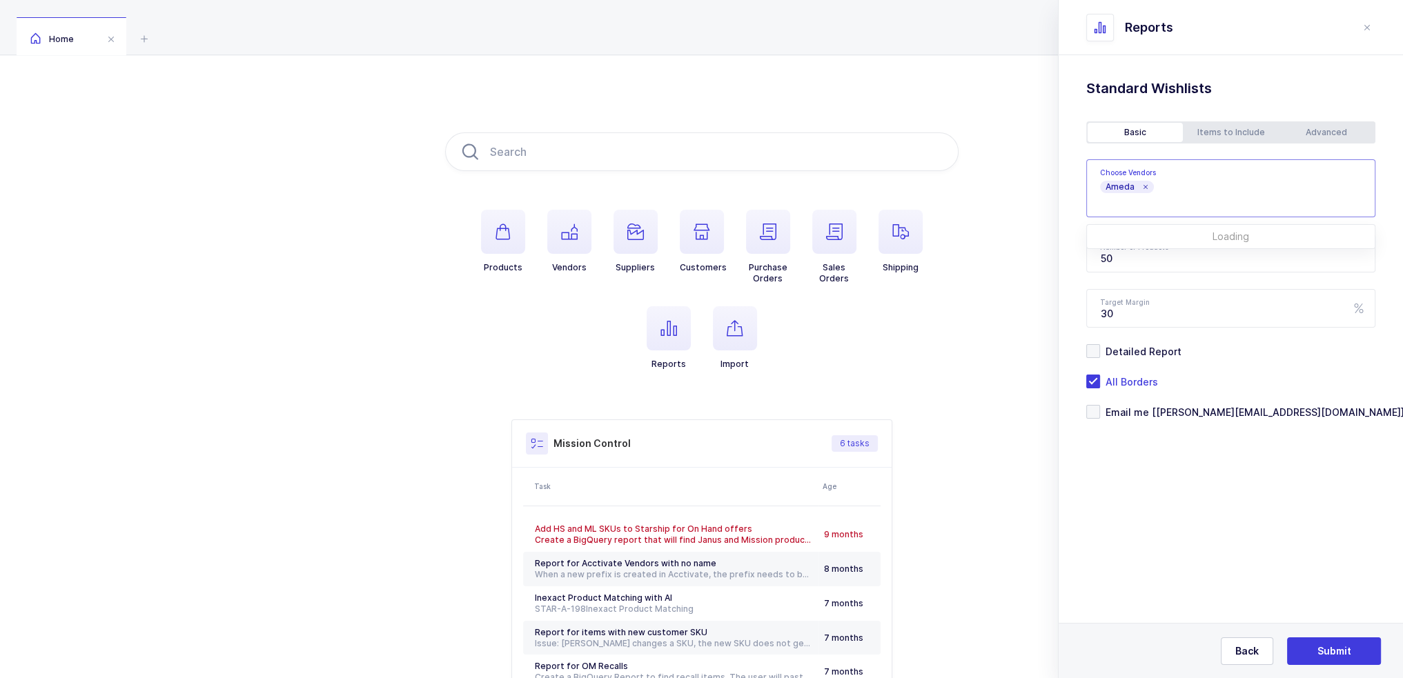
click at [1174, 484] on div "Standard Wishlists Targets Report Supplier Price Analysis Opportunities Report …" at bounding box center [1231, 284] width 344 height 458
click at [1173, 414] on span "Email me [[PERSON_NAME][EMAIL_ADDRESS][DOMAIN_NAME]]" at bounding box center [1252, 412] width 304 height 13
click at [1100, 405] on input "Email me [[PERSON_NAME][EMAIL_ADDRESS][DOMAIN_NAME]]" at bounding box center [1100, 405] width 0 height 0
drag, startPoint x: 1161, startPoint y: 265, endPoint x: 1085, endPoint y: 251, distance: 77.2
click at [1085, 251] on div "Standard Wishlists Targets Report Supplier Price Analysis Opportunities Report …" at bounding box center [1231, 284] width 344 height 458
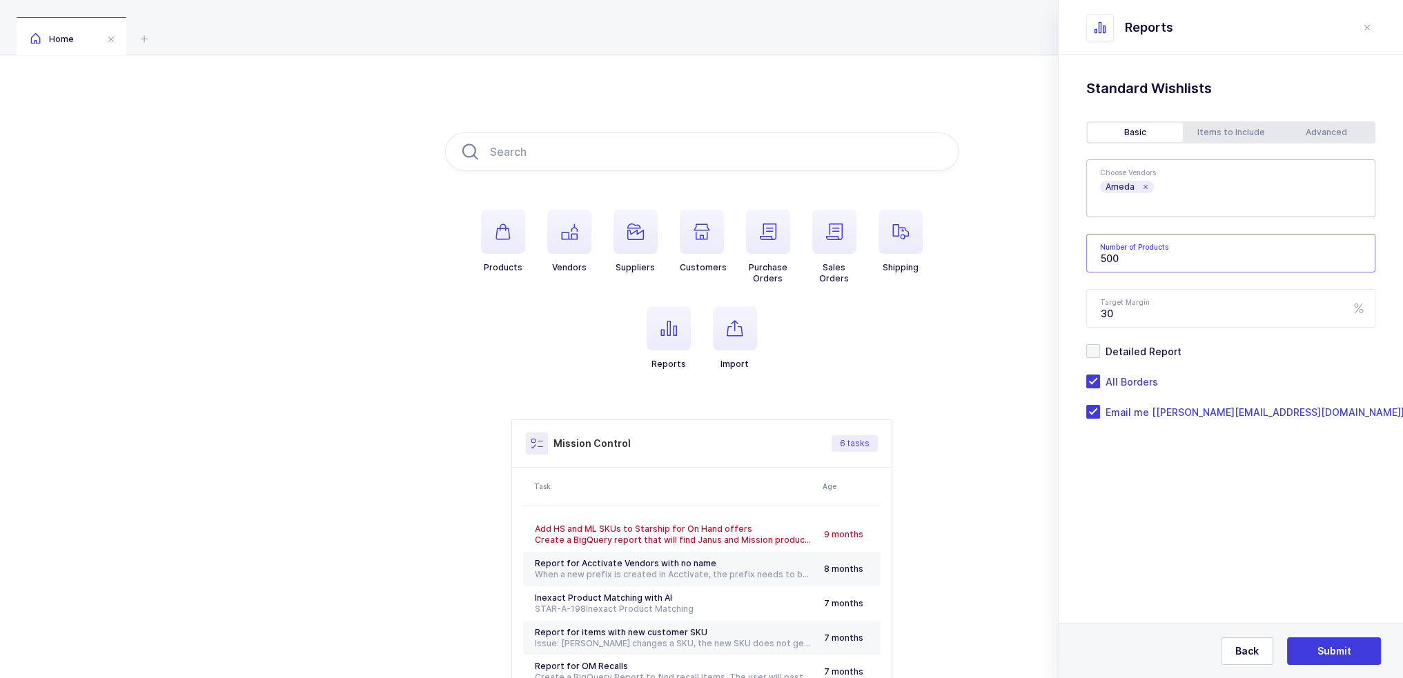
type input "500"
click at [1325, 131] on div "Advanced" at bounding box center [1326, 132] width 95 height 19
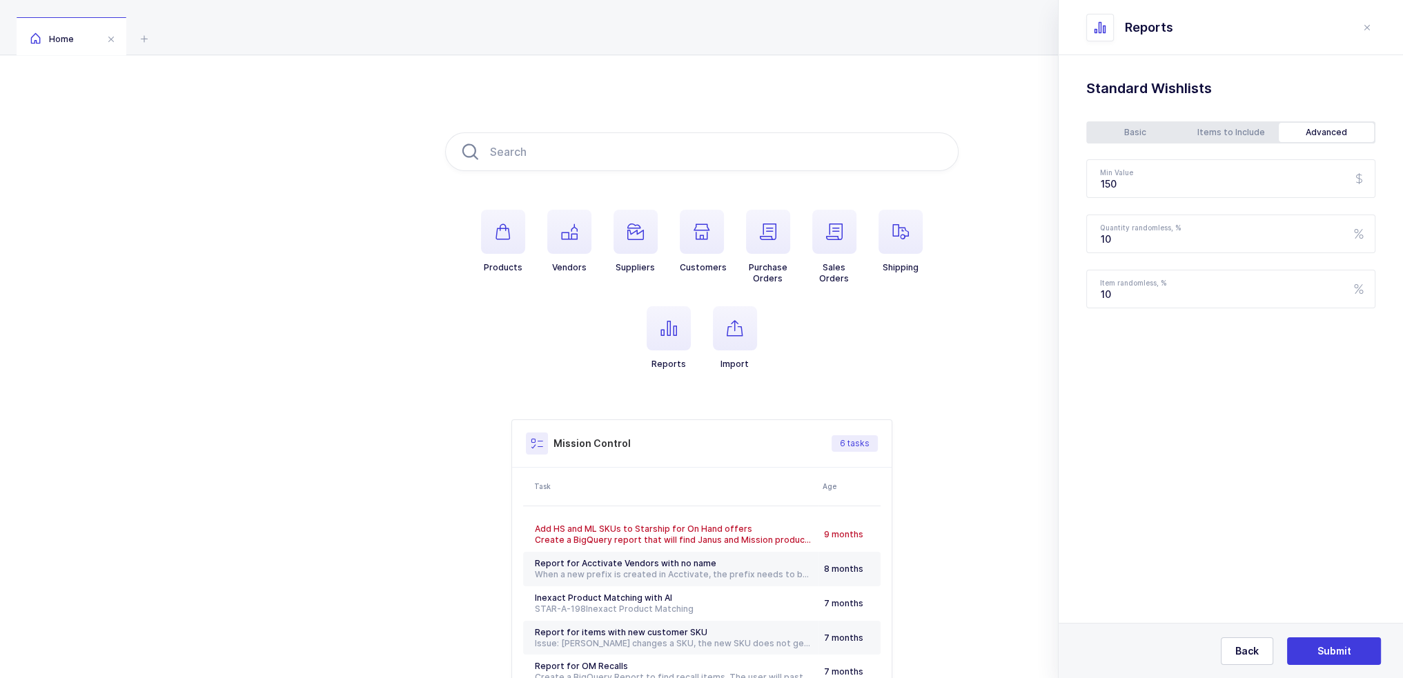
click at [1134, 138] on div "Basic" at bounding box center [1135, 132] width 95 height 19
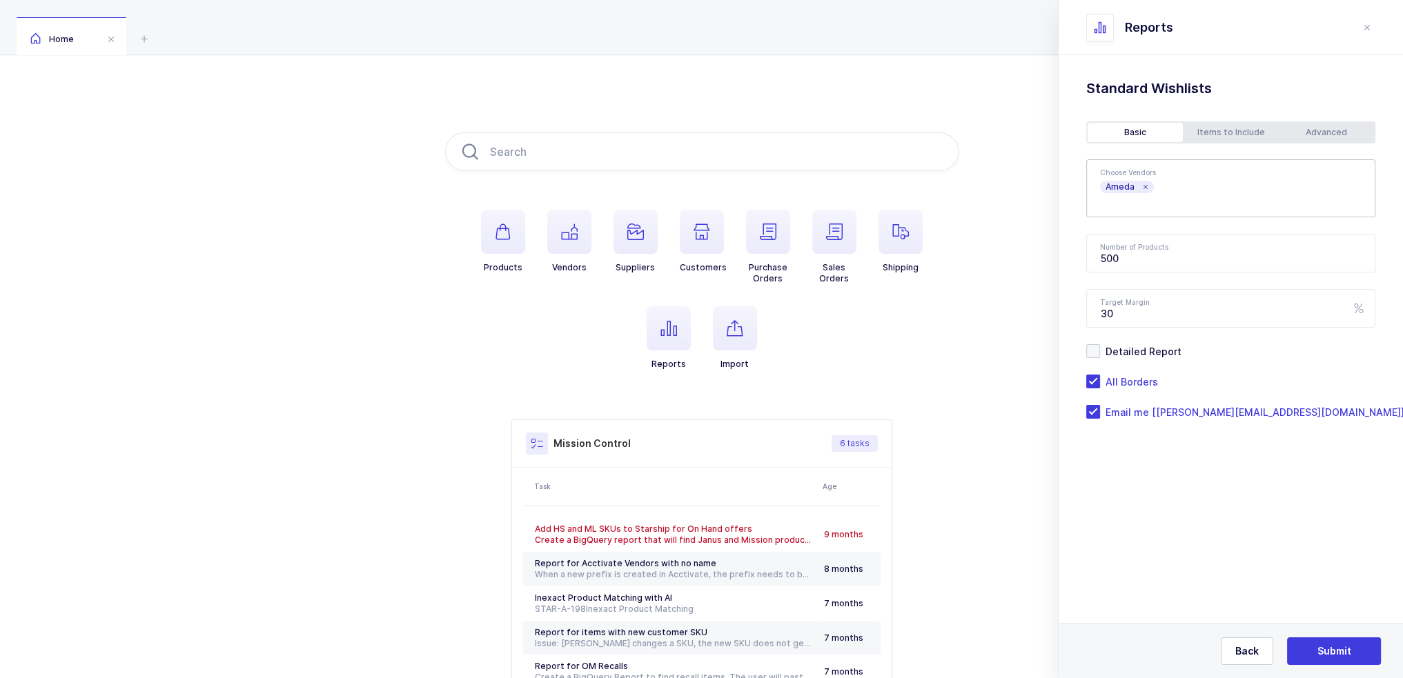
click at [1325, 128] on div "Advanced" at bounding box center [1326, 132] width 95 height 19
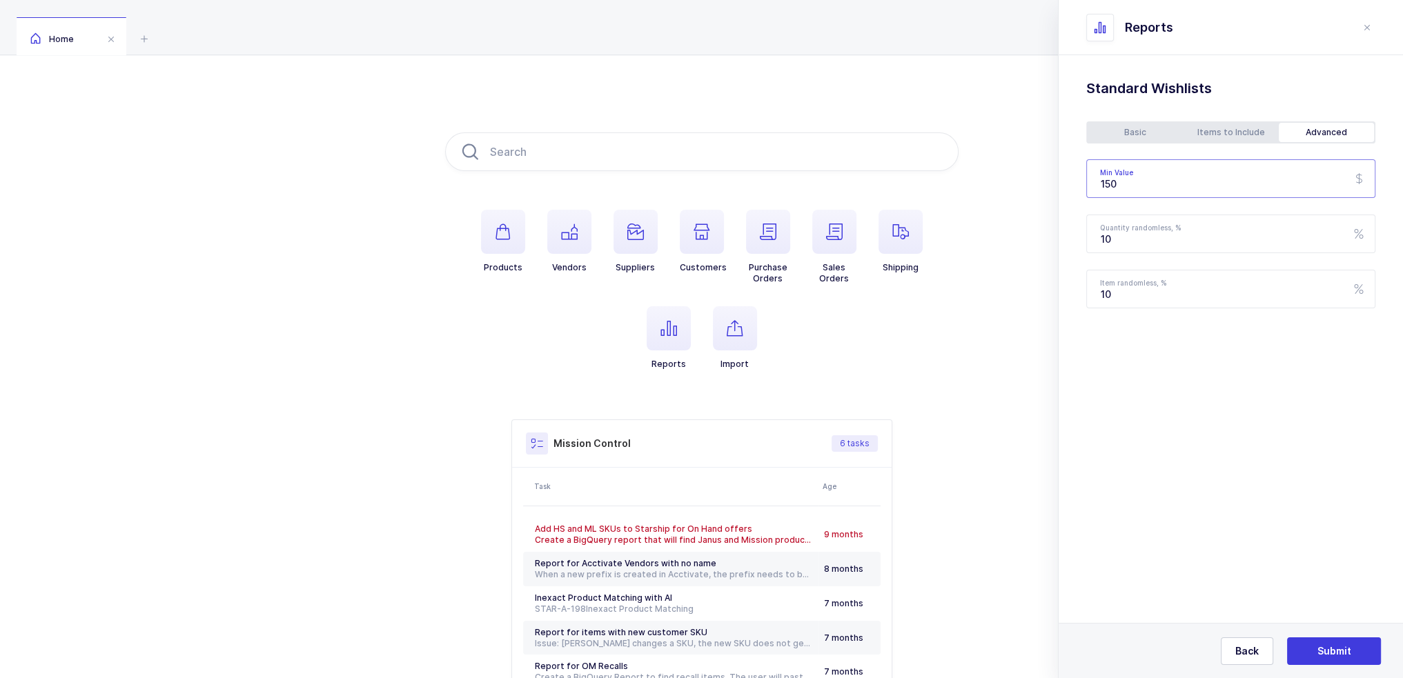
drag, startPoint x: 1151, startPoint y: 185, endPoint x: 1049, endPoint y: 179, distance: 102.3
click at [1049, 179] on div "Products Vendors Suppliers Customers Purchase Orders Sales Orders Shipping Repo…" at bounding box center [701, 434] width 1403 height 758
type input "250"
click at [1152, 131] on div "Basic" at bounding box center [1135, 132] width 95 height 19
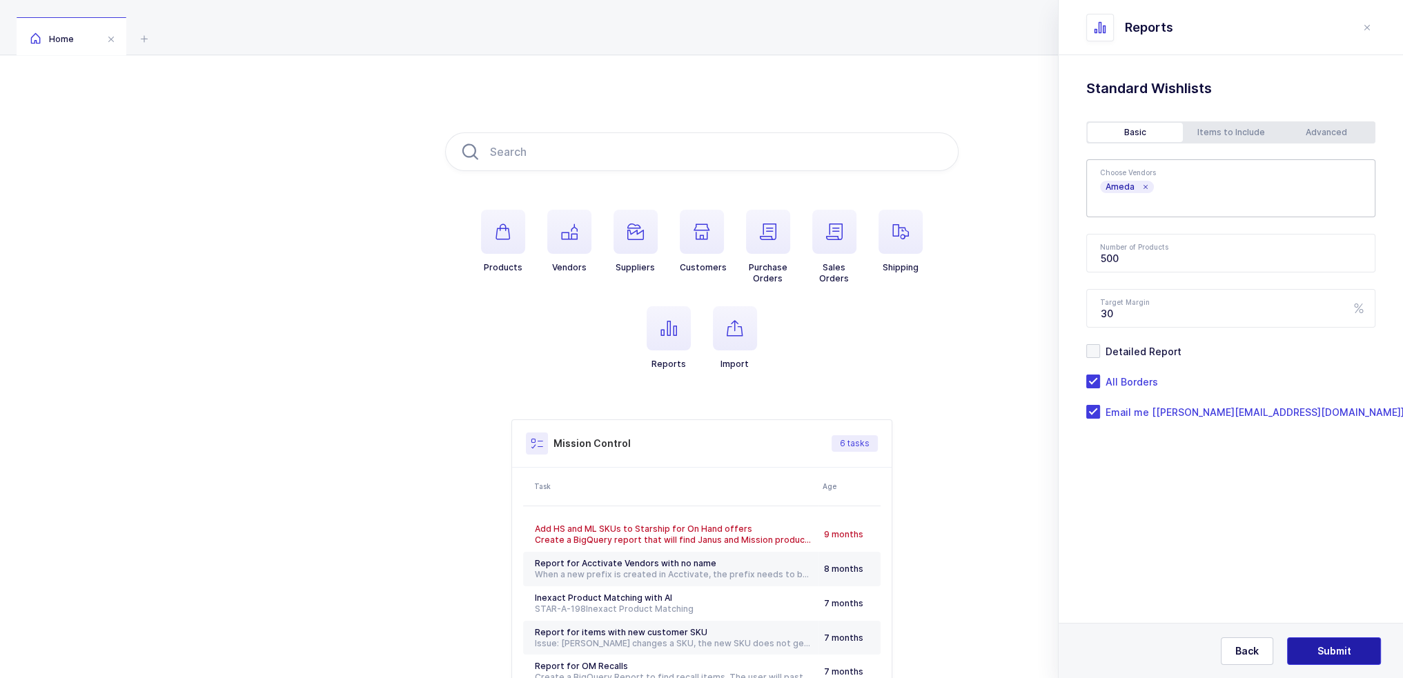
click at [1320, 648] on span "Submit" at bounding box center [1335, 652] width 34 height 14
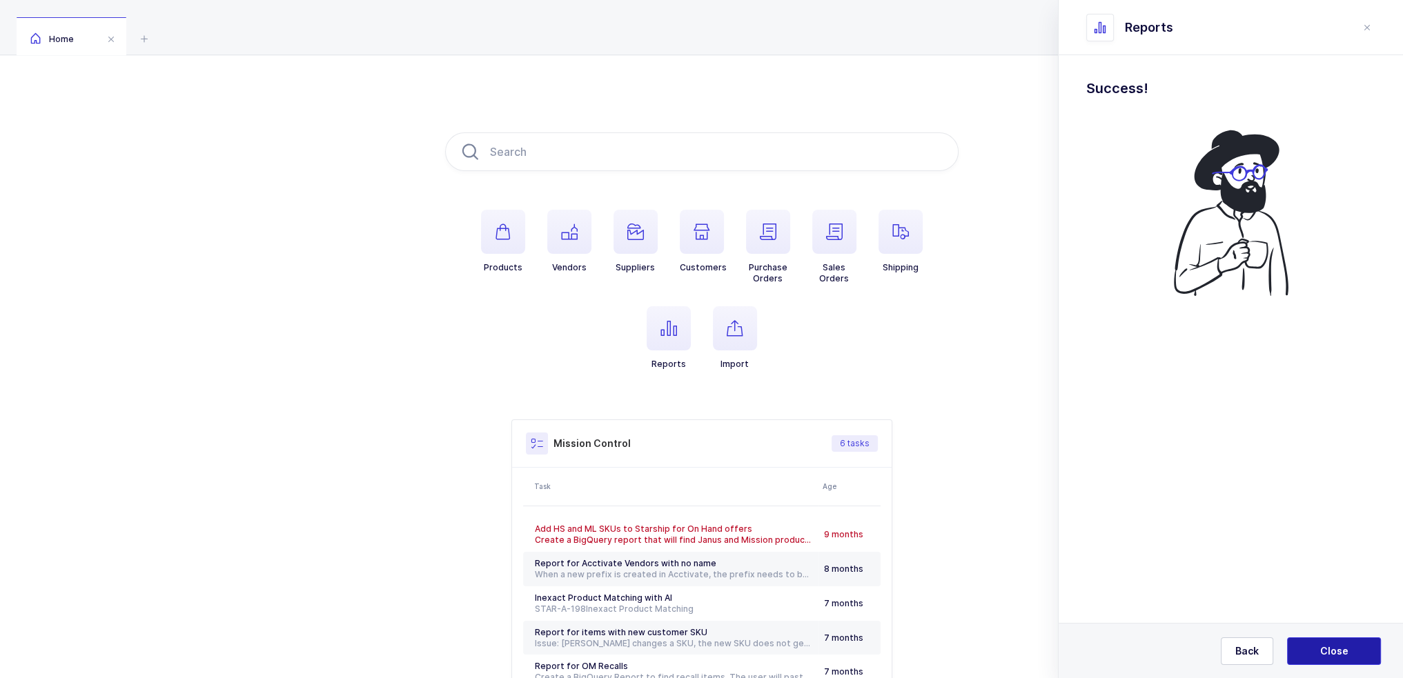
click at [1320, 648] on span "Close" at bounding box center [1334, 652] width 28 height 14
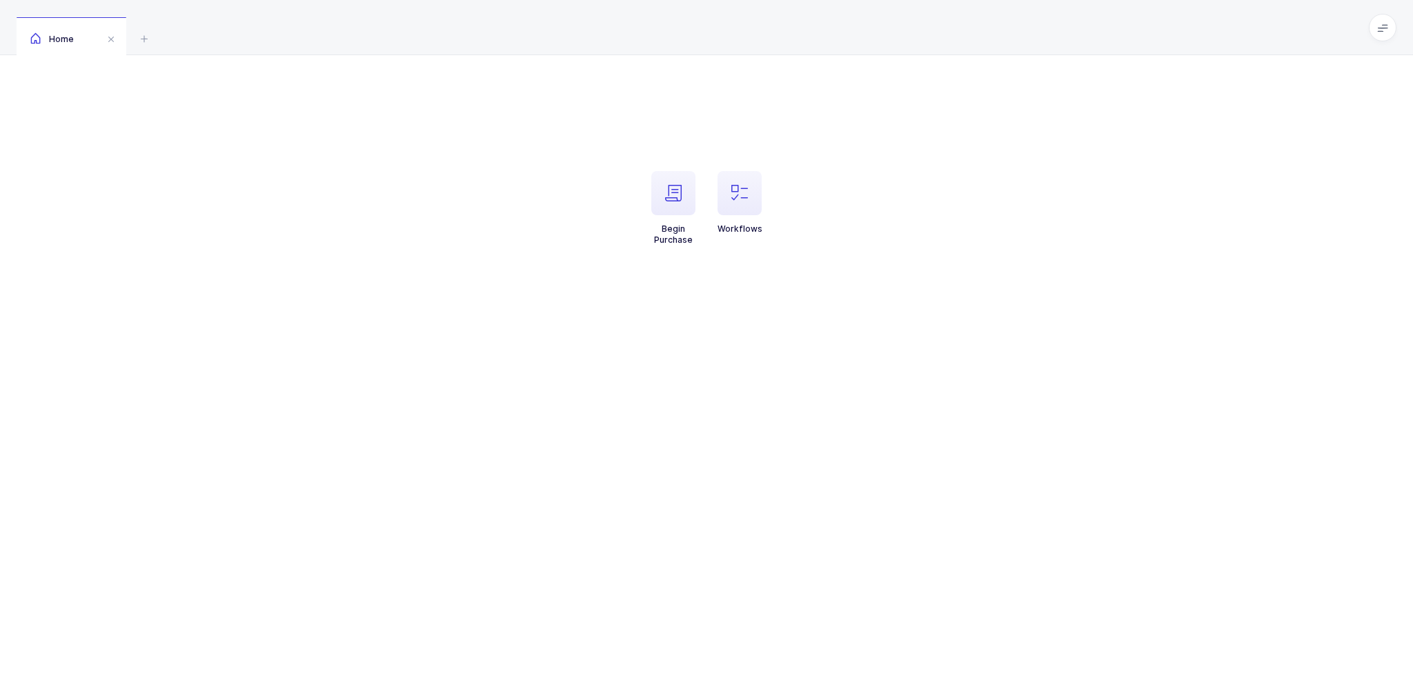
click at [772, 193] on li "Workflows" at bounding box center [740, 208] width 66 height 75
click at [662, 196] on span "button" at bounding box center [674, 193] width 44 height 44
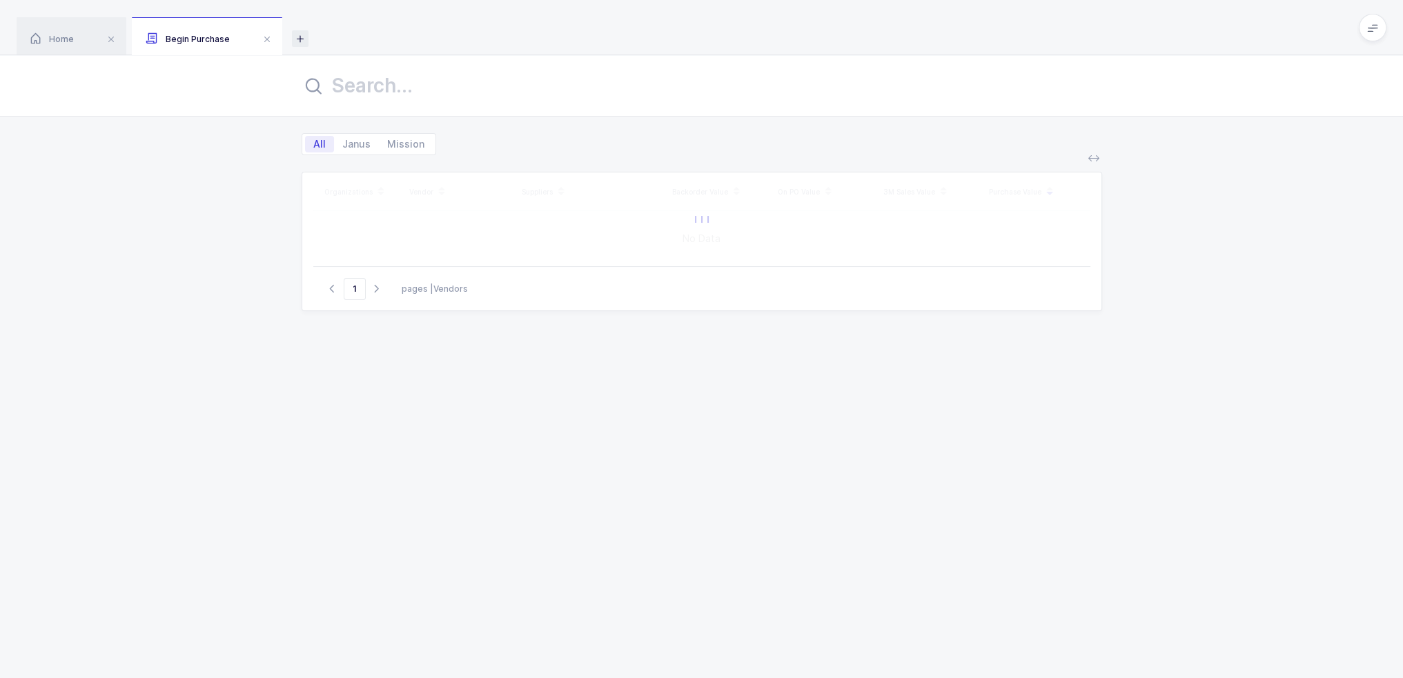
click at [304, 39] on icon at bounding box center [300, 38] width 17 height 17
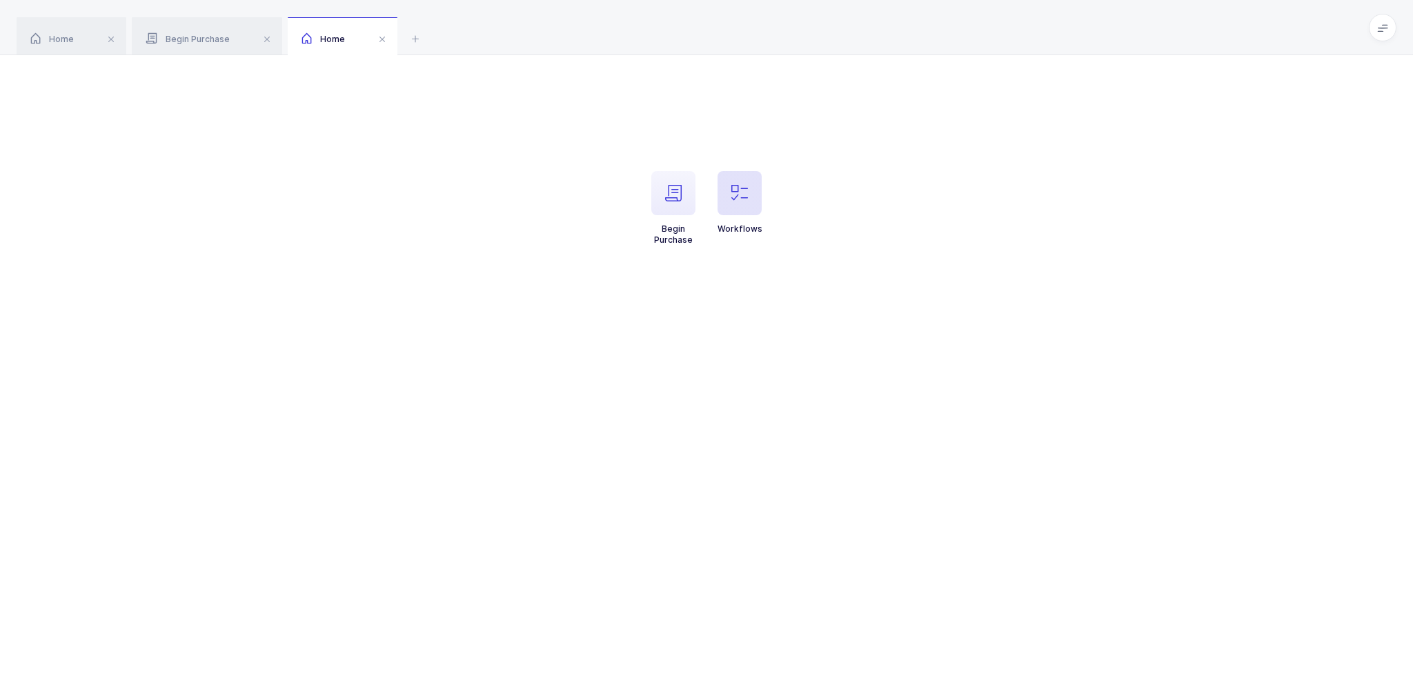
click at [732, 187] on icon "button" at bounding box center [740, 193] width 17 height 17
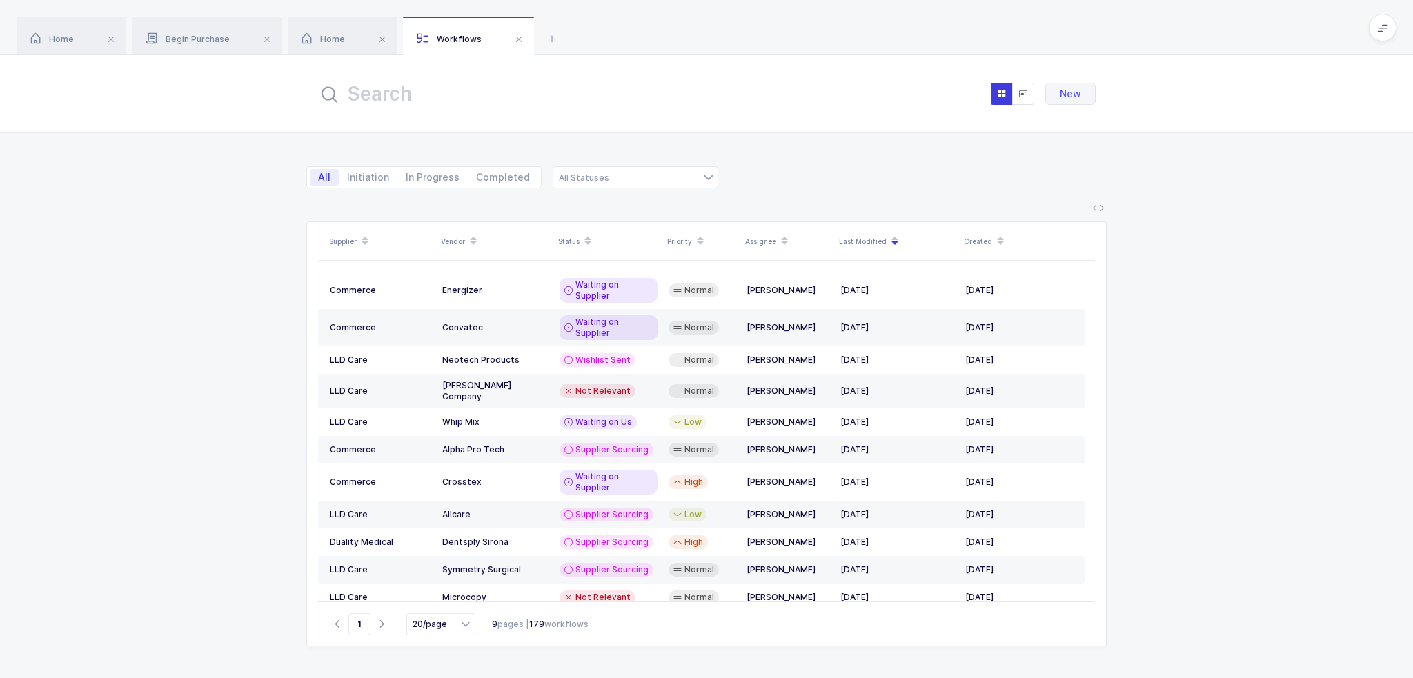
click at [499, 90] on input "text" at bounding box center [469, 93] width 304 height 33
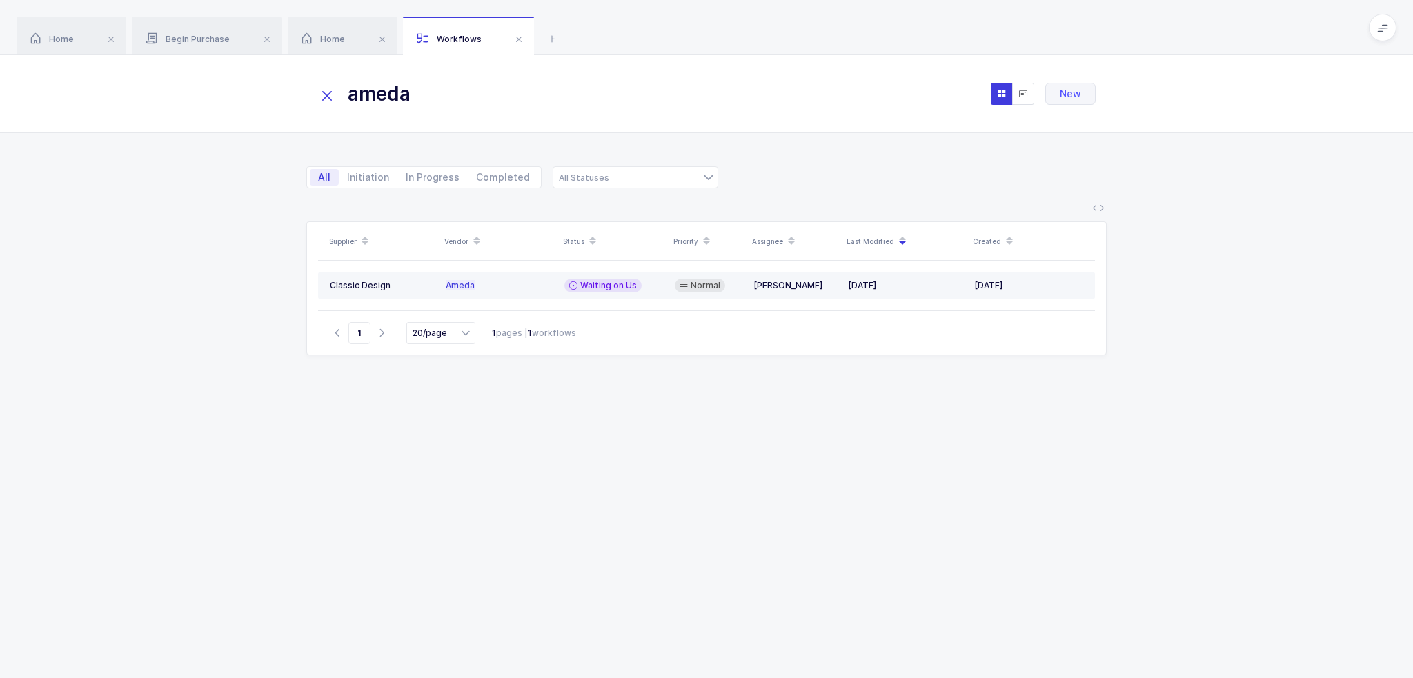
type input "ameda"
click at [577, 286] on icon at bounding box center [573, 285] width 8 height 11
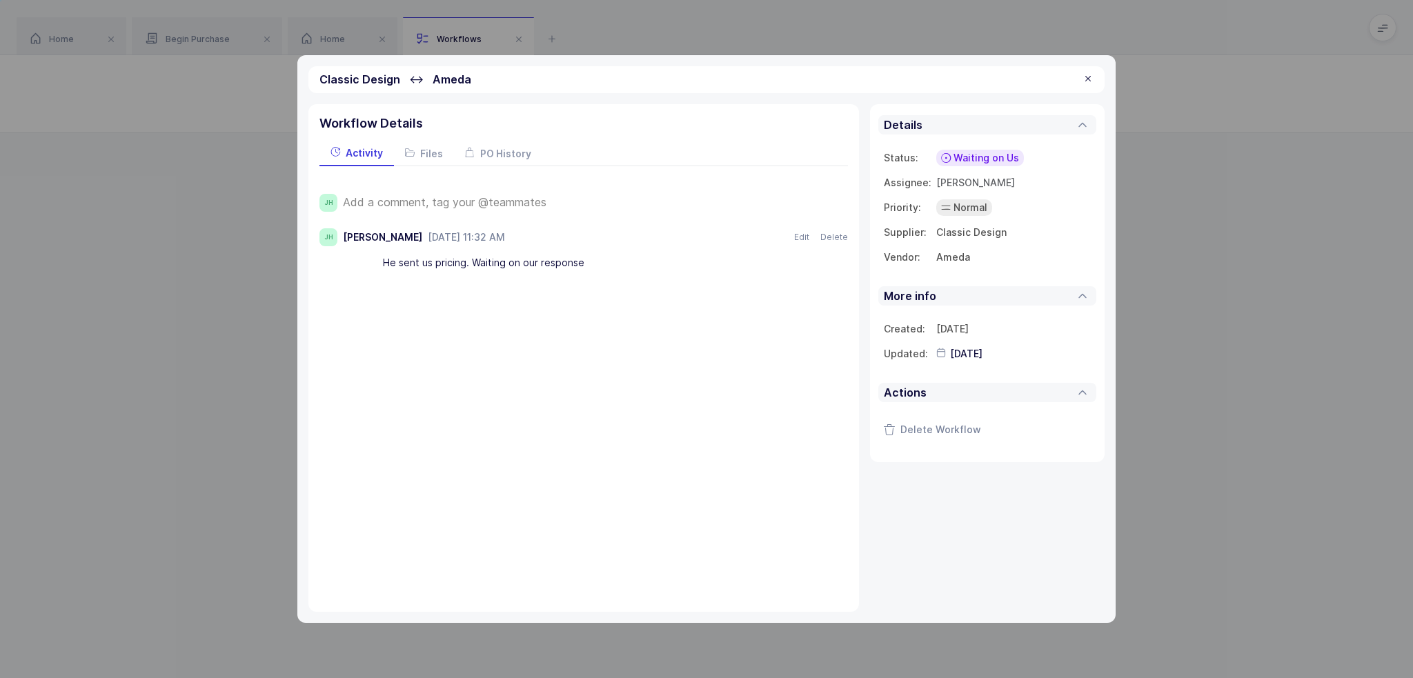
click at [1079, 79] on div "Classic Design ↔ Ameda" at bounding box center [707, 79] width 796 height 27
click at [1082, 79] on div "Classic Design ↔ Ameda" at bounding box center [707, 79] width 796 height 27
click at [1084, 79] on div at bounding box center [1088, 79] width 11 height 12
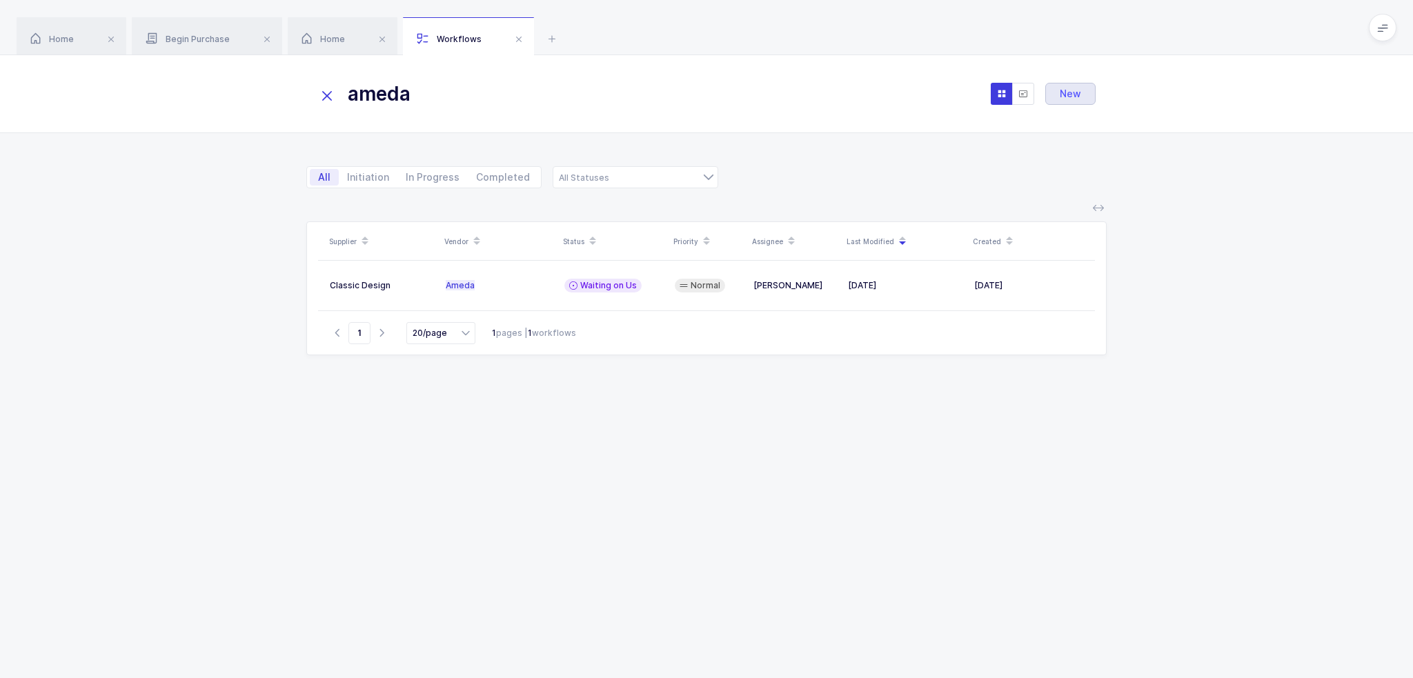
click at [1082, 99] on button "New" at bounding box center [1071, 94] width 50 height 22
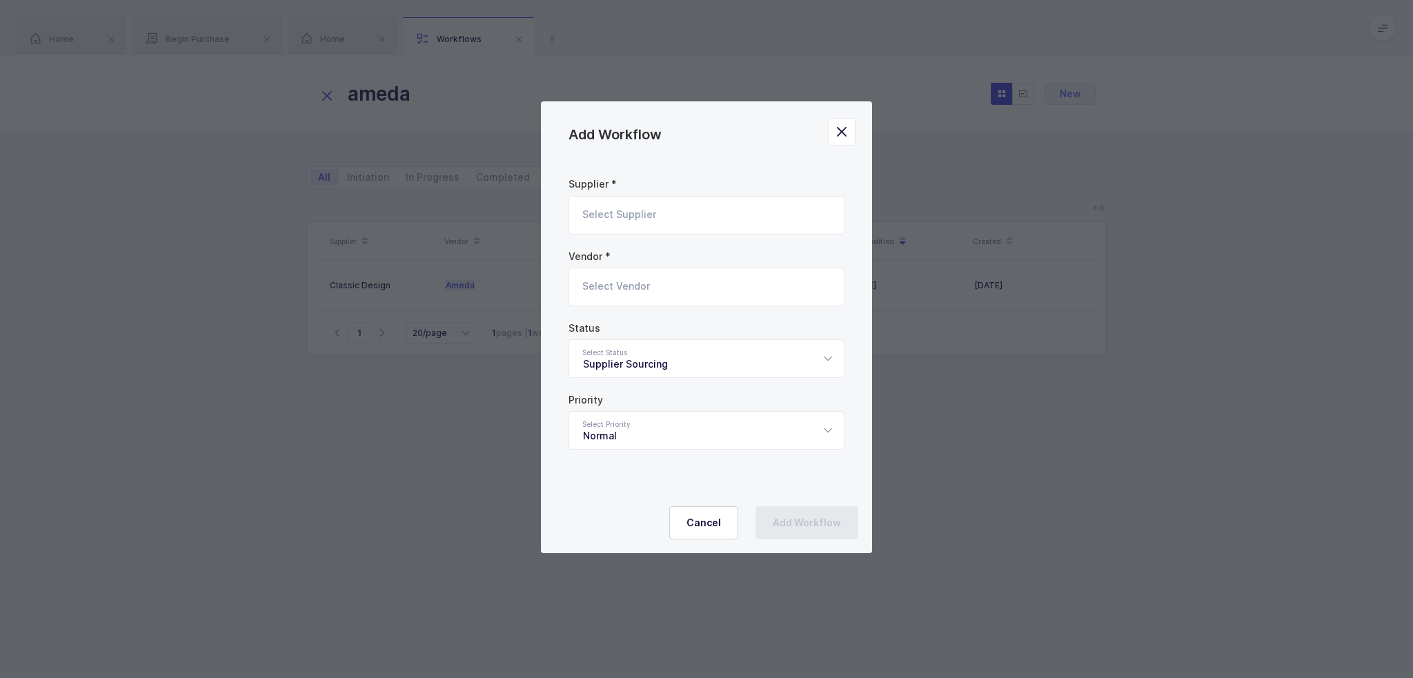
click at [681, 215] on input "Add Workflow" at bounding box center [707, 215] width 276 height 39
click at [659, 257] on li "LLD Care" at bounding box center [712, 262] width 274 height 22
type input "LLD Care"
click at [640, 297] on input "Add Workflow" at bounding box center [707, 287] width 276 height 39
click at [654, 345] on div "Add Workflow" at bounding box center [707, 347] width 272 height 4
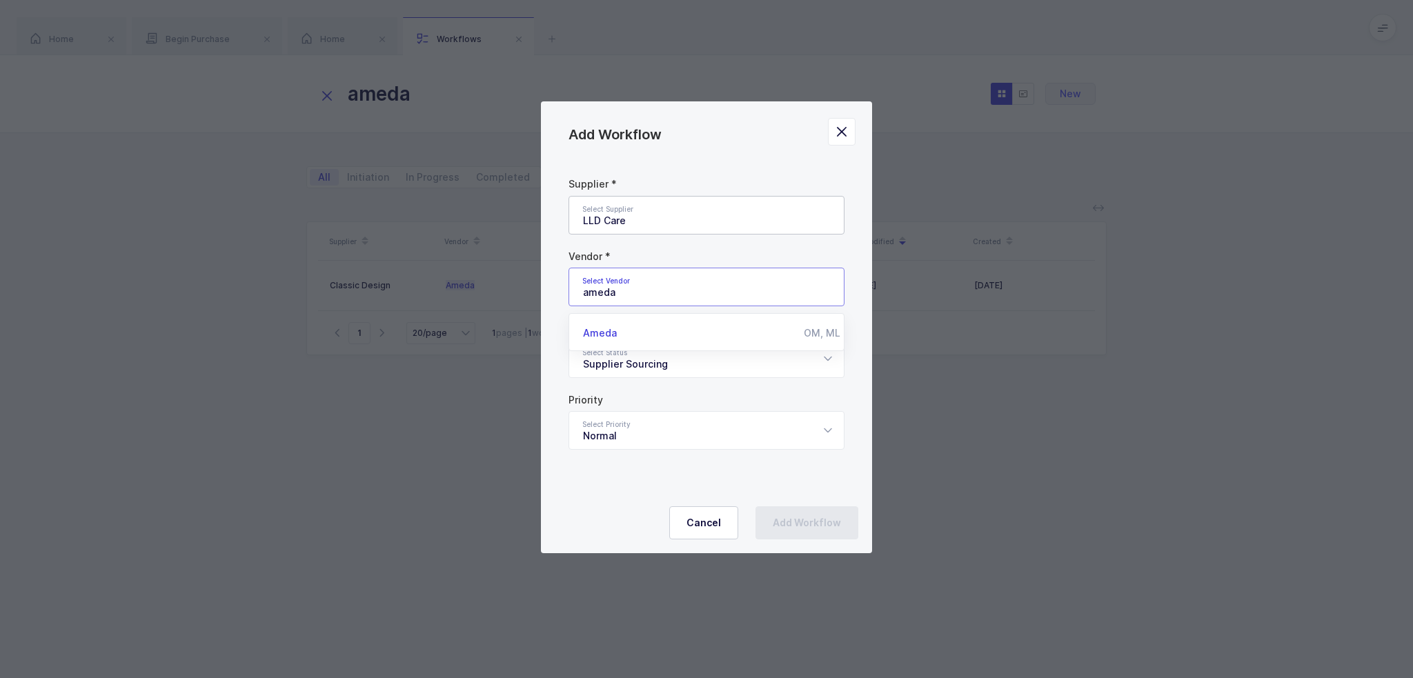
click at [658, 324] on li "Ameda OM, ML" at bounding box center [712, 333] width 274 height 22
type input "Ameda"
click at [649, 363] on div "Supplier Sourcing" at bounding box center [707, 359] width 276 height 39
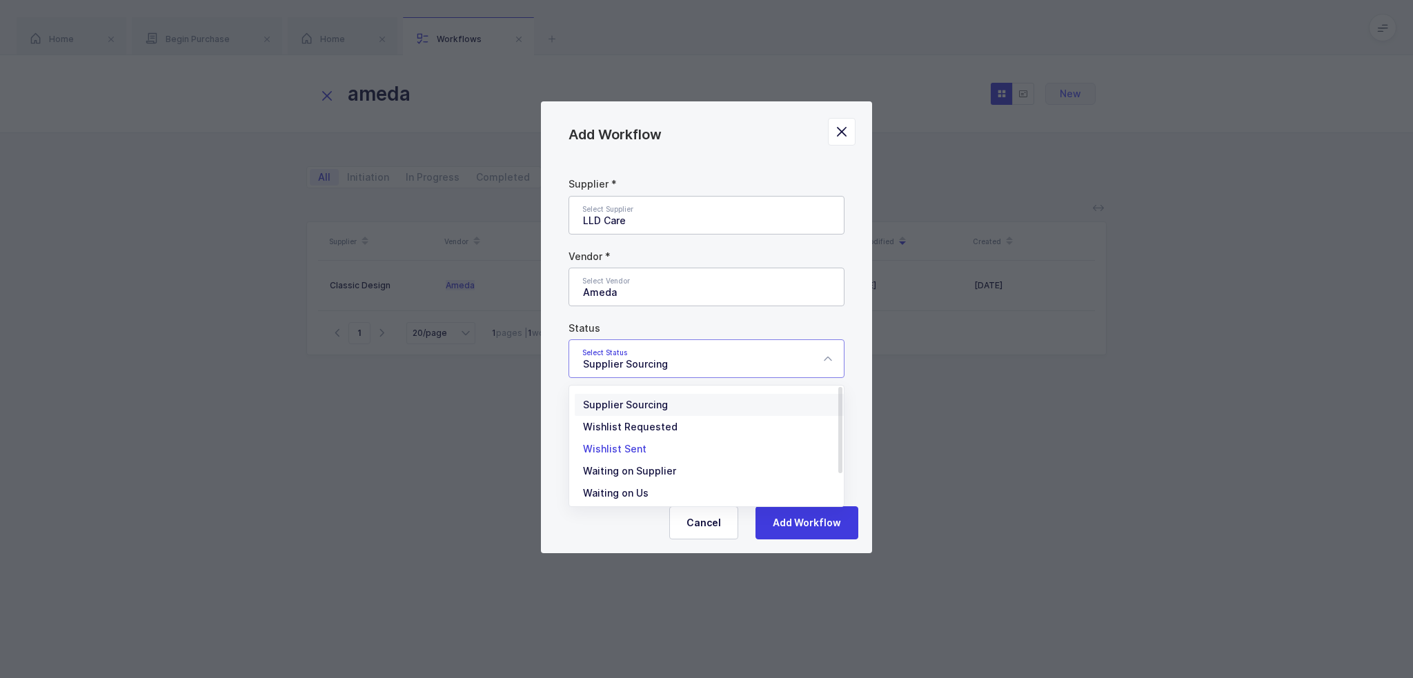
click at [645, 450] on li "Wishlist Sent" at bounding box center [712, 449] width 274 height 22
type input "Wishlist Sent"
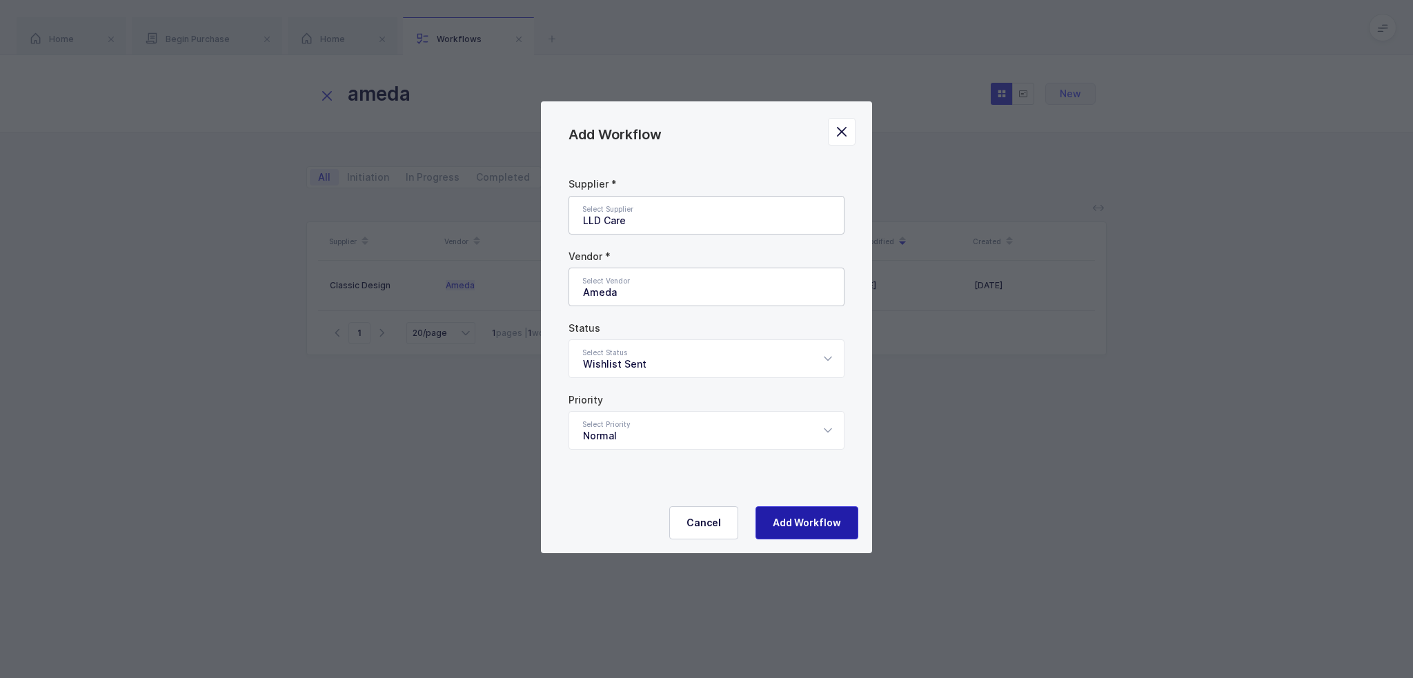
click at [831, 521] on span "Add Workflow" at bounding box center [807, 523] width 68 height 14
type input "Supplier Sourcing"
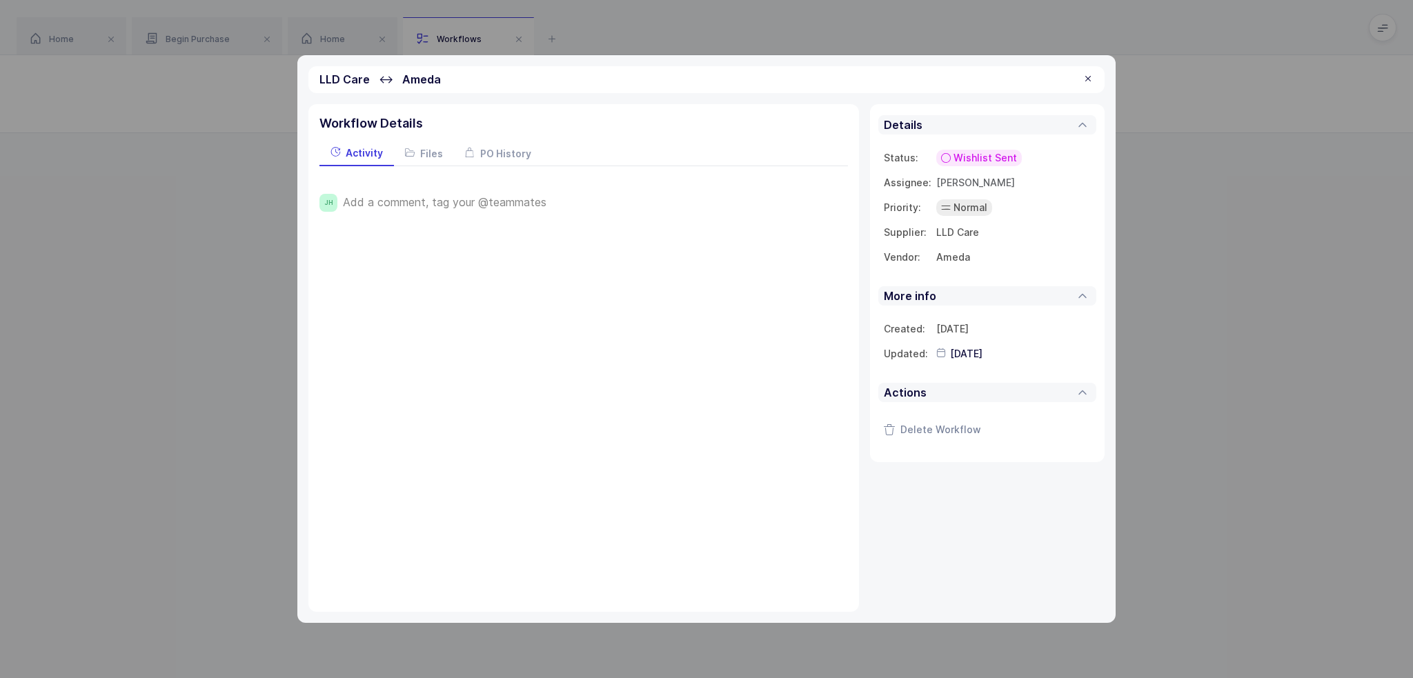
click at [1087, 81] on div at bounding box center [1088, 79] width 11 height 12
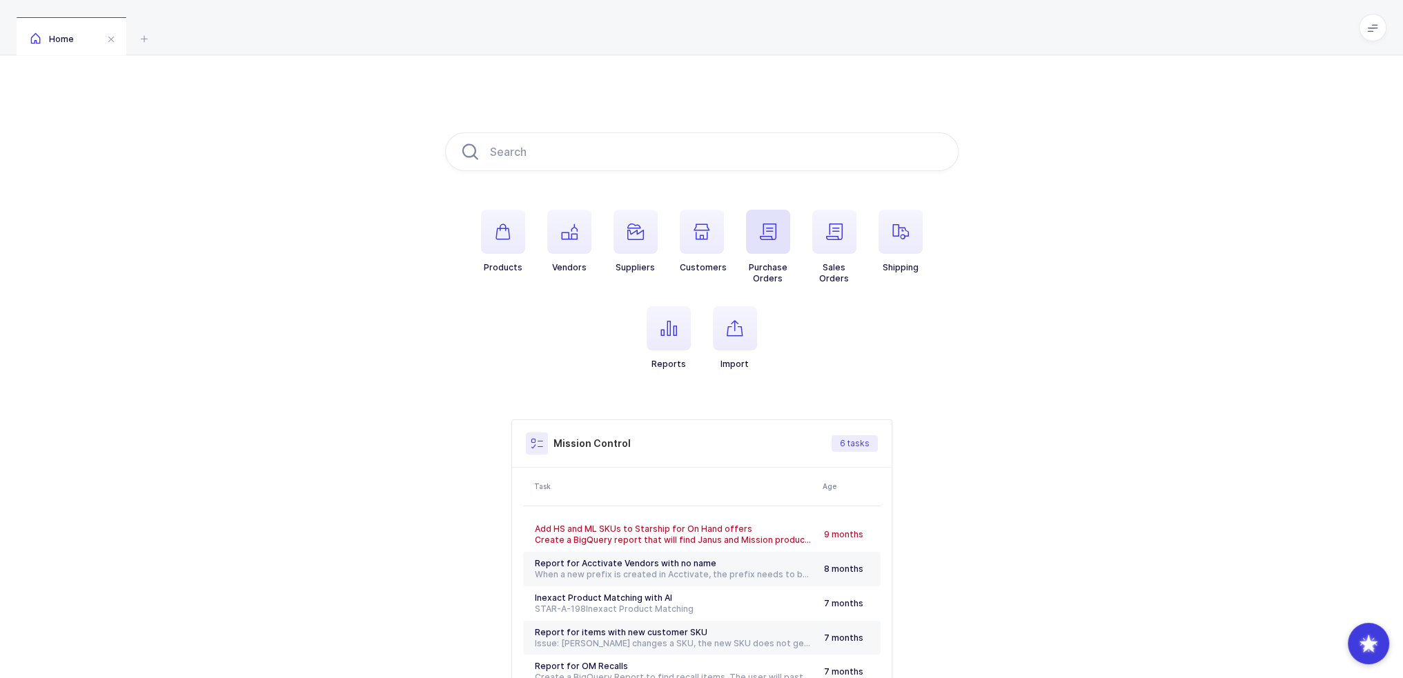
click at [750, 226] on span "button" at bounding box center [768, 232] width 44 height 44
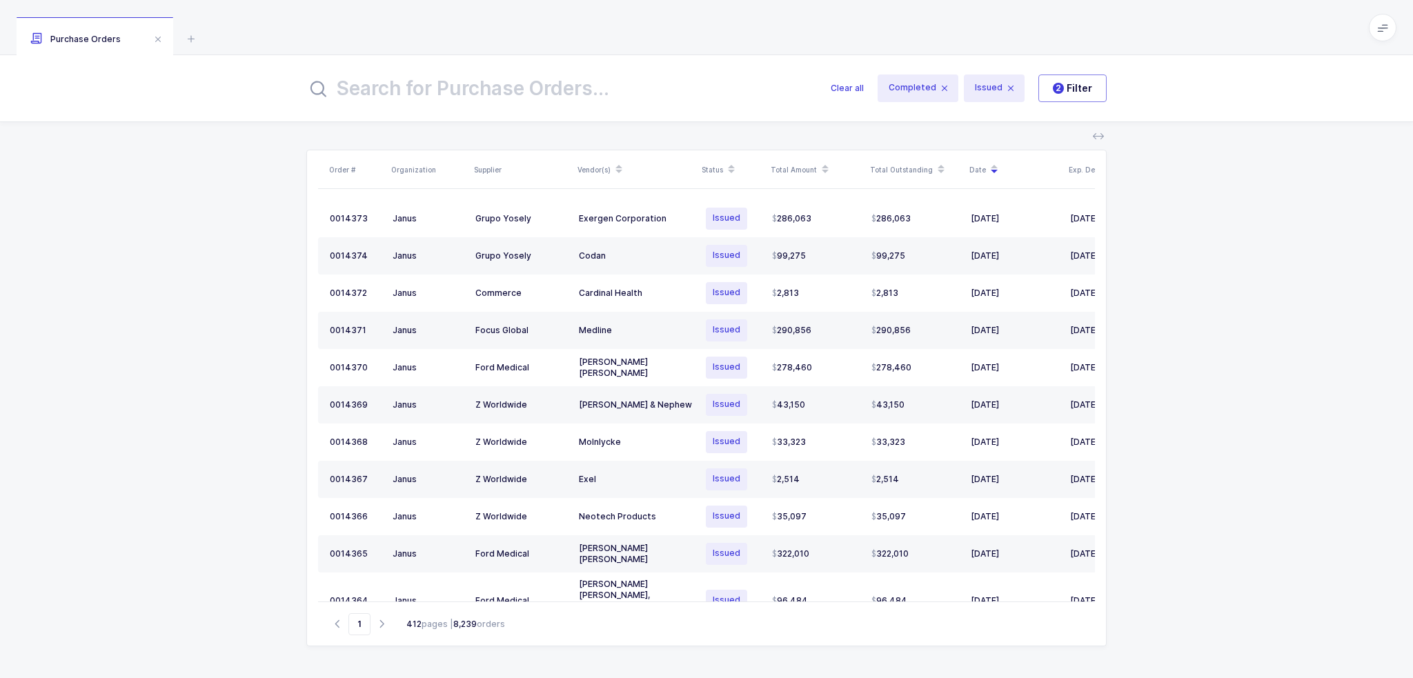
click at [599, 95] on input "text" at bounding box center [560, 88] width 508 height 33
click at [1046, 85] on button "2 Filter" at bounding box center [1073, 89] width 68 height 28
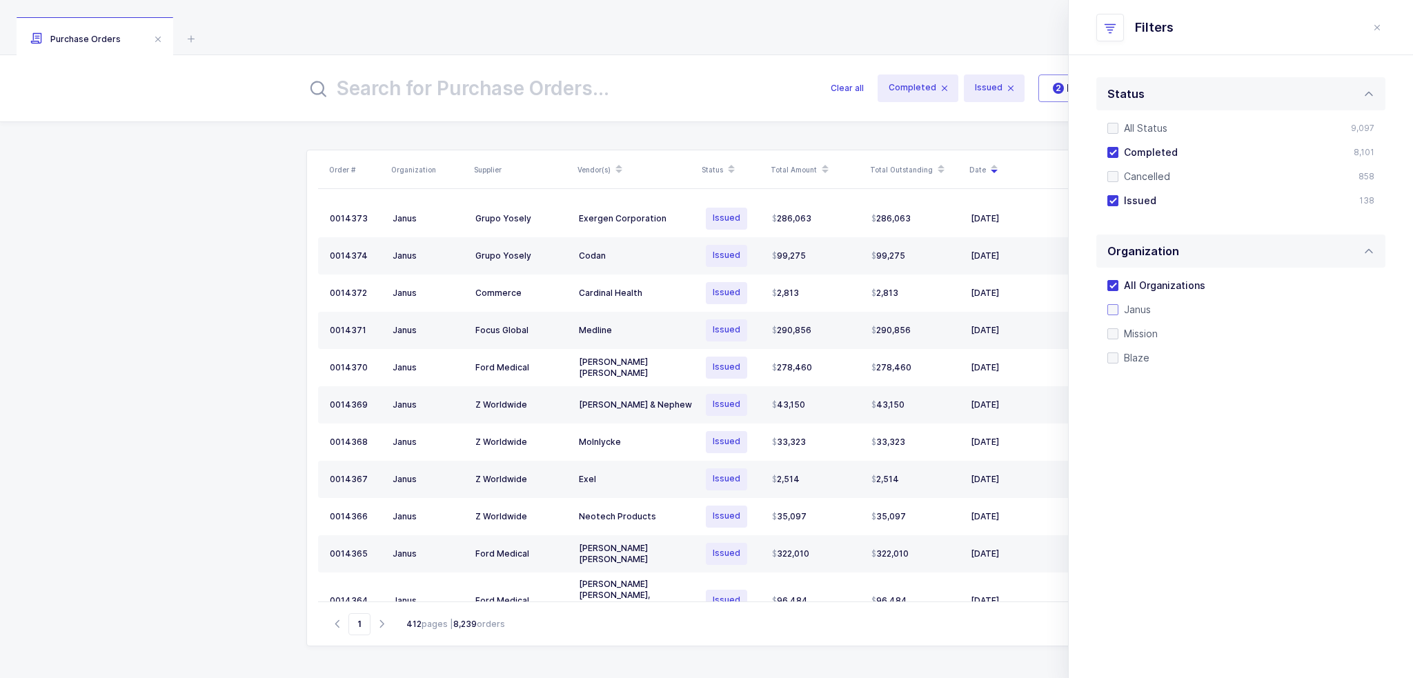
click at [1145, 311] on span "Janus" at bounding box center [1135, 309] width 32 height 13
click at [1119, 304] on input "Janus" at bounding box center [1119, 304] width 0 height 0
click at [591, 83] on input "text" at bounding box center [528, 88] width 445 height 33
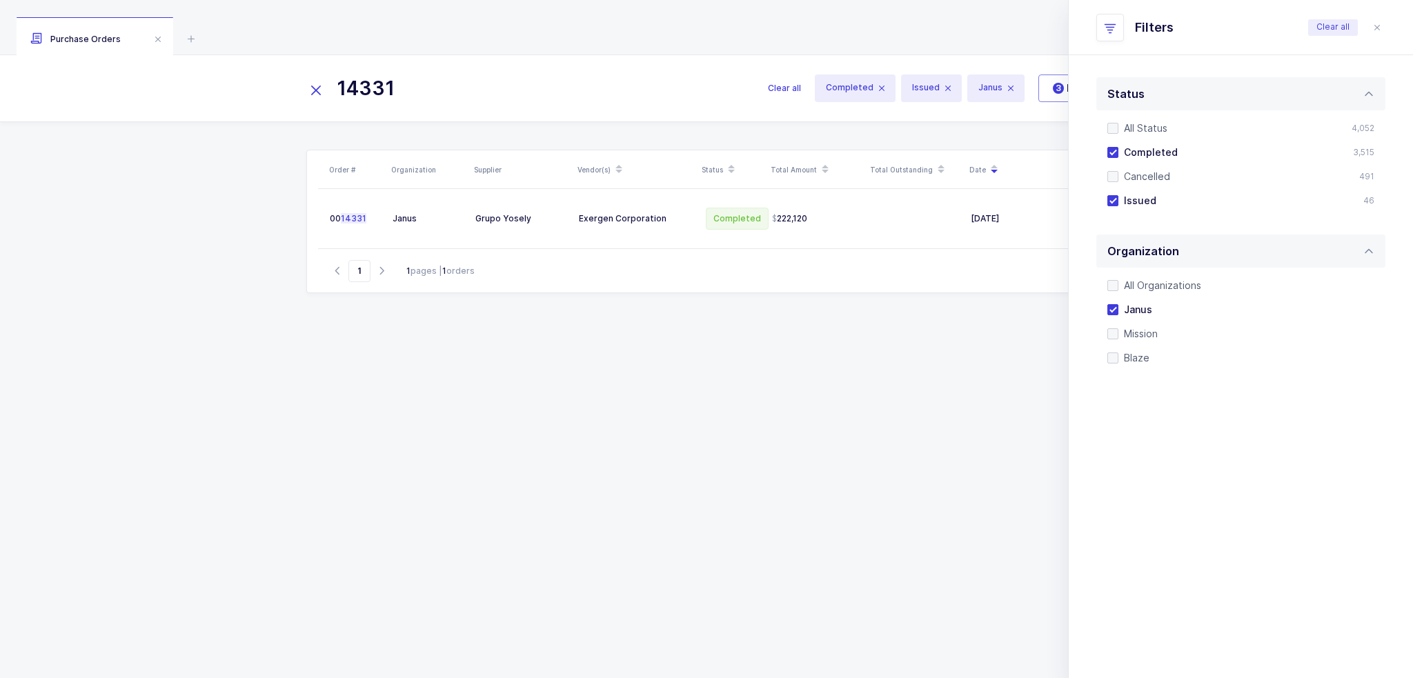
drag, startPoint x: 442, startPoint y: 85, endPoint x: 363, endPoint y: 84, distance: 79.4
click at [363, 84] on input "14331" at bounding box center [528, 88] width 445 height 33
drag, startPoint x: 458, startPoint y: 89, endPoint x: 271, endPoint y: 85, distance: 187.1
click at [271, 85] on div "14239 Clear all Completed Issued Janus 3 Filter" at bounding box center [706, 88] width 1413 height 66
drag, startPoint x: 453, startPoint y: 81, endPoint x: 335, endPoint y: 89, distance: 117.6
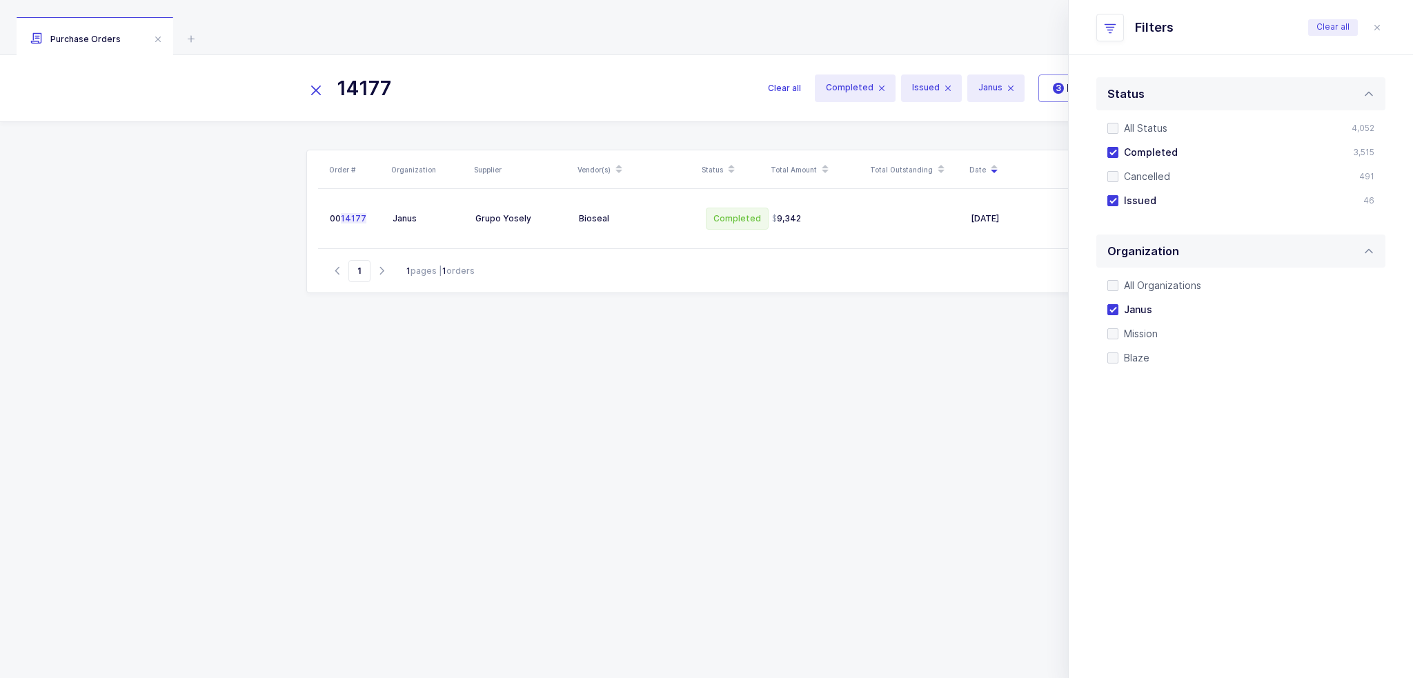
click at [335, 89] on input "14177" at bounding box center [528, 88] width 445 height 33
type input "14303"
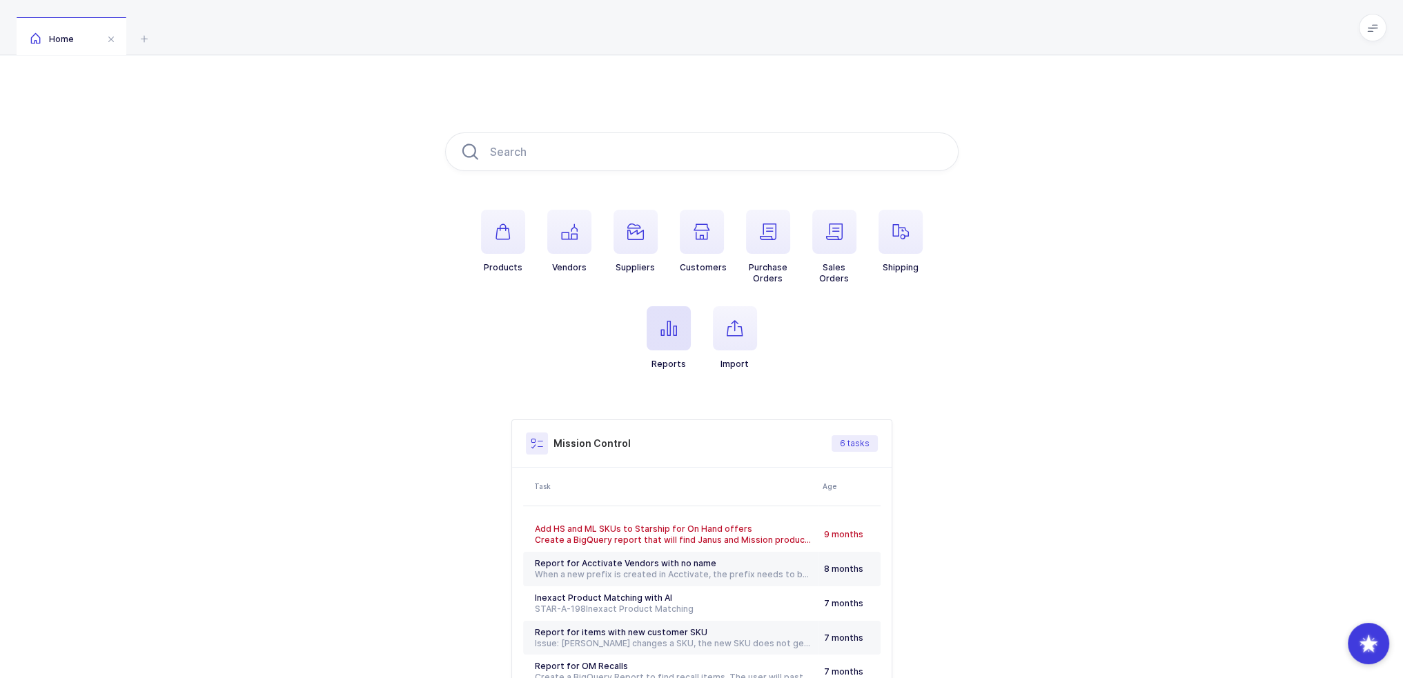
click at [649, 344] on span "button" at bounding box center [669, 328] width 44 height 44
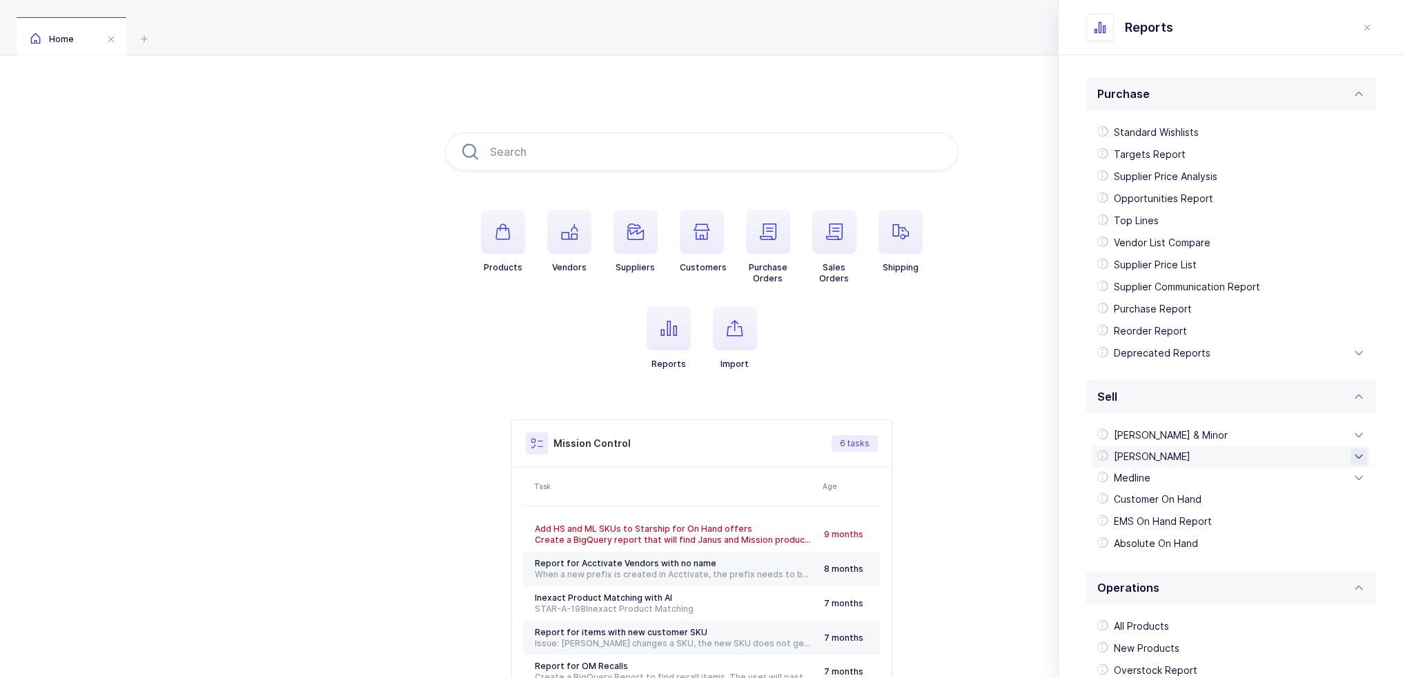
click at [1164, 449] on div "Henry Schein" at bounding box center [1231, 457] width 278 height 22
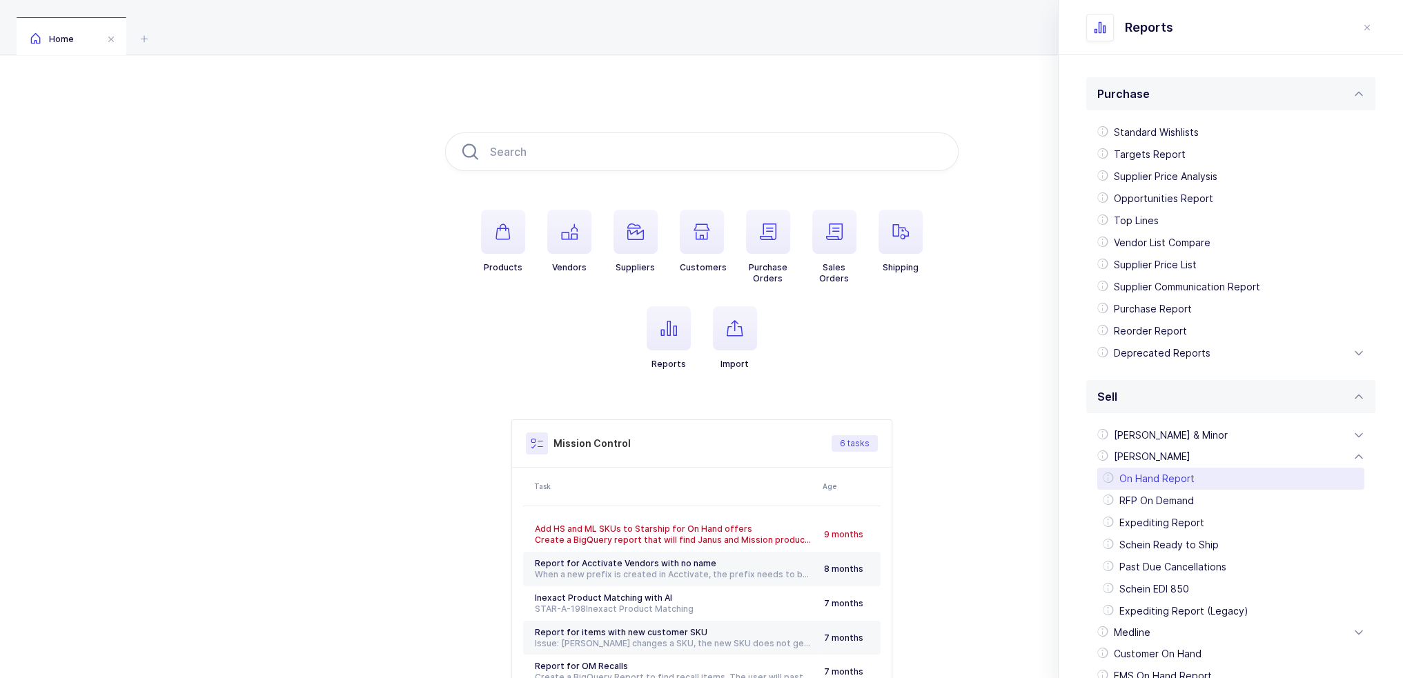
click at [1182, 480] on div "On Hand Report" at bounding box center [1230, 479] width 267 height 22
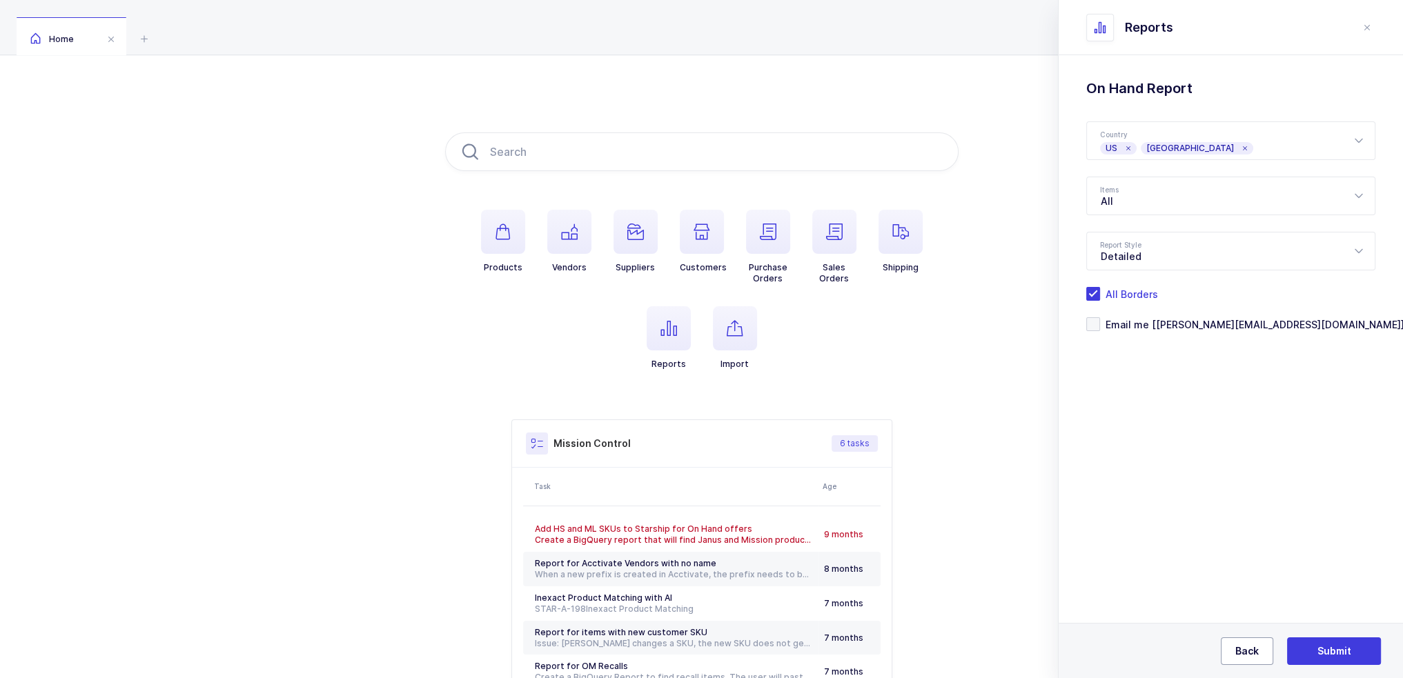
click at [1240, 649] on span "Back" at bounding box center [1246, 652] width 23 height 14
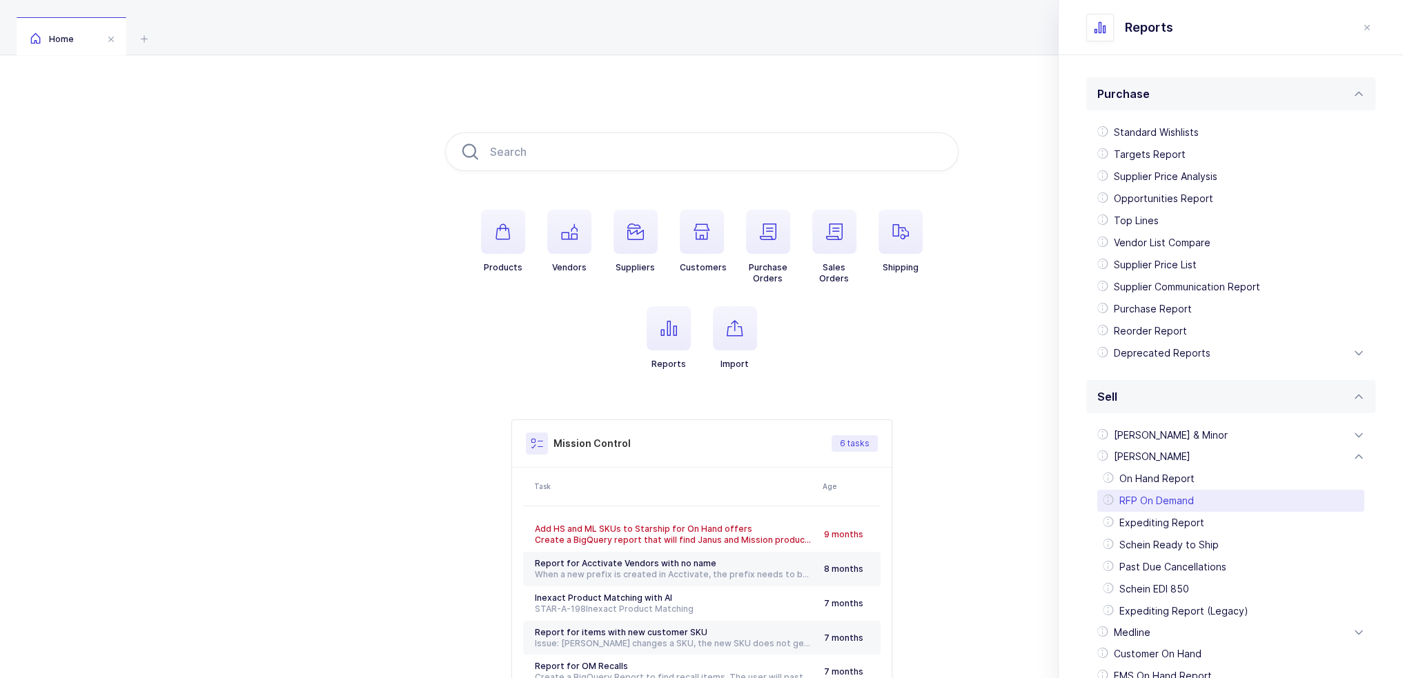
click at [1174, 498] on div "RFP On Demand" at bounding box center [1230, 501] width 267 height 22
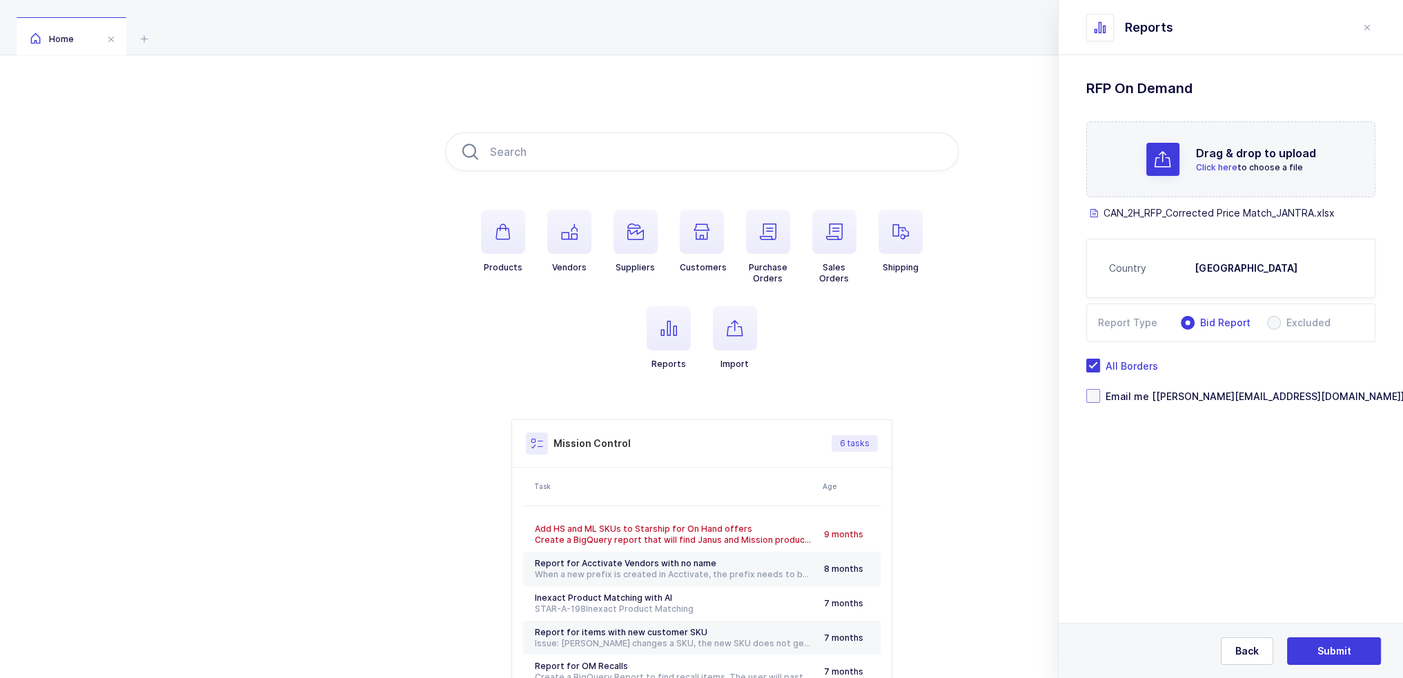
click at [1180, 398] on span "Email me [joey@janustrade.com]" at bounding box center [1252, 396] width 304 height 13
click at [1100, 389] on input "Email me [joey@janustrade.com]" at bounding box center [1100, 389] width 0 height 0
click at [1150, 366] on span "All Borders" at bounding box center [1129, 366] width 58 height 13
click at [1100, 359] on input "All Borders" at bounding box center [1100, 359] width 0 height 0
click at [1150, 366] on span "All Borders" at bounding box center [1129, 366] width 58 height 13
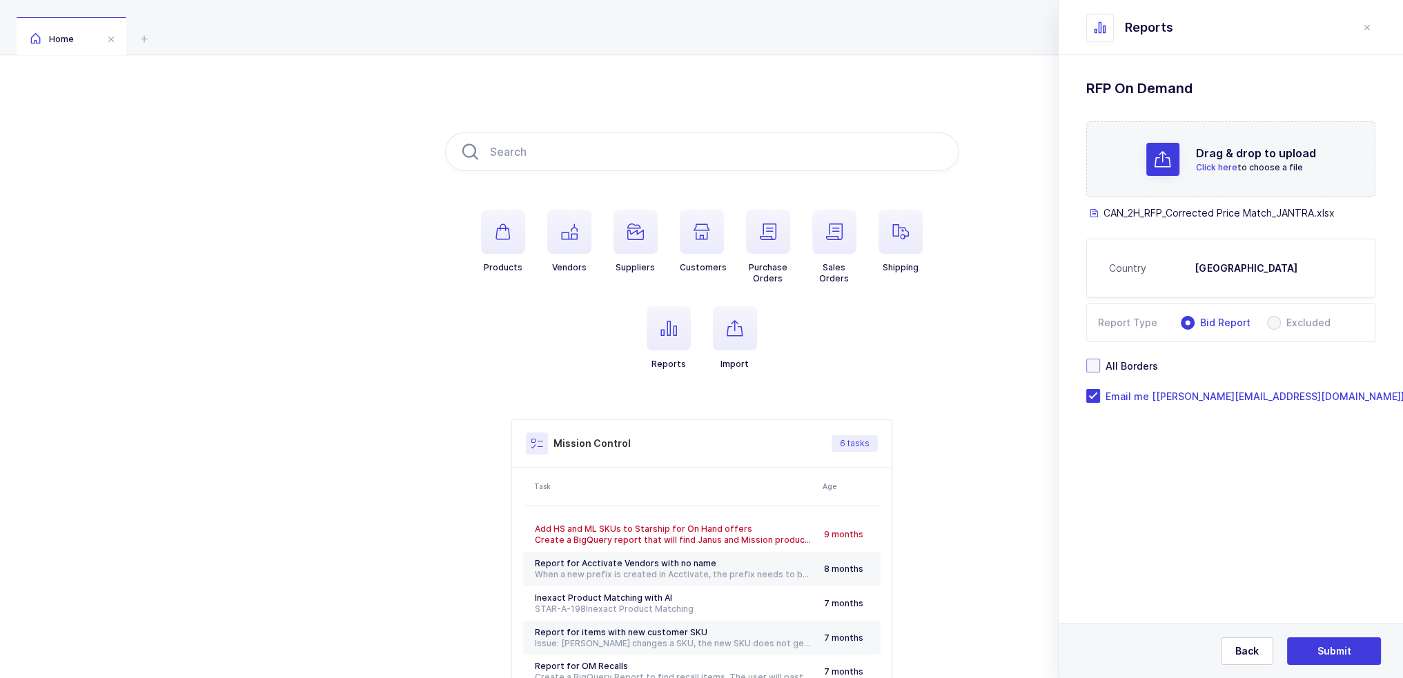
click at [1100, 359] on input "All Borders" at bounding box center [1100, 359] width 0 height 0
click at [1328, 645] on span "Submit" at bounding box center [1335, 652] width 34 height 14
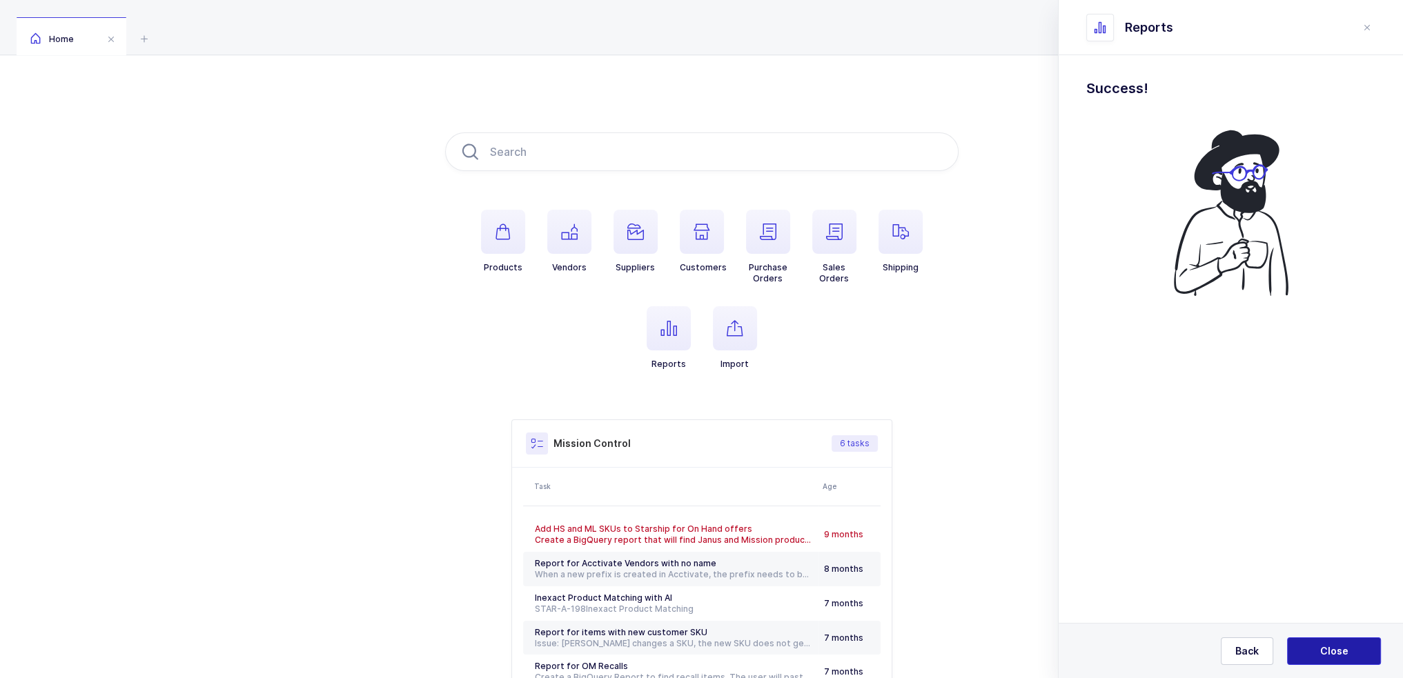
click at [1328, 645] on span "Close" at bounding box center [1334, 652] width 28 height 14
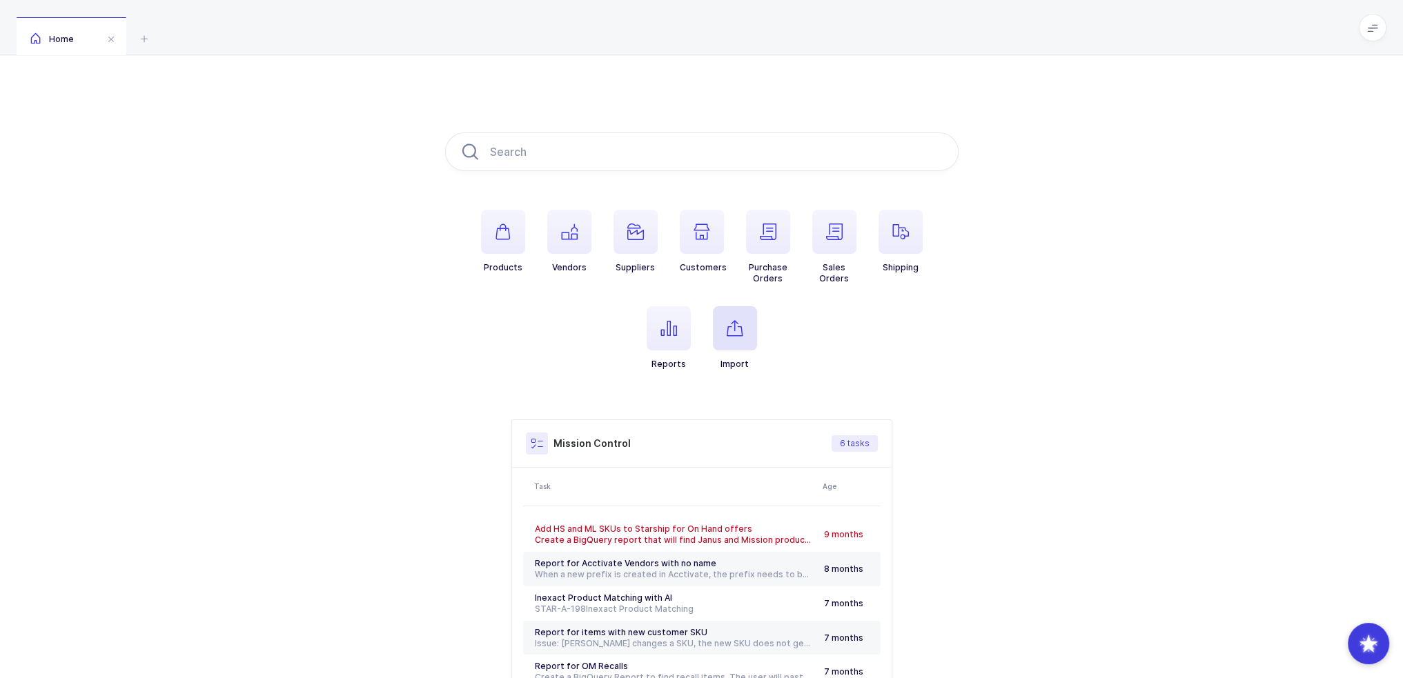
click at [736, 330] on icon "button" at bounding box center [735, 328] width 17 height 17
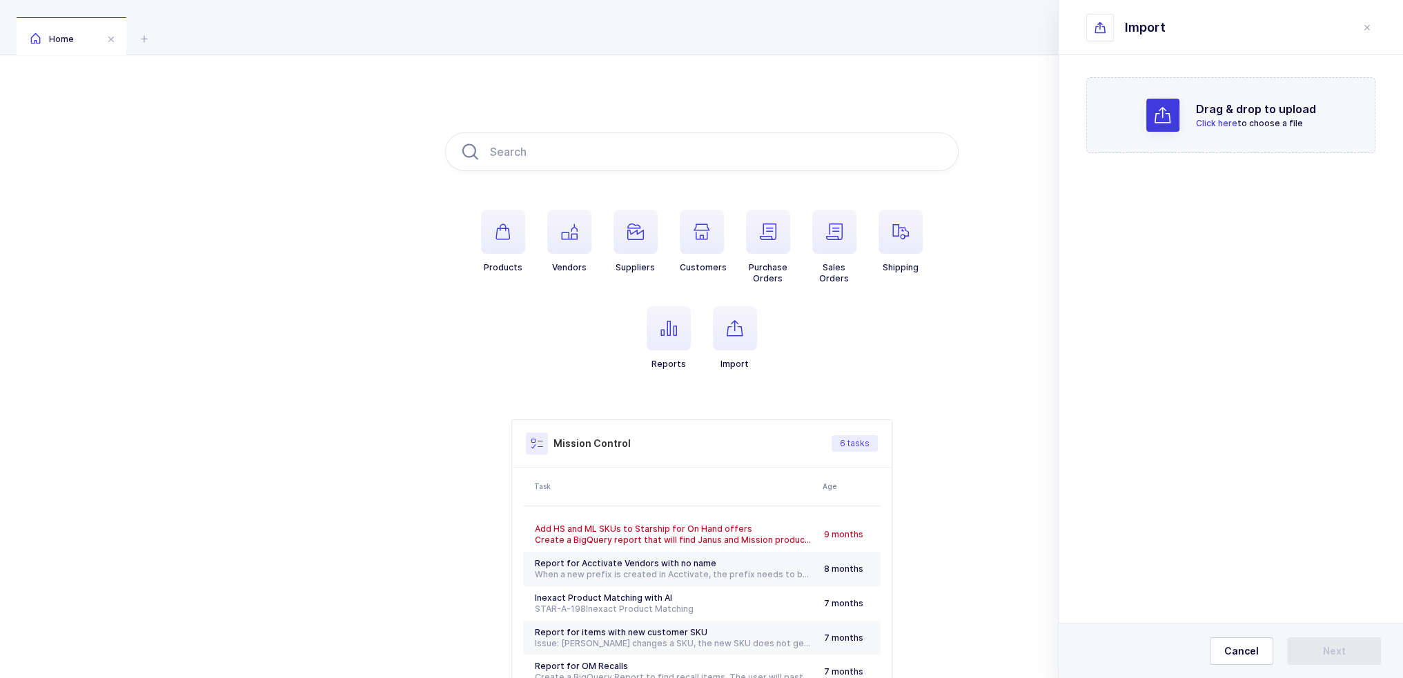
click at [1206, 92] on div "Drag & drop to upload Click here to choose a file" at bounding box center [1230, 115] width 289 height 76
click at [685, 333] on span "button" at bounding box center [669, 328] width 44 height 44
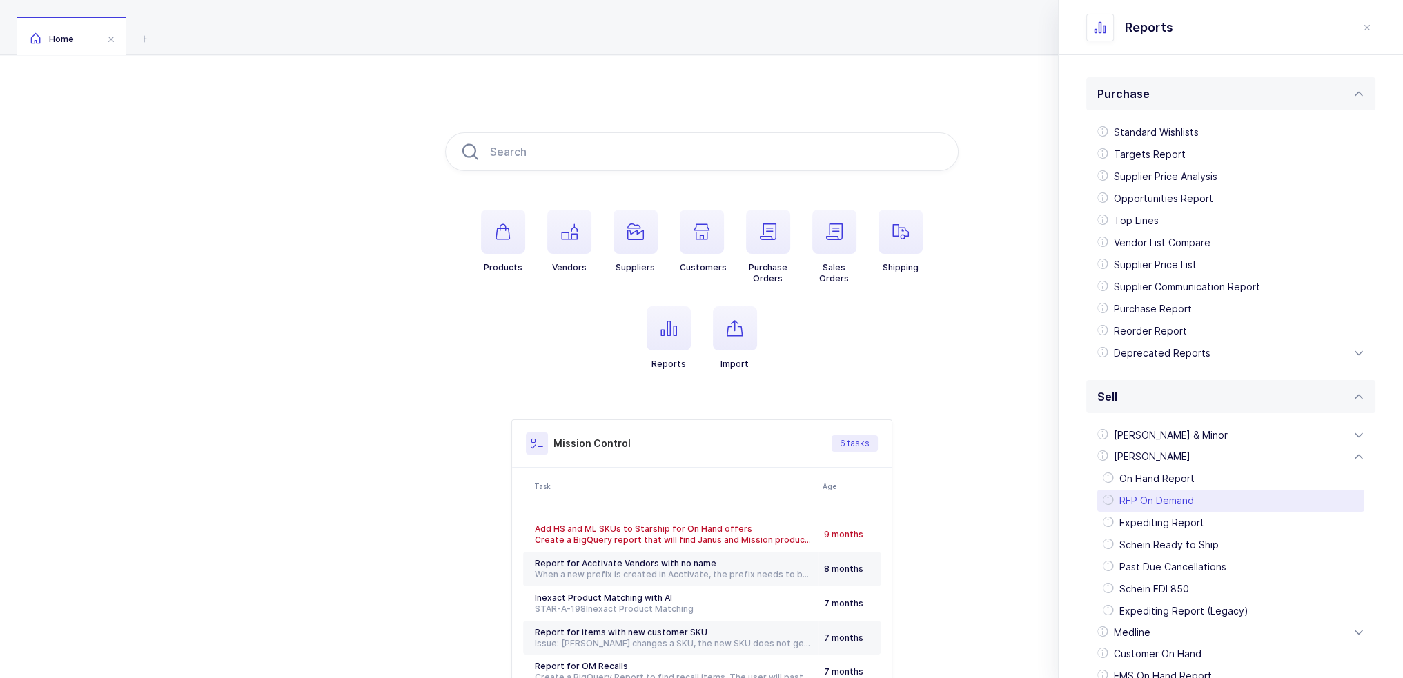
click at [1193, 505] on div "RFP On Demand" at bounding box center [1230, 501] width 267 height 22
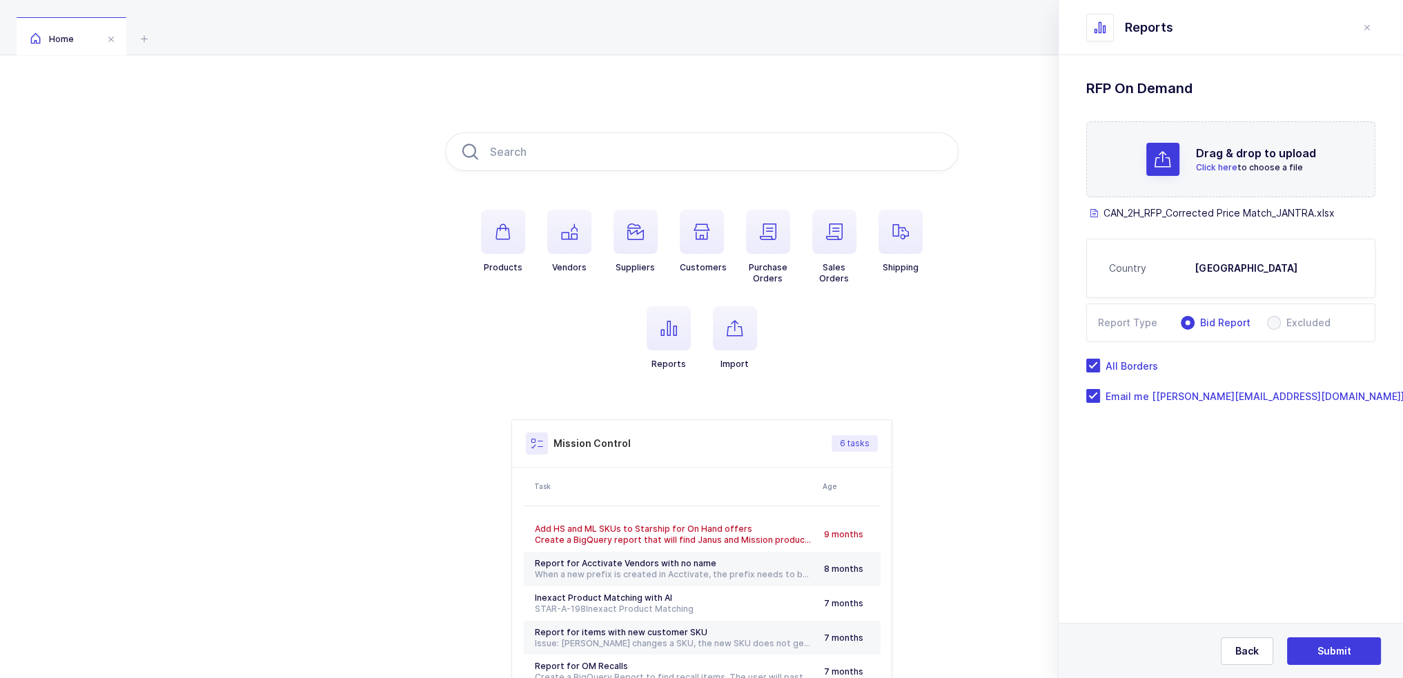
click at [1191, 173] on div "Drag & drop to upload Click here to choose a file" at bounding box center [1230, 159] width 289 height 76
click at [1331, 652] on span "Submit" at bounding box center [1335, 652] width 34 height 14
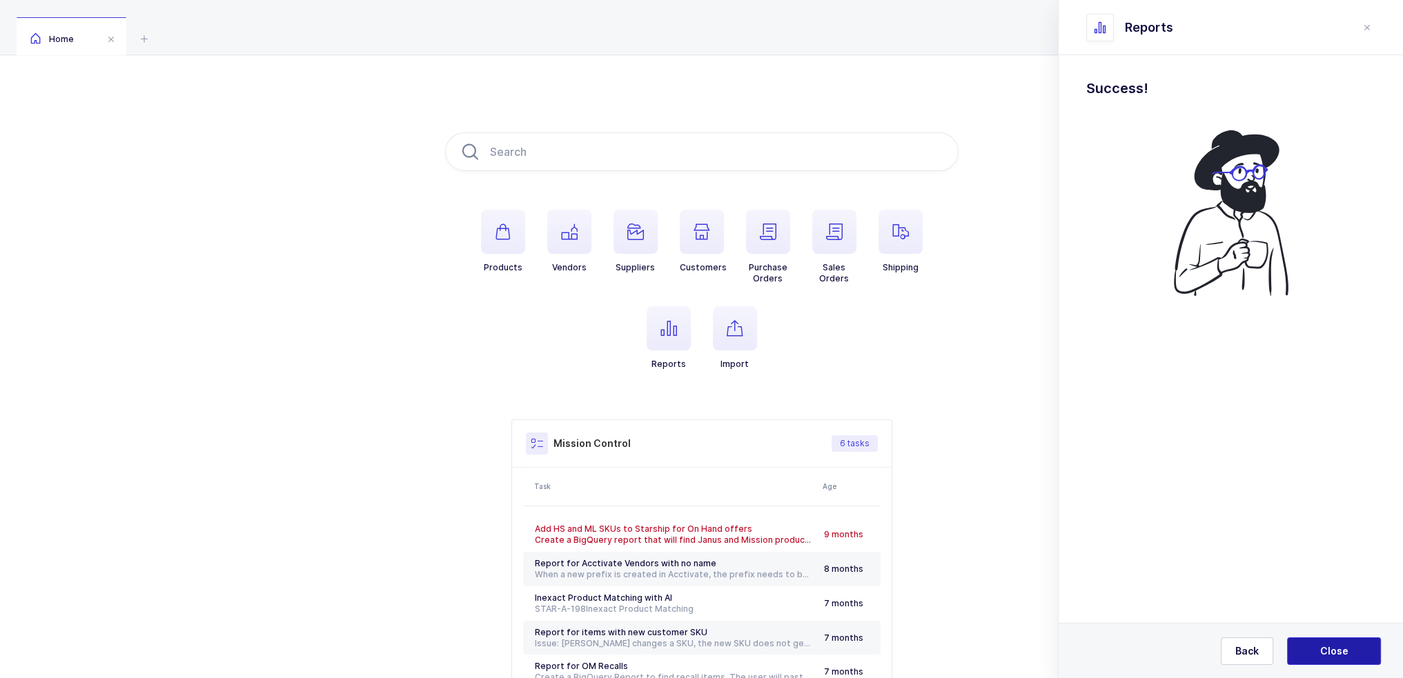
click at [1331, 652] on span "Close" at bounding box center [1334, 652] width 28 height 14
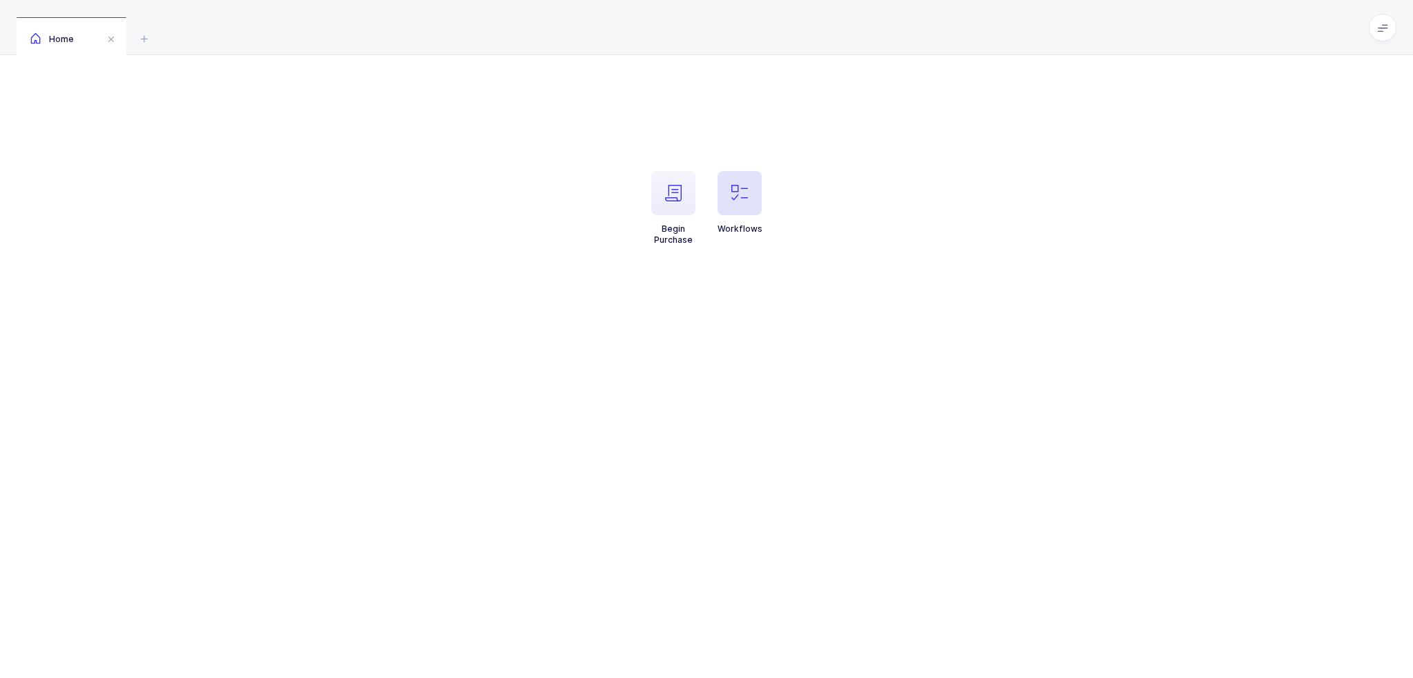
click at [741, 193] on icon "button" at bounding box center [740, 193] width 17 height 17
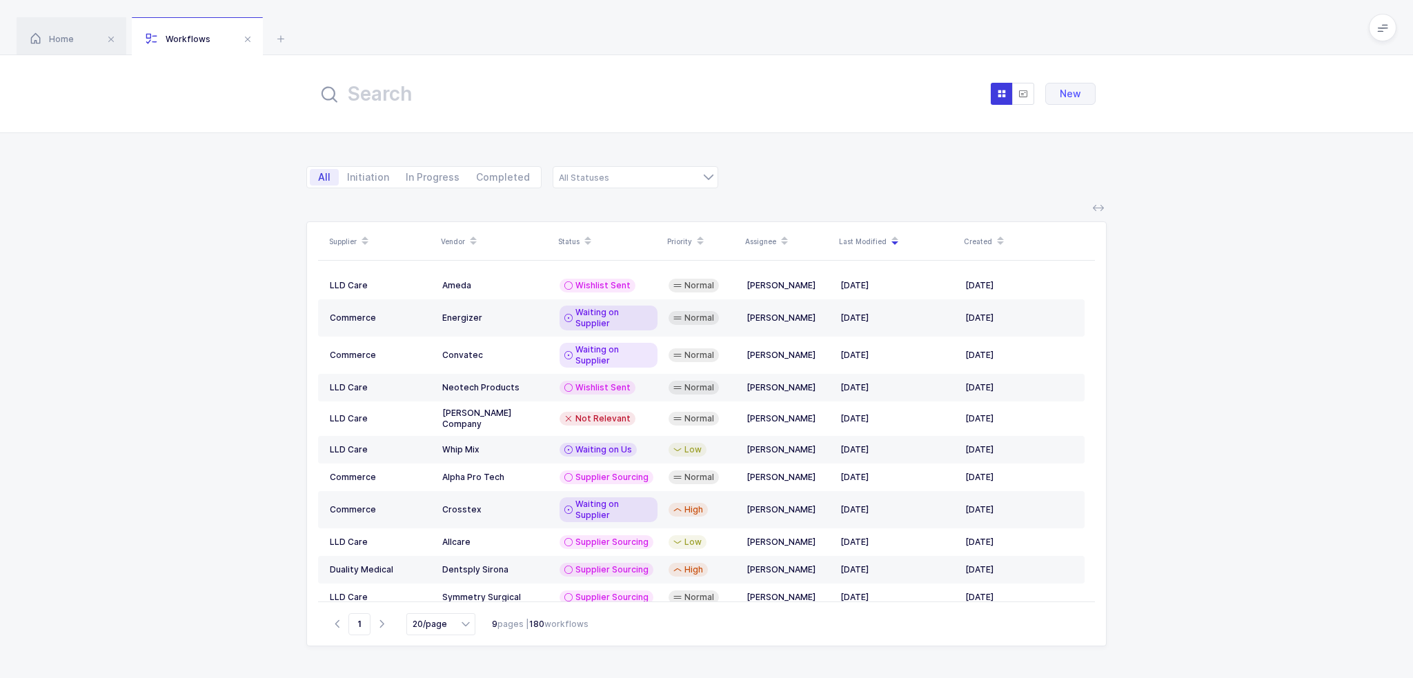
click at [418, 93] on input "text" at bounding box center [469, 93] width 304 height 33
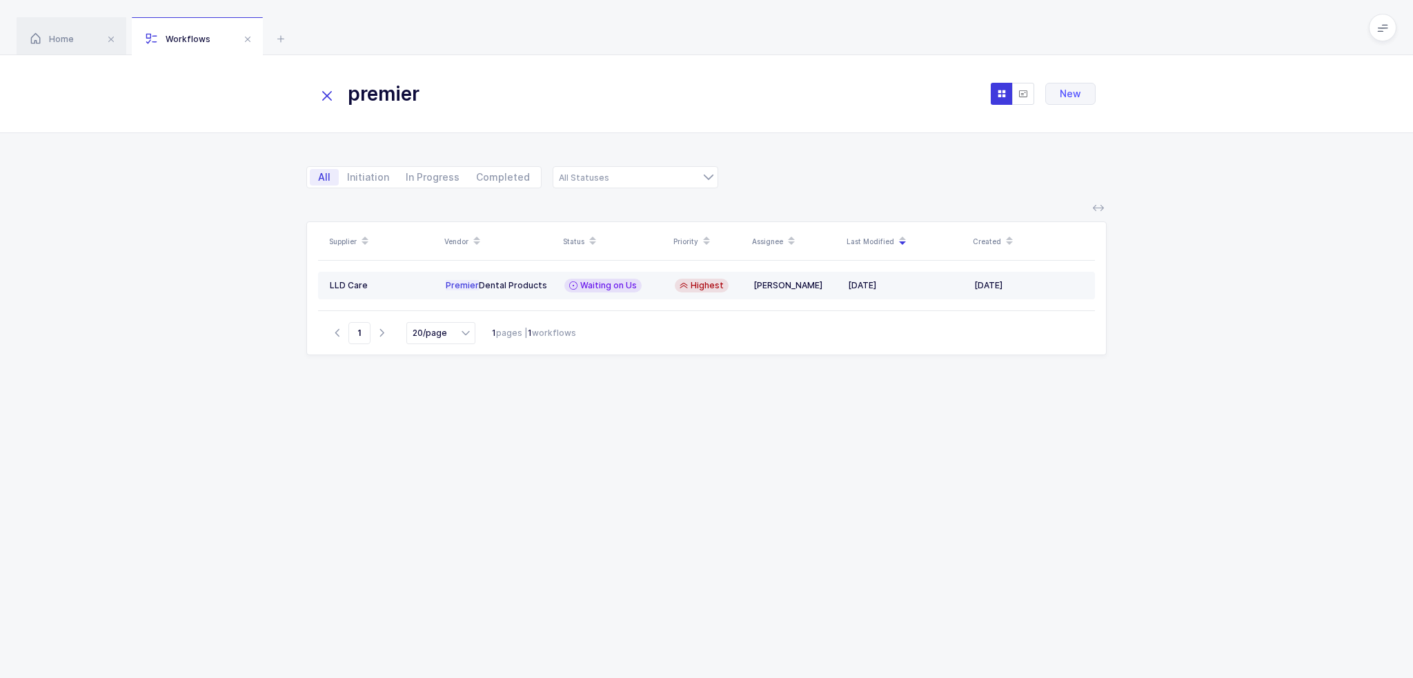
type input "premier"
click at [644, 286] on div "Waiting on Us" at bounding box center [614, 286] width 99 height 14
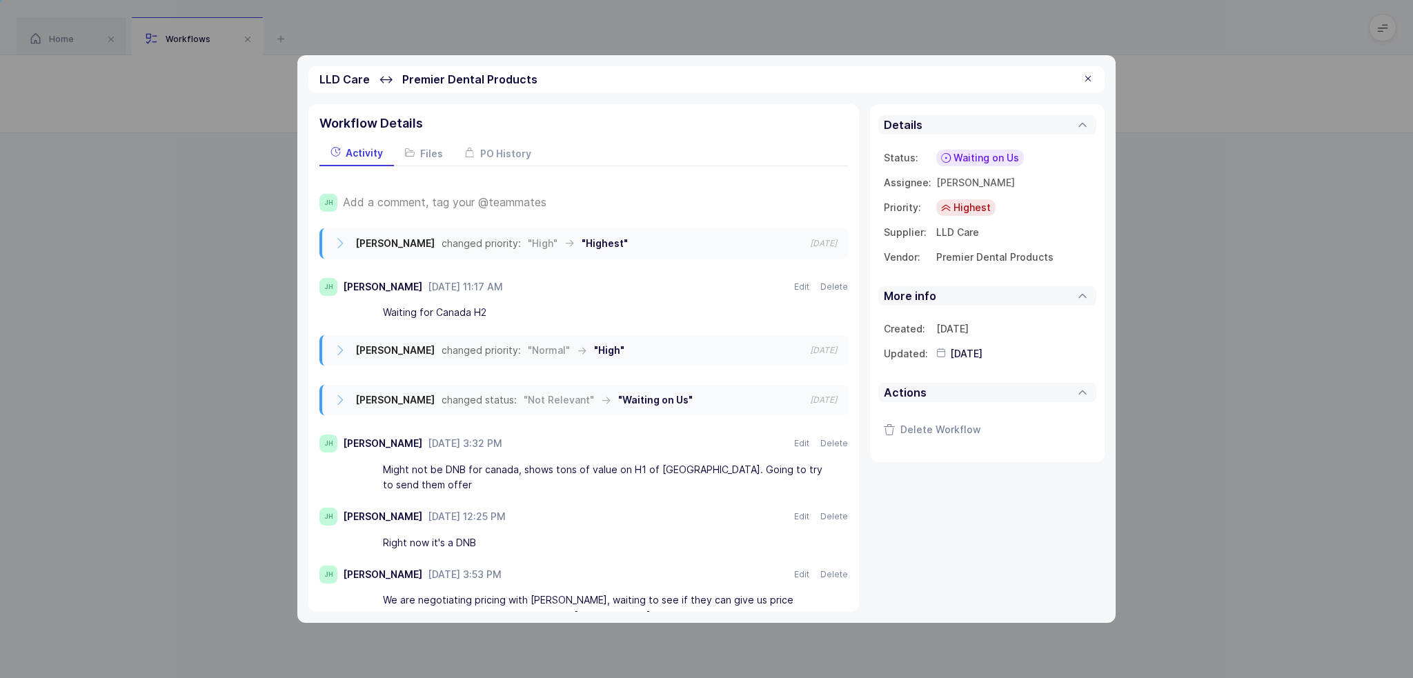
click at [483, 179] on div "JH Add a comment, tag your @teammates Joey Husney changed priority: "High" → "H…" at bounding box center [584, 402] width 529 height 473
click at [478, 194] on div "Add a comment, tag your @teammates" at bounding box center [595, 203] width 505 height 18
click at [458, 202] on span "Add a comment, tag your @teammates" at bounding box center [445, 202] width 204 height 12
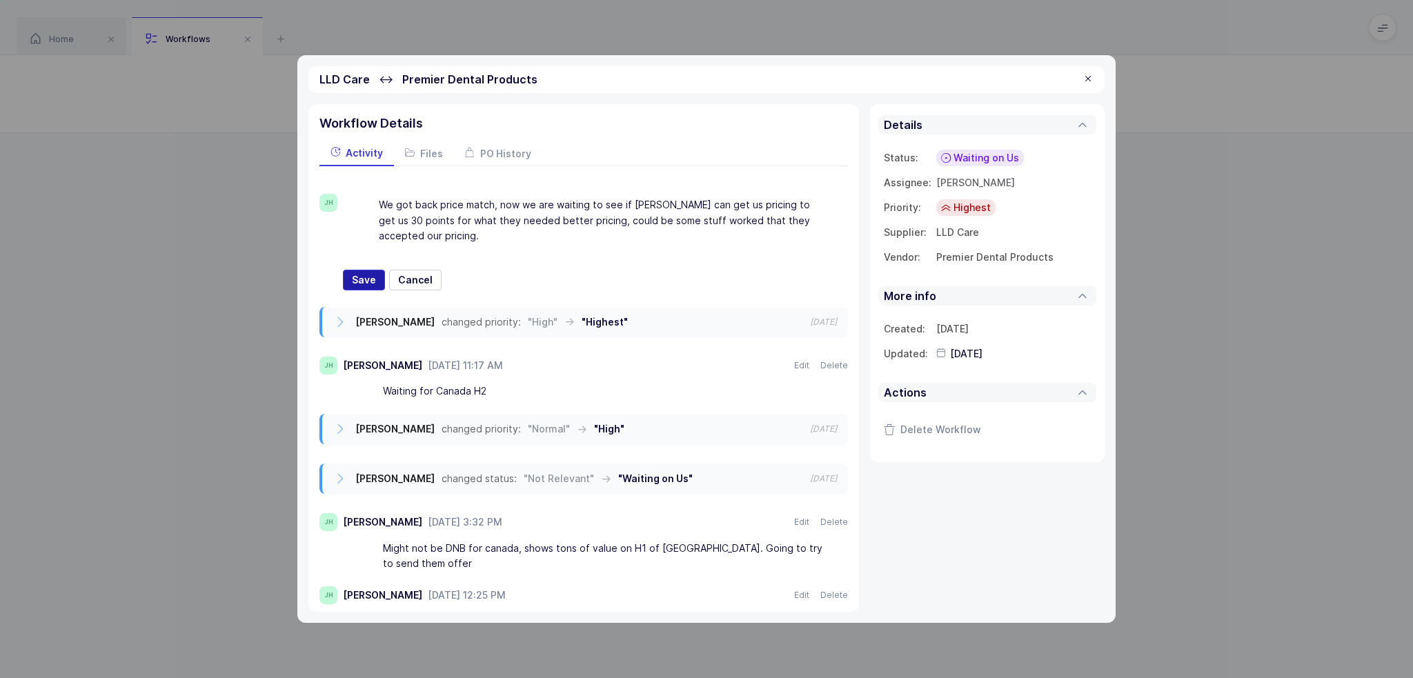
click at [355, 277] on span "Save" at bounding box center [364, 280] width 24 height 14
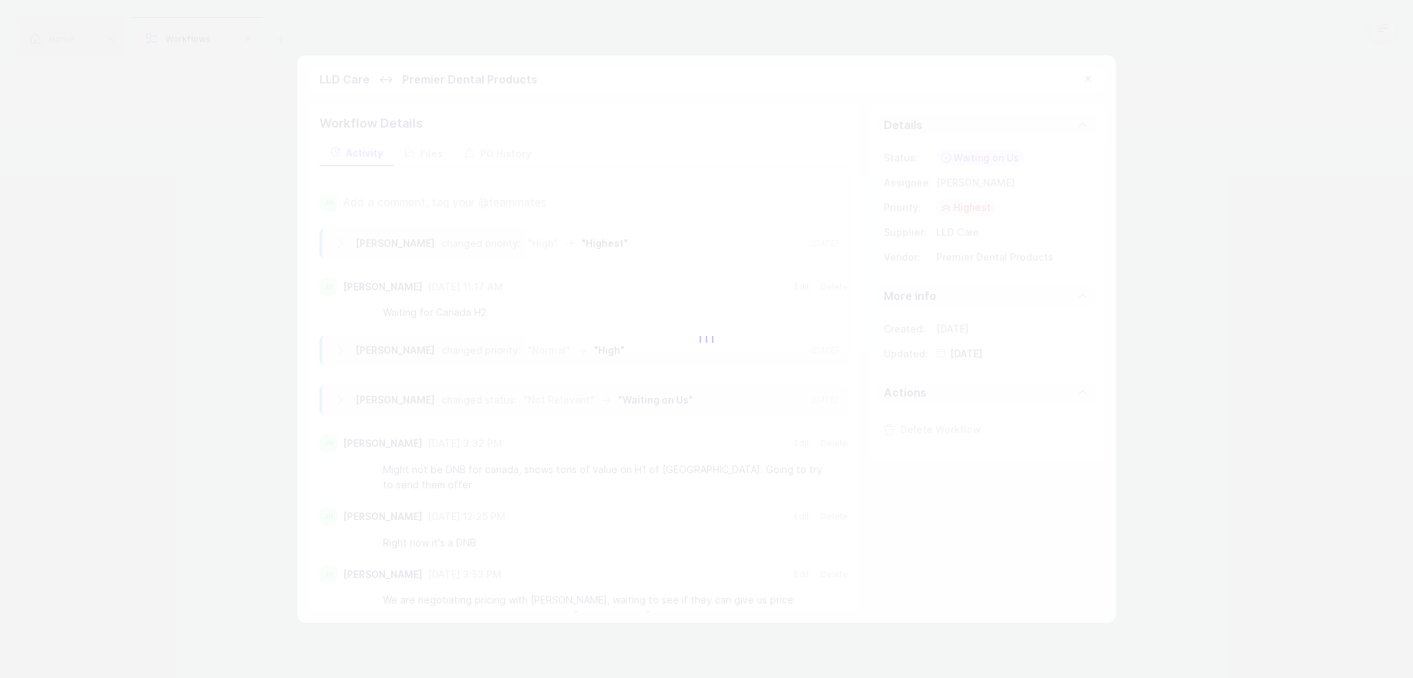
type input "2025-08-22"
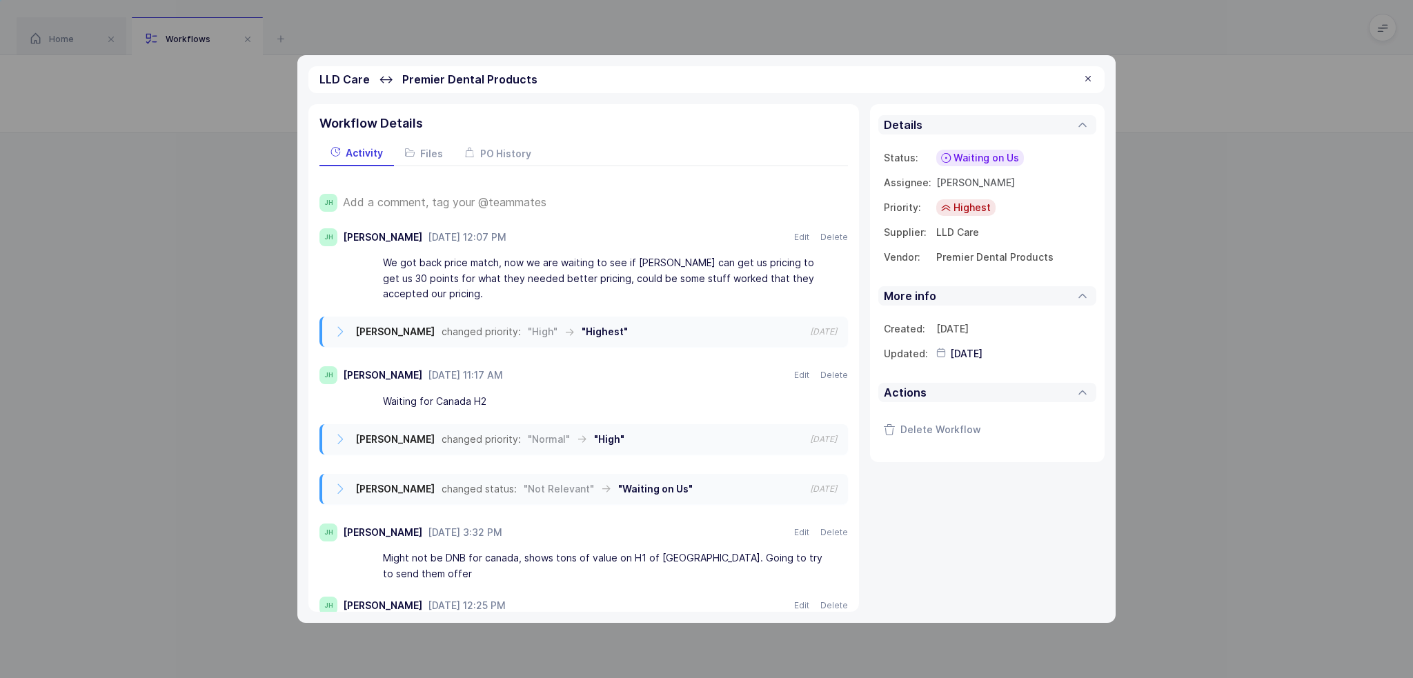
click at [987, 157] on div at bounding box center [706, 339] width 1413 height 678
click at [986, 157] on span "Waiting on Us" at bounding box center [987, 158] width 66 height 14
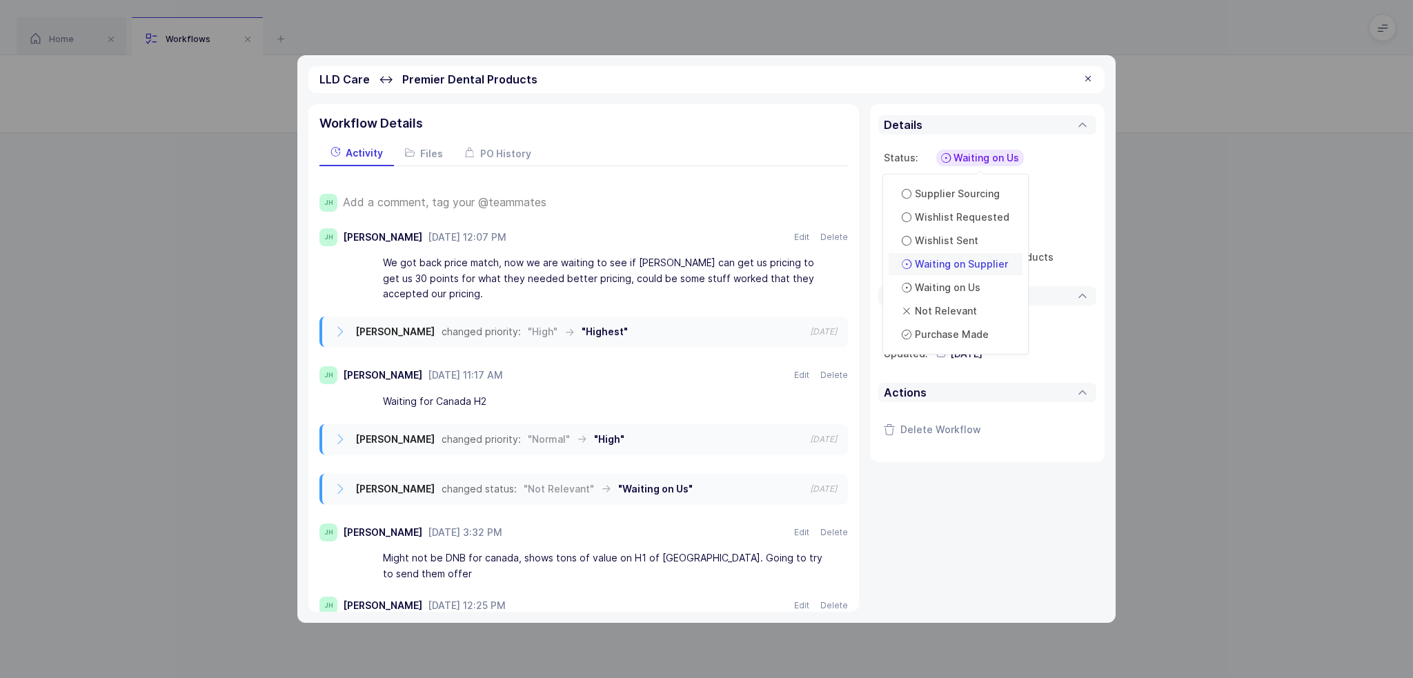
click at [975, 266] on span "Waiting on Supplier" at bounding box center [961, 264] width 93 height 14
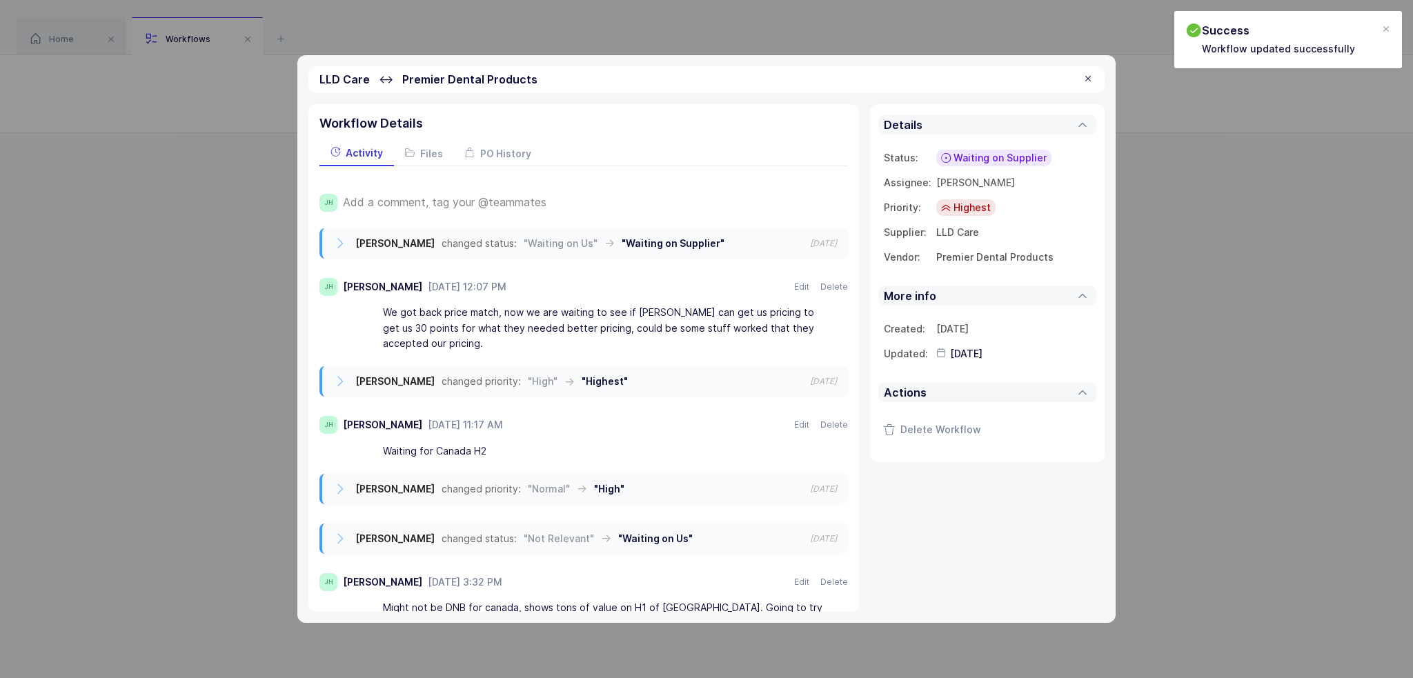
click at [977, 207] on span "Highest" at bounding box center [972, 208] width 37 height 14
click at [972, 293] on span "Normal" at bounding box center [958, 291] width 34 height 14
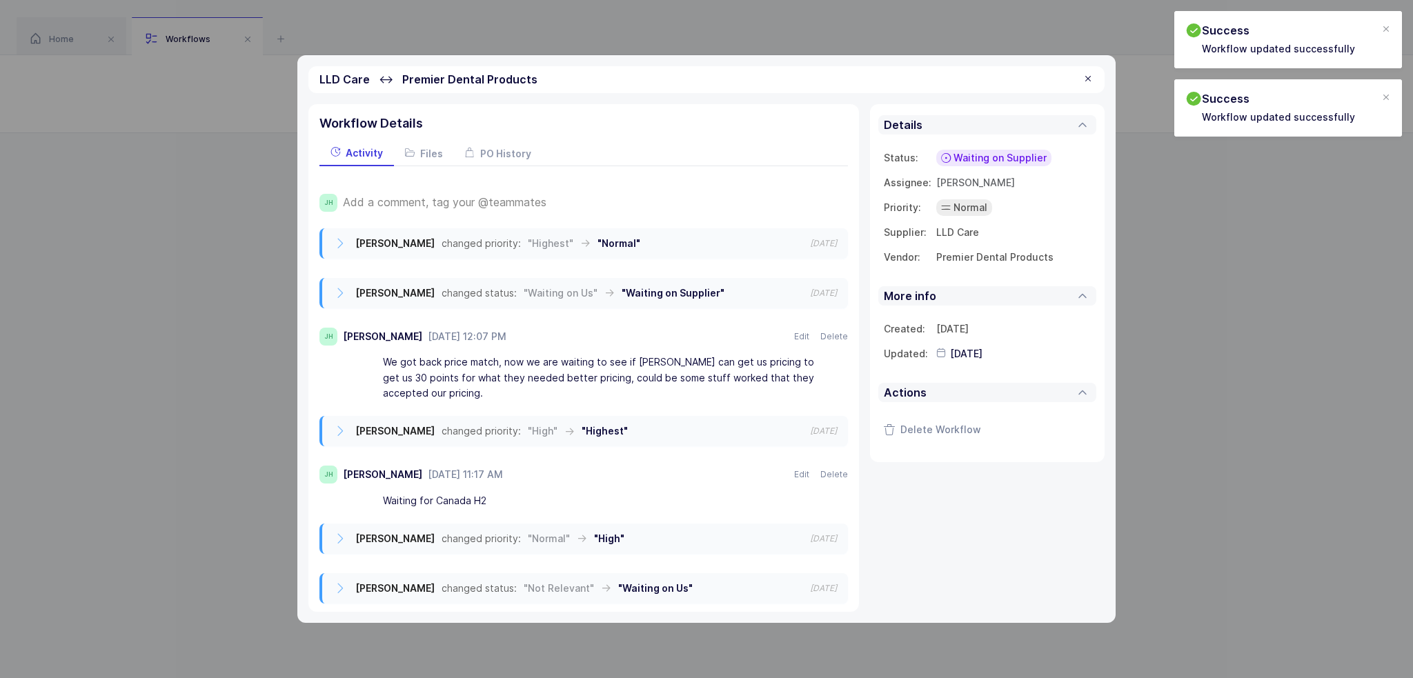
click at [1088, 77] on div at bounding box center [1088, 79] width 11 height 12
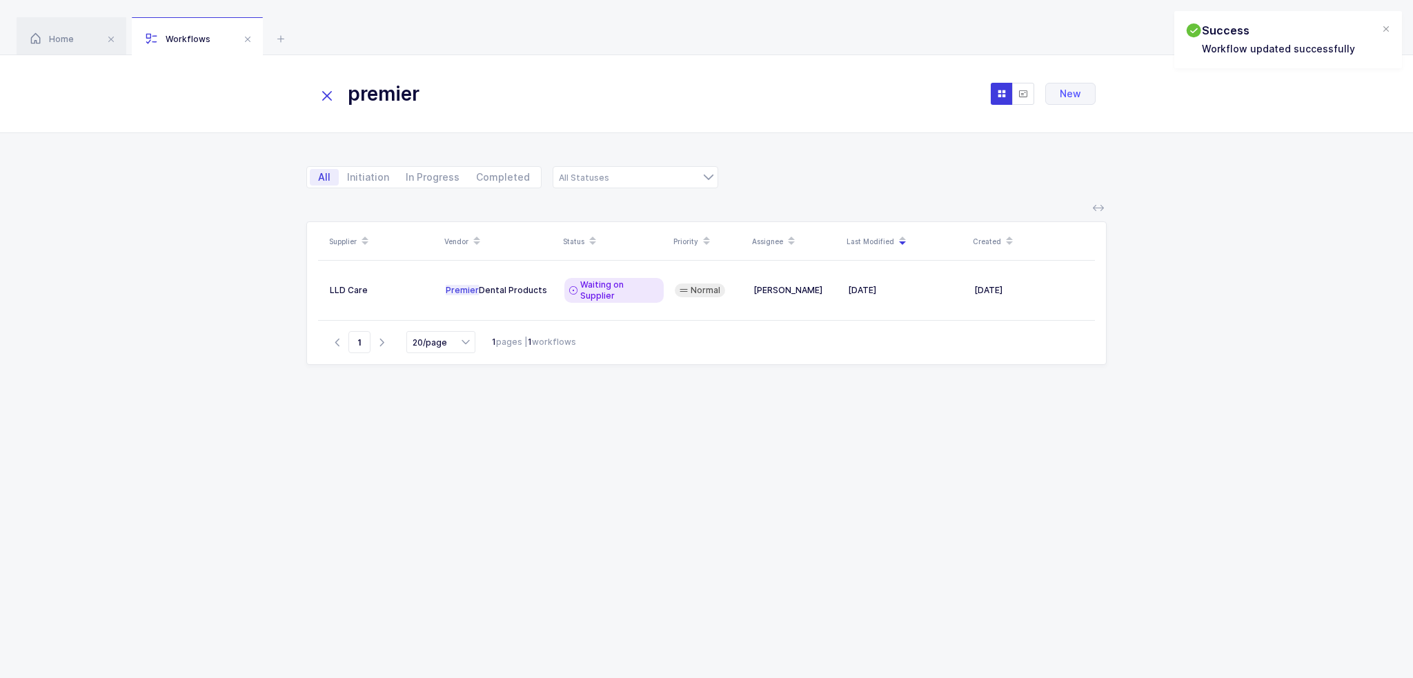
click at [420, 422] on div "Supplier Vendor Status Priority Assignee Last Modified Created LLD Care Premier…" at bounding box center [706, 434] width 801 height 424
click at [329, 101] on icon at bounding box center [326, 95] width 19 height 19
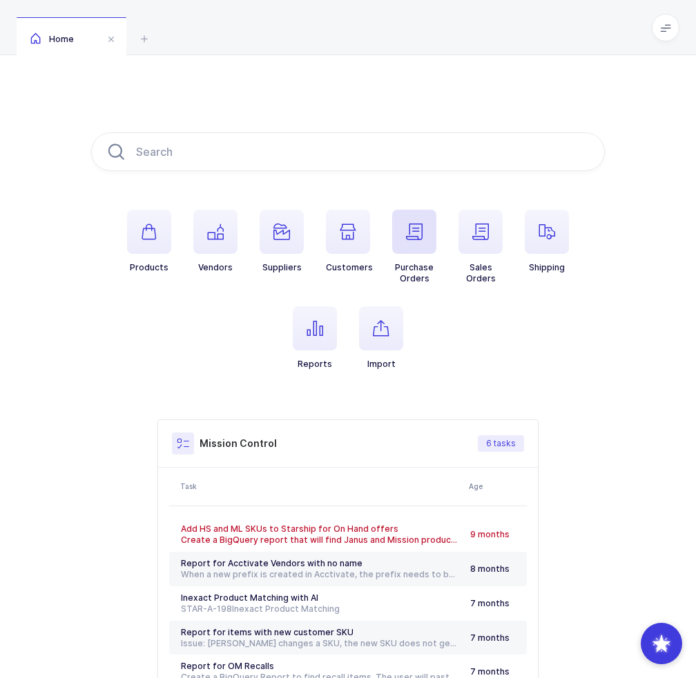
click at [409, 239] on icon "button" at bounding box center [414, 232] width 17 height 17
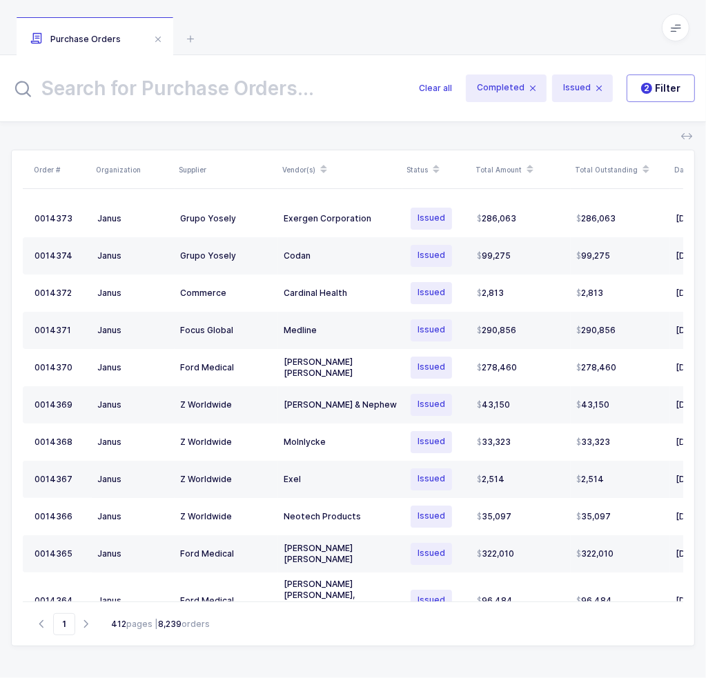
click at [204, 74] on input "text" at bounding box center [206, 88] width 391 height 33
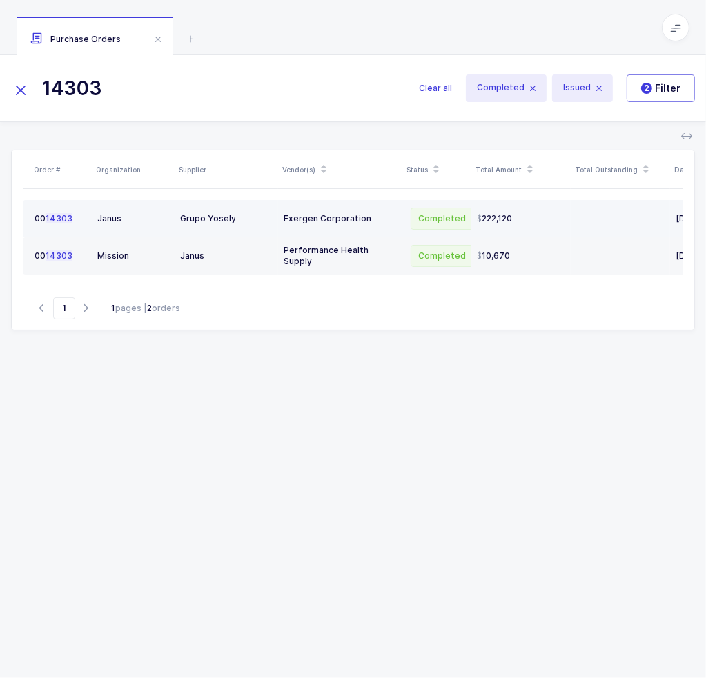
type input "14303"
click at [318, 220] on div "Exergen Corporation" at bounding box center [340, 218] width 113 height 11
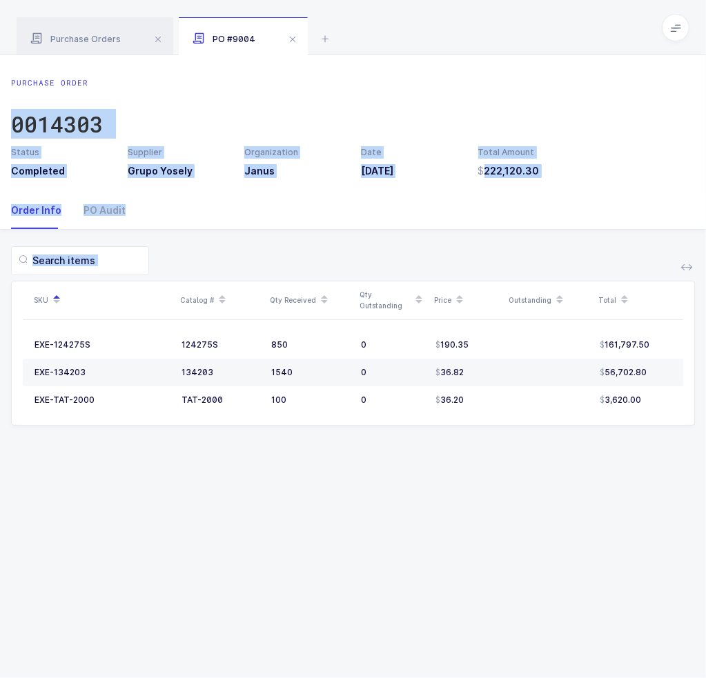
drag, startPoint x: 632, startPoint y: 446, endPoint x: 507, endPoint y: 79, distance: 387.4
click at [507, 79] on div "Purchase Order 0014303 Status Completed Supplier Grupo Yosely Organization Janu…" at bounding box center [353, 366] width 706 height 623
click at [507, 79] on div "Purchase Order 0014303" at bounding box center [353, 111] width 684 height 69
drag, startPoint x: 520, startPoint y: 170, endPoint x: 583, endPoint y: 473, distance: 310.0
click at [583, 473] on div "Purchase Order 0014303 Status Completed Supplier Grupo Yosely Organization Janu…" at bounding box center [353, 366] width 706 height 623
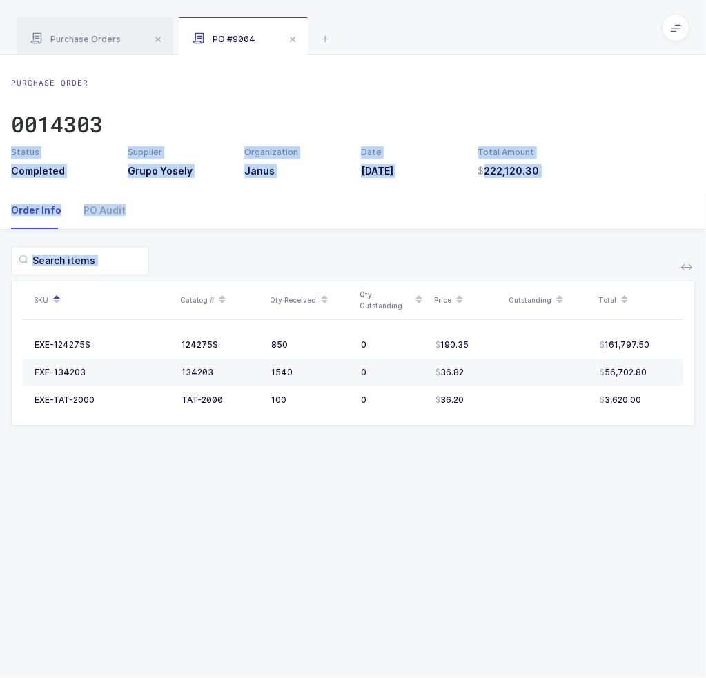
click at [583, 473] on div "Purchase Order 0014303 Status Completed Supplier Grupo Yosely Organization Janu…" at bounding box center [353, 366] width 706 height 623
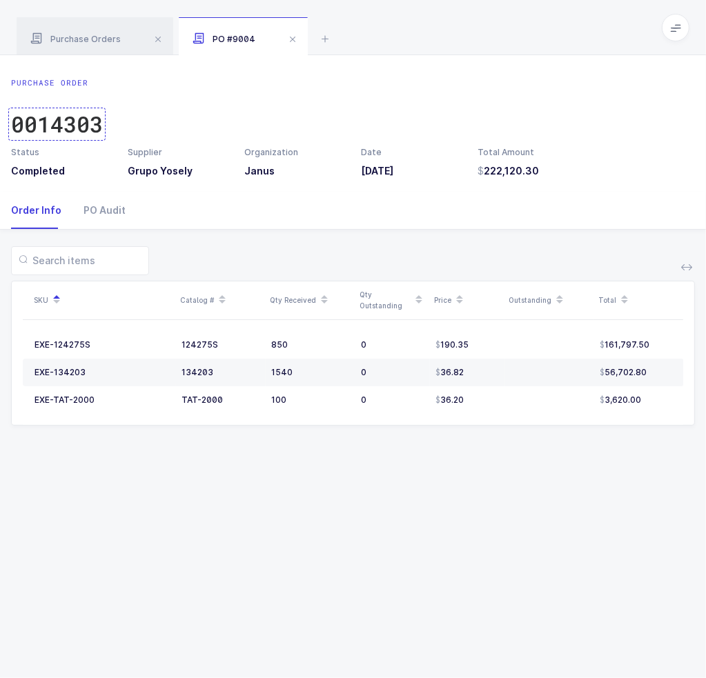
click at [59, 121] on div "0014303" at bounding box center [57, 124] width 92 height 28
